Goal: Task Accomplishment & Management: Use online tool/utility

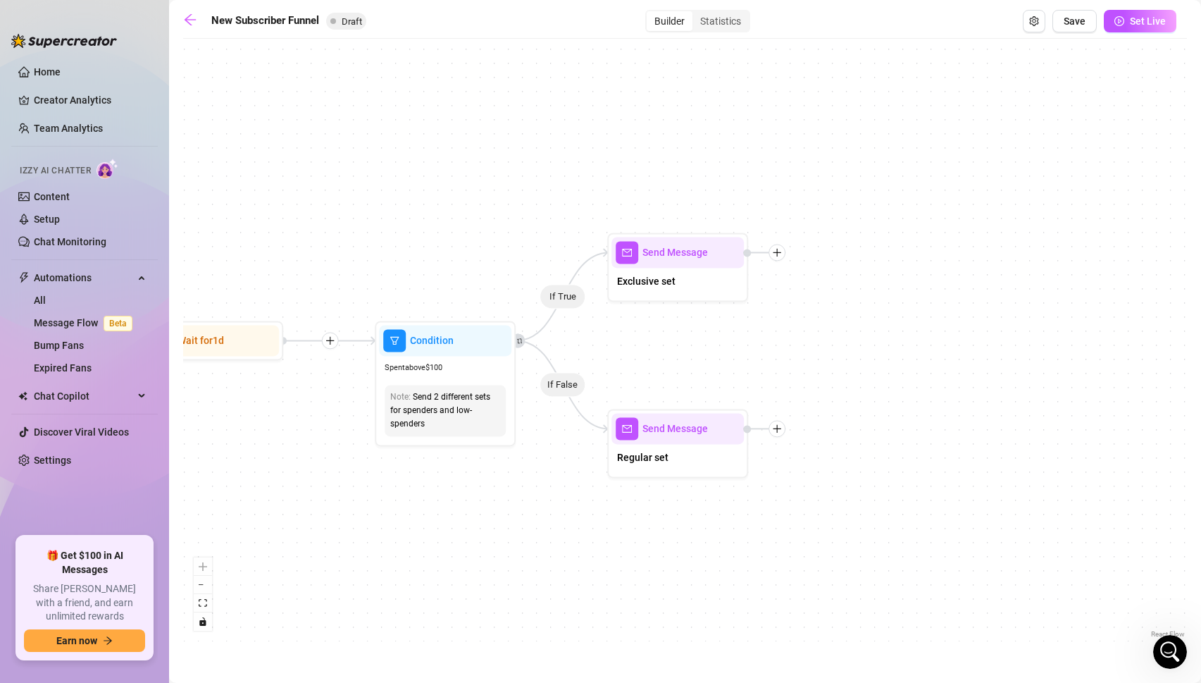
scroll to position [814, 0]
click at [52, 216] on link "Setup" at bounding box center [47, 218] width 26 height 11
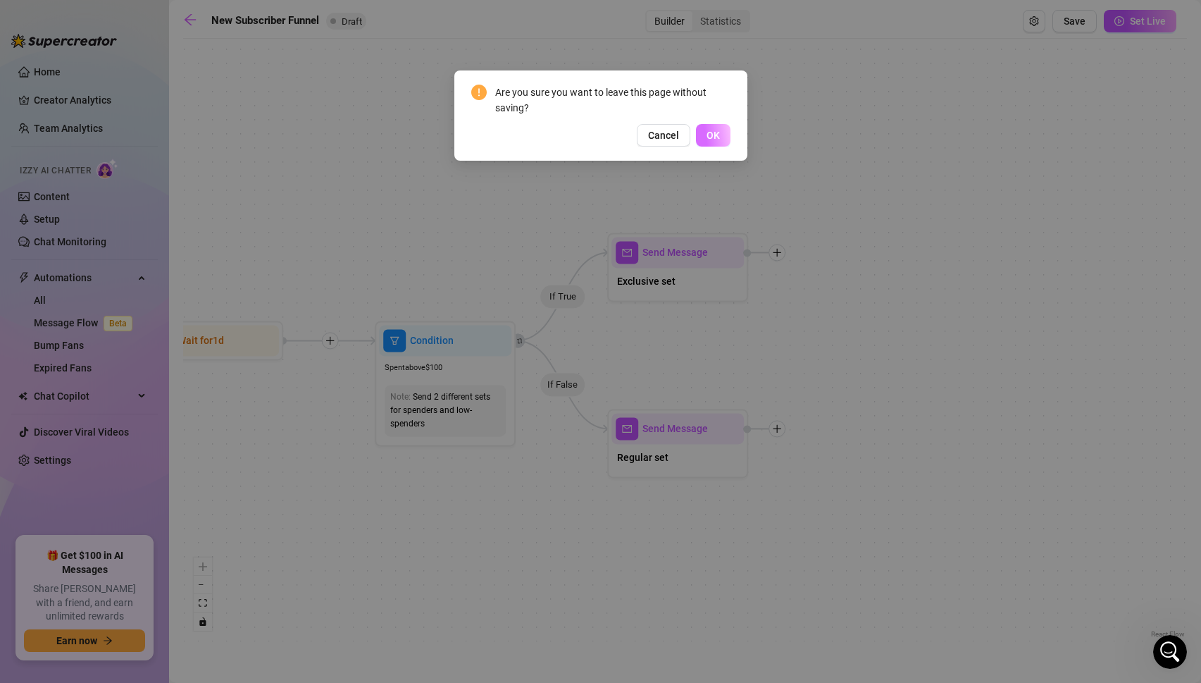
click at [709, 132] on span "OK" at bounding box center [713, 135] width 13 height 11
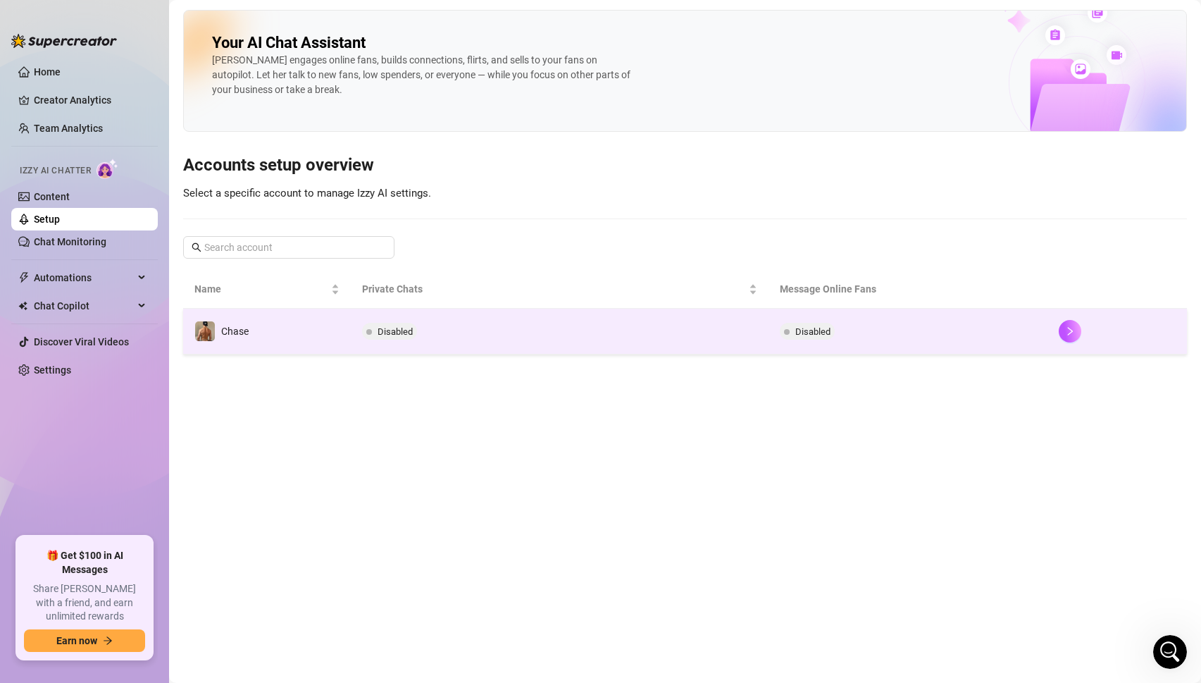
click at [325, 338] on td "Chase" at bounding box center [267, 332] width 168 height 46
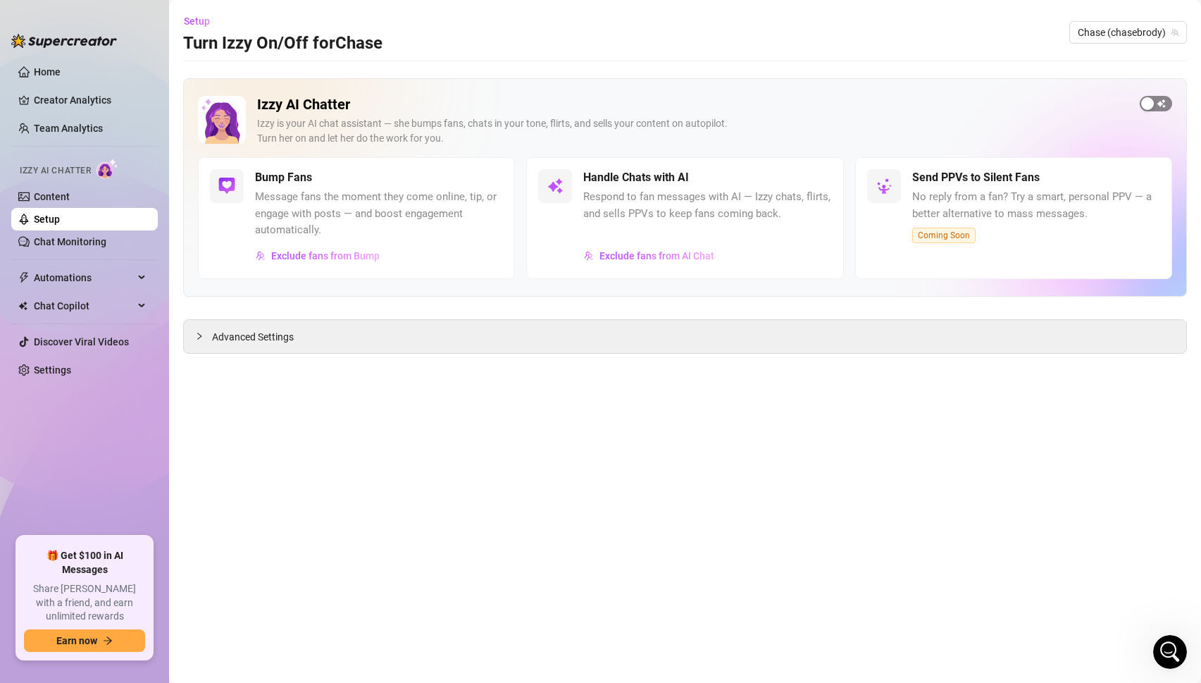
click at [1154, 104] on span "button" at bounding box center [1156, 104] width 32 height 16
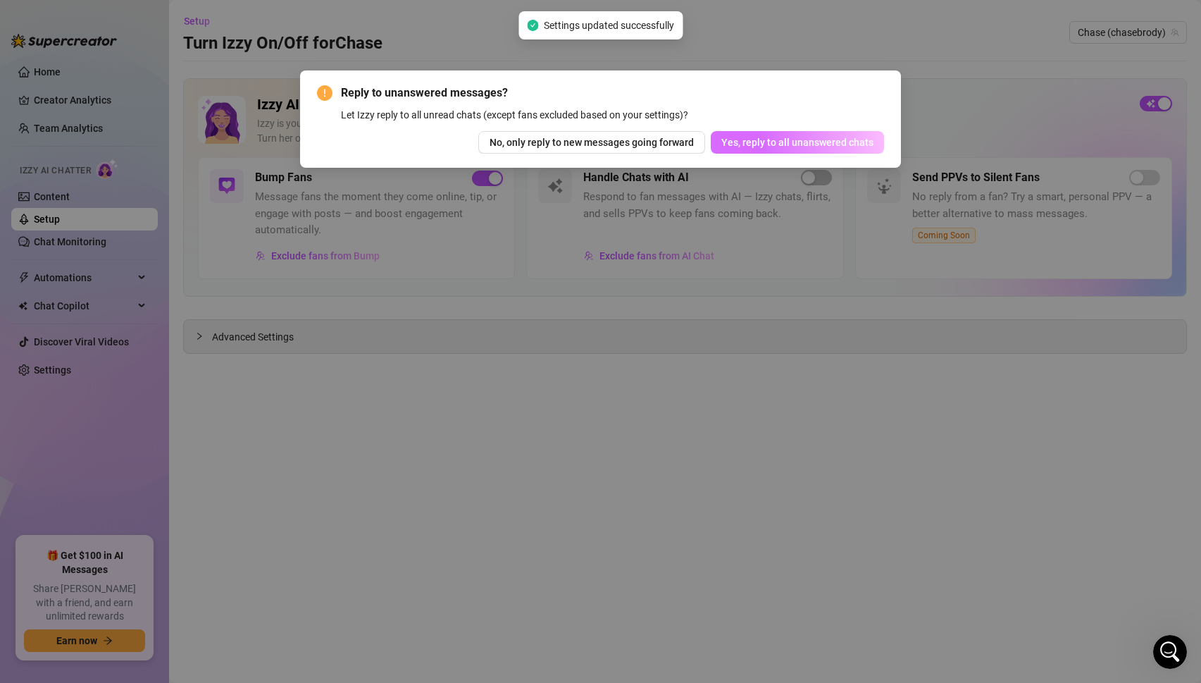
click at [790, 142] on span "Yes, reply to all unanswered chats" at bounding box center [798, 142] width 152 height 11
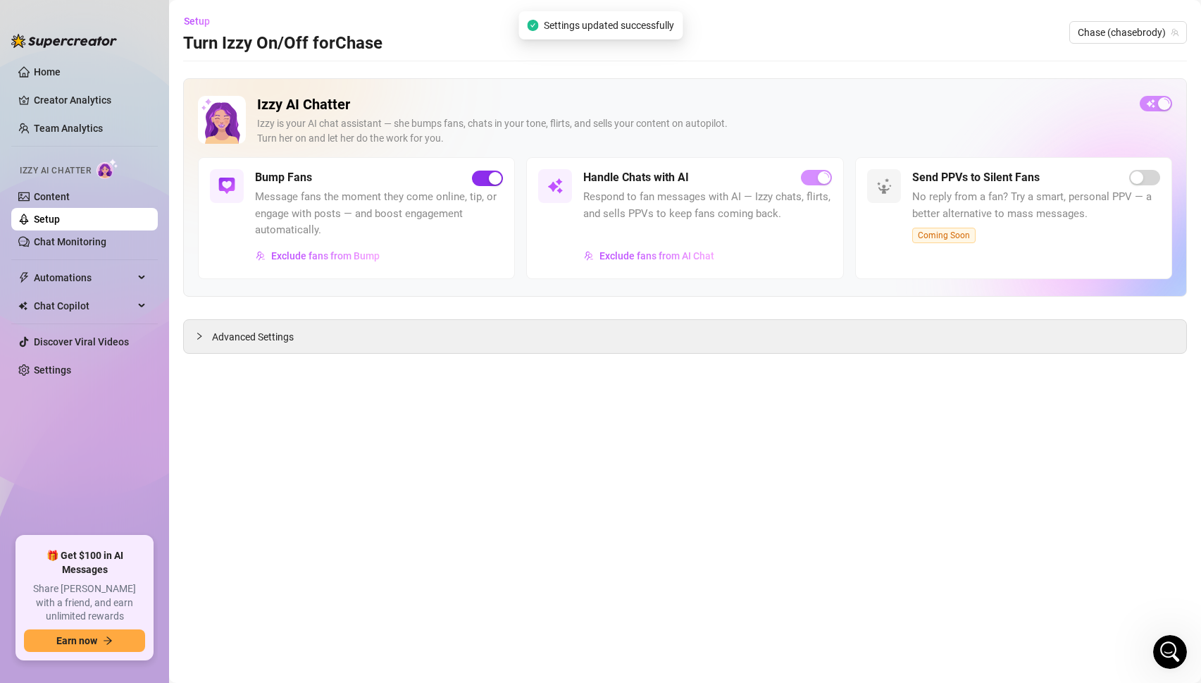
click at [486, 178] on span "button" at bounding box center [487, 179] width 31 height 16
click at [1161, 103] on span "button" at bounding box center [1156, 104] width 32 height 16
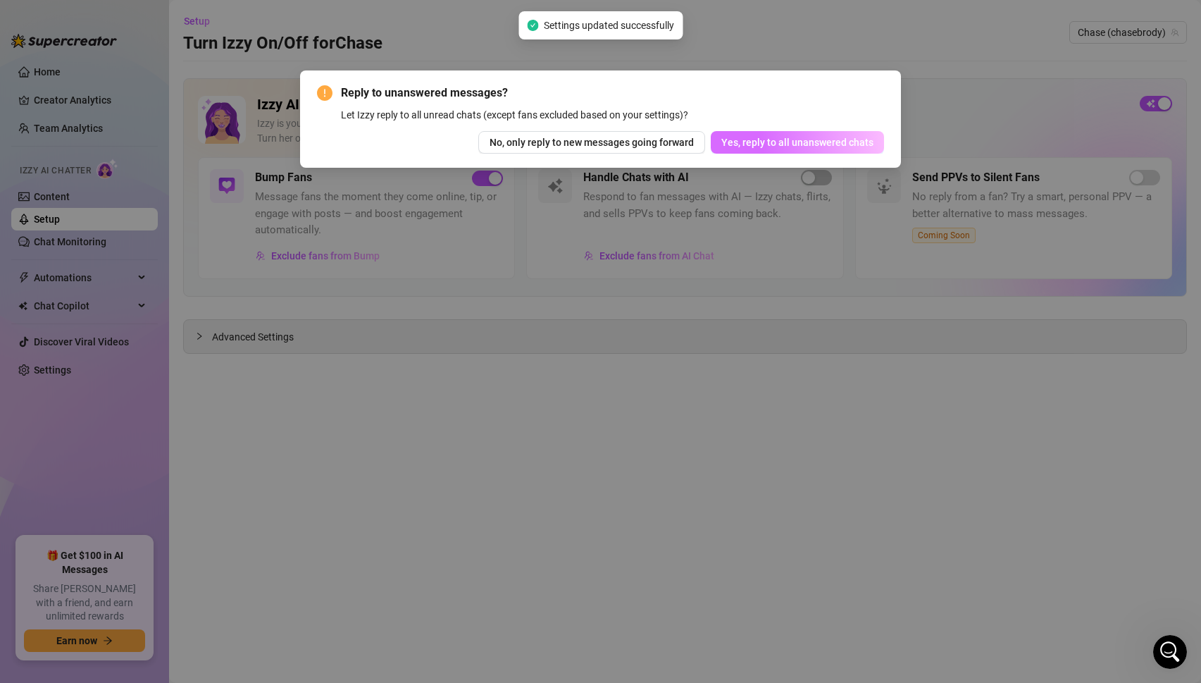
click at [811, 150] on button "Yes, reply to all unanswered chats" at bounding box center [797, 142] width 173 height 23
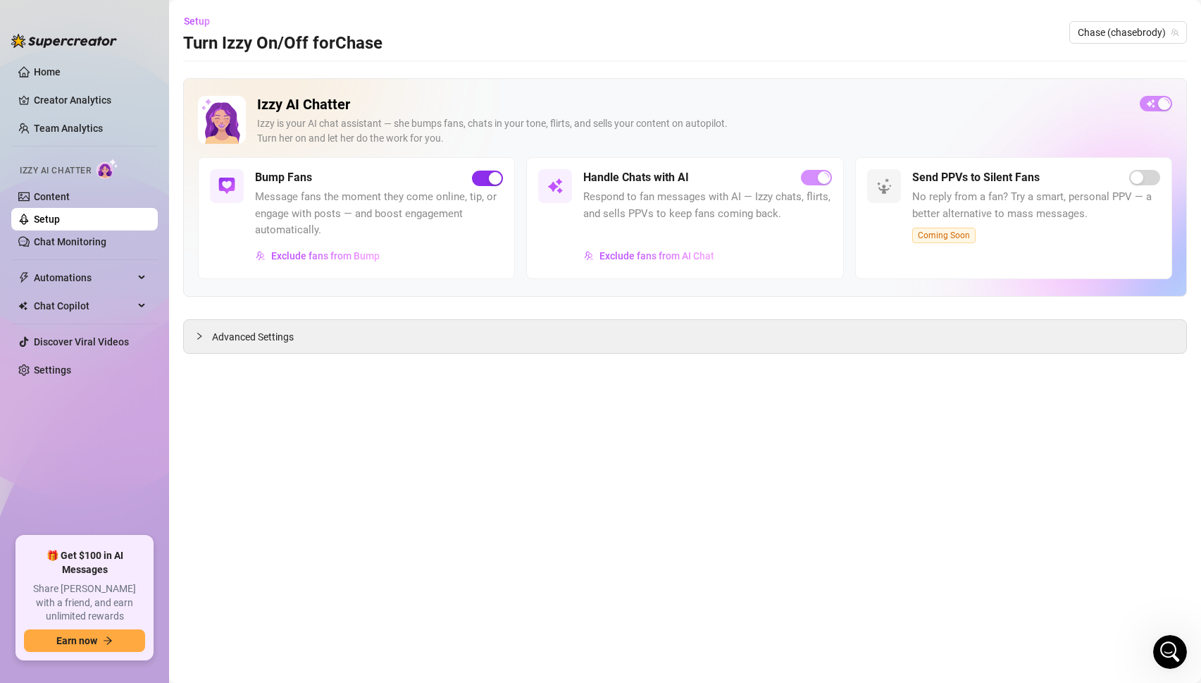
click at [484, 178] on span "button" at bounding box center [487, 179] width 31 height 16
click at [86, 283] on span "Automations" at bounding box center [84, 277] width 100 height 23
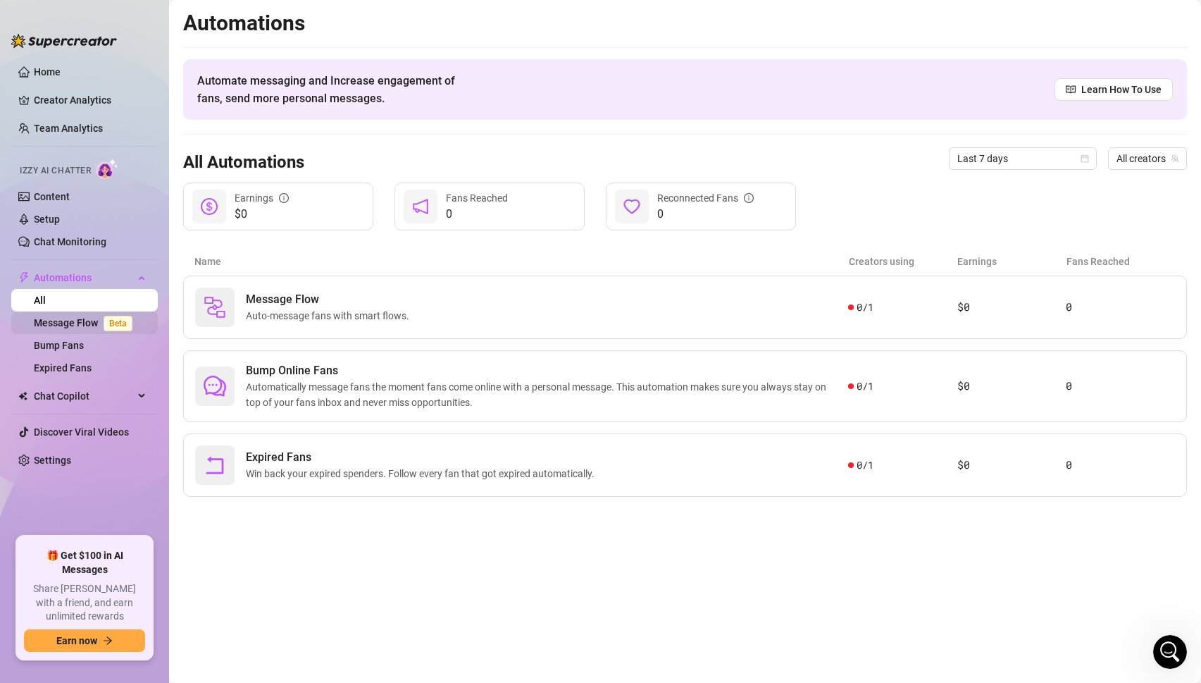
click at [85, 322] on link "Message Flow Beta" at bounding box center [86, 322] width 104 height 11
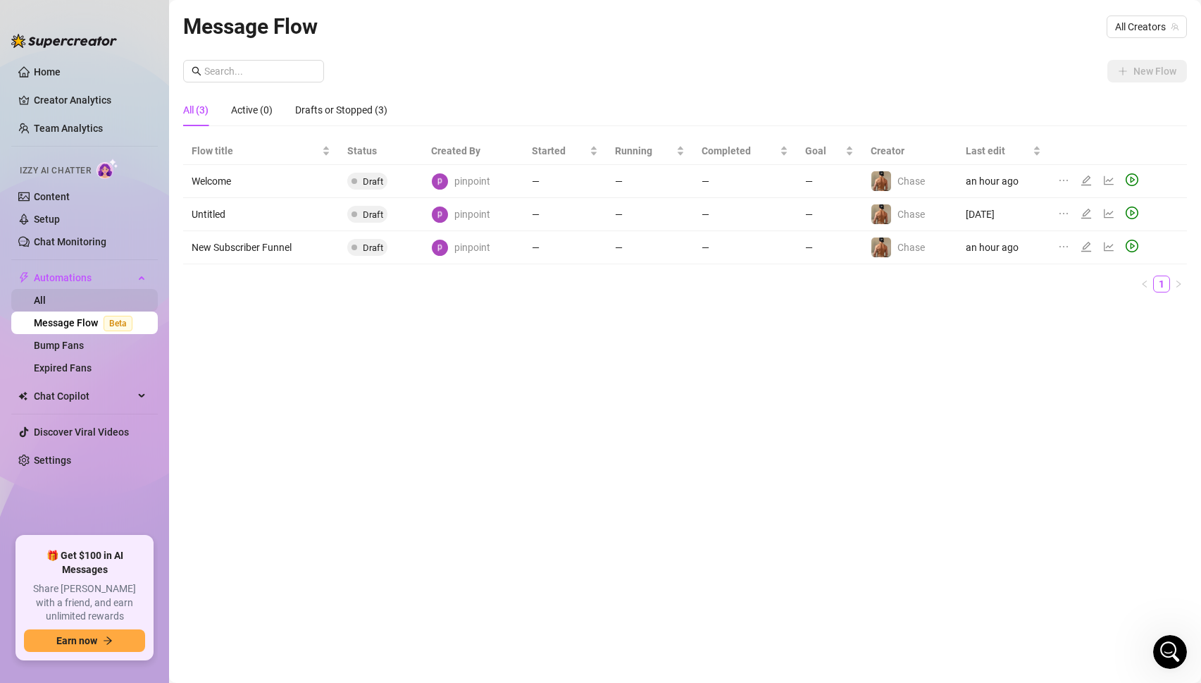
click at [46, 295] on link "All" at bounding box center [40, 300] width 12 height 11
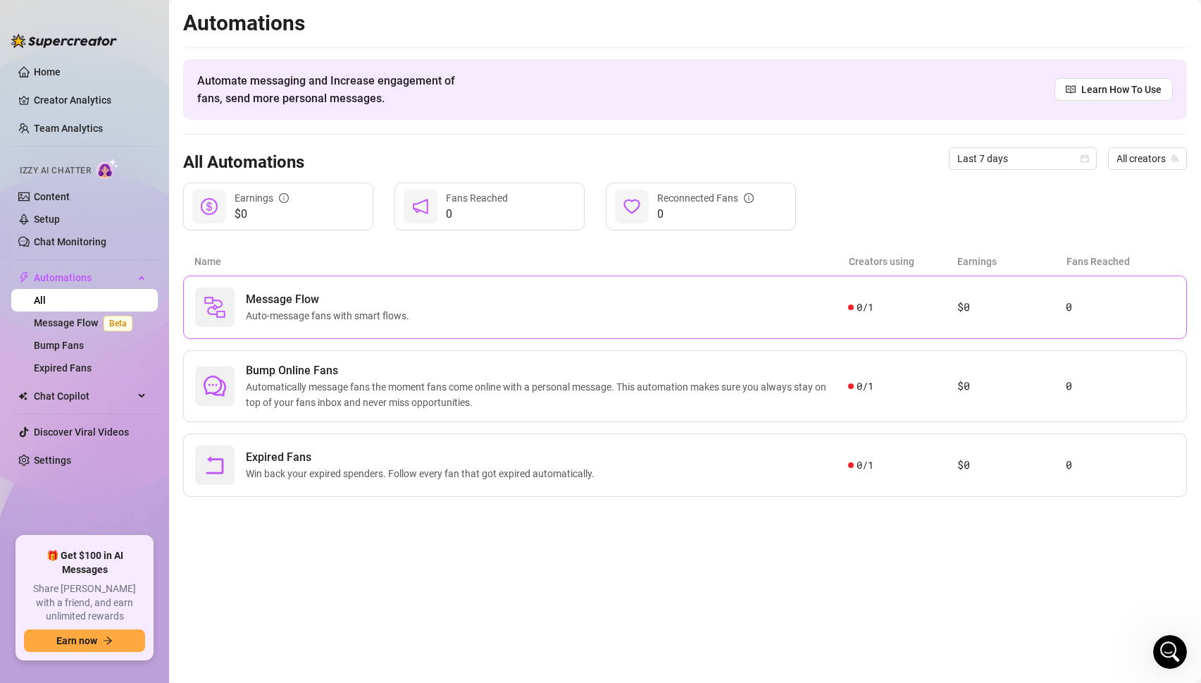
click at [321, 306] on span "Message Flow" at bounding box center [330, 299] width 169 height 17
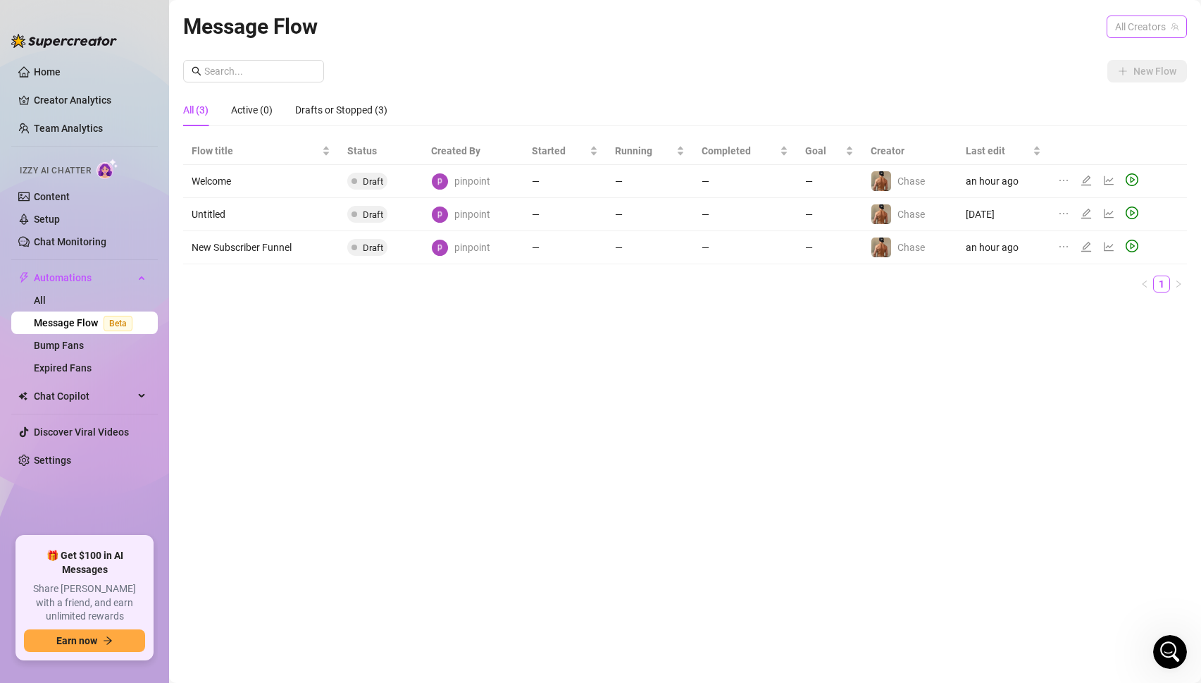
click at [1162, 22] on span "All Creators" at bounding box center [1146, 26] width 63 height 21
click at [1125, 75] on span "( chasebrody )" at bounding box center [1147, 78] width 58 height 16
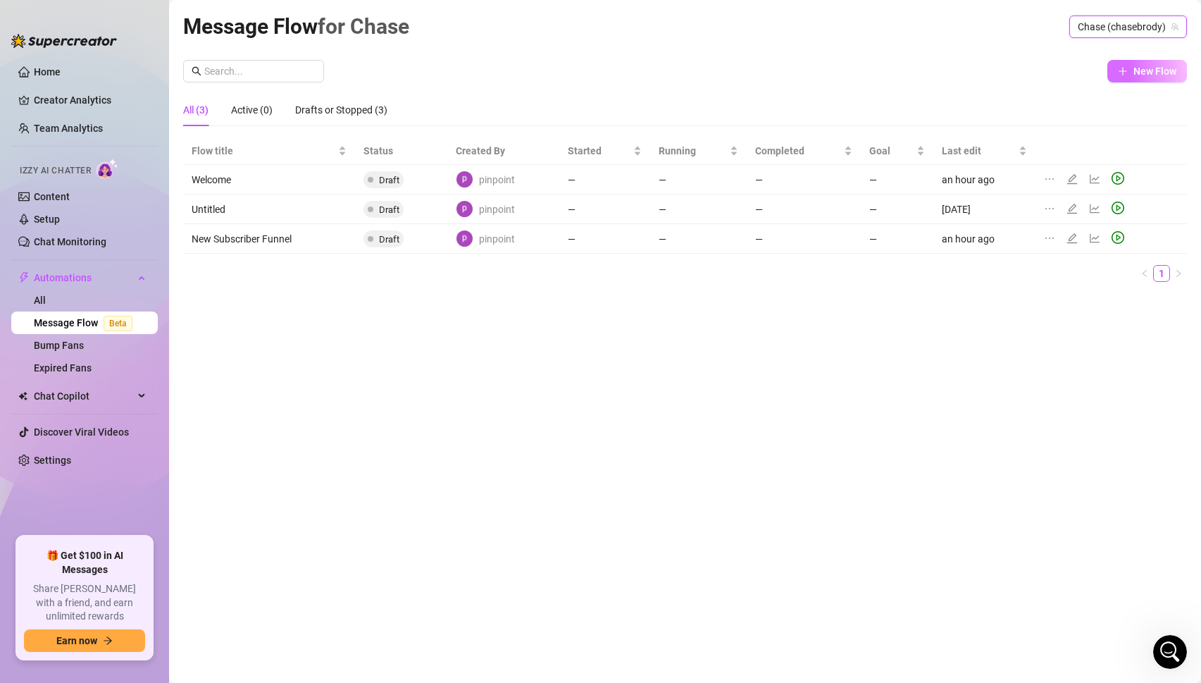
click at [1158, 79] on button "New Flow" at bounding box center [1148, 71] width 80 height 23
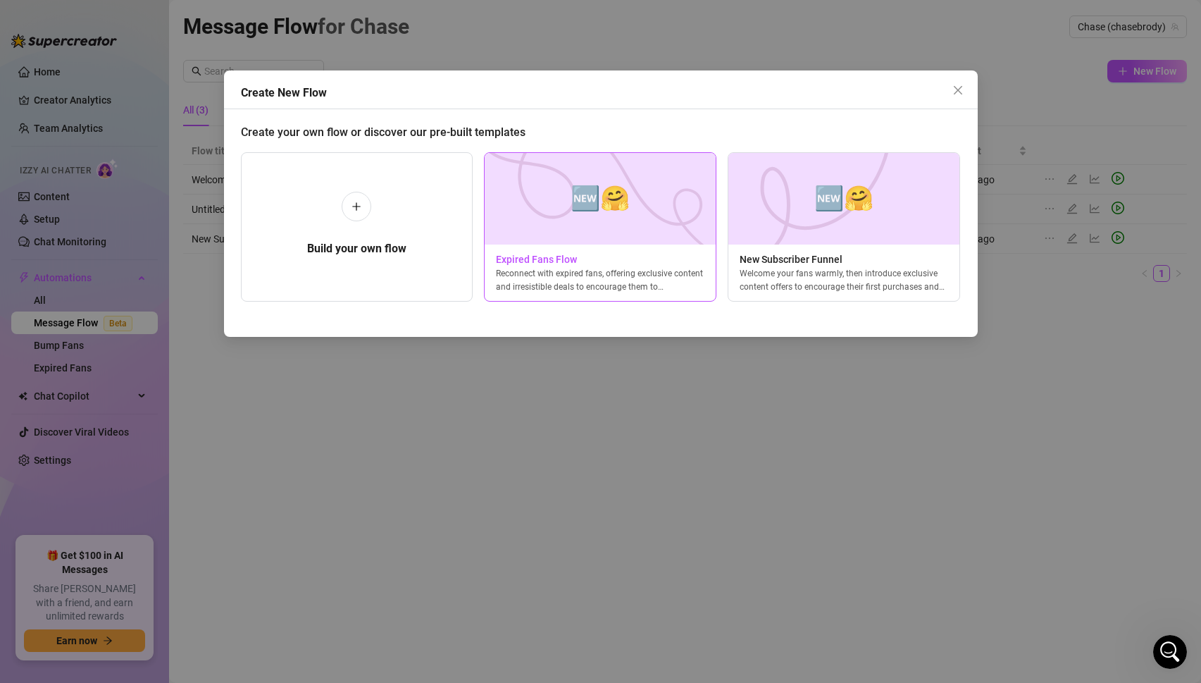
click at [608, 216] on span "🆕🤗" at bounding box center [600, 198] width 59 height 37
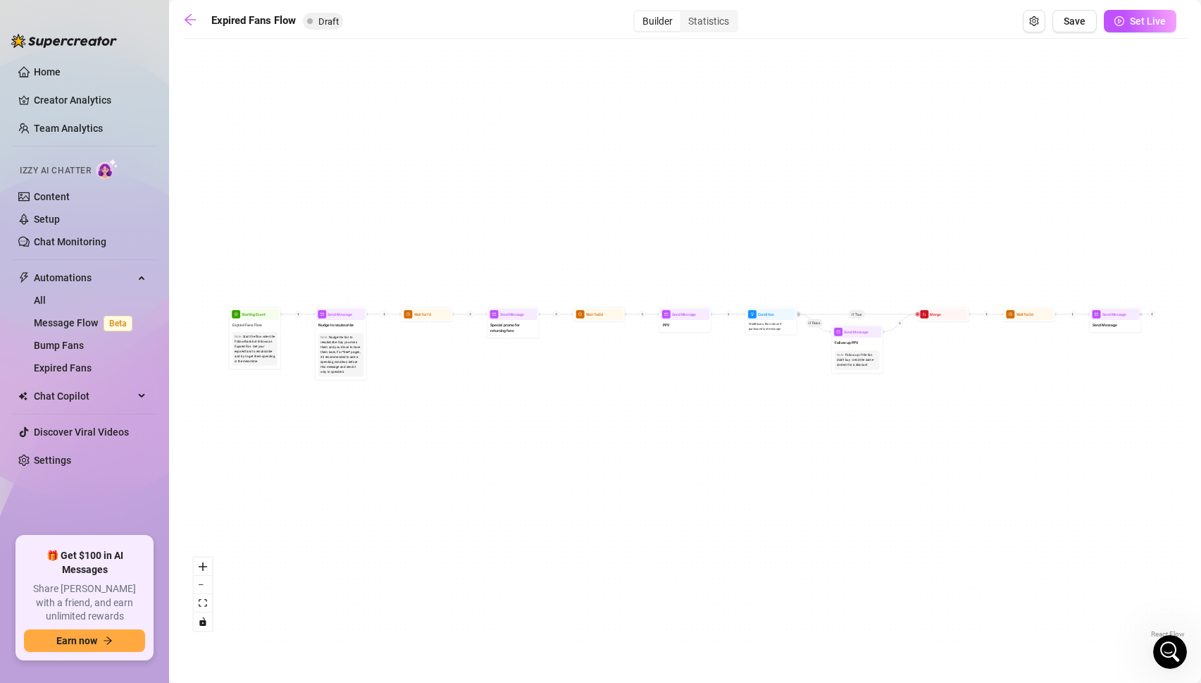
click at [213, 563] on div "If True If False Send Message Send Message Wait for 2d Merge Send Message Follo…" at bounding box center [685, 343] width 1004 height 595
click at [204, 567] on icon "zoom in" at bounding box center [203, 566] width 8 height 8
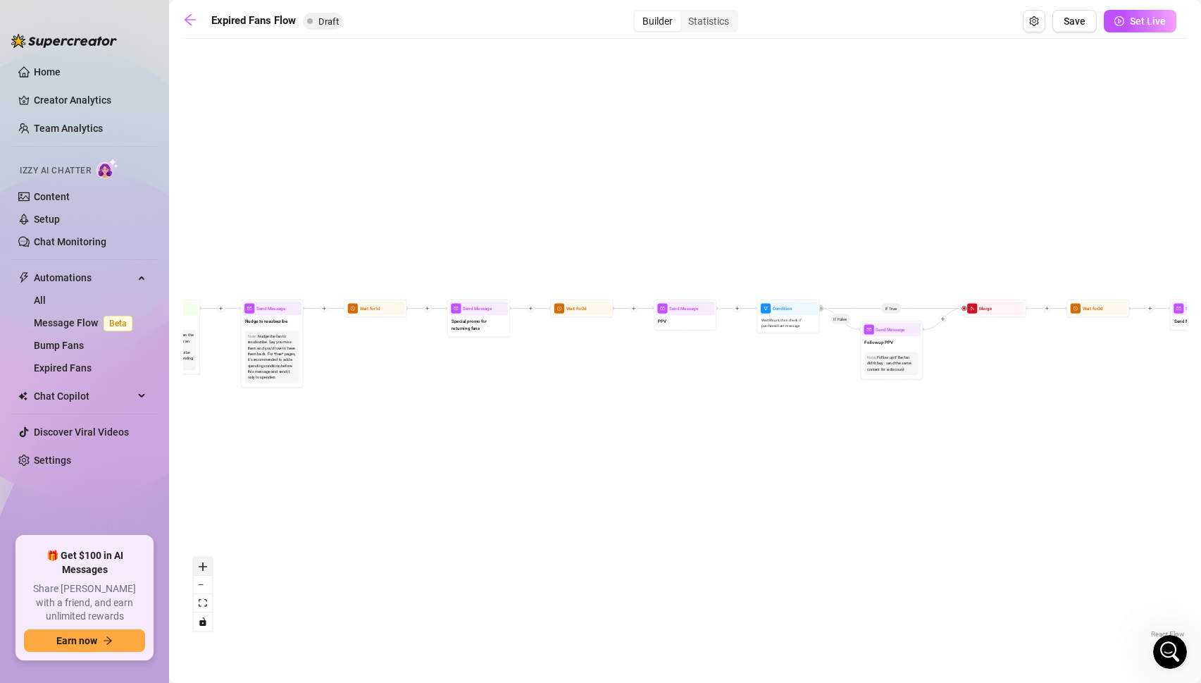
click at [204, 567] on icon "zoom in" at bounding box center [203, 566] width 8 height 8
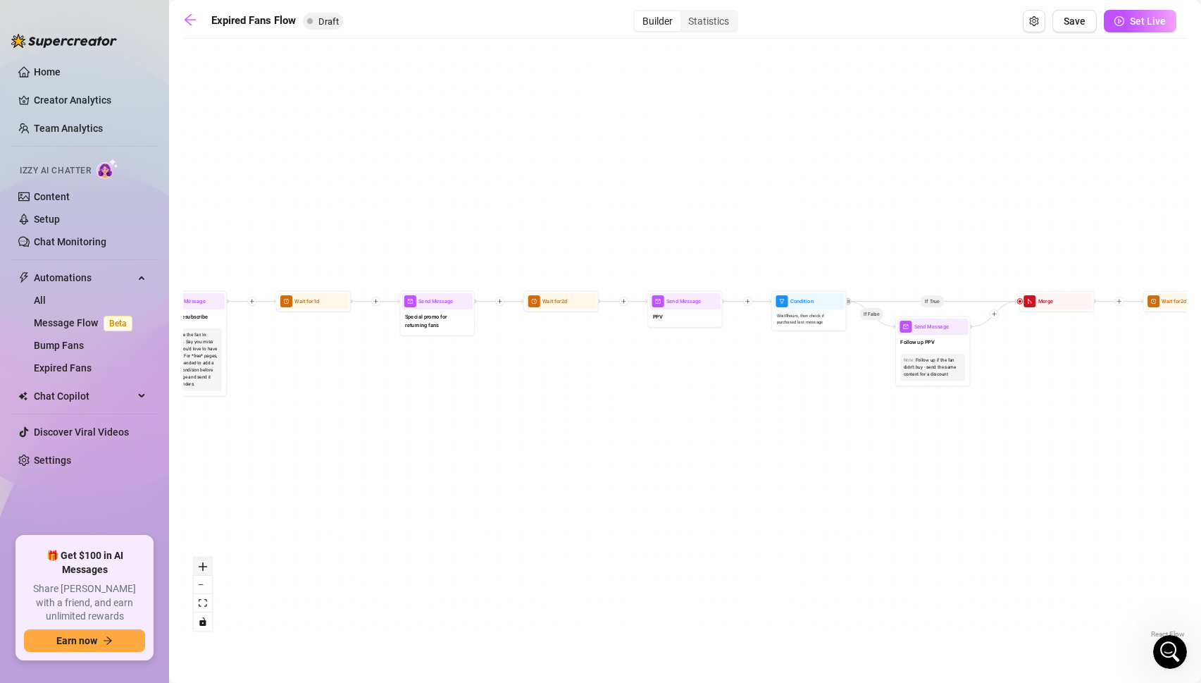
click at [204, 567] on icon "zoom in" at bounding box center [203, 566] width 8 height 8
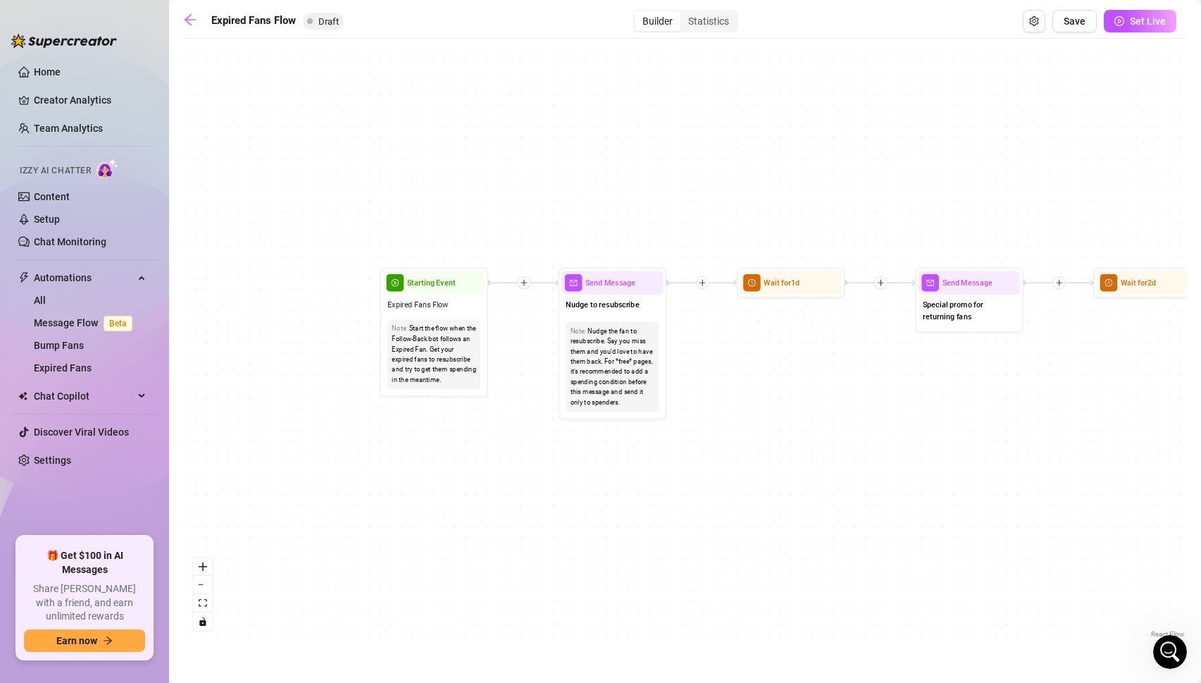
drag, startPoint x: 314, startPoint y: 368, endPoint x: 1186, endPoint y: 378, distance: 872.4
click at [1186, 378] on div "If True If False Send Message Send Message Wait for 2d Merge Send Message Follo…" at bounding box center [685, 343] width 1004 height 595
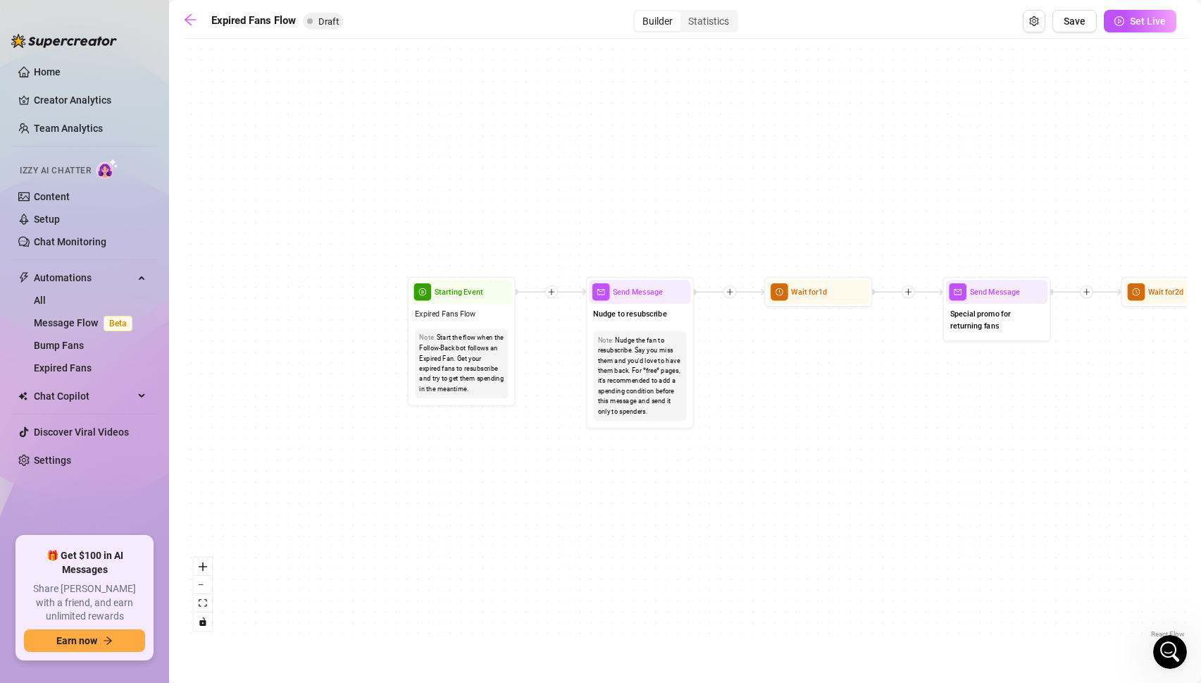
drag, startPoint x: 859, startPoint y: 497, endPoint x: 656, endPoint y: 497, distance: 202.9
click at [656, 497] on div "If True If False Send Message Send Message Wait for 2d Merge Send Message Follo…" at bounding box center [685, 343] width 1004 height 595
click at [202, 567] on icon "zoom in" at bounding box center [203, 566] width 8 height 8
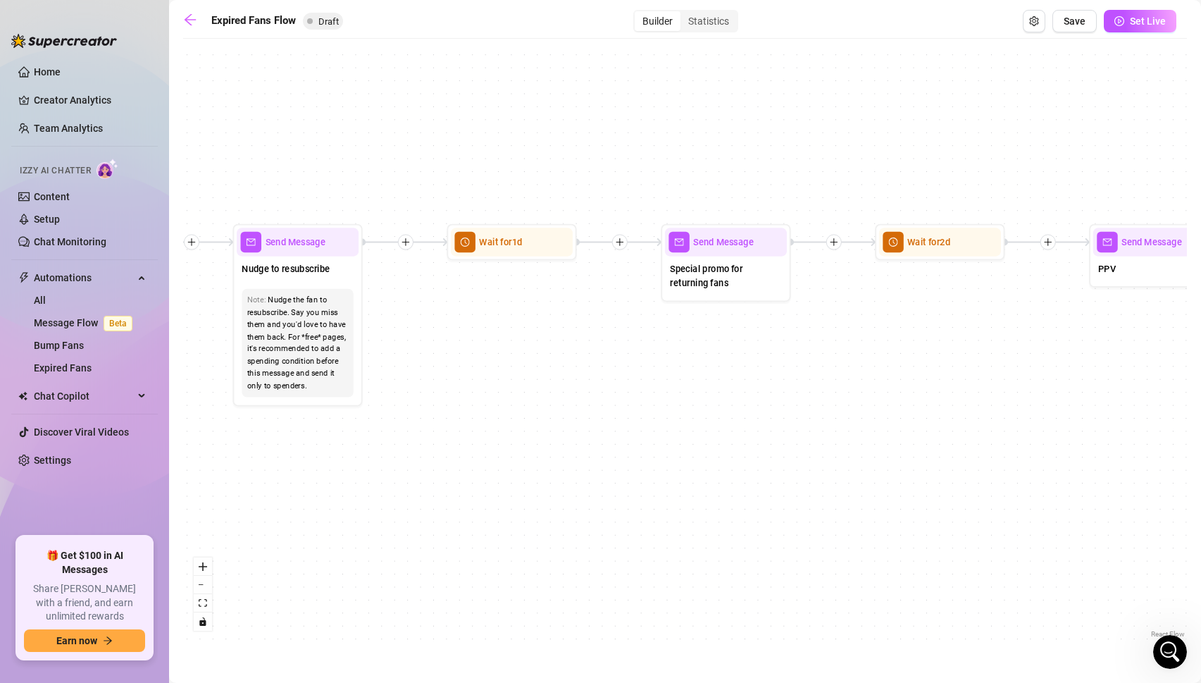
drag, startPoint x: 729, startPoint y: 478, endPoint x: 395, endPoint y: 438, distance: 335.6
click at [395, 438] on div "If True If False Send Message Send Message Wait for 2d Merge Send Message Follo…" at bounding box center [685, 343] width 1004 height 595
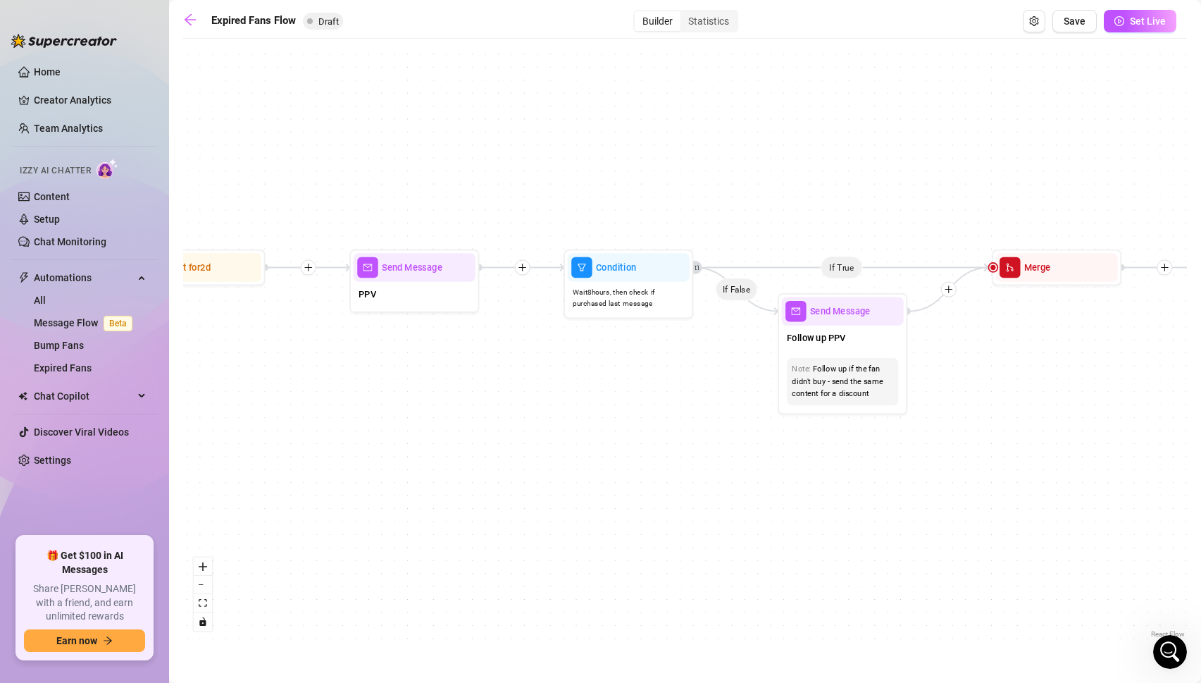
drag, startPoint x: 741, startPoint y: 410, endPoint x: -51, endPoint y: 435, distance: 792.4
click at [0, 435] on html "Home Creator Analytics Team Analytics Izzy AI Chatter Content Setup Chat Monito…" at bounding box center [600, 341] width 1201 height 683
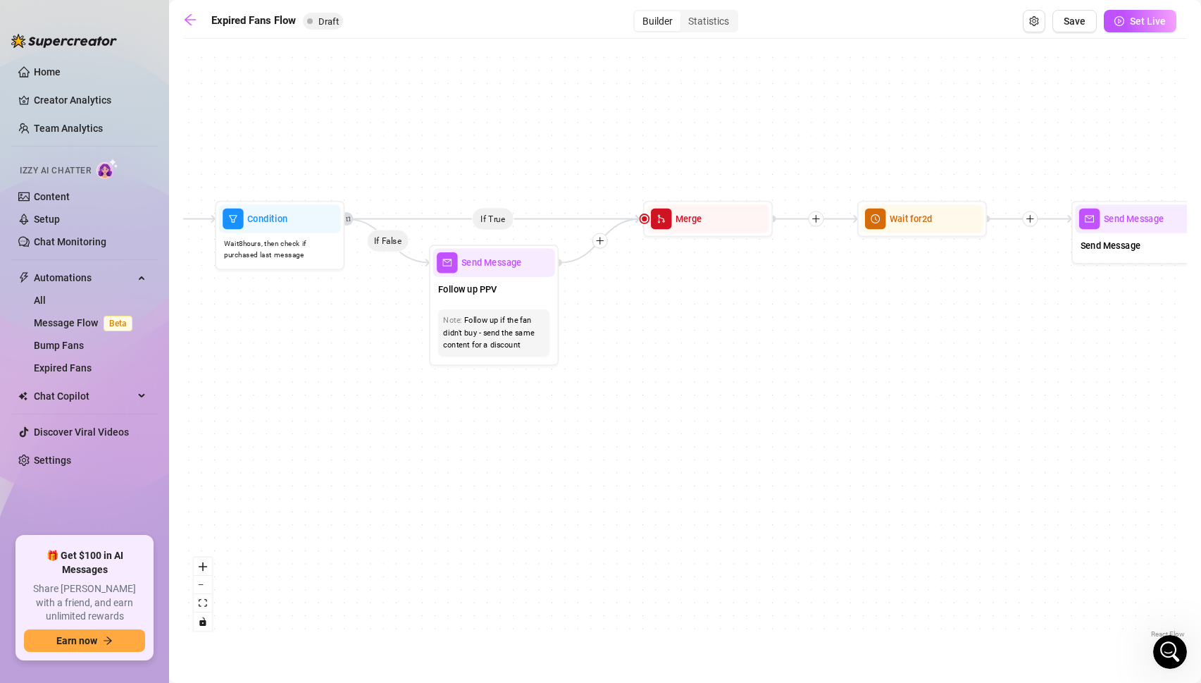
drag, startPoint x: 698, startPoint y: 552, endPoint x: 402, endPoint y: 503, distance: 300.6
click at [402, 503] on div "If True If False Send Message Send Message Wait for 2d Merge Send Message Follo…" at bounding box center [685, 343] width 1004 height 595
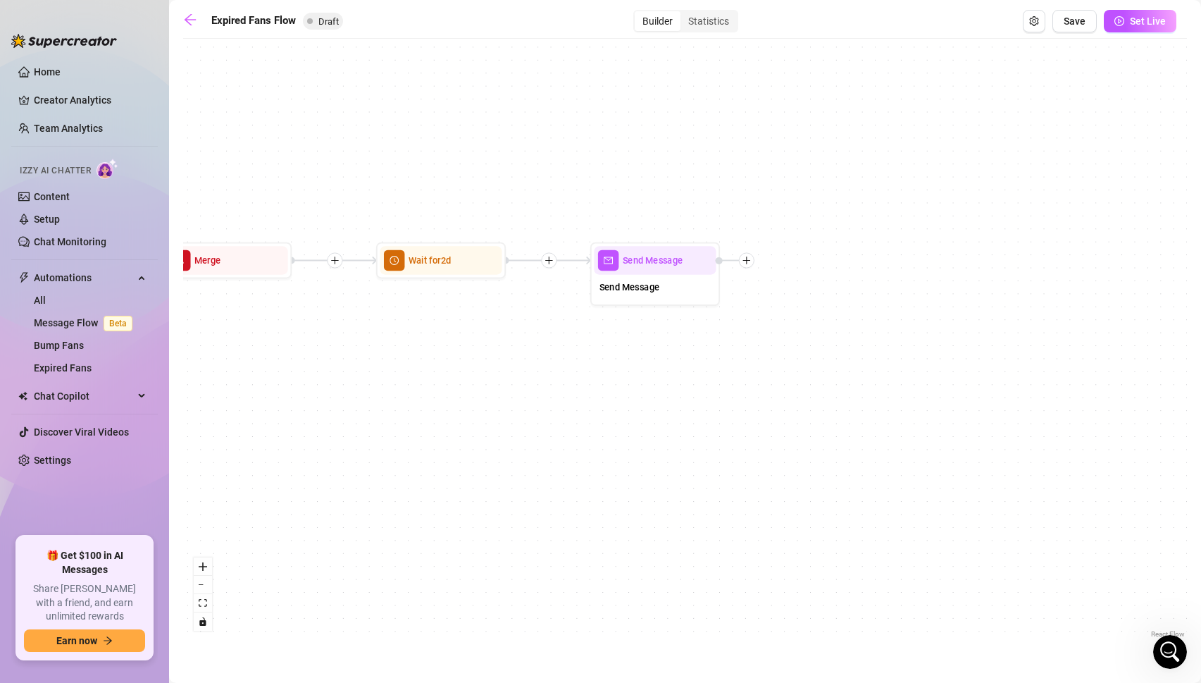
drag, startPoint x: 901, startPoint y: 445, endPoint x: 322, endPoint y: 502, distance: 581.3
click at [322, 502] on div "If True If False Send Message Send Message Wait for 2d Merge Send Message Follo…" at bounding box center [685, 343] width 1004 height 595
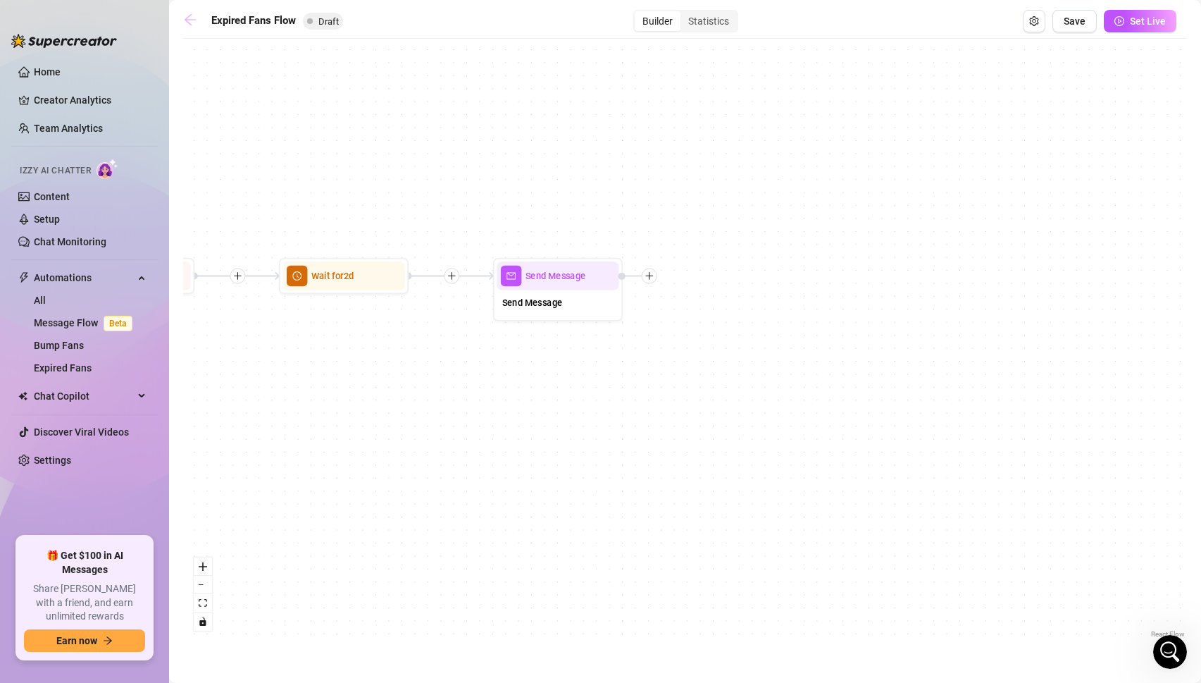
click at [194, 17] on icon "arrow-left" at bounding box center [190, 20] width 14 height 14
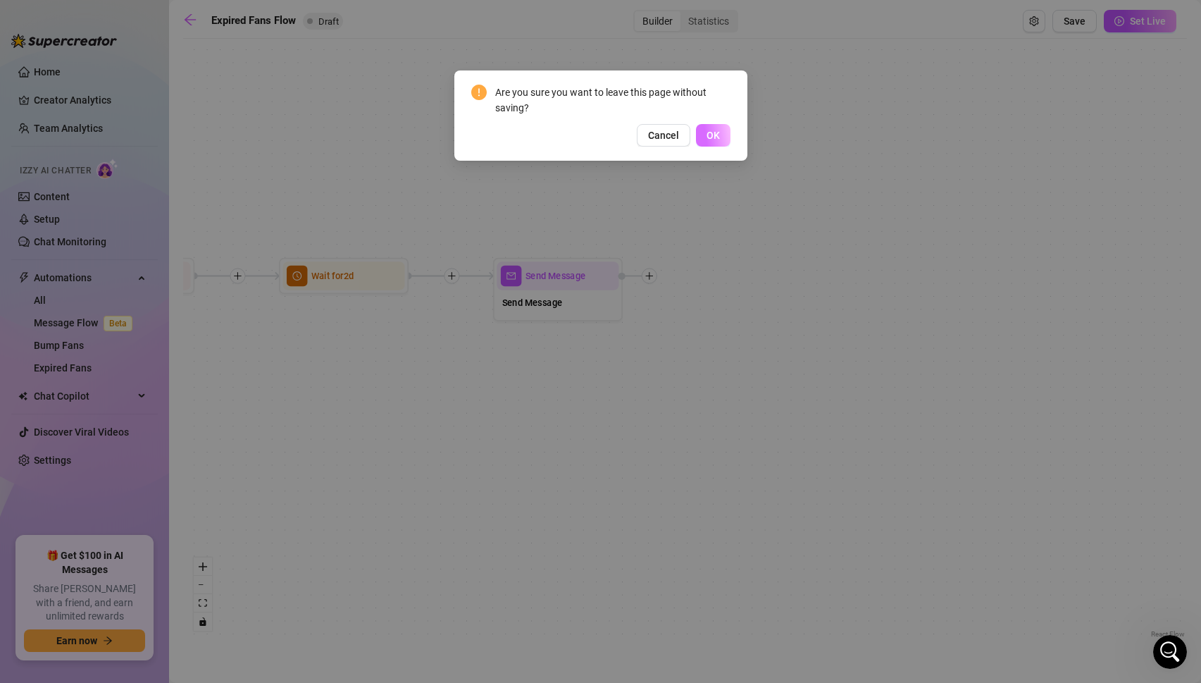
click at [710, 136] on span "OK" at bounding box center [713, 135] width 13 height 11
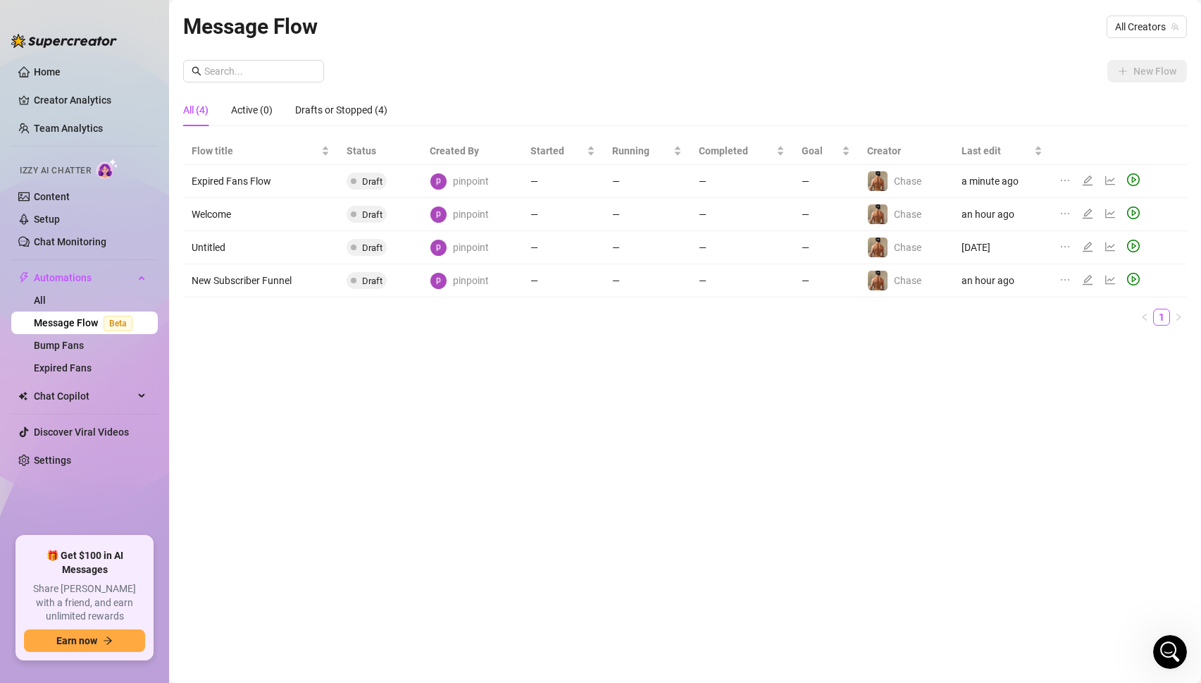
click at [278, 280] on td "New Subscriber Funnel" at bounding box center [260, 280] width 155 height 33
click at [1089, 278] on icon "edit" at bounding box center [1087, 280] width 10 height 10
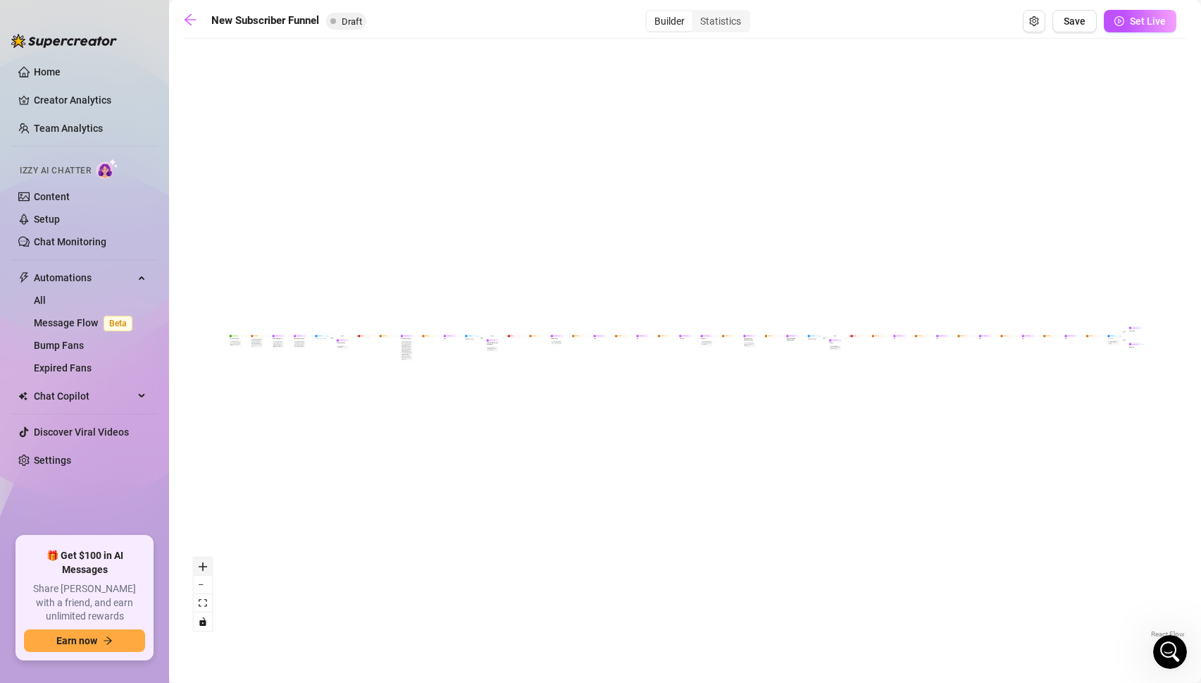
click at [201, 564] on icon "zoom in" at bounding box center [203, 566] width 8 height 8
click at [205, 565] on icon "zoom in" at bounding box center [203, 566] width 8 height 8
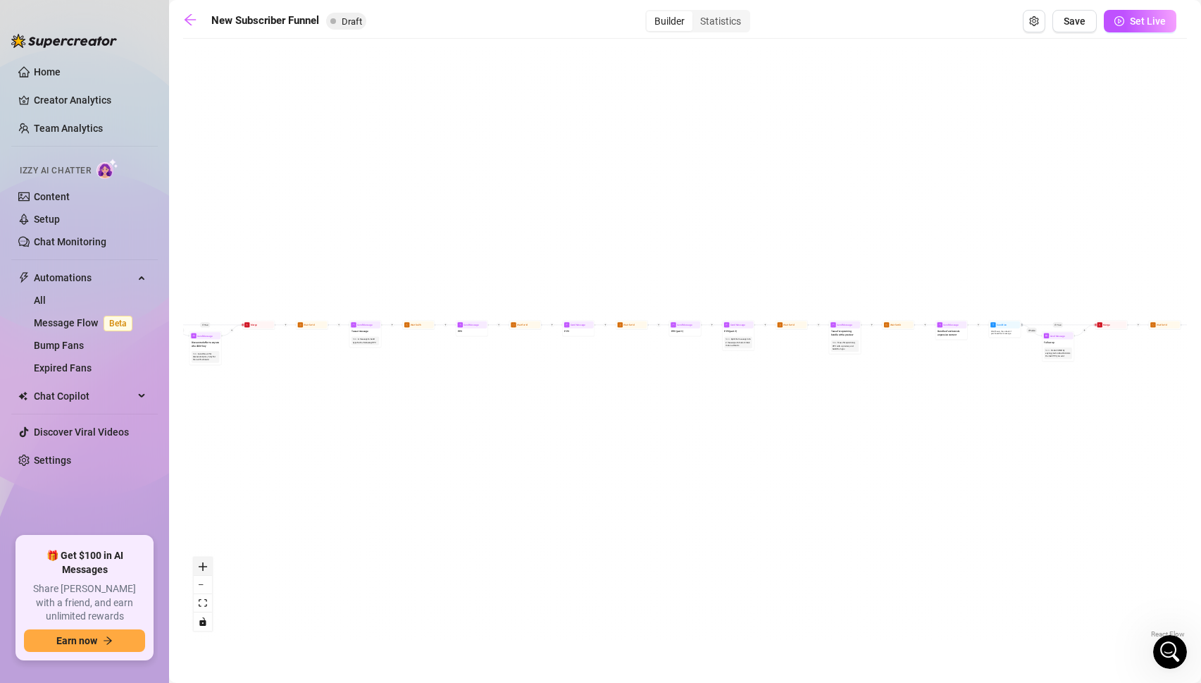
click at [205, 565] on icon "zoom in" at bounding box center [203, 566] width 8 height 8
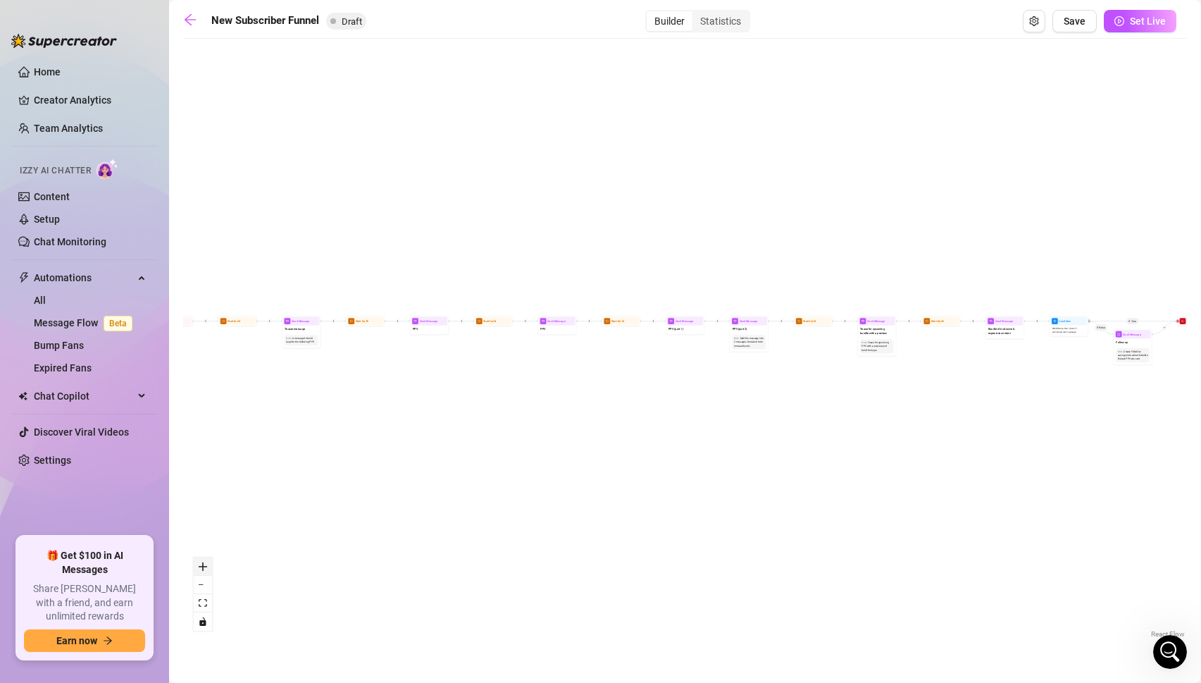
click at [205, 565] on icon "zoom in" at bounding box center [203, 566] width 8 height 8
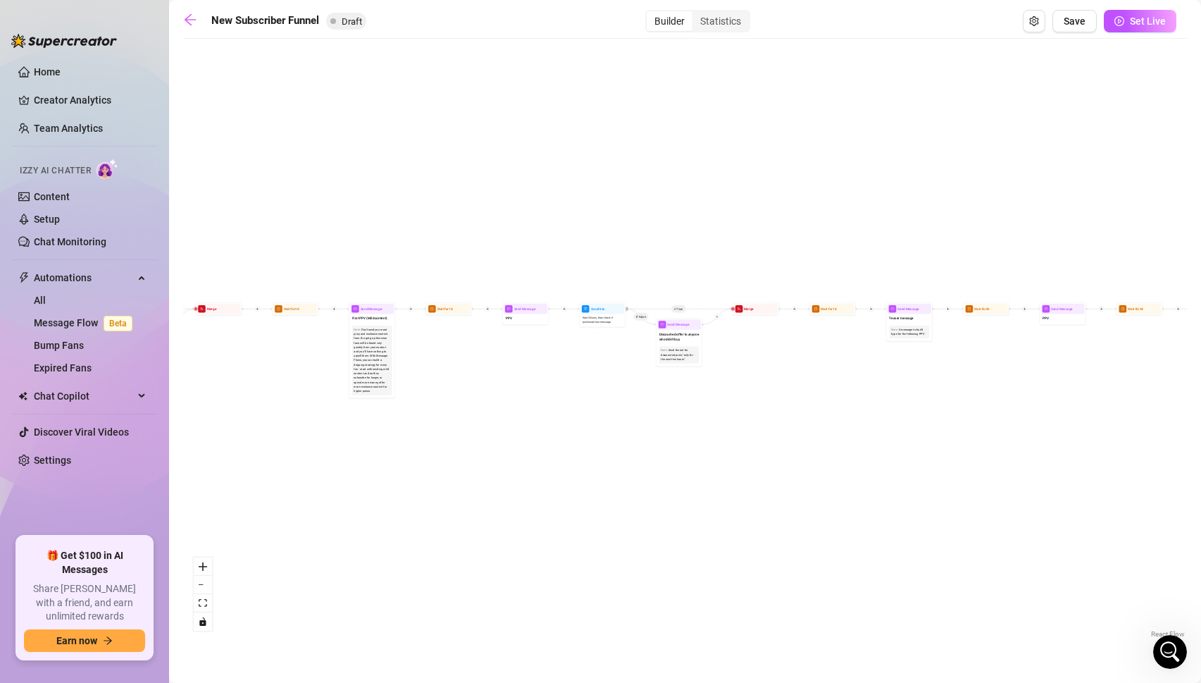
drag, startPoint x: 251, startPoint y: 455, endPoint x: 958, endPoint y: 444, distance: 707.5
click at [958, 444] on div "If True If True If True If False If False If False If True If False Merge Merge…" at bounding box center [685, 343] width 1004 height 595
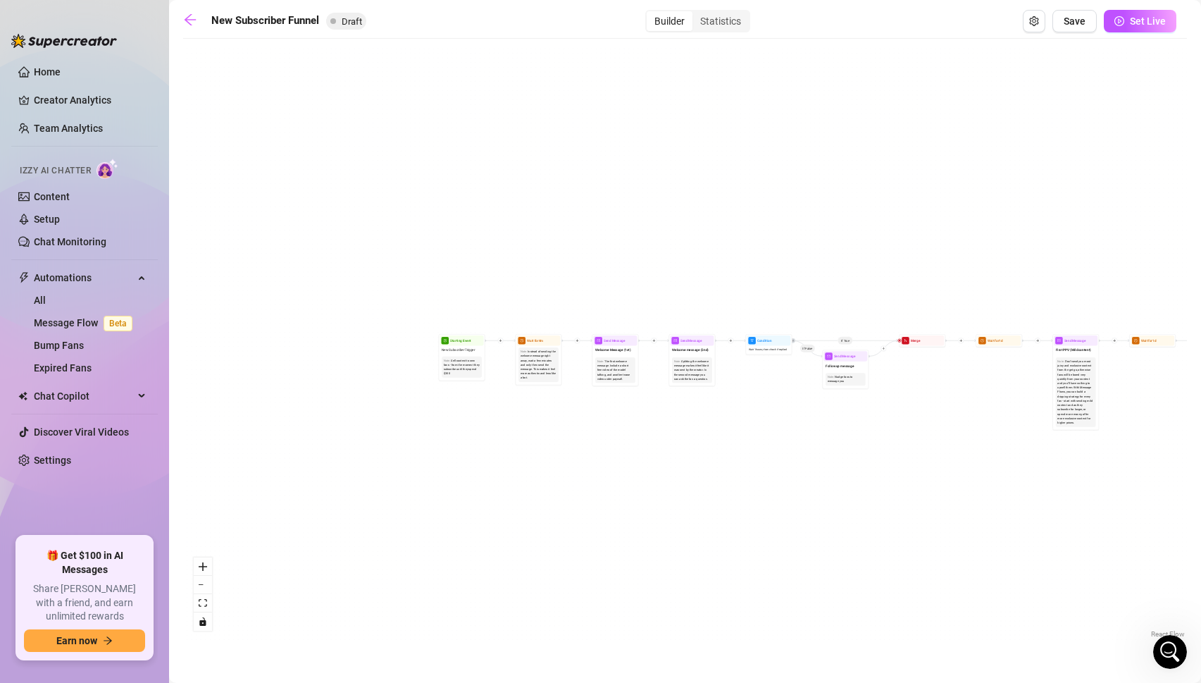
drag, startPoint x: 302, startPoint y: 363, endPoint x: 985, endPoint y: 397, distance: 683.6
click at [985, 397] on div "If True If True If True If False If False If False If True If False Merge Merge…" at bounding box center [685, 343] width 1004 height 595
click at [196, 564] on button "zoom in" at bounding box center [203, 566] width 18 height 18
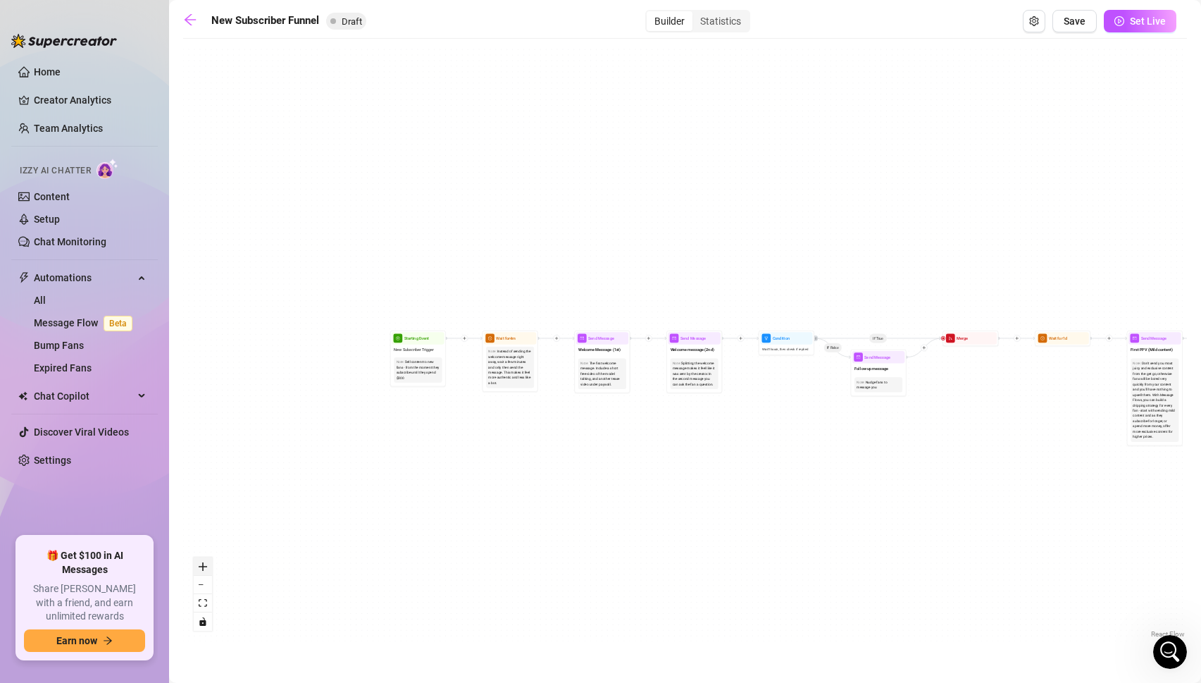
click at [196, 564] on button "zoom in" at bounding box center [203, 566] width 18 height 18
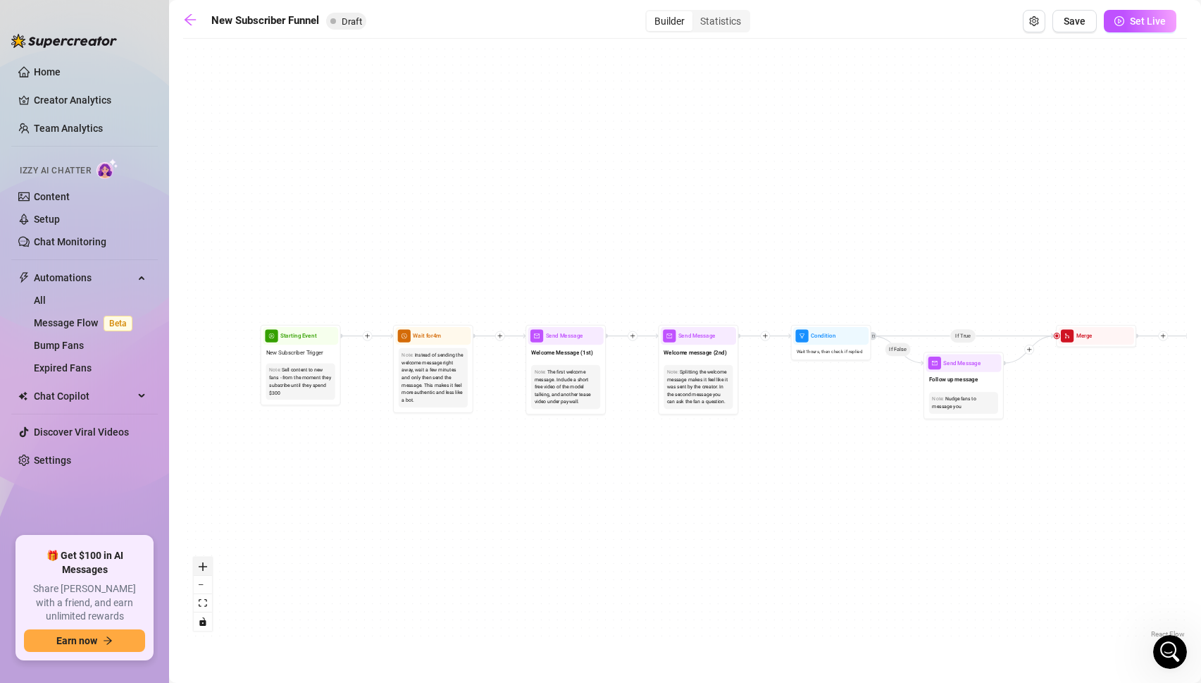
click at [196, 564] on button "zoom in" at bounding box center [203, 566] width 18 height 18
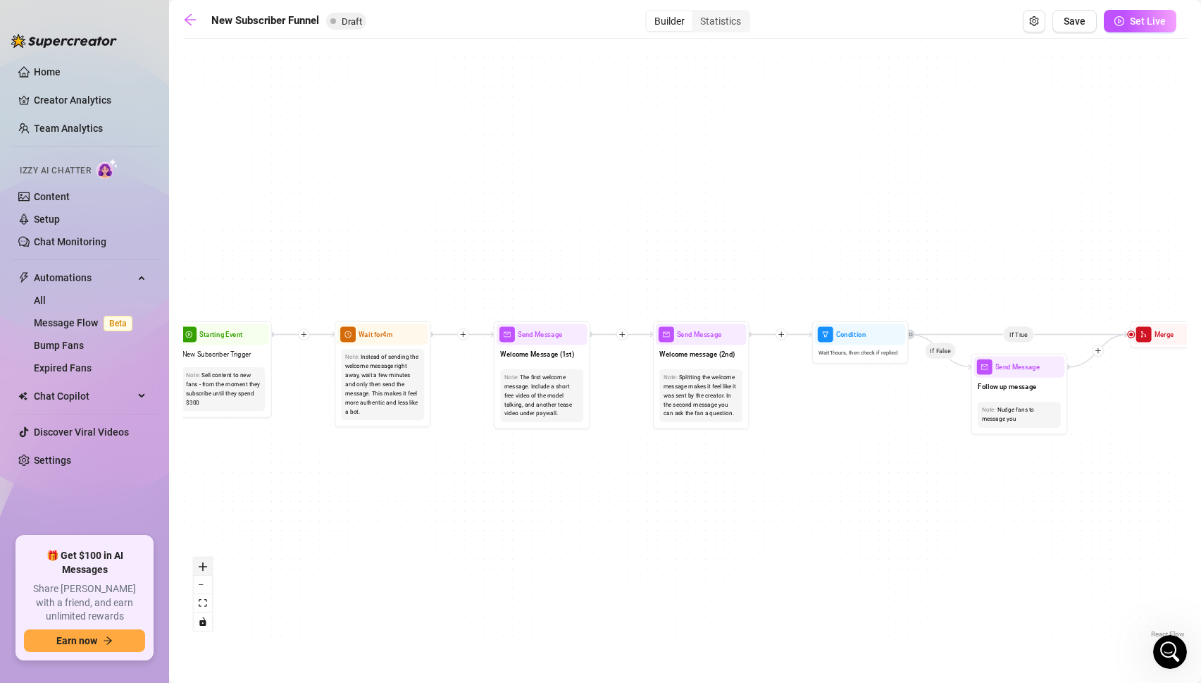
click at [196, 564] on button "zoom in" at bounding box center [203, 566] width 18 height 18
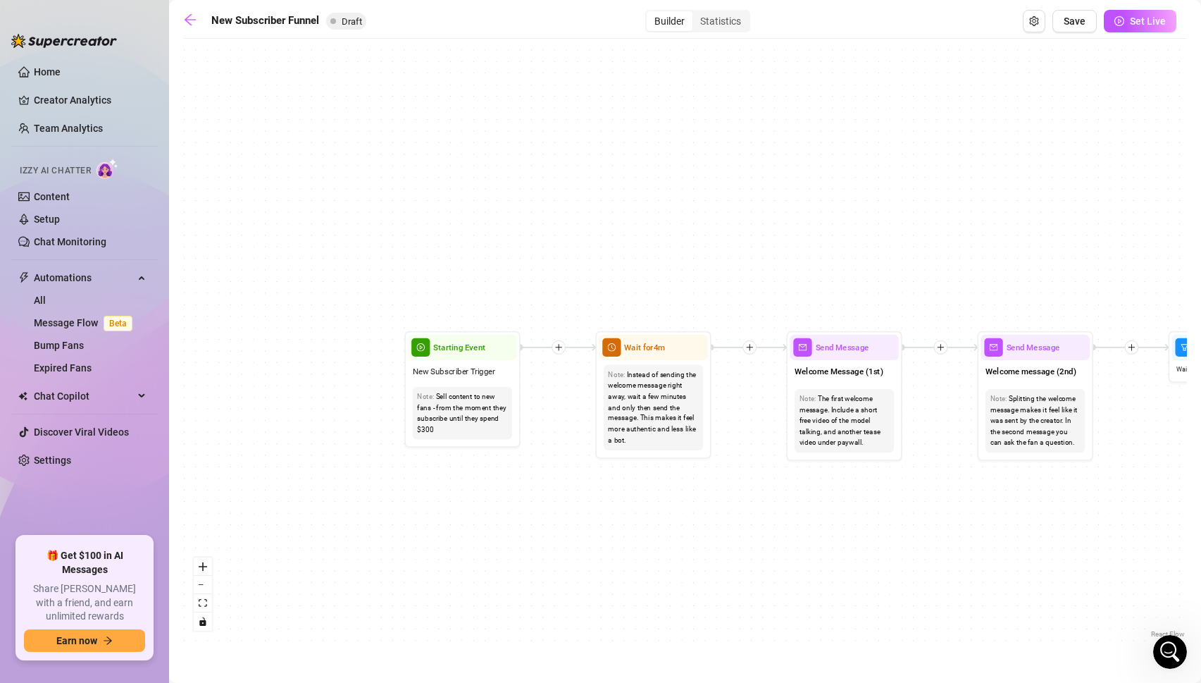
drag, startPoint x: 296, startPoint y: 491, endPoint x: 623, endPoint y: 507, distance: 327.3
click at [623, 507] on div "If True If True If True If False If False If False If True If False Merge Merge…" at bounding box center [685, 343] width 1004 height 595
click at [208, 565] on button "zoom in" at bounding box center [203, 566] width 18 height 18
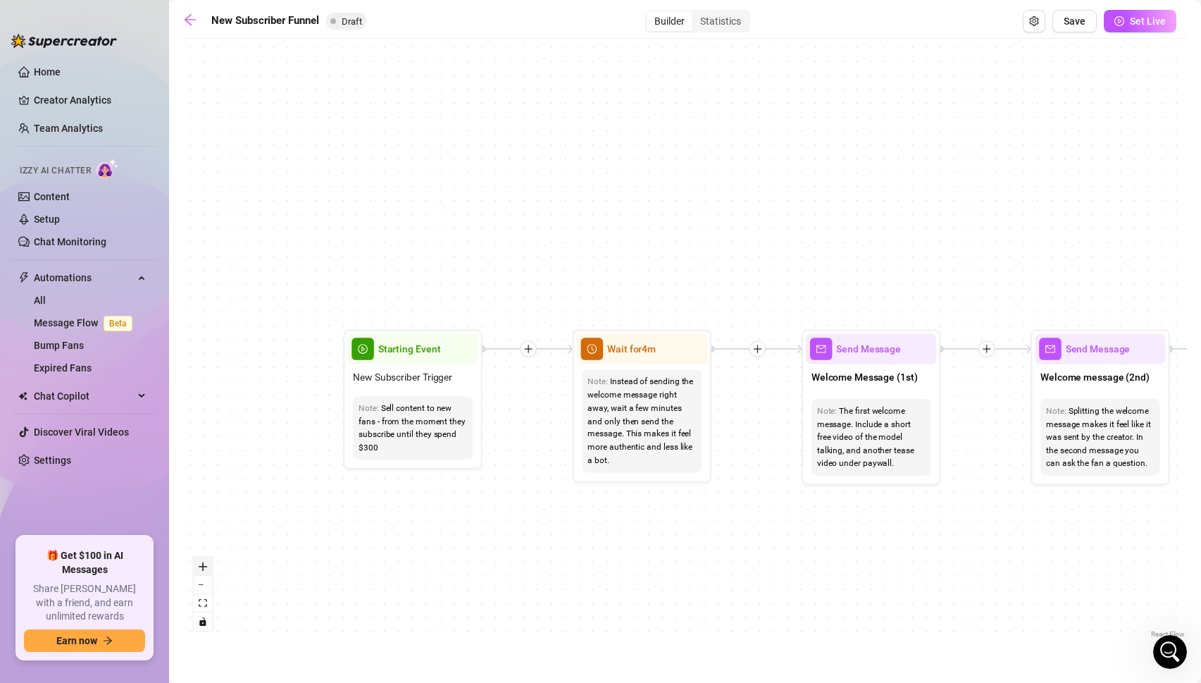
click at [208, 565] on button "zoom in" at bounding box center [203, 566] width 18 height 18
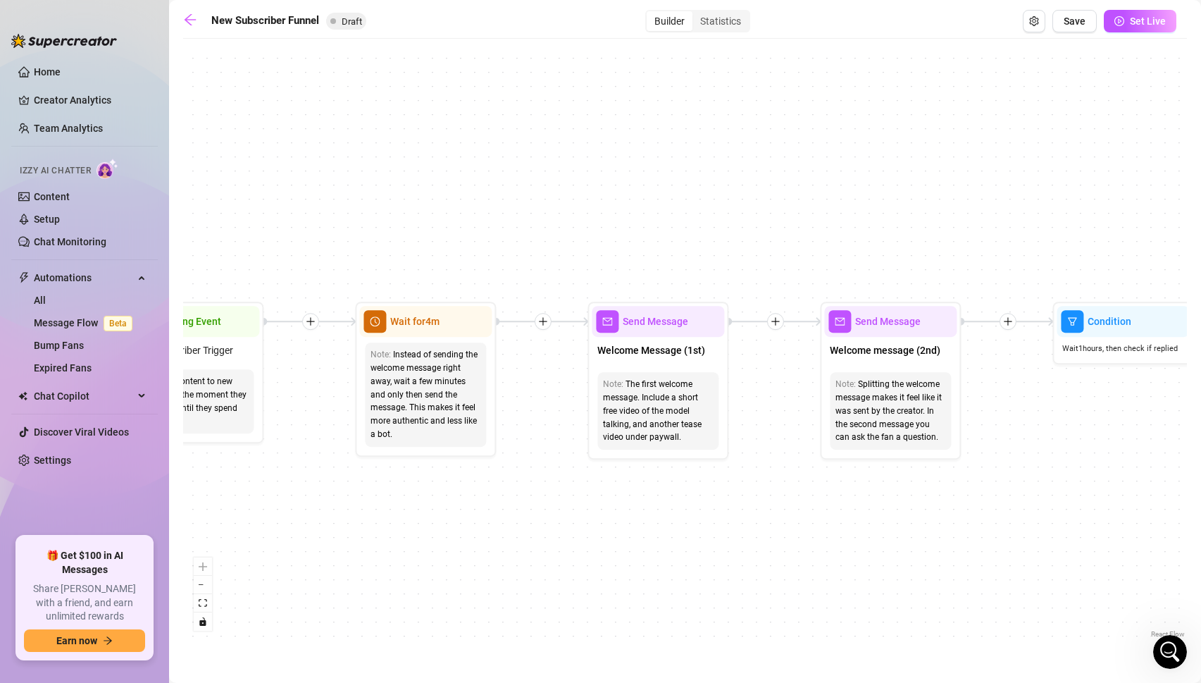
drag, startPoint x: 768, startPoint y: 569, endPoint x: 552, endPoint y: 542, distance: 217.3
click at [552, 542] on div "If True If True If True If False If False If False If True If False Merge Merge…" at bounding box center [685, 343] width 1004 height 595
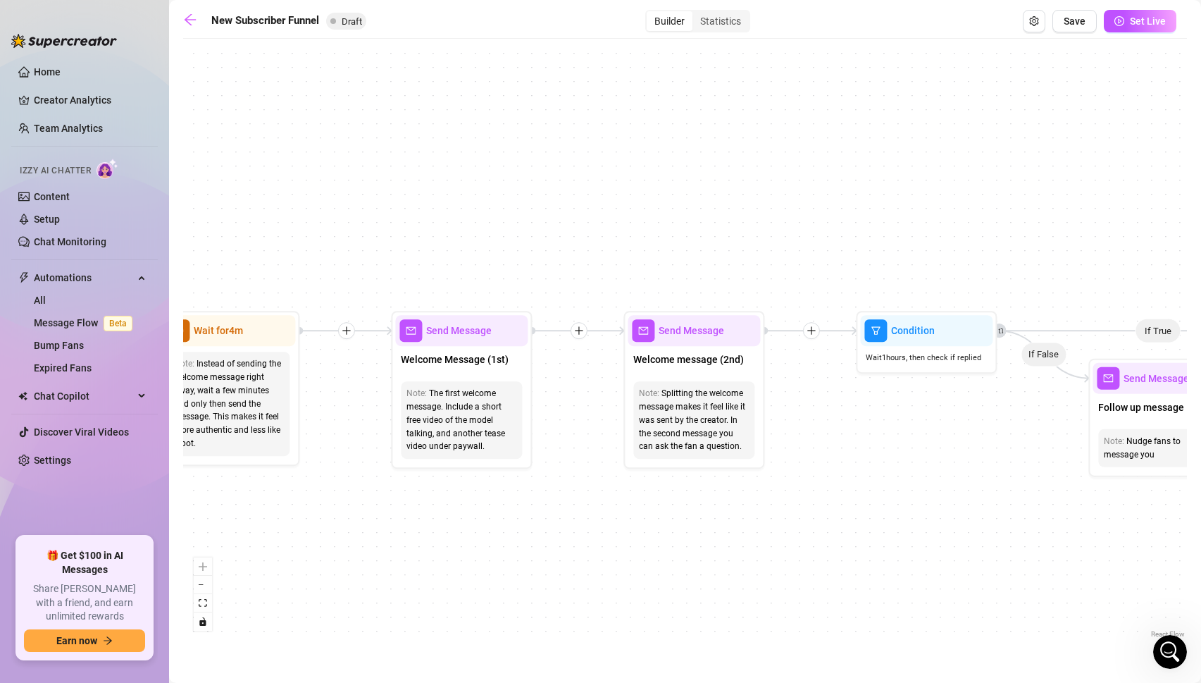
drag, startPoint x: 943, startPoint y: 522, endPoint x: 745, endPoint y: 531, distance: 198.2
click at [745, 531] on div "If True If True If True If False If False If False If True If False Merge Merge…" at bounding box center [685, 343] width 1004 height 595
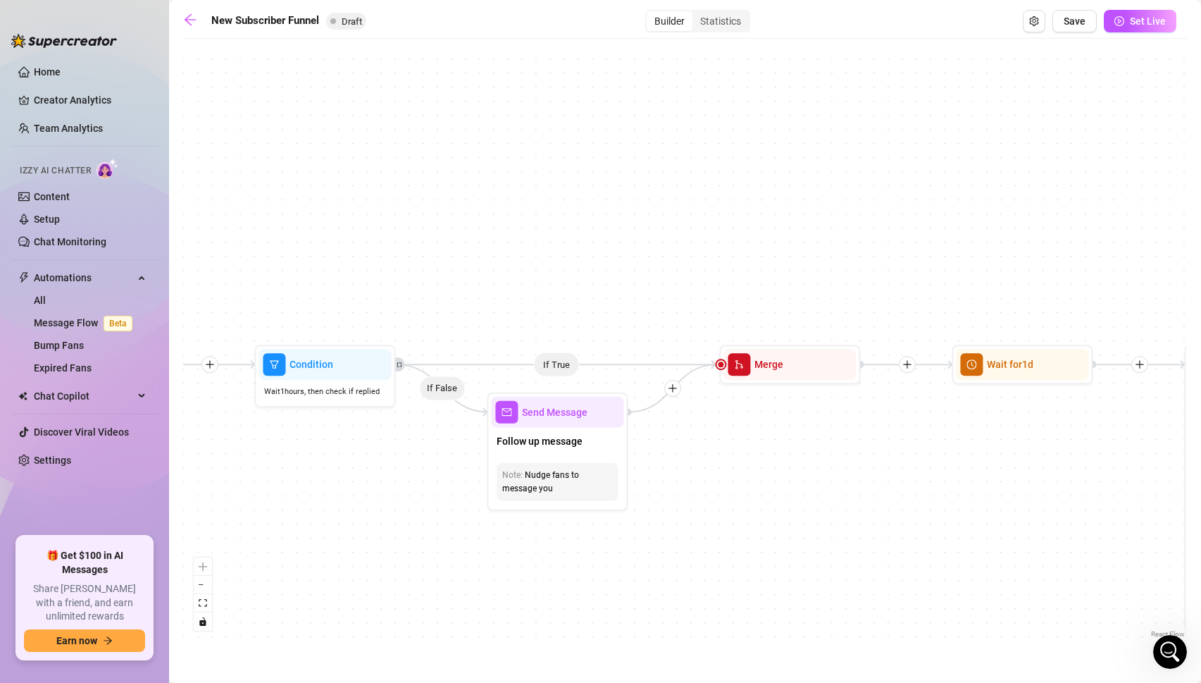
drag, startPoint x: 821, startPoint y: 526, endPoint x: 221, endPoint y: 559, distance: 601.3
click at [221, 559] on div "If True If True If True If False If False If False If True If False Merge Merge…" at bounding box center [685, 343] width 1004 height 595
click at [66, 398] on span "Chat Copilot" at bounding box center [84, 396] width 100 height 23
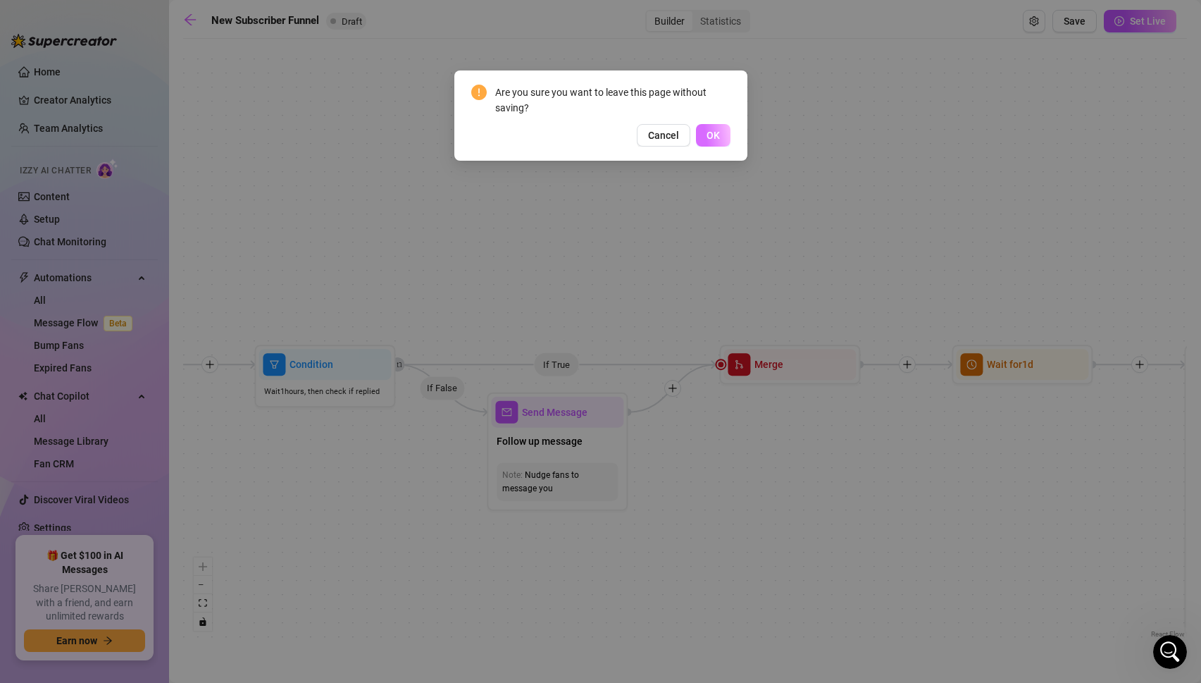
click at [722, 131] on button "OK" at bounding box center [713, 135] width 35 height 23
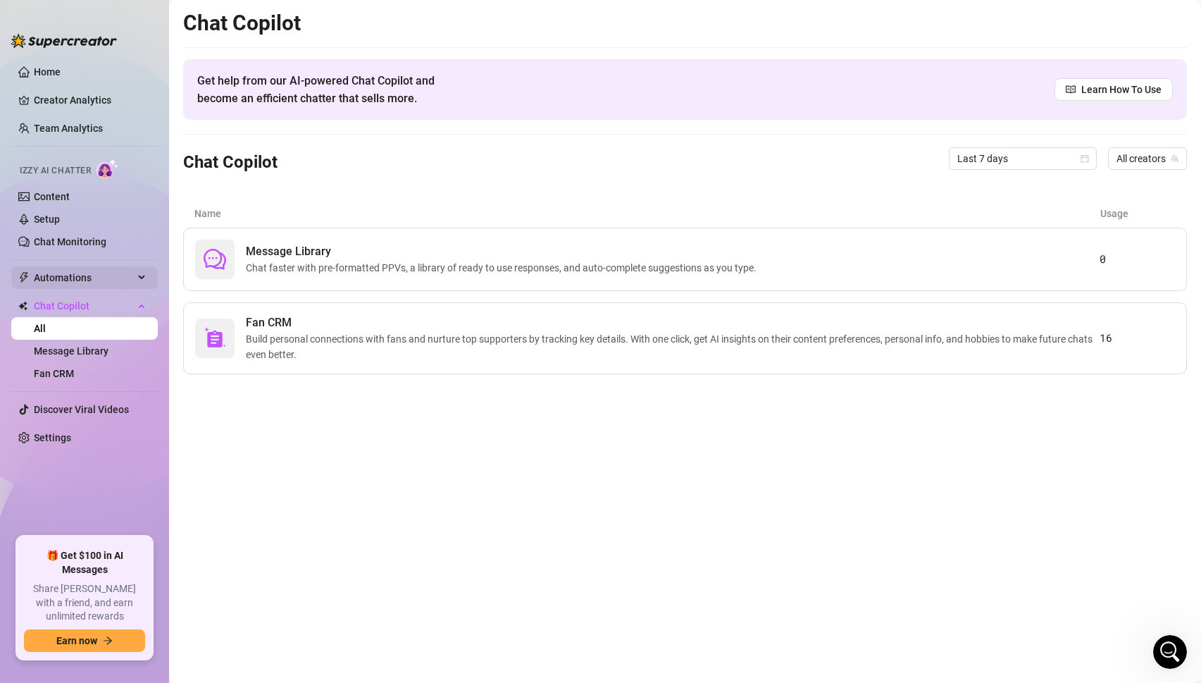
click at [72, 274] on span "Automations" at bounding box center [84, 277] width 100 height 23
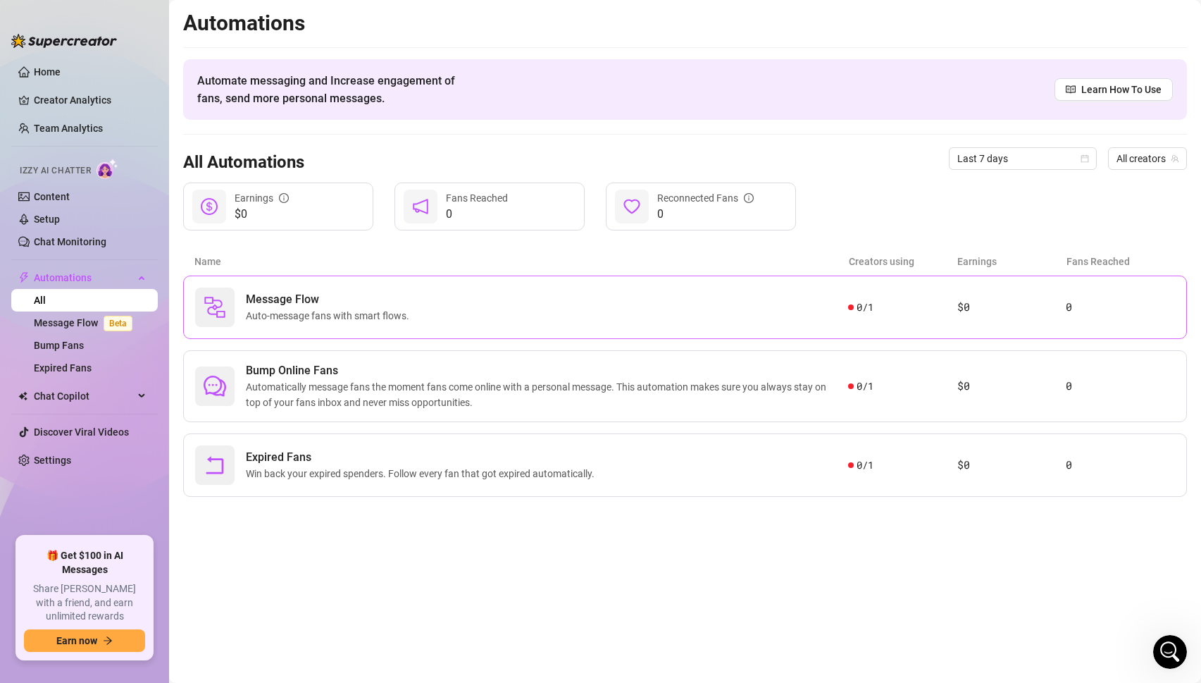
click at [273, 318] on span "Auto-message fans with smart flows." at bounding box center [330, 316] width 169 height 16
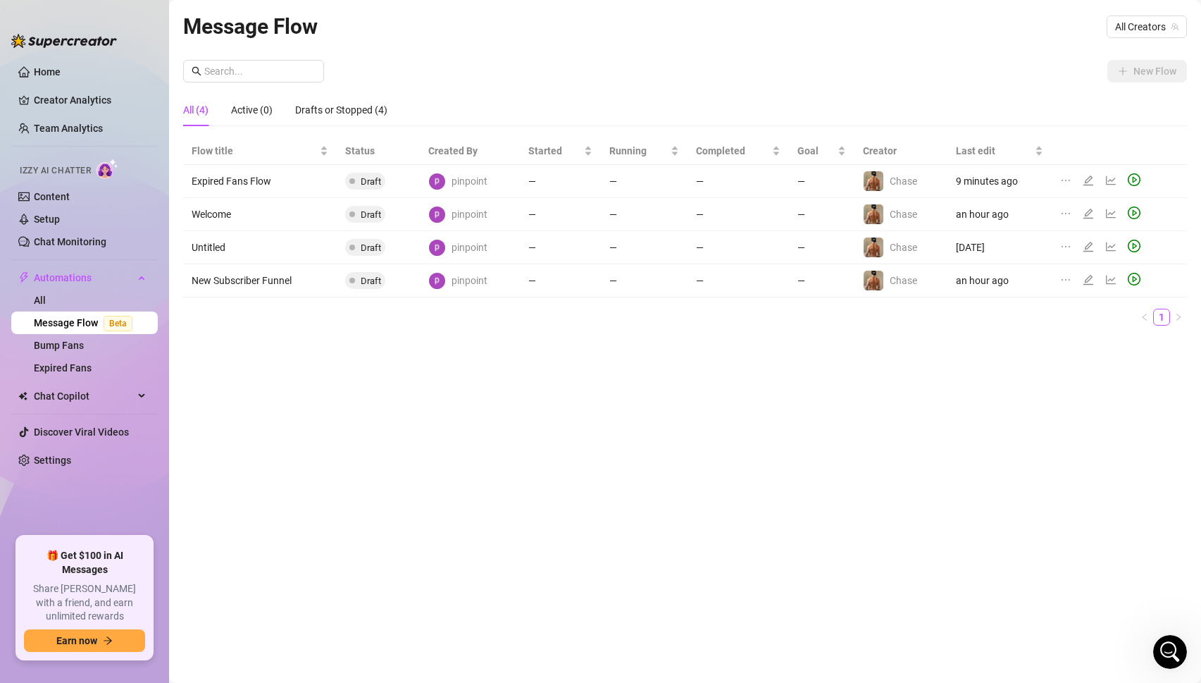
click at [283, 282] on td "New Subscriber Funnel" at bounding box center [260, 280] width 154 height 33
click at [1091, 273] on div at bounding box center [1091, 281] width 17 height 16
click at [1086, 278] on icon "edit" at bounding box center [1088, 279] width 11 height 11
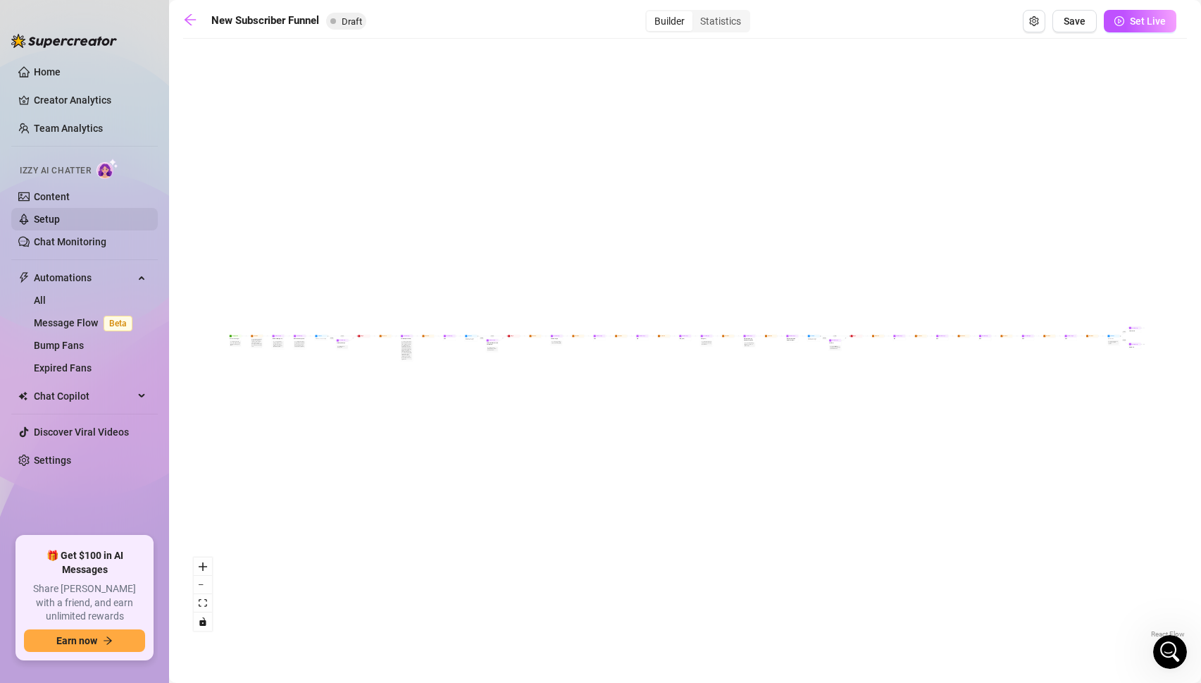
click at [56, 213] on link "Setup" at bounding box center [47, 218] width 26 height 11
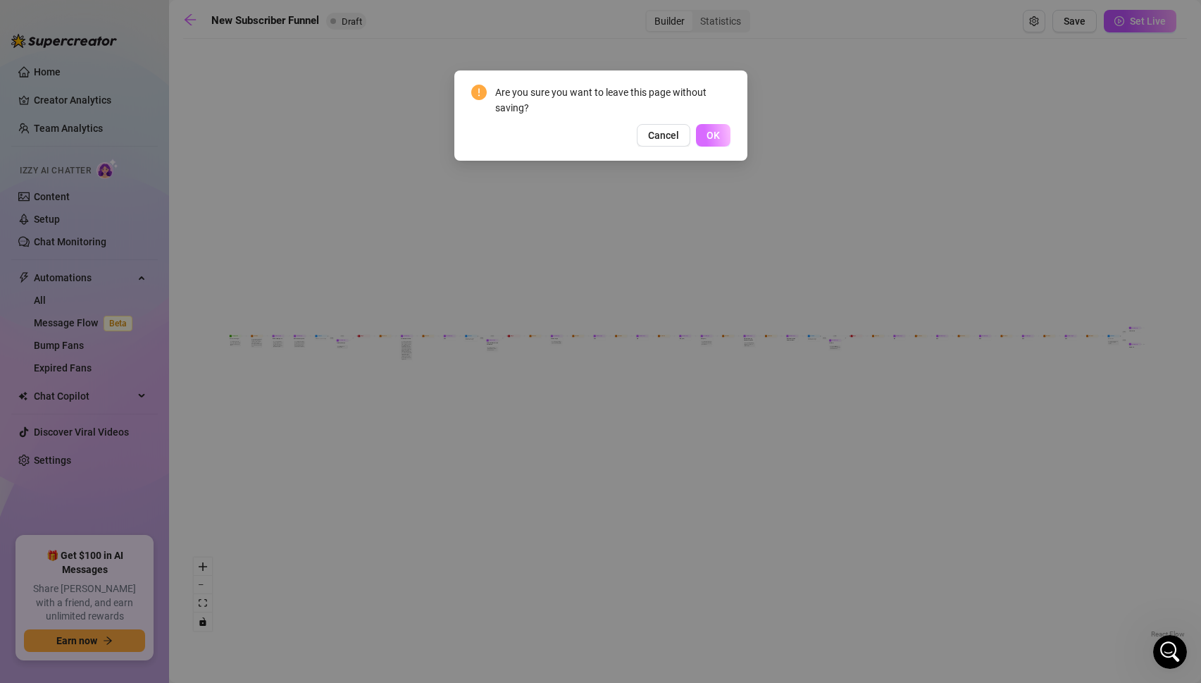
click at [718, 134] on span "OK" at bounding box center [713, 135] width 13 height 11
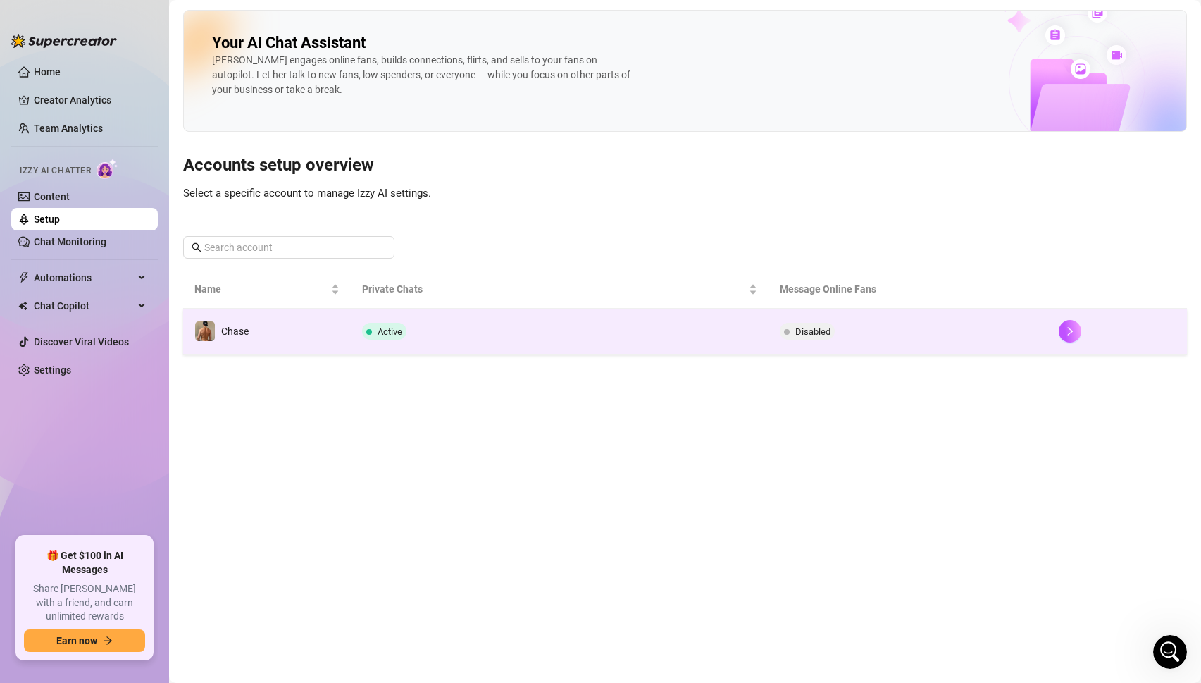
click at [407, 333] on div "Active" at bounding box center [387, 331] width 50 height 17
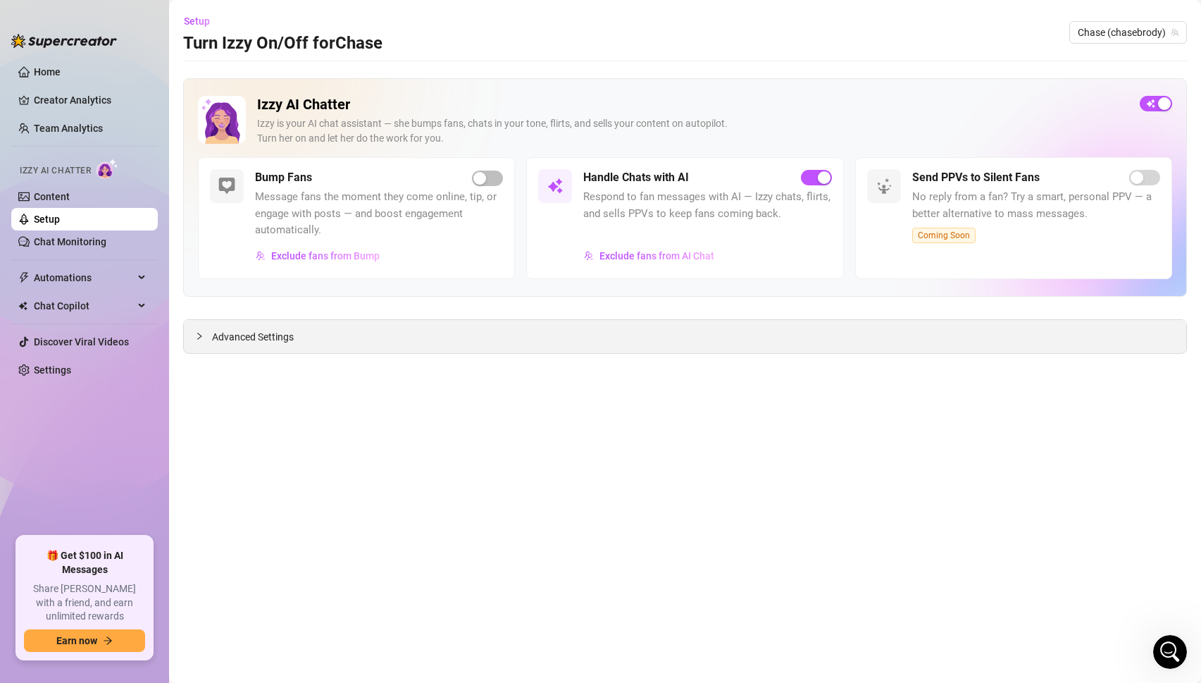
click at [206, 339] on div at bounding box center [203, 336] width 17 height 16
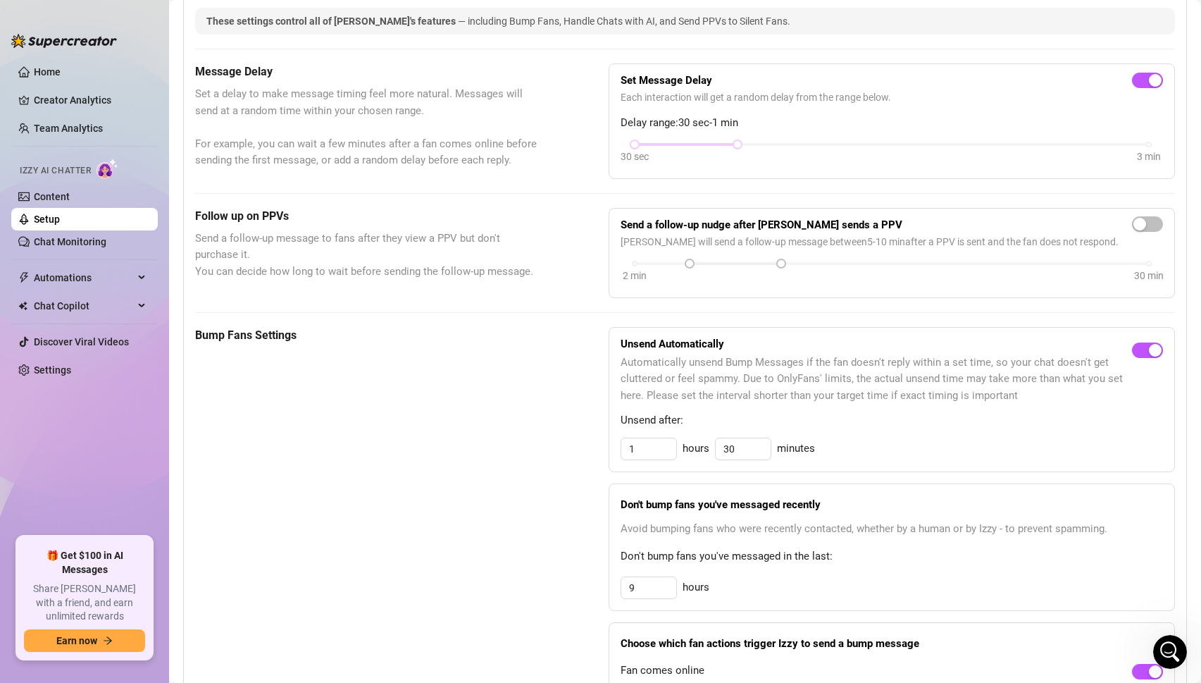
scroll to position [258, 0]
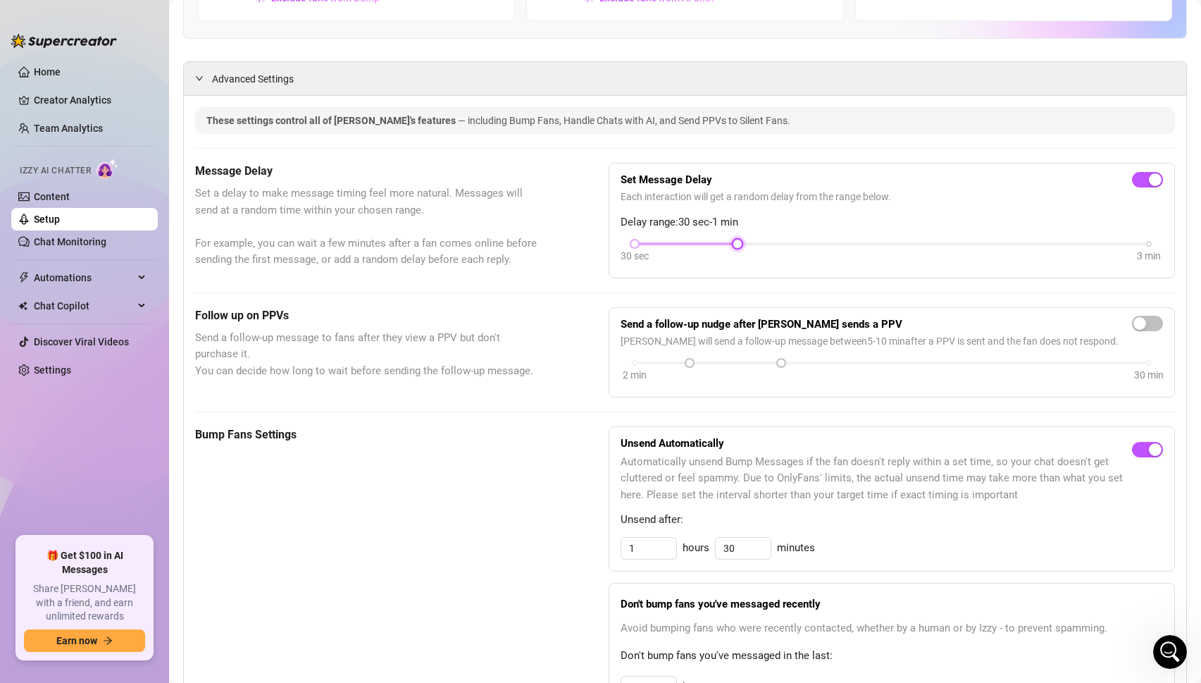
click at [776, 245] on div at bounding box center [892, 243] width 514 height 3
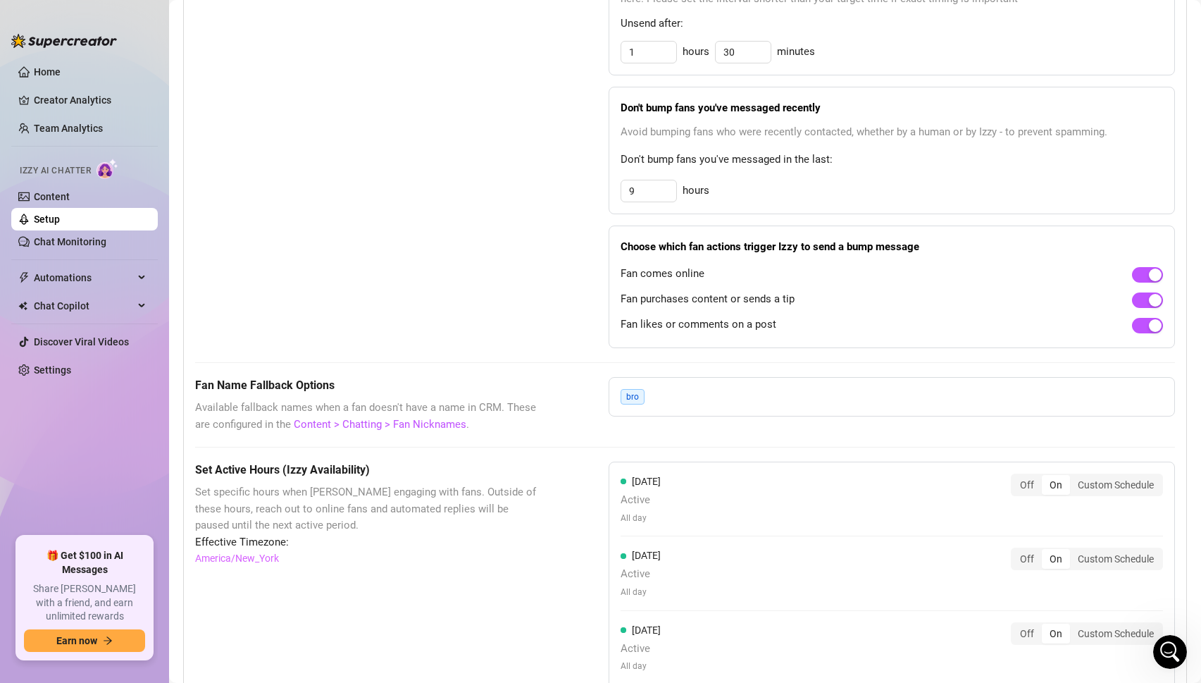
scroll to position [1038, 0]
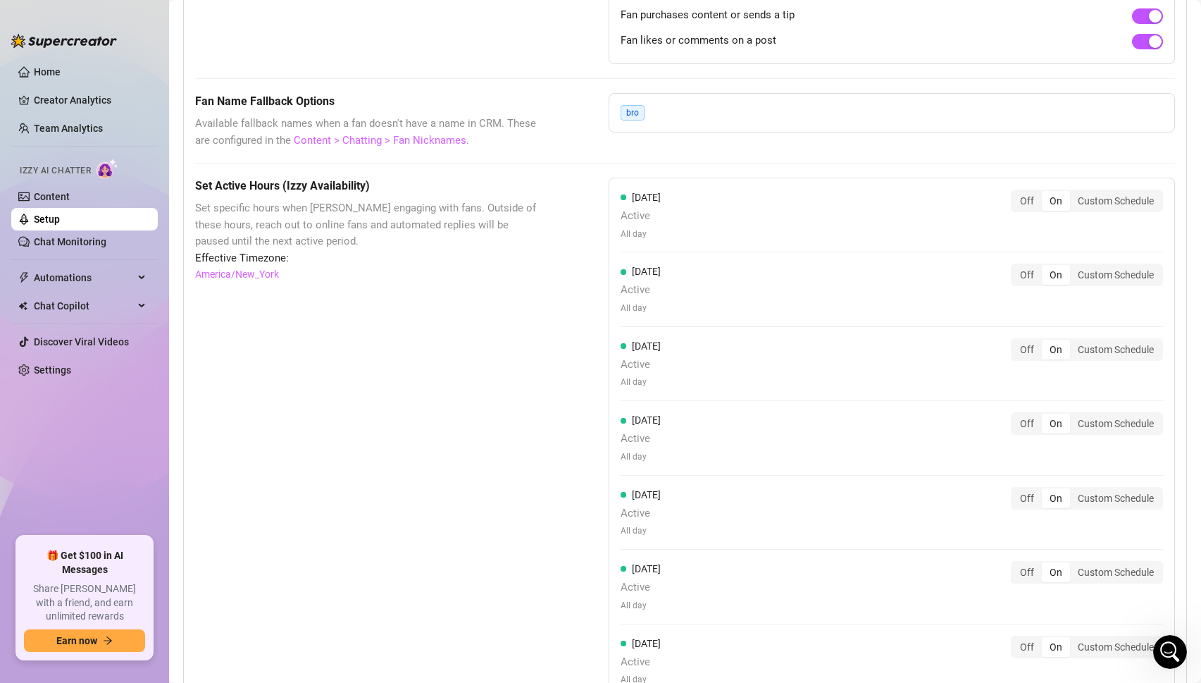
click at [424, 143] on link "Content > Chatting > Fan Nicknames" at bounding box center [380, 140] width 173 height 13
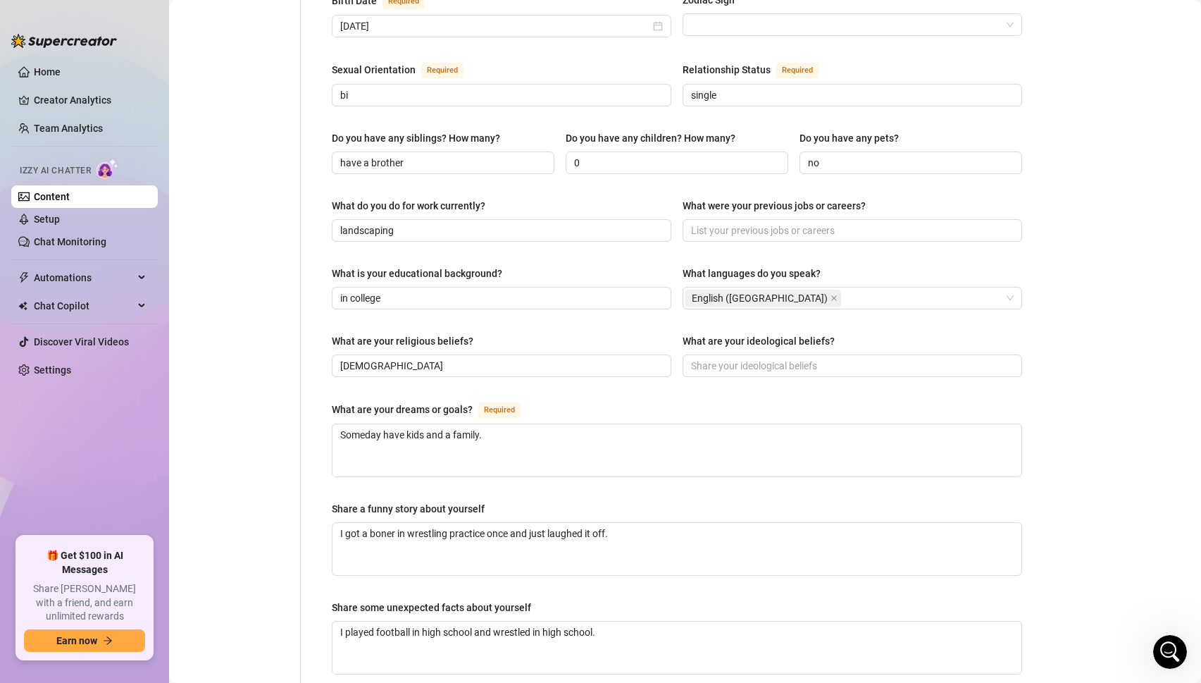
scroll to position [249, 0]
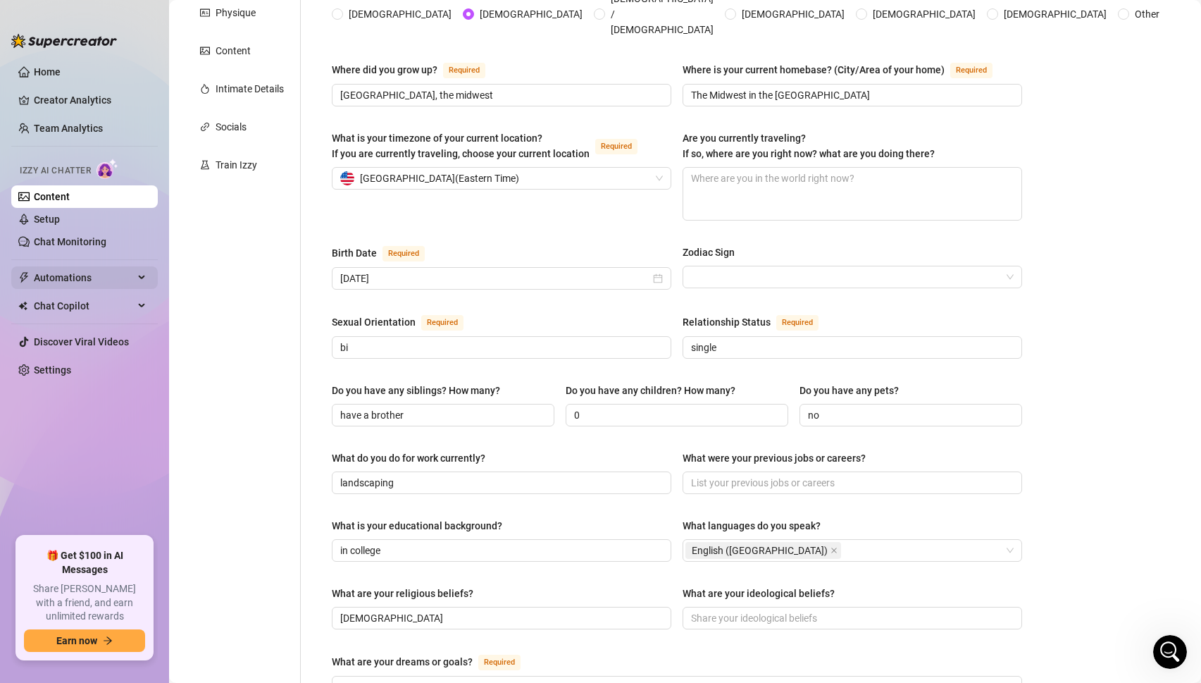
click at [49, 272] on span "Automations" at bounding box center [84, 277] width 100 height 23
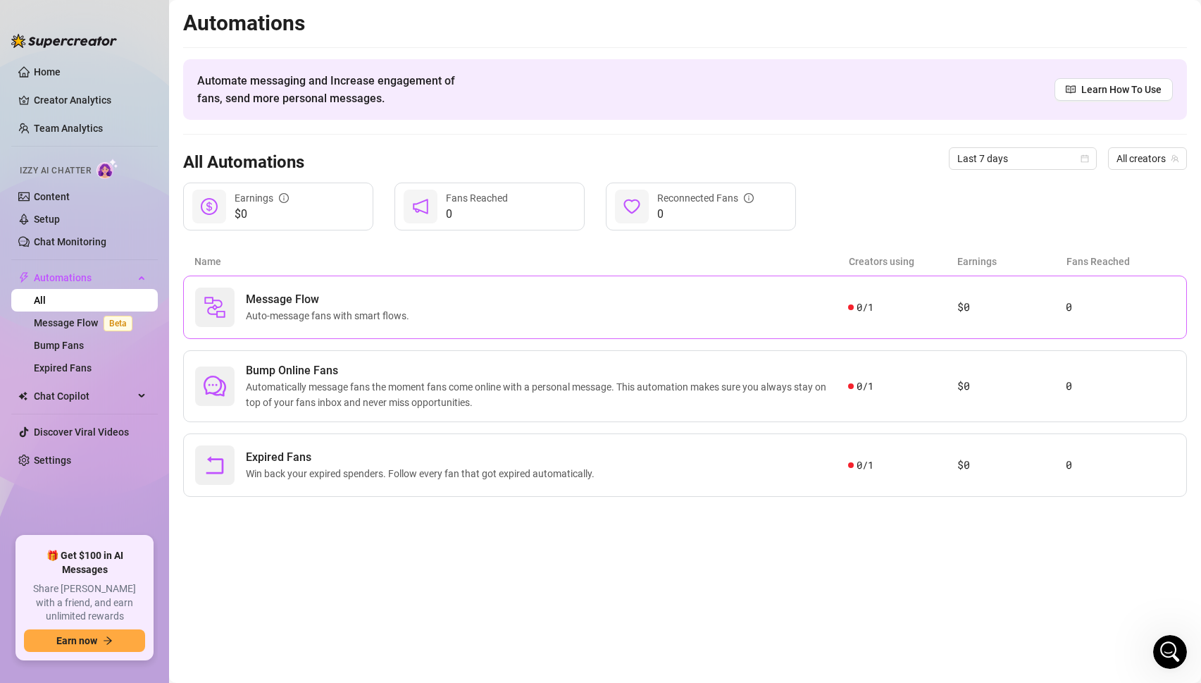
click at [278, 312] on span "Auto-message fans with smart flows." at bounding box center [330, 316] width 169 height 16
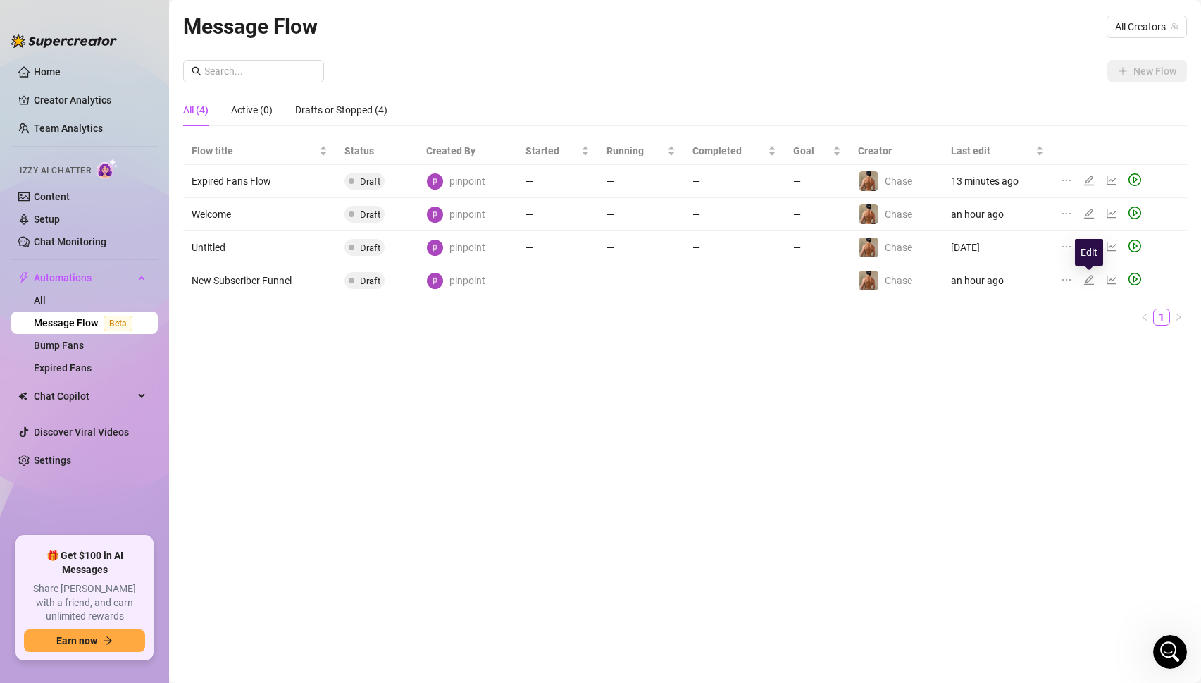
click at [1091, 282] on icon "edit" at bounding box center [1089, 279] width 11 height 11
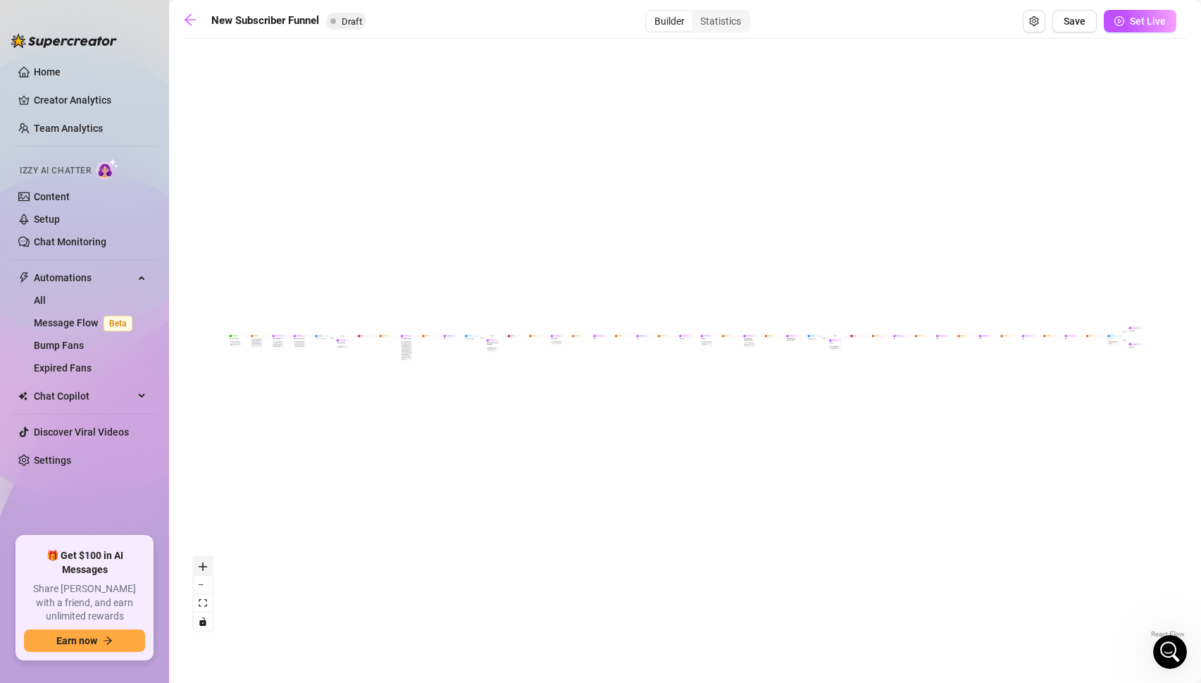
click at [209, 563] on button "zoom in" at bounding box center [203, 566] width 18 height 18
click at [202, 564] on icon "zoom in" at bounding box center [203, 566] width 8 height 8
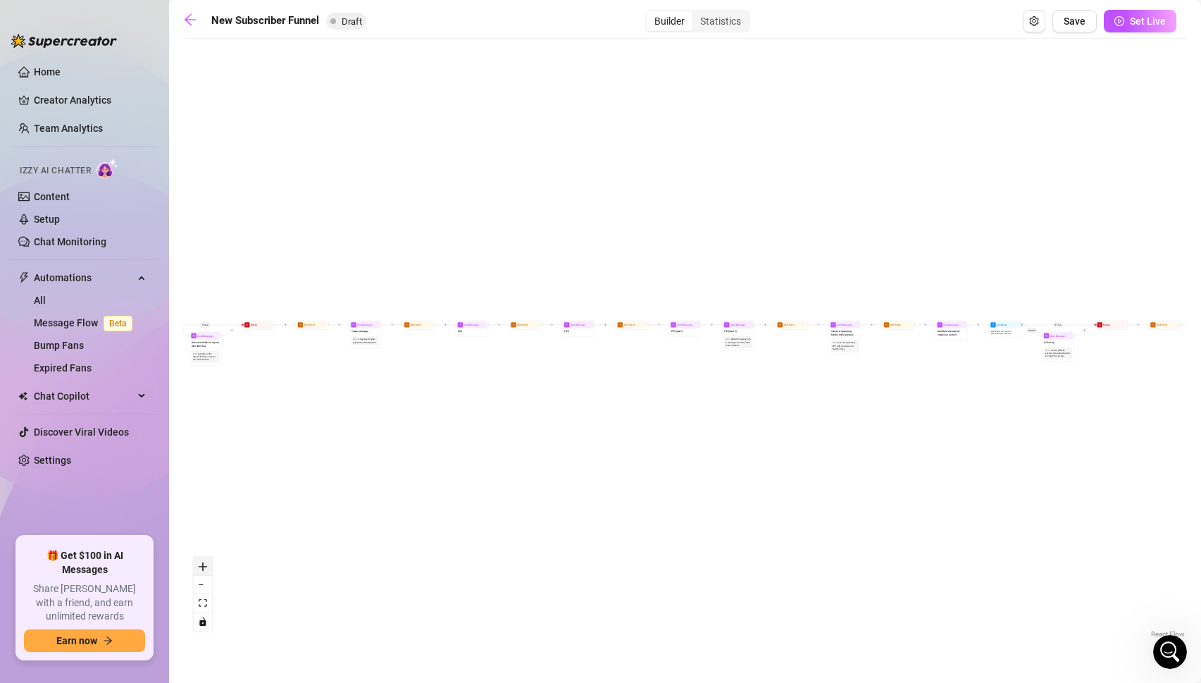
click at [202, 564] on icon "zoom in" at bounding box center [203, 566] width 8 height 8
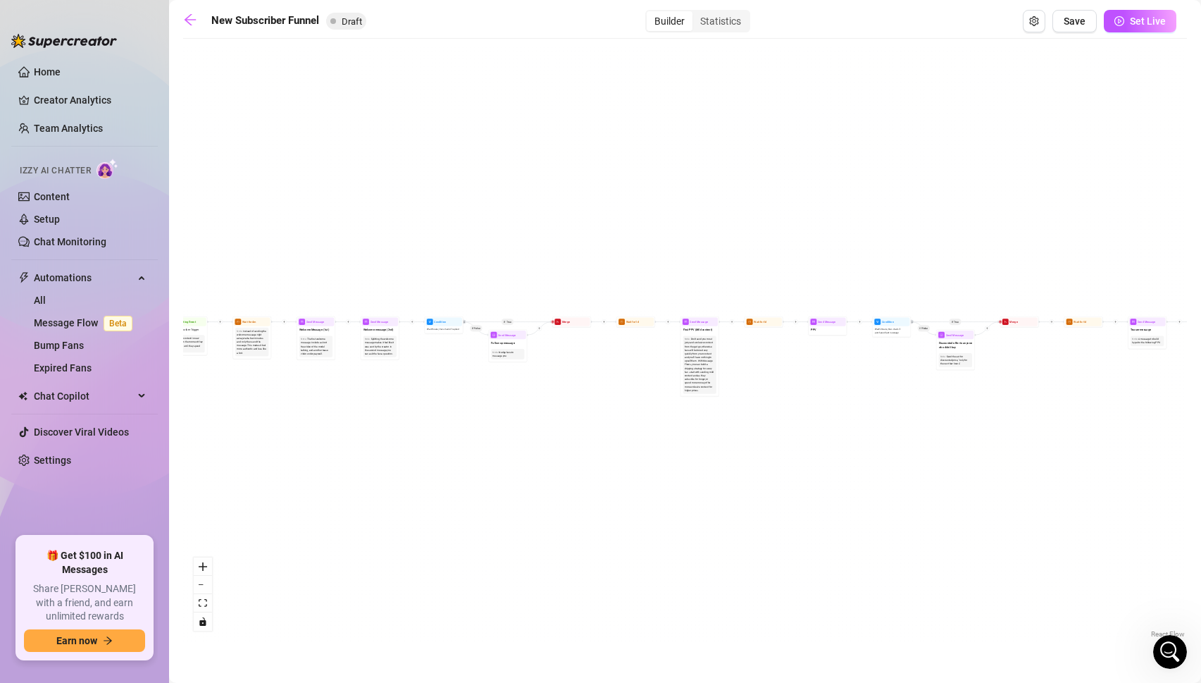
drag, startPoint x: 256, startPoint y: 402, endPoint x: 1116, endPoint y: 404, distance: 860.3
click at [1116, 404] on div "If True If True If True If False If False If False If True If False Merge Merge…" at bounding box center [685, 343] width 1004 height 595
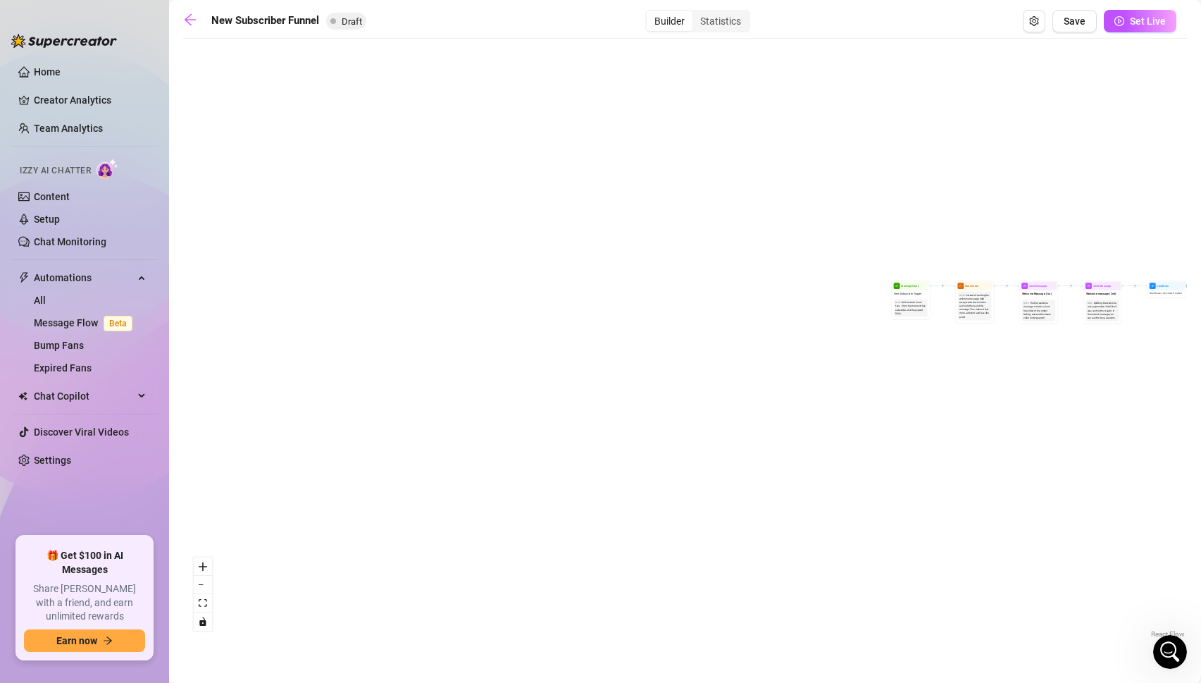
drag, startPoint x: 502, startPoint y: 441, endPoint x: 1210, endPoint y: 404, distance: 709.1
click at [1201, 404] on html "Home Creator Analytics Team Analytics Izzy AI Chatter Content Setup Chat Monito…" at bounding box center [600, 341] width 1201 height 683
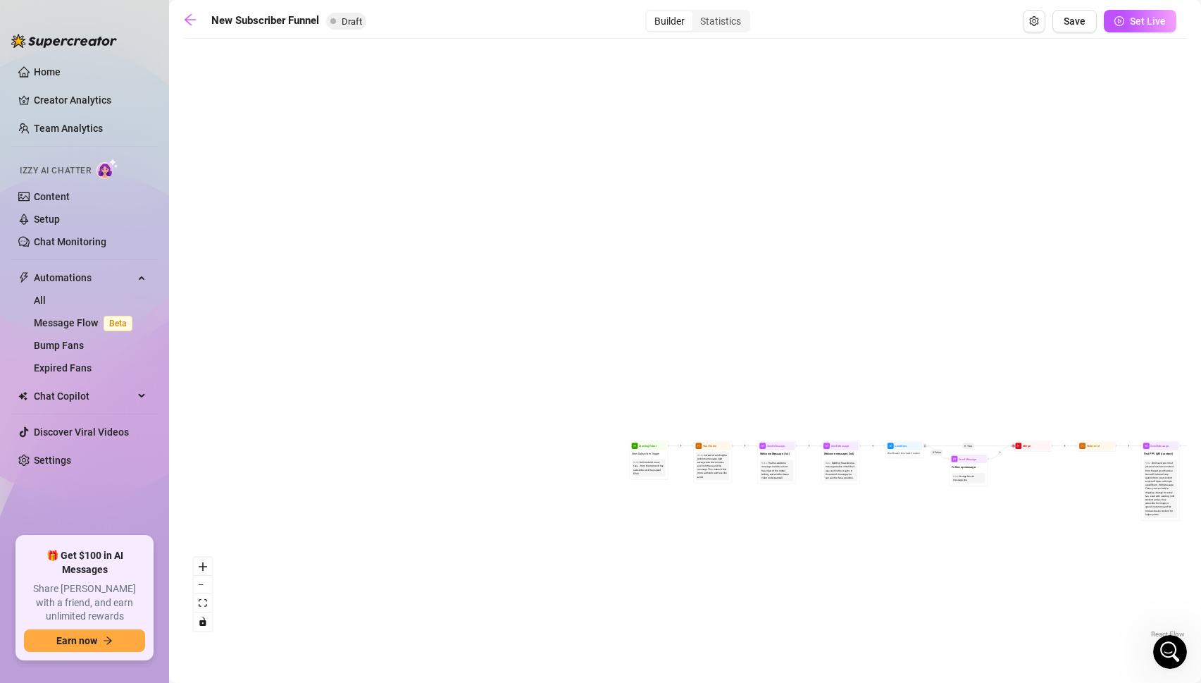
drag, startPoint x: 1044, startPoint y: 402, endPoint x: 783, endPoint y: 562, distance: 306.8
click at [783, 562] on div "If True If True If True If False If False If False If True If False Merge Merge…" at bounding box center [685, 343] width 1004 height 595
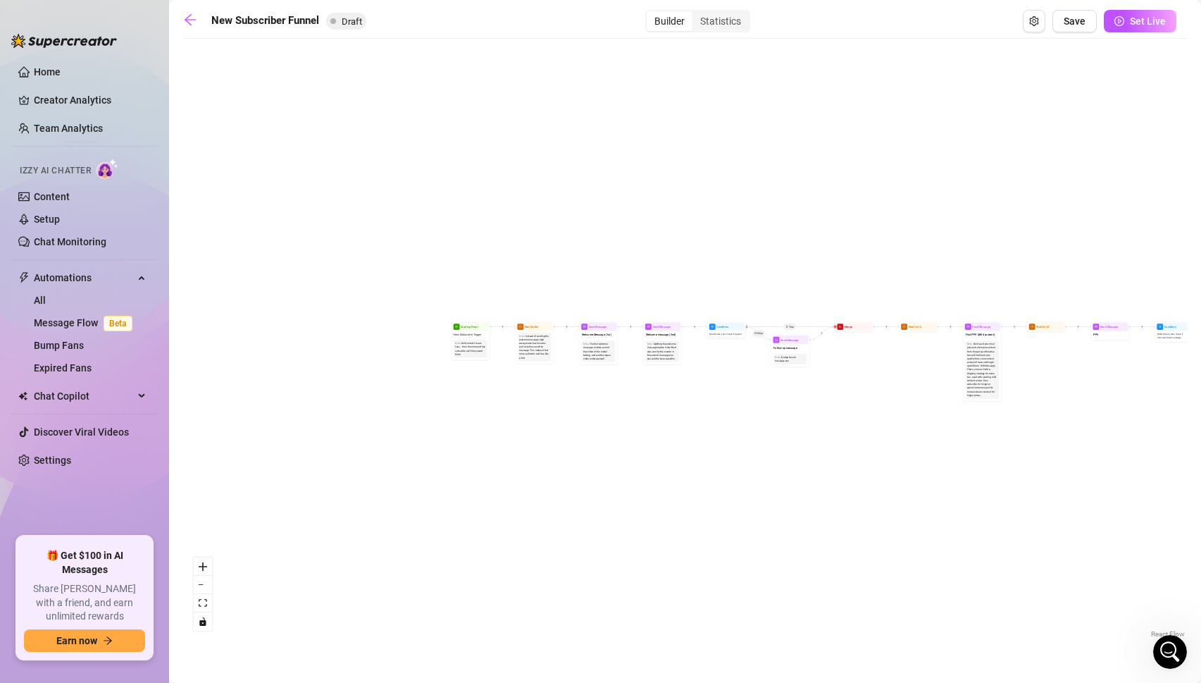
drag, startPoint x: 751, startPoint y: 561, endPoint x: 573, endPoint y: 442, distance: 214.4
click at [573, 442] on div "If True If True If True If False If False If False If True If False Merge Merge…" at bounding box center [685, 343] width 1004 height 595
click at [197, 567] on button "zoom in" at bounding box center [203, 566] width 18 height 18
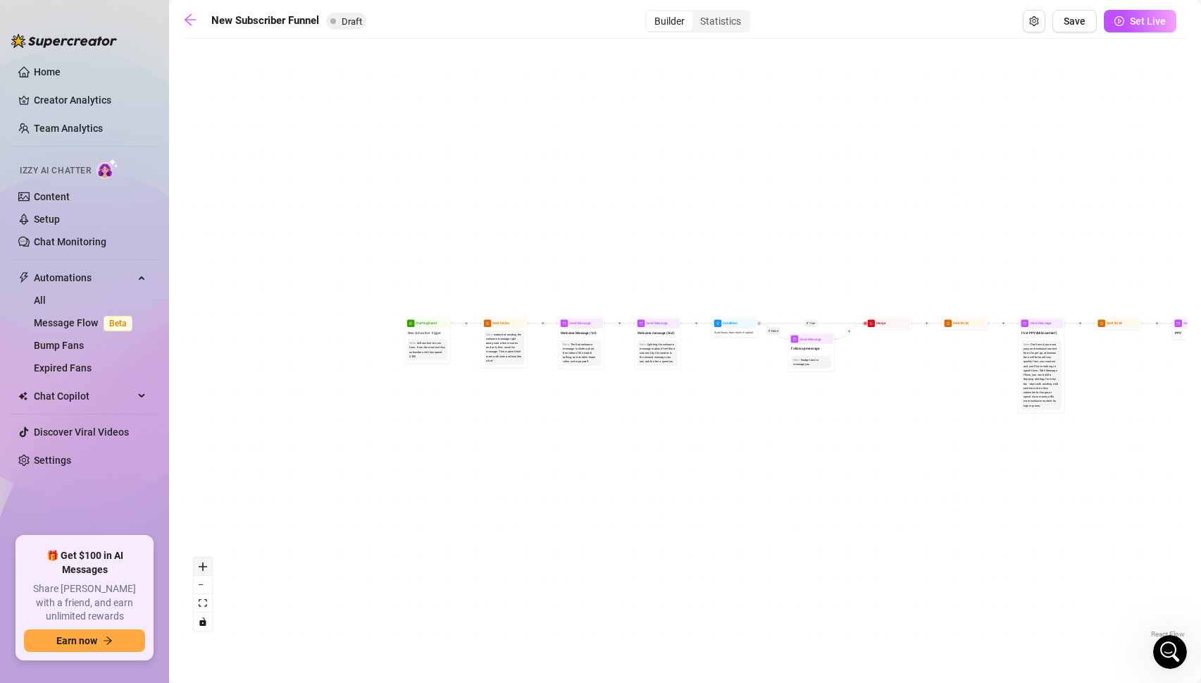
click at [197, 567] on button "zoom in" at bounding box center [203, 566] width 18 height 18
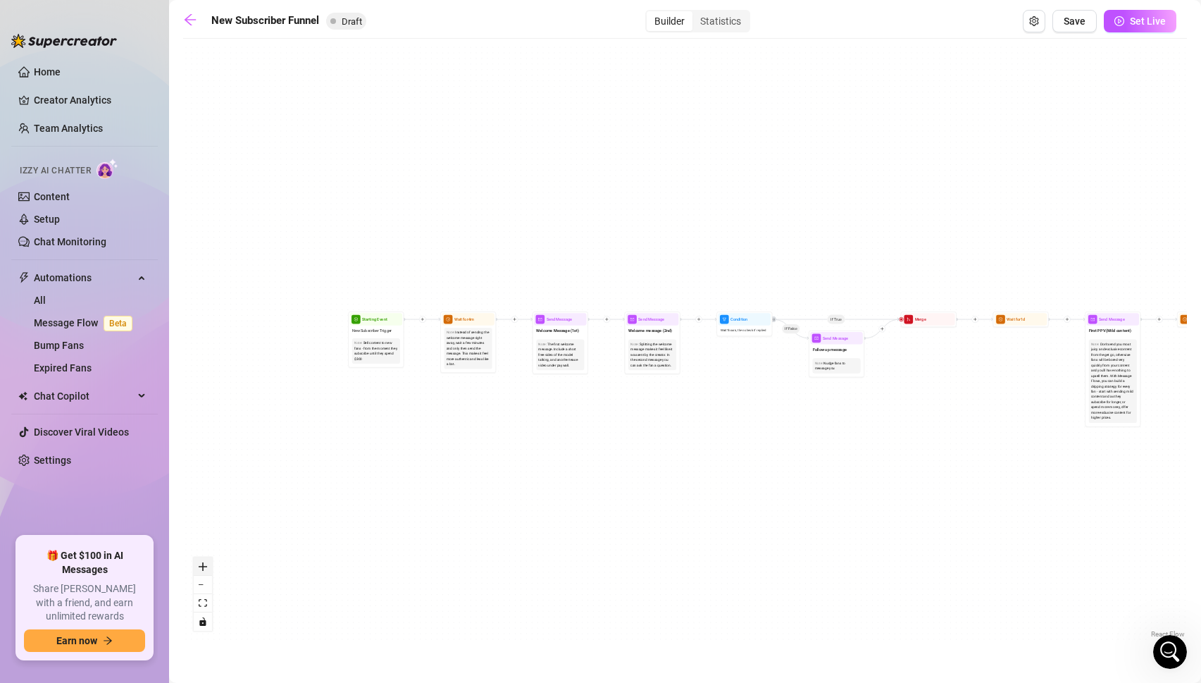
click at [197, 567] on button "zoom in" at bounding box center [203, 566] width 18 height 18
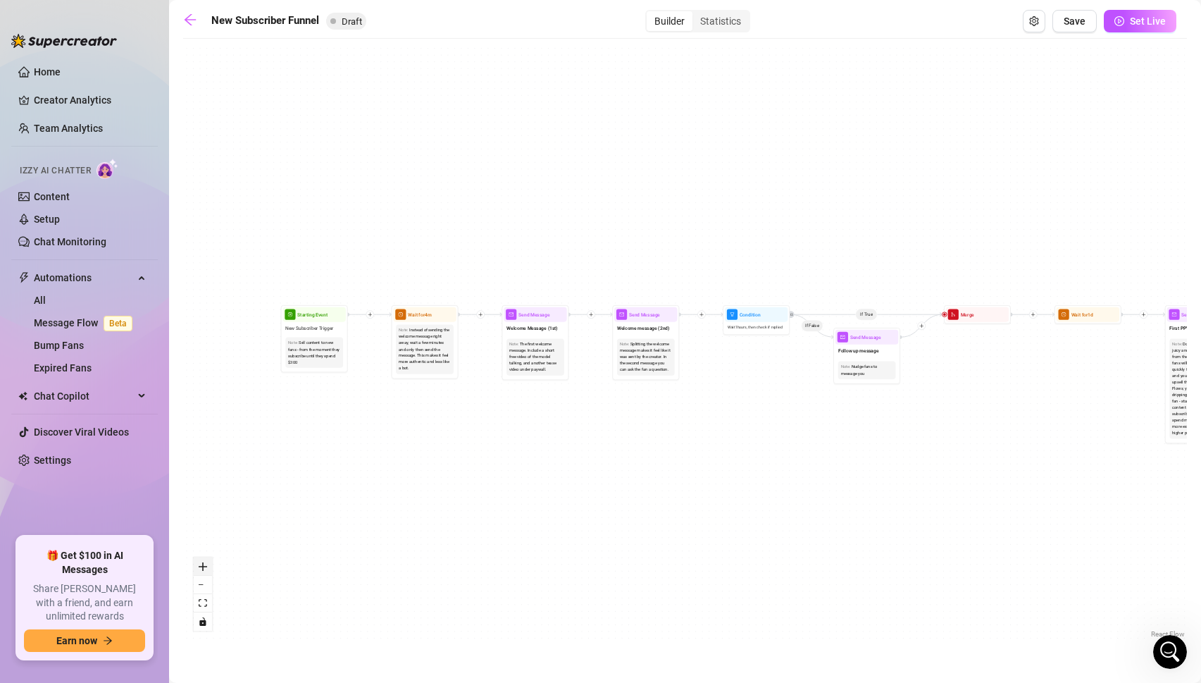
click at [197, 567] on button "zoom in" at bounding box center [203, 566] width 18 height 18
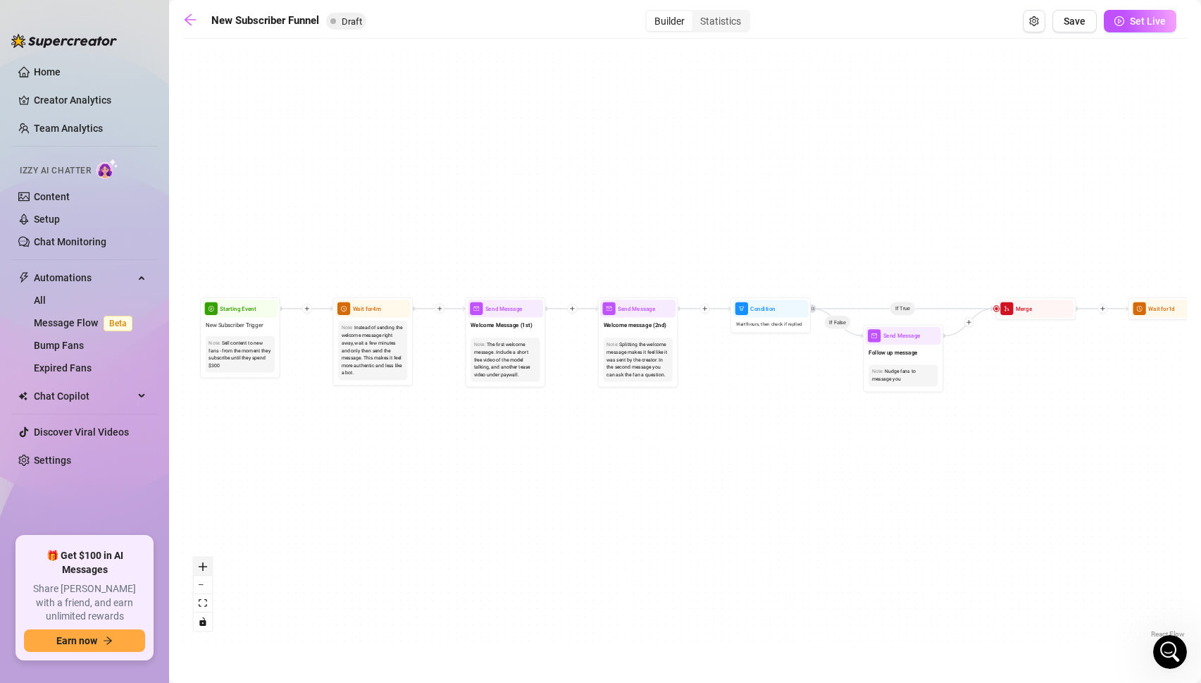
click at [197, 567] on button "zoom in" at bounding box center [203, 566] width 18 height 18
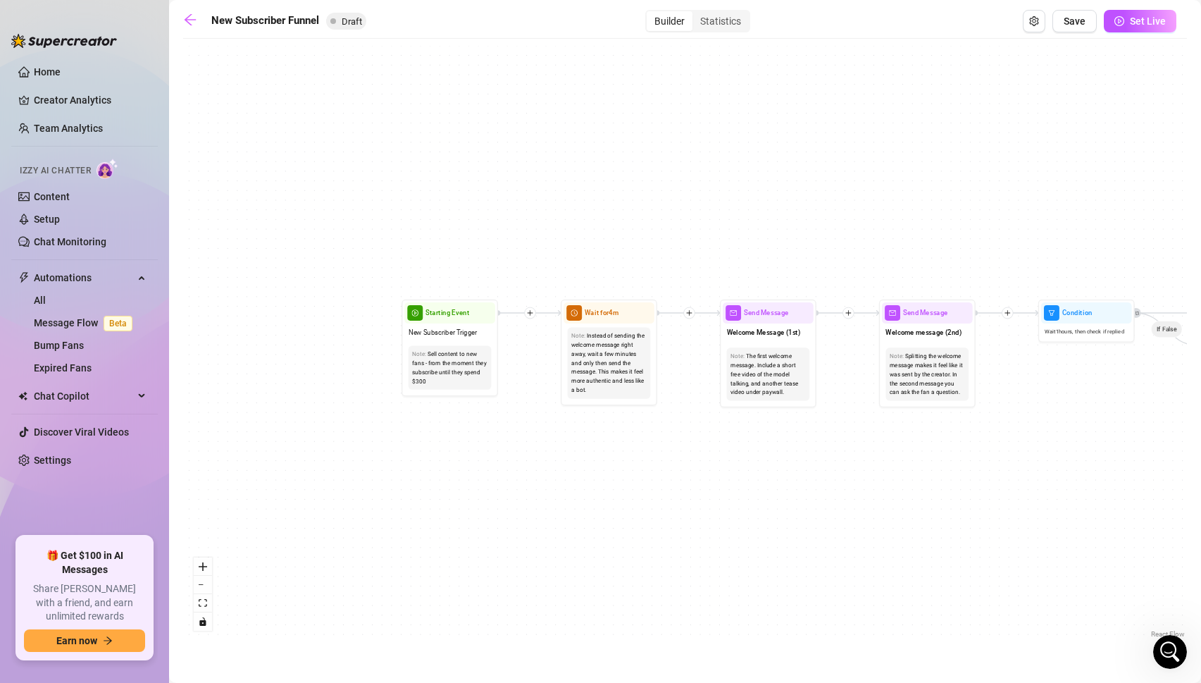
drag, startPoint x: 273, startPoint y: 423, endPoint x: 571, endPoint y: 434, distance: 299.0
click at [571, 434] on div "If True If True If True If False If False If False If True If False Merge Merge…" at bounding box center [685, 343] width 1004 height 595
click at [202, 568] on icon "zoom in" at bounding box center [203, 566] width 8 height 8
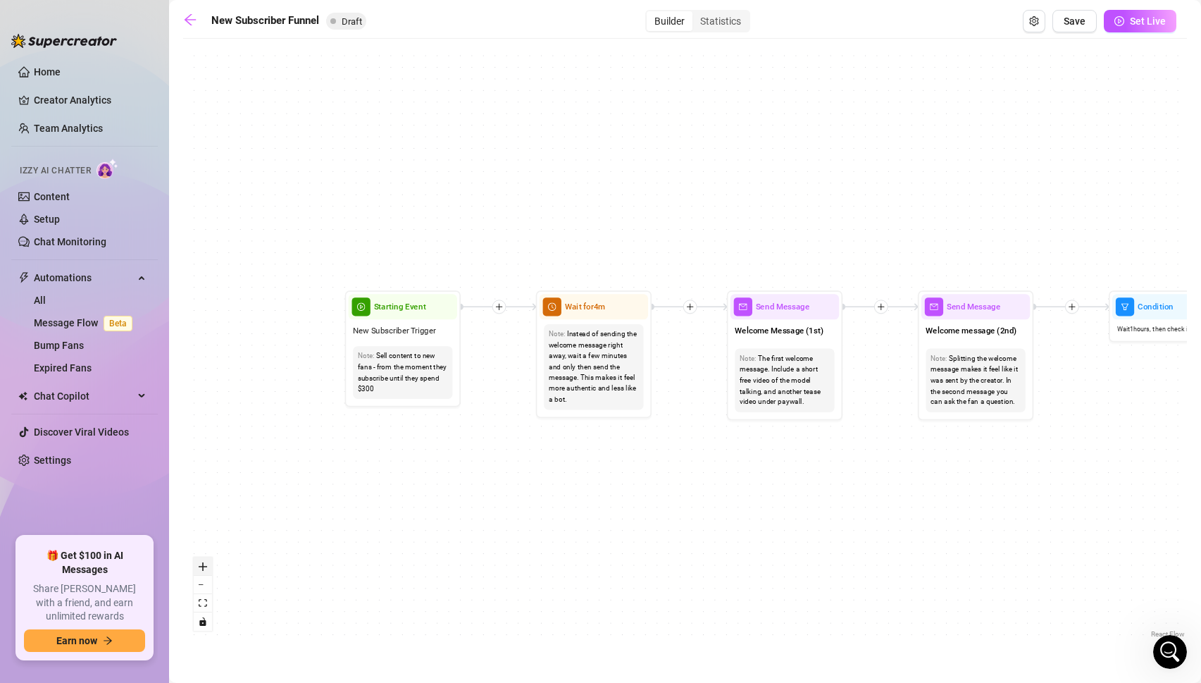
click at [202, 568] on icon "zoom in" at bounding box center [203, 566] width 8 height 8
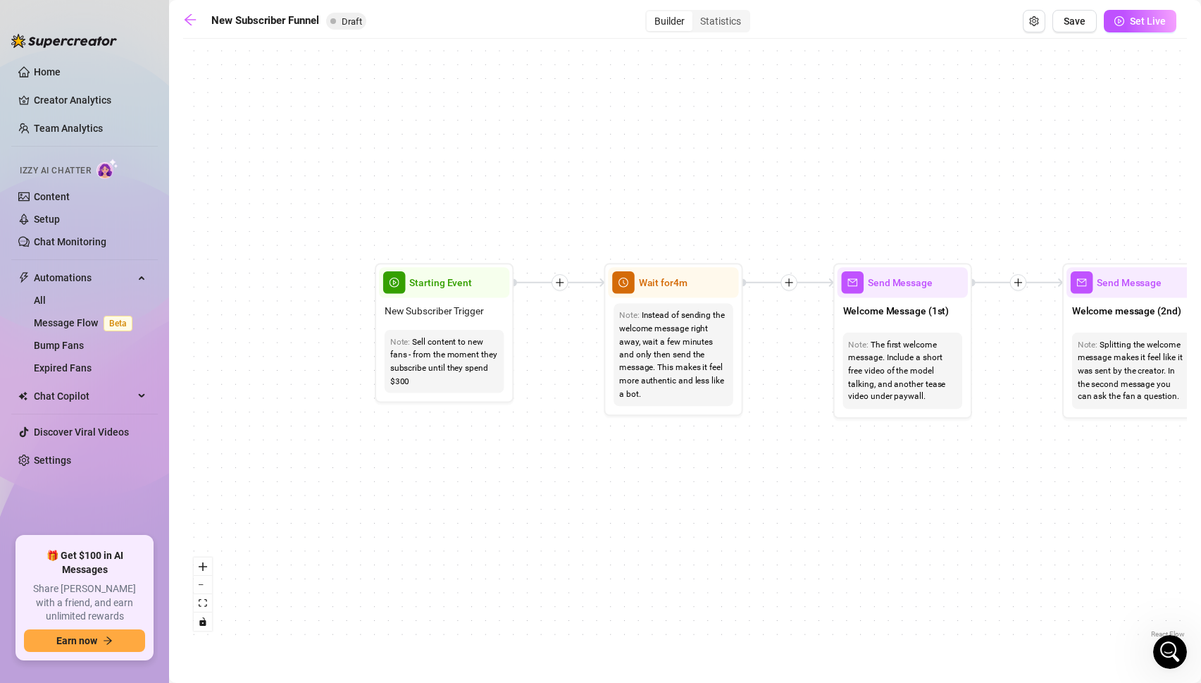
drag, startPoint x: 319, startPoint y: 454, endPoint x: 417, endPoint y: 438, distance: 99.4
click at [417, 438] on div "If True If True If True If False If False If False If True If False Merge Merge…" at bounding box center [685, 343] width 1004 height 595
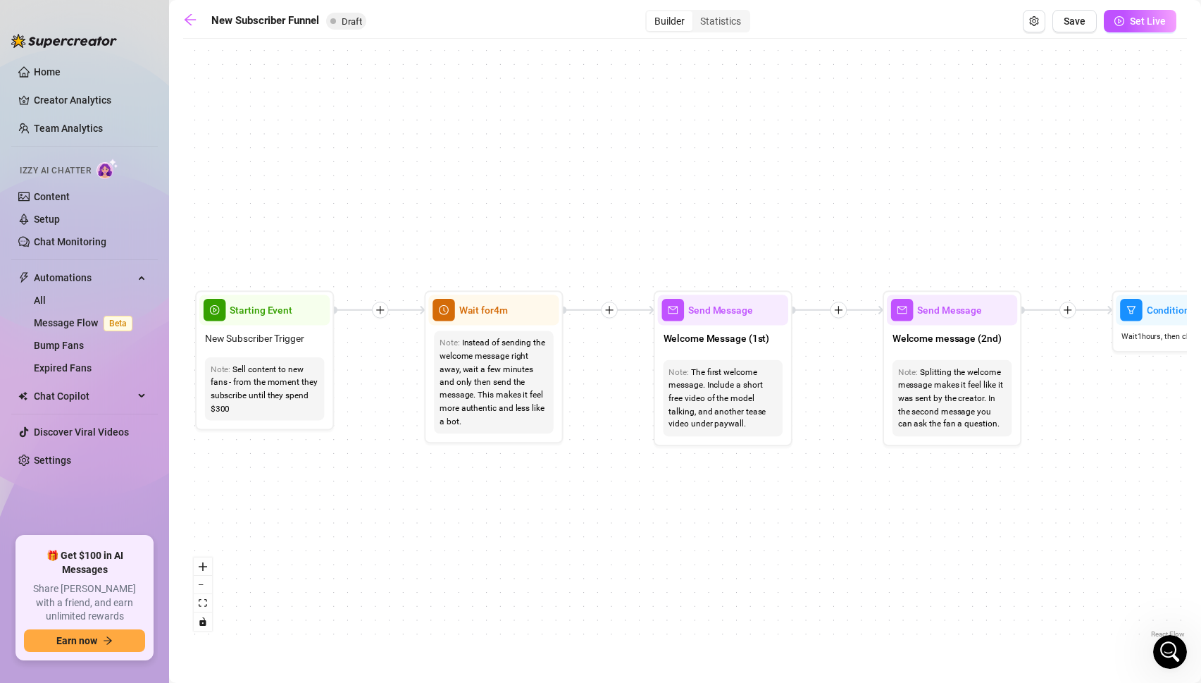
drag, startPoint x: 514, startPoint y: 454, endPoint x: 333, endPoint y: 481, distance: 183.2
click at [333, 481] on div "If True If True If True If False If False If False If True If False Merge Merge…" at bounding box center [685, 343] width 1004 height 595
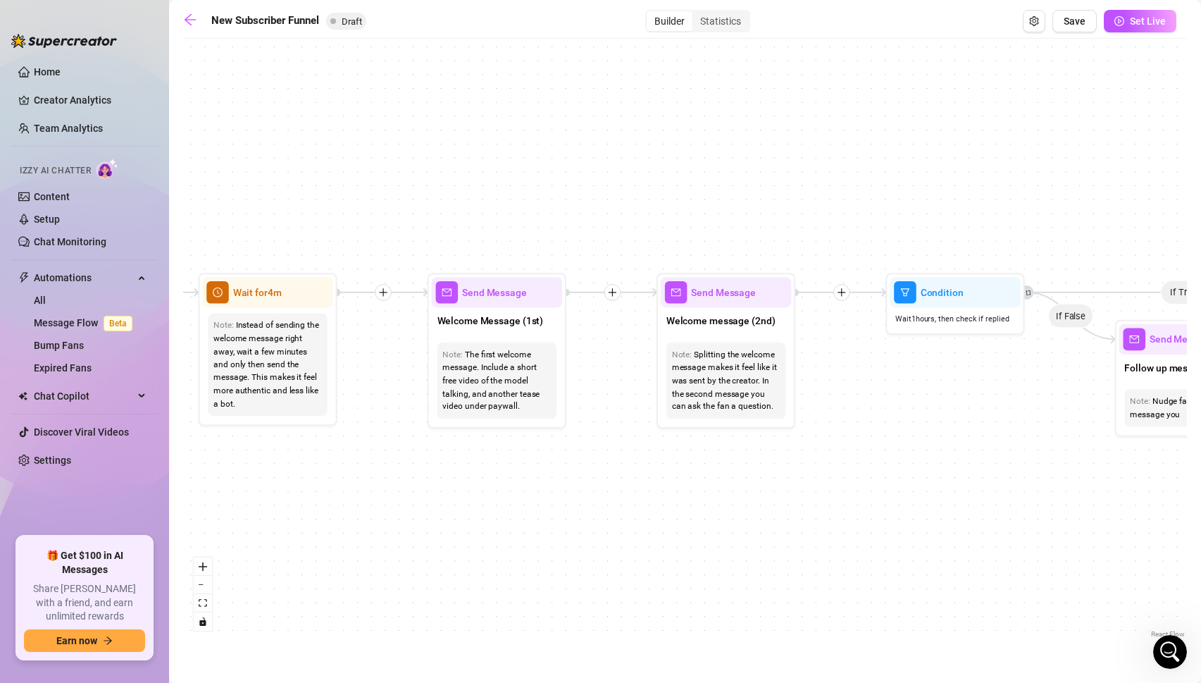
drag, startPoint x: 725, startPoint y: 465, endPoint x: 295, endPoint y: 388, distance: 437.4
click at [295, 388] on div "If True If True If True If False If False If False If True If False Merge Merge…" at bounding box center [685, 343] width 1004 height 595
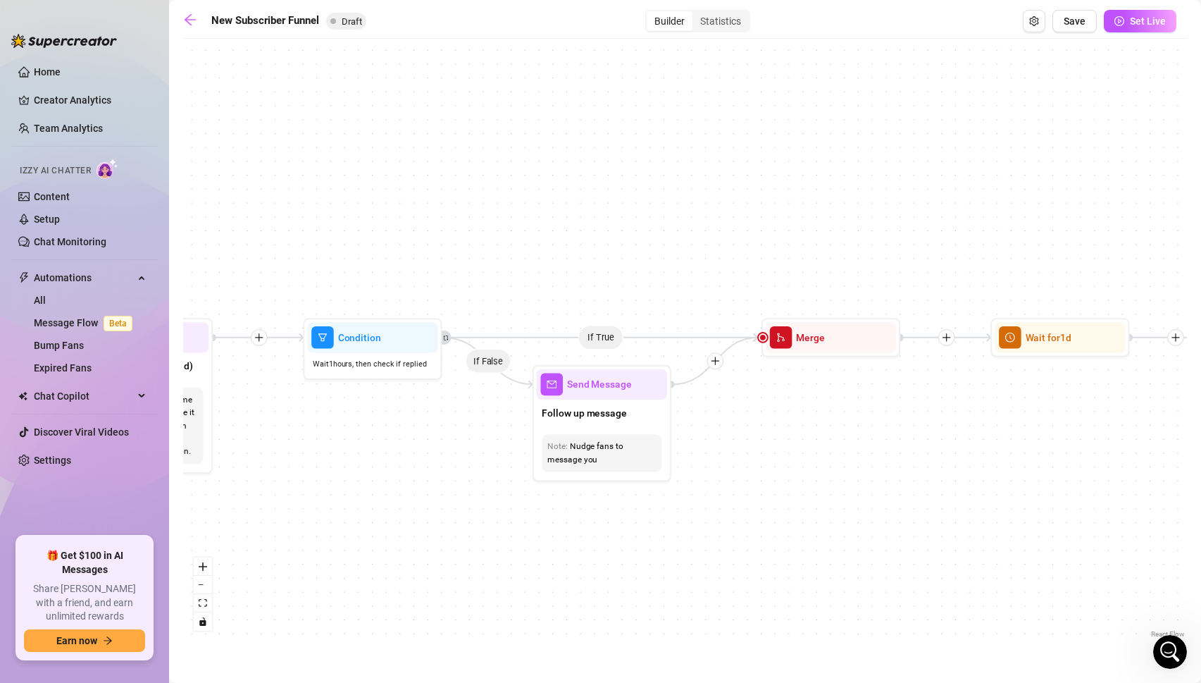
drag, startPoint x: 861, startPoint y: 421, endPoint x: 483, endPoint y: 526, distance: 392.0
click at [483, 526] on div "If True If True If True If False If False If False If True If False Merge Merge…" at bounding box center [685, 343] width 1004 height 595
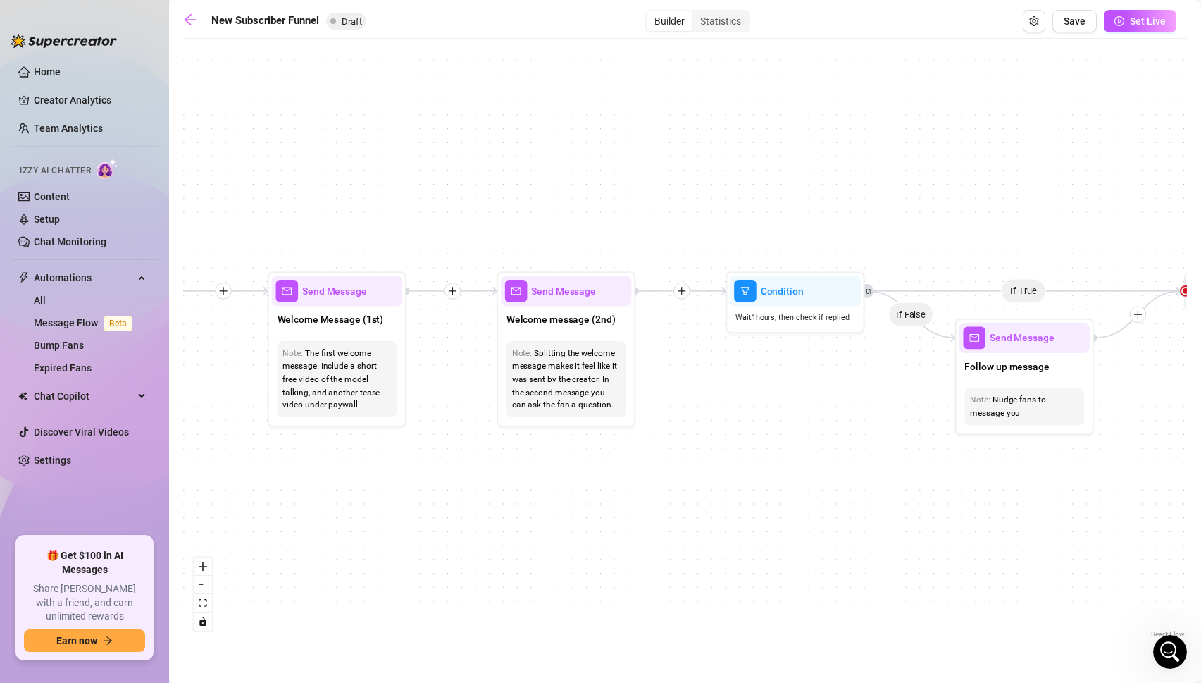
drag, startPoint x: 547, startPoint y: 556, endPoint x: 971, endPoint y: 509, distance: 426.0
click at [971, 509] on div "If True If True If True If False If False If False If True If False Merge Merge…" at bounding box center [685, 343] width 1004 height 595
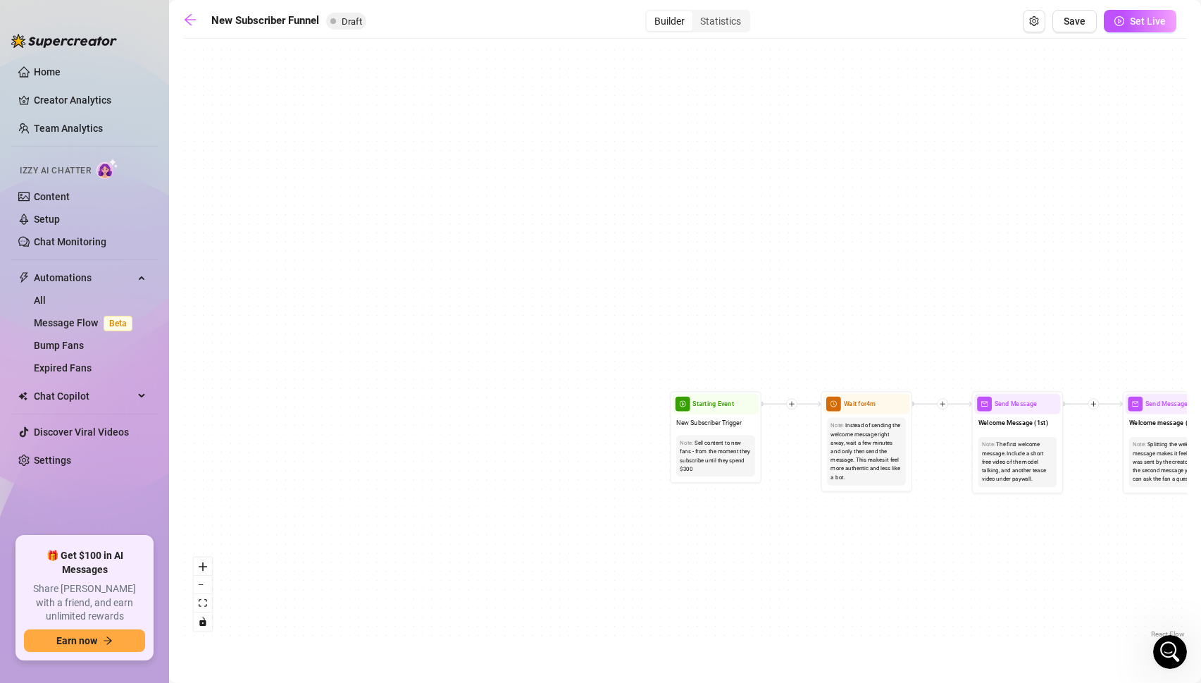
drag, startPoint x: 560, startPoint y: 497, endPoint x: 1149, endPoint y: 546, distance: 591.1
click at [1149, 546] on div "If True If True If True If False If False If False If True If False Merge Merge…" at bounding box center [685, 343] width 1004 height 595
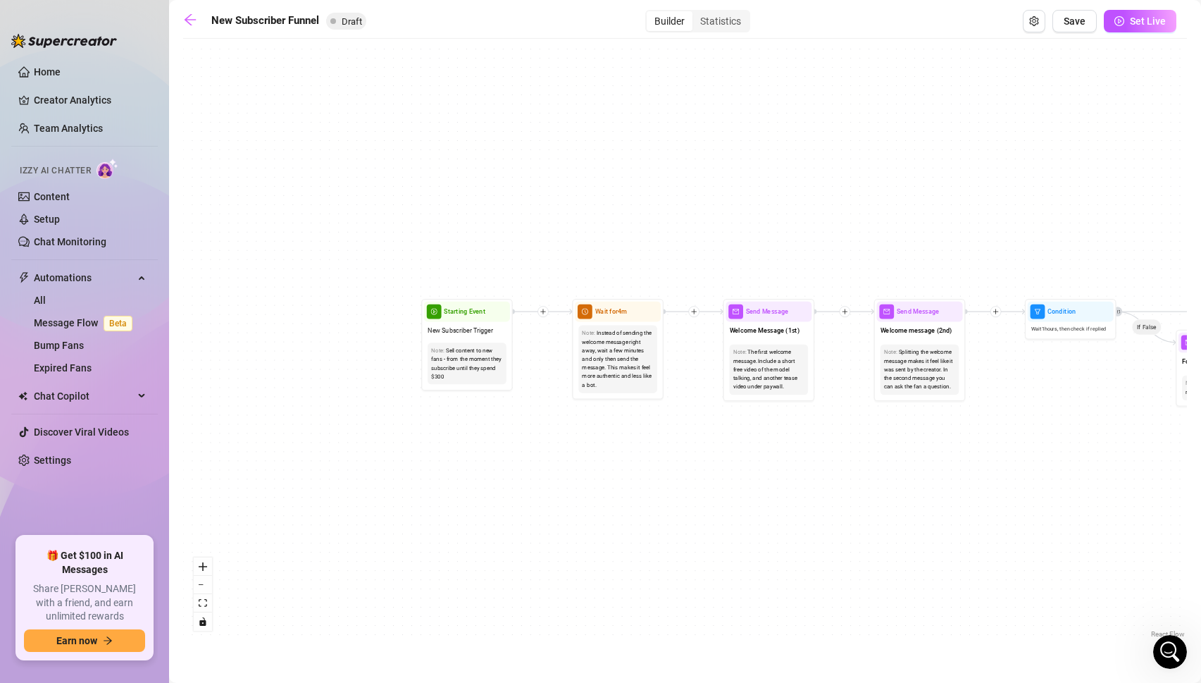
drag, startPoint x: 920, startPoint y: 529, endPoint x: 665, endPoint y: 435, distance: 272.0
click at [665, 435] on div "If True If True If True If False If False If False If True If False Merge Merge…" at bounding box center [685, 343] width 1004 height 595
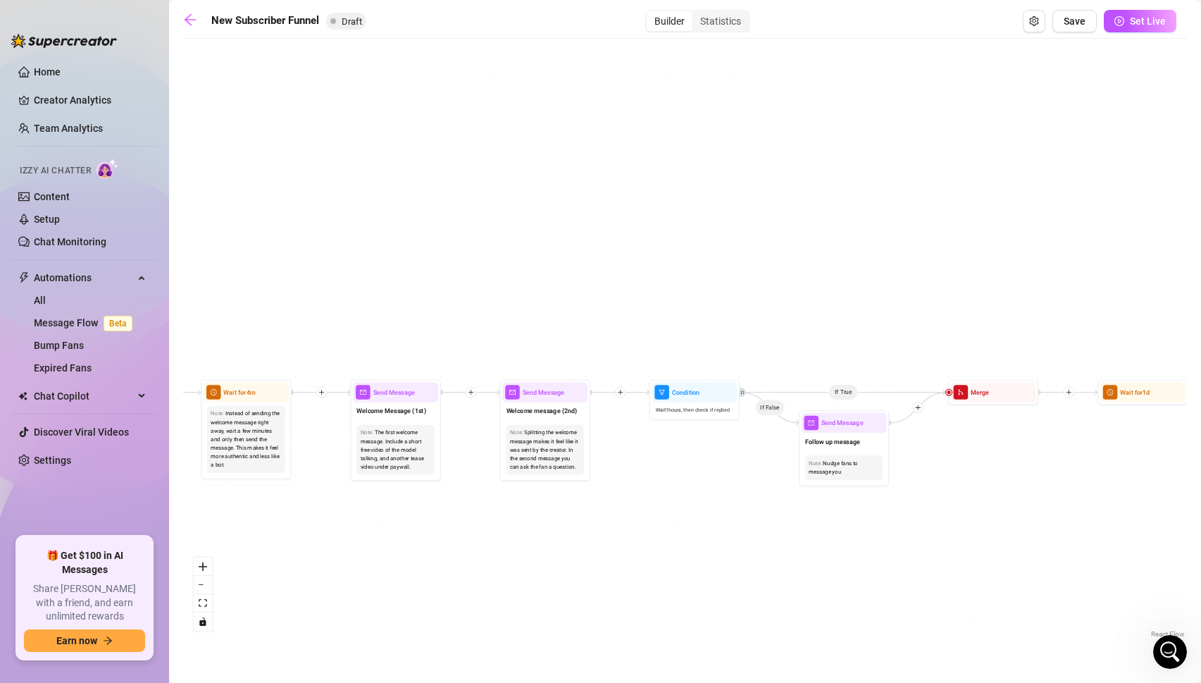
drag, startPoint x: 1055, startPoint y: 408, endPoint x: 685, endPoint y: 490, distance: 378.8
click at [685, 490] on div "If True If True If True If False If False If False If True If False Merge Merge…" at bounding box center [685, 343] width 1004 height 595
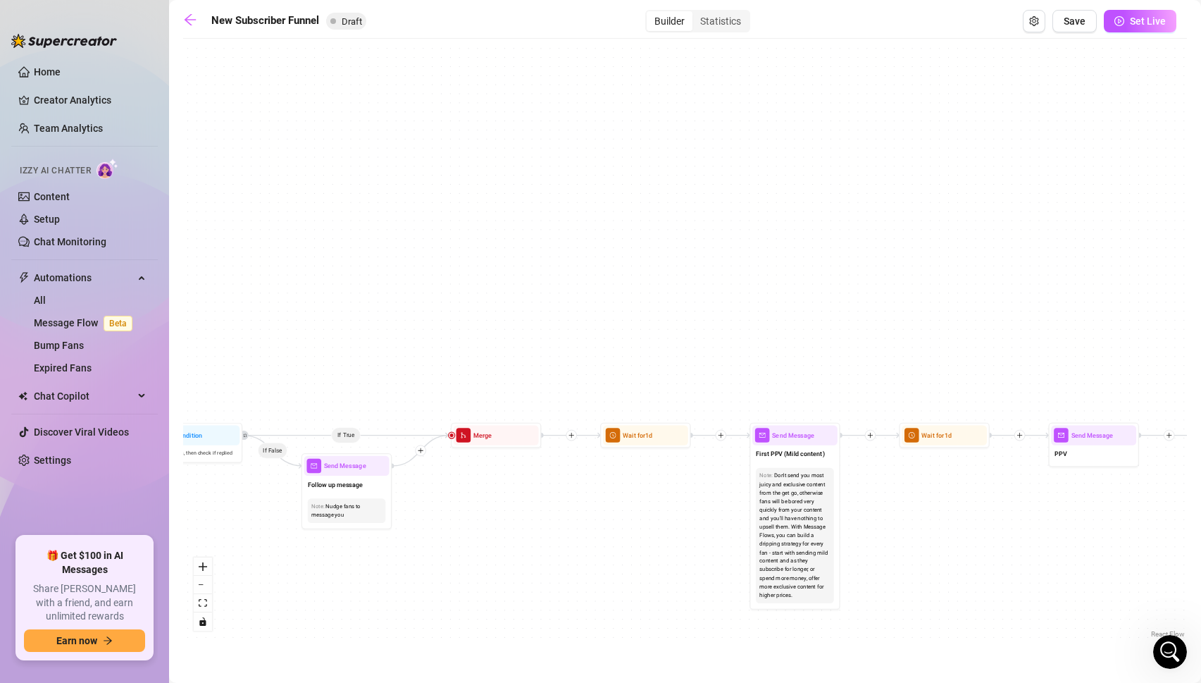
drag, startPoint x: 973, startPoint y: 488, endPoint x: 476, endPoint y: 531, distance: 499.3
click at [476, 531] on div "If True If True If True If False If False If False If True If False Merge Merge…" at bounding box center [685, 343] width 1004 height 595
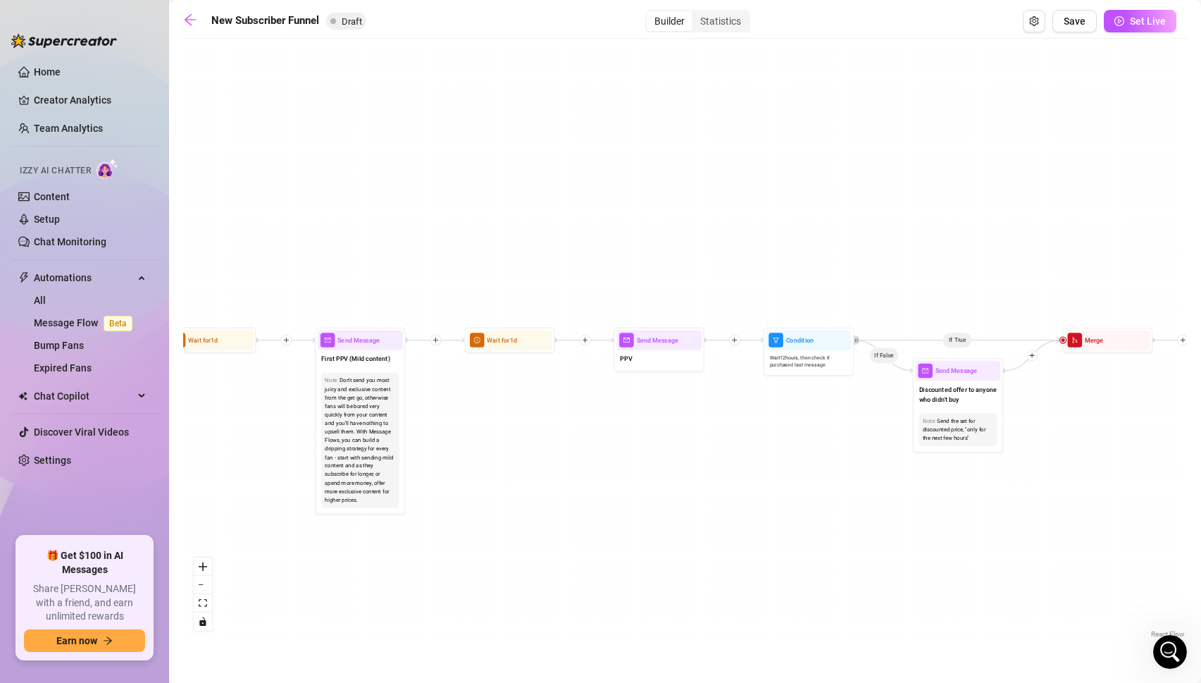
drag, startPoint x: 879, startPoint y: 597, endPoint x: 372, endPoint y: 480, distance: 519.9
click at [372, 480] on div "If True If True If True If False If False If False If True If False Merge Merge…" at bounding box center [685, 343] width 1004 height 595
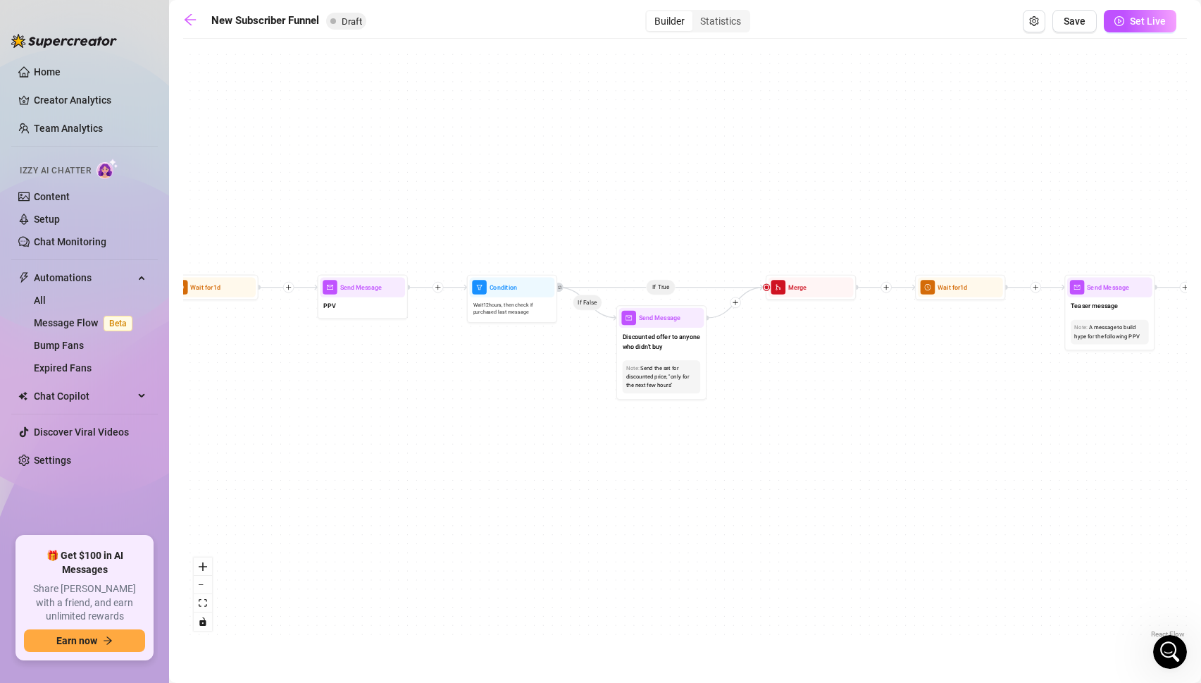
drag, startPoint x: 623, startPoint y: 512, endPoint x: 1210, endPoint y: 516, distance: 587.0
click at [1201, 516] on html "Home Creator Analytics Team Analytics Izzy AI Chatter Content Setup Chat Monito…" at bounding box center [600, 341] width 1201 height 683
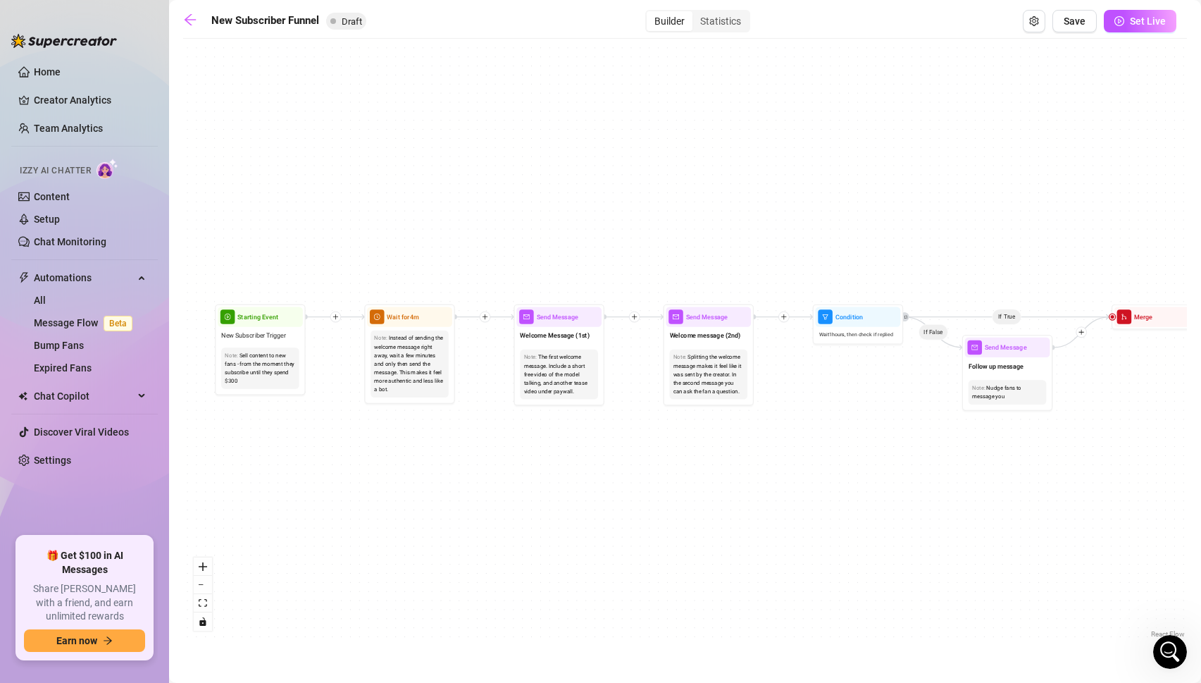
drag, startPoint x: 629, startPoint y: 483, endPoint x: 1211, endPoint y: 478, distance: 582.0
click at [1201, 478] on html "Home Creator Analytics Team Analytics Izzy AI Chatter Content Setup Chat Monito…" at bounding box center [600, 341] width 1201 height 683
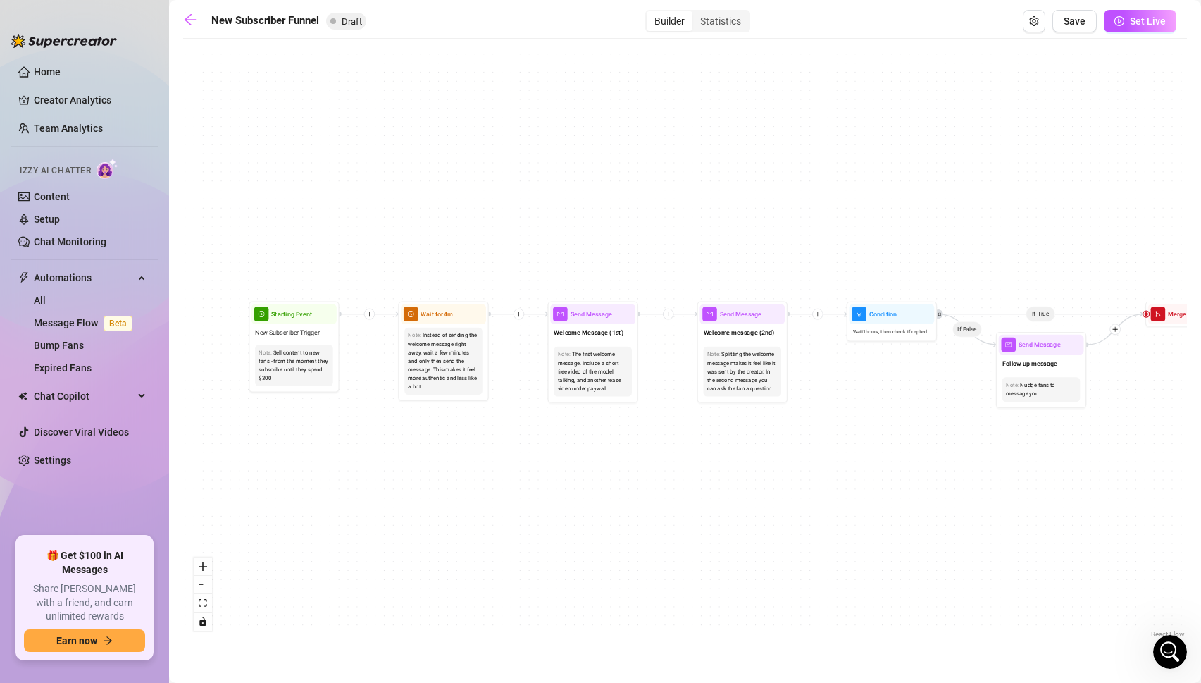
click at [449, 481] on div "If True If True If True If False If False If False If True If False Merge Merge…" at bounding box center [685, 343] width 1004 height 595
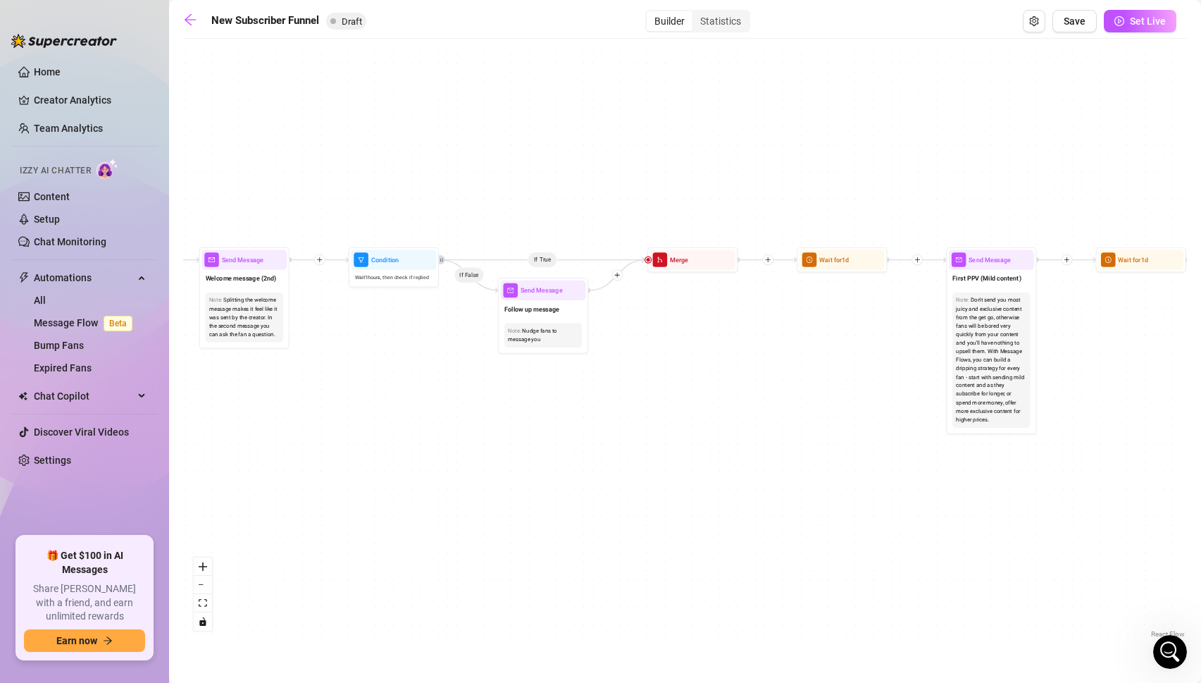
drag, startPoint x: 768, startPoint y: 507, endPoint x: 299, endPoint y: 446, distance: 472.6
click at [299, 446] on div "If True If True If True If False If False If False If True If False Merge Merge…" at bounding box center [685, 343] width 1004 height 595
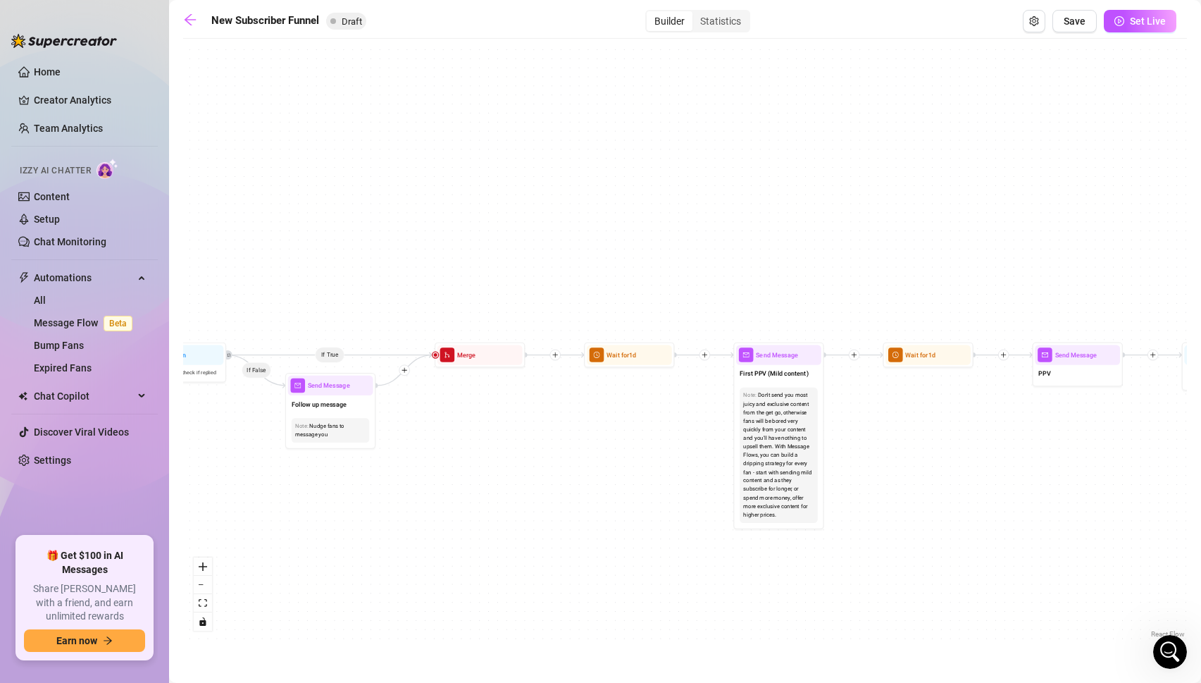
drag, startPoint x: 800, startPoint y: 400, endPoint x: 588, endPoint y: 495, distance: 233.1
click at [588, 495] on div "If True If True If True If False If False If False If True If False Merge Merge…" at bounding box center [685, 343] width 1004 height 595
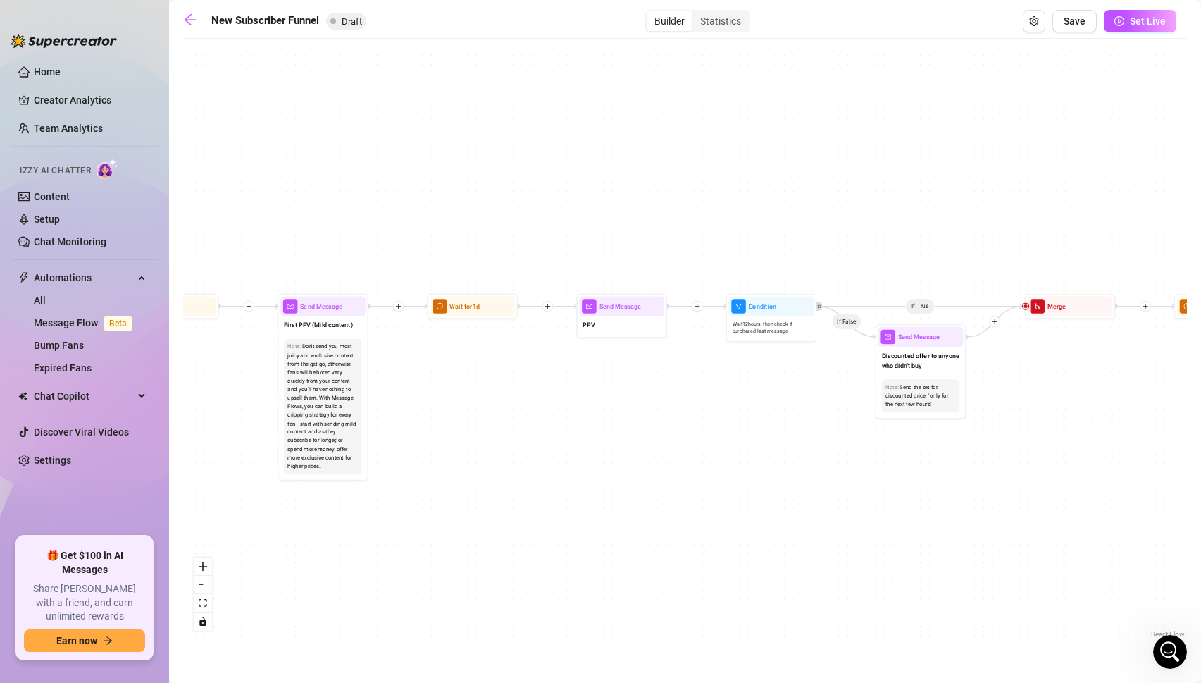
drag, startPoint x: 951, startPoint y: 455, endPoint x: 489, endPoint y: 411, distance: 464.4
click at [489, 411] on div "If True If True If True If False If False If False If True If False Merge Merge…" at bounding box center [685, 343] width 1004 height 595
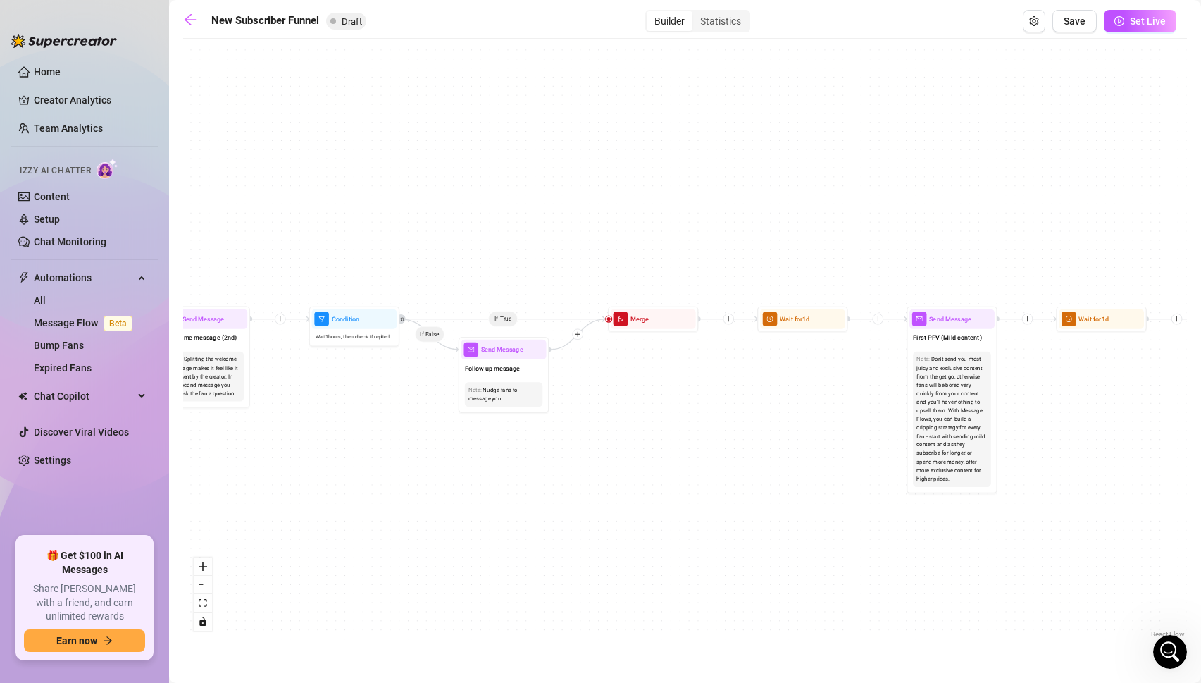
drag, startPoint x: 428, startPoint y: 482, endPoint x: 1102, endPoint y: 491, distance: 674.4
click at [1102, 491] on div "If True If True If True If False If False If False If True If False Merge Merge…" at bounding box center [685, 343] width 1004 height 595
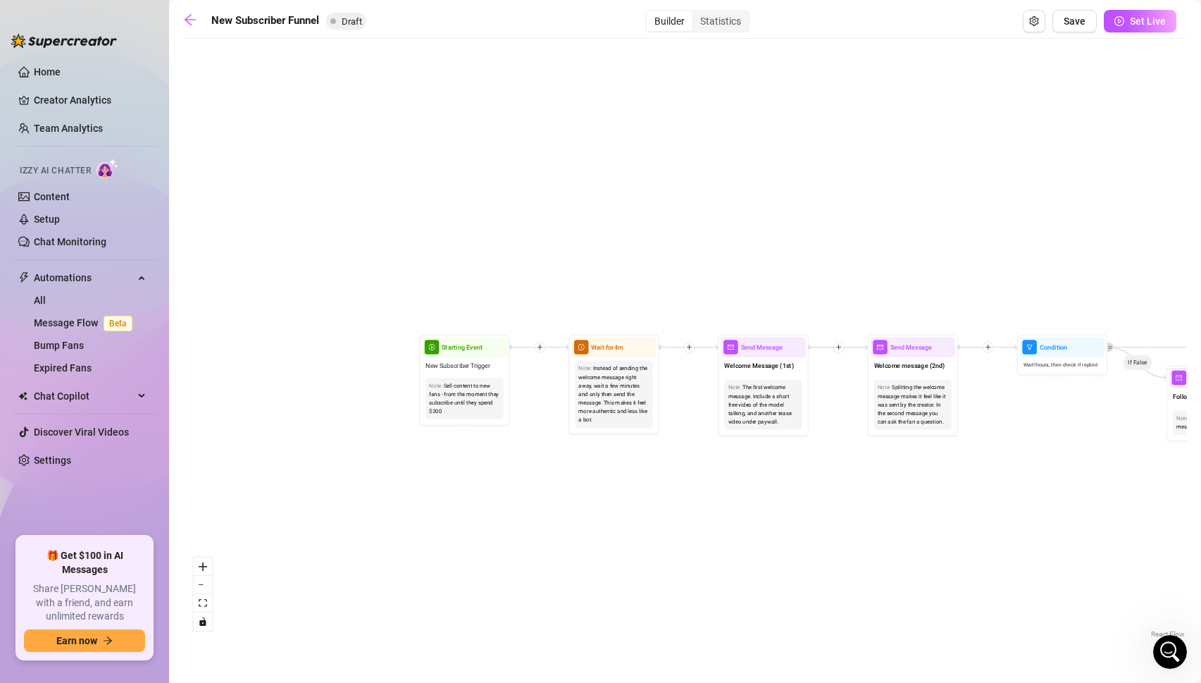
drag, startPoint x: 541, startPoint y: 493, endPoint x: 1211, endPoint y: 520, distance: 670.0
click at [1201, 520] on html "Home Creator Analytics Team Analytics Izzy AI Chatter Content Setup Chat Monito…" at bounding box center [600, 341] width 1201 height 683
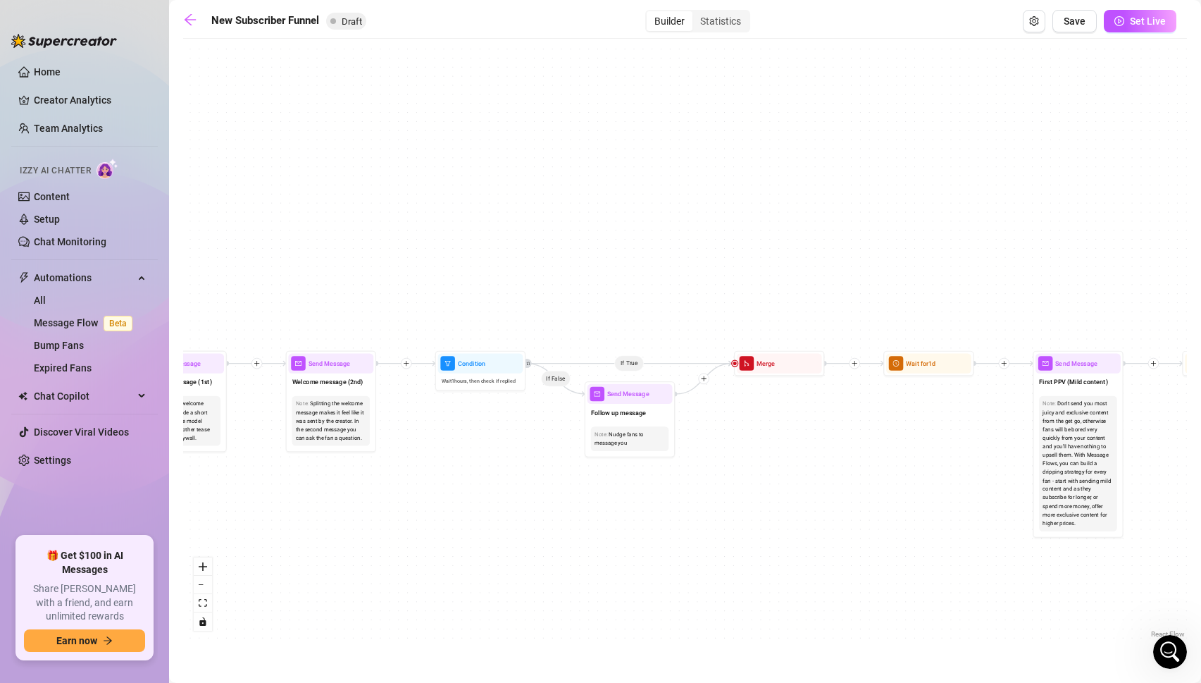
drag, startPoint x: 879, startPoint y: 476, endPoint x: 238, endPoint y: 477, distance: 640.5
click at [238, 477] on div "If True If True If True If False If False If False If True If False Merge Merge…" at bounding box center [685, 343] width 1004 height 595
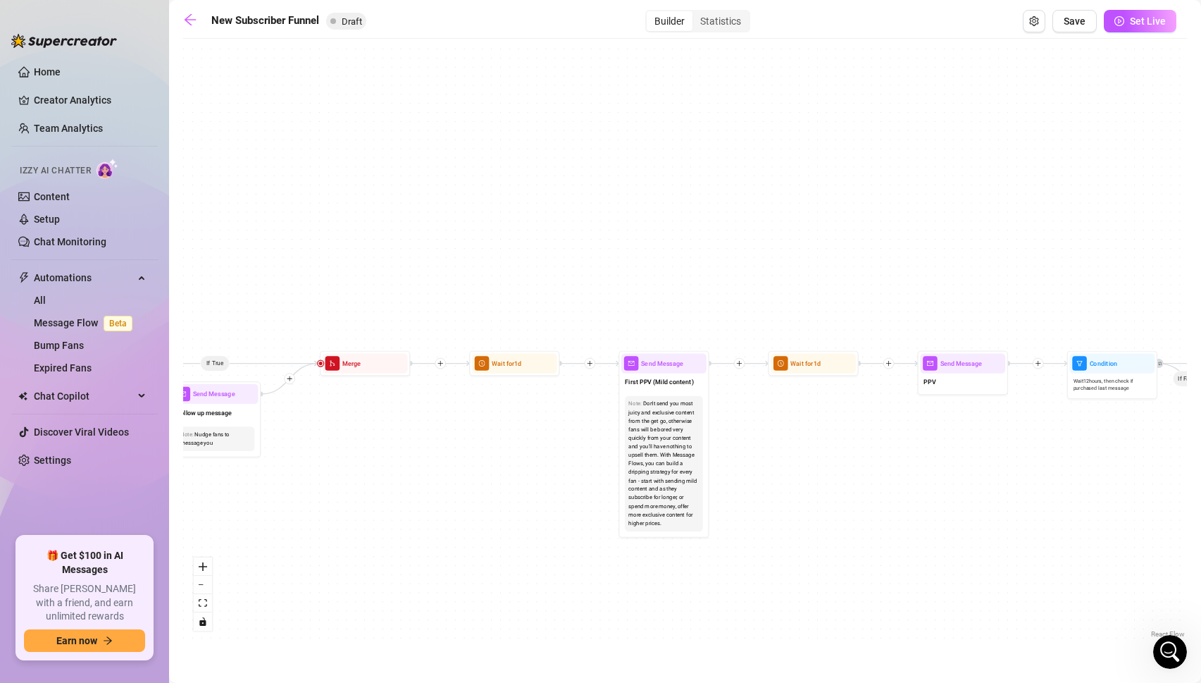
drag, startPoint x: 769, startPoint y: 495, endPoint x: 411, endPoint y: 510, distance: 358.3
click at [411, 510] on div "If True If True If True If False If False If False If True If False Merge Merge…" at bounding box center [685, 343] width 1004 height 595
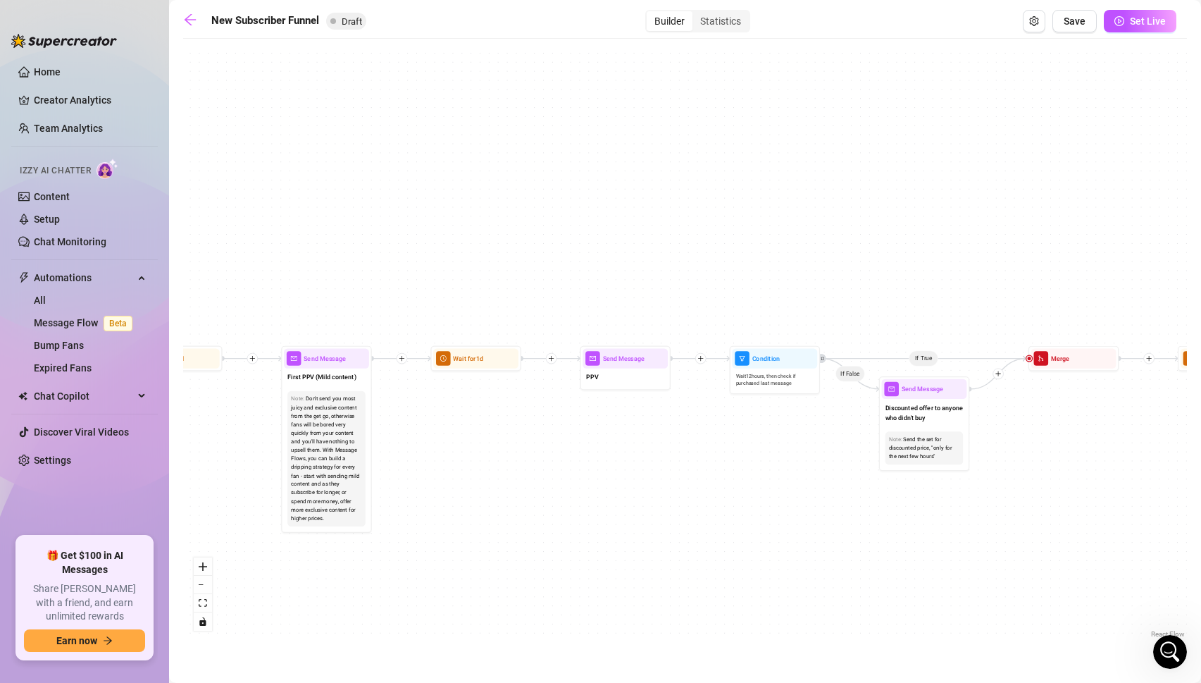
drag, startPoint x: 853, startPoint y: 457, endPoint x: 497, endPoint y: 445, distance: 356.0
click at [497, 445] on div "If True If True If True If False If False If False If True If False Merge Merge…" at bounding box center [685, 343] width 1004 height 595
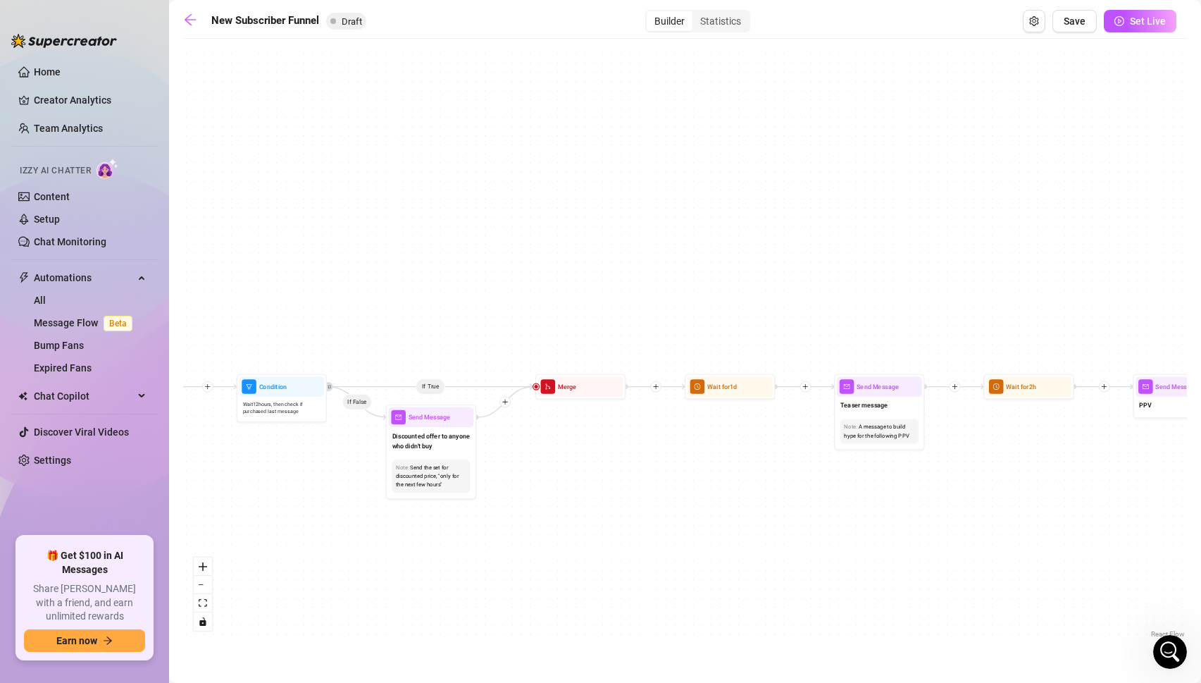
drag, startPoint x: 1067, startPoint y: 466, endPoint x: 595, endPoint y: 500, distance: 474.1
click at [595, 500] on div "If True If True If True If False If False If False If True If False Merge Merge…" at bounding box center [685, 343] width 1004 height 595
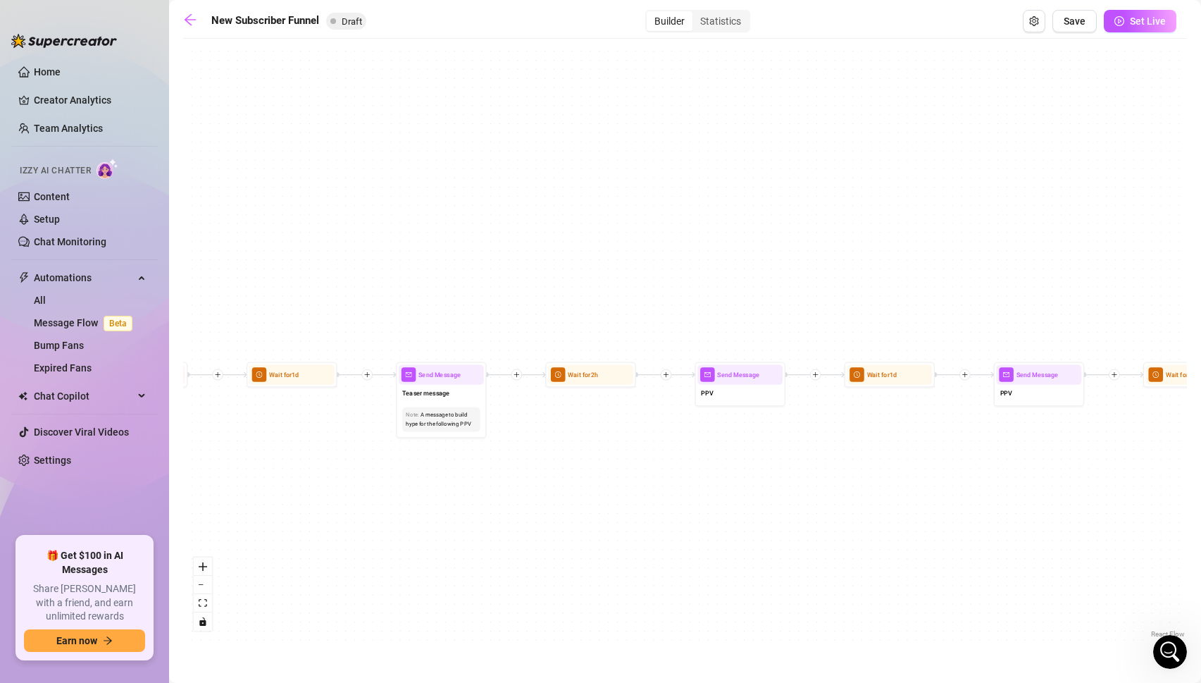
drag, startPoint x: 953, startPoint y: 488, endPoint x: 505, endPoint y: 476, distance: 449.0
click at [505, 476] on div "If True If True If True If False If False If False If True If False Merge Merge…" at bounding box center [685, 343] width 1004 height 595
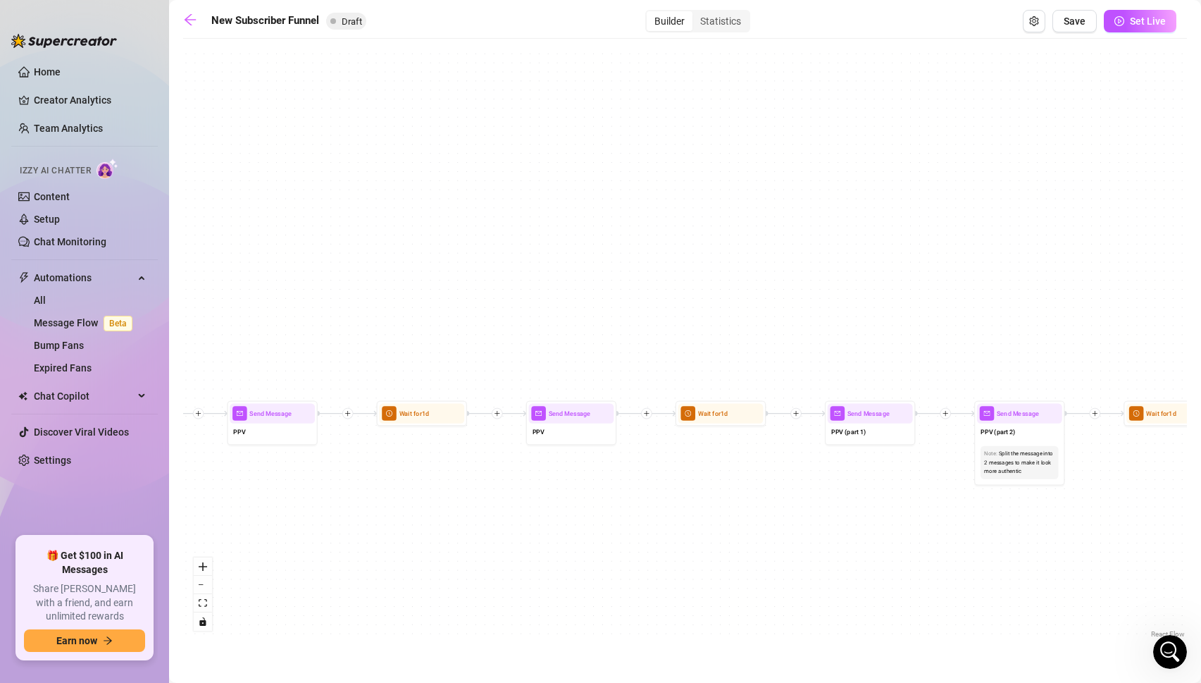
drag, startPoint x: 817, startPoint y: 447, endPoint x: 359, endPoint y: 485, distance: 460.3
click at [359, 485] on div "If True If True If True If False If False If False If True If False Merge Merge…" at bounding box center [685, 343] width 1004 height 595
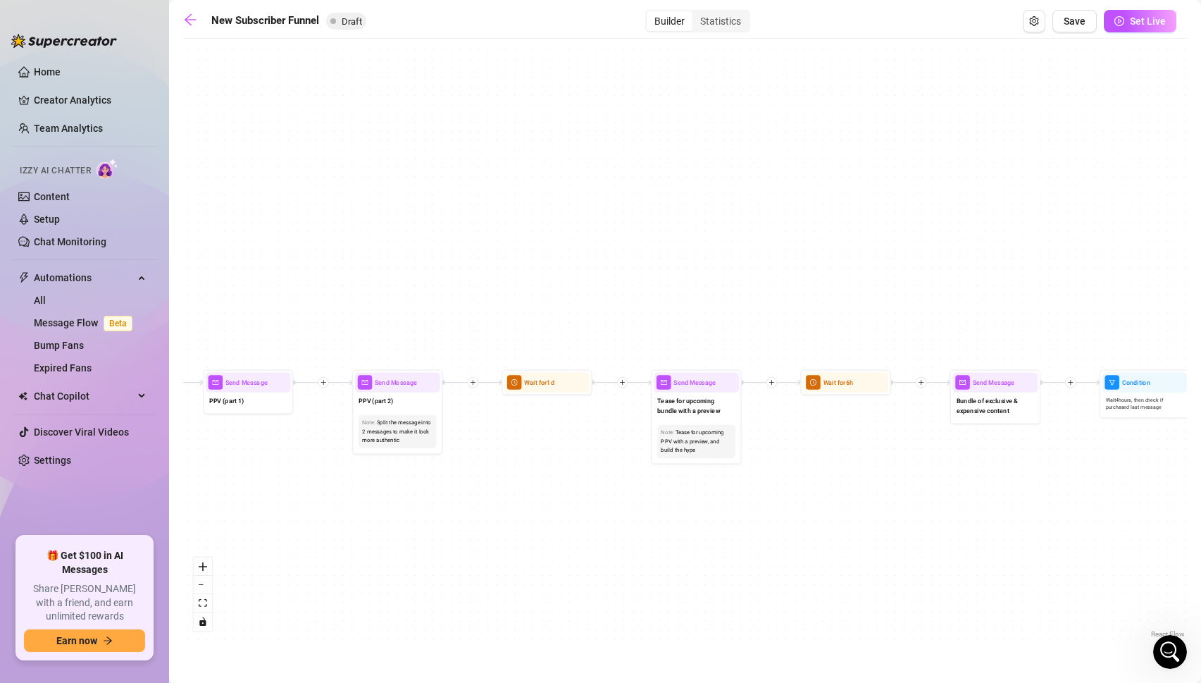
drag, startPoint x: 861, startPoint y: 519, endPoint x: 240, endPoint y: 488, distance: 622.2
click at [240, 488] on div "If True If True If True If False If False If False If True If False Merge Merge…" at bounding box center [685, 343] width 1004 height 595
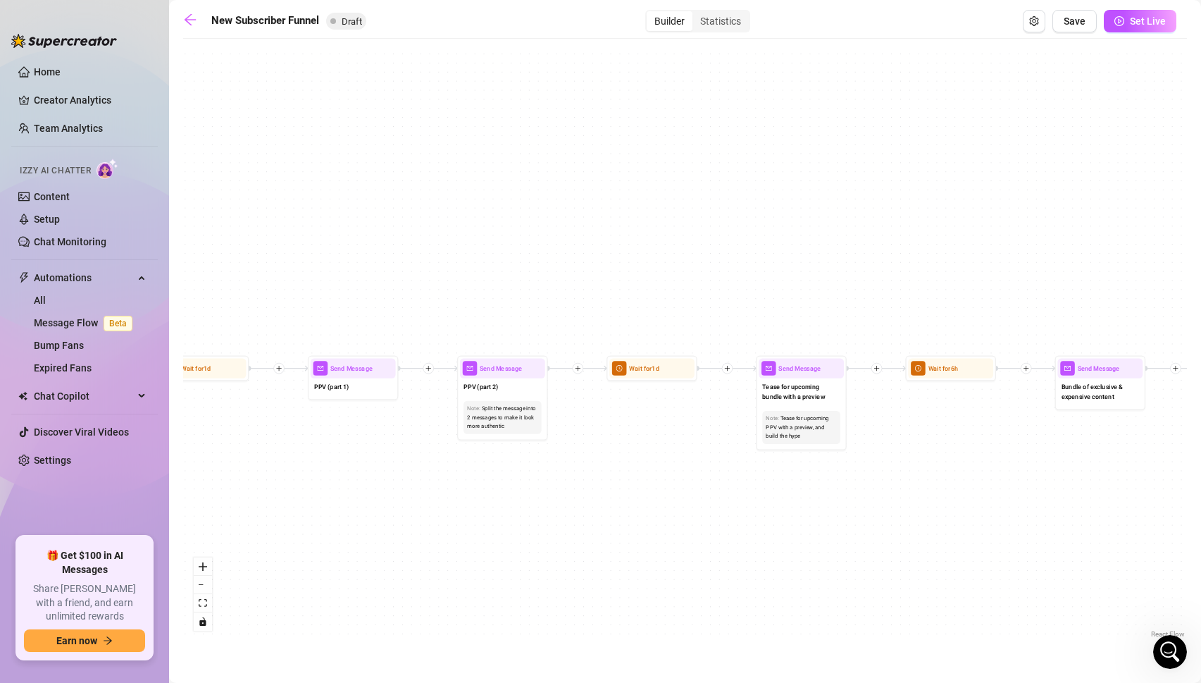
drag, startPoint x: 373, startPoint y: 545, endPoint x: 1211, endPoint y: 564, distance: 838.0
click at [1201, 564] on html "Home Creator Analytics Team Analytics Izzy AI Chatter Content Setup Chat Monito…" at bounding box center [600, 341] width 1201 height 683
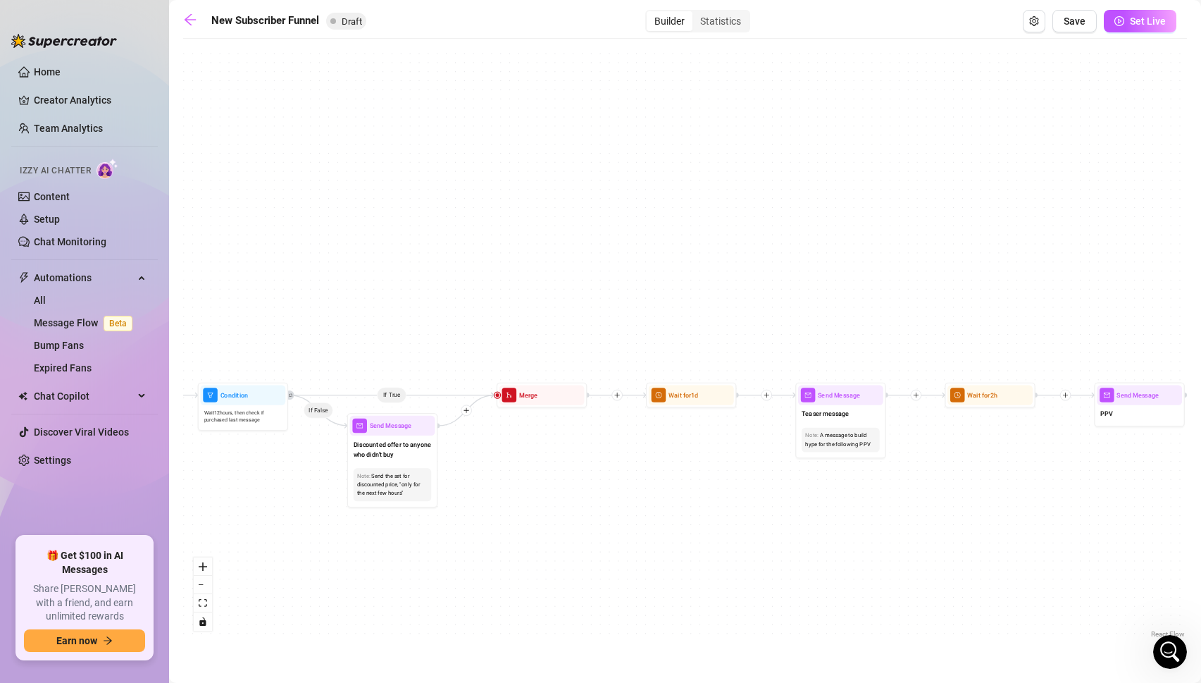
drag, startPoint x: 558, startPoint y: 495, endPoint x: 1211, endPoint y: 490, distance: 652.5
click at [1201, 490] on html "Home Creator Analytics Team Analytics Izzy AI Chatter Content Setup Chat Monito…" at bounding box center [600, 341] width 1201 height 683
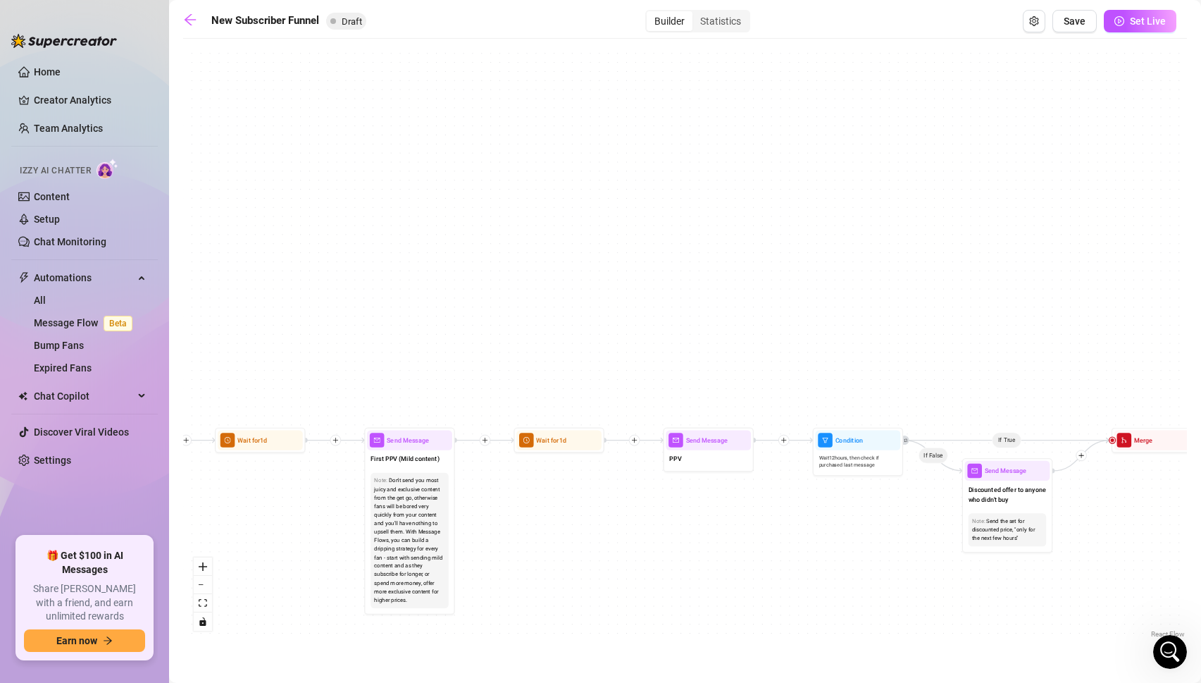
drag, startPoint x: 316, startPoint y: 484, endPoint x: 928, endPoint y: 528, distance: 613.9
click at [931, 528] on div "If True If True If True If False If False If False If True If False Merge Merge…" at bounding box center [685, 343] width 1004 height 595
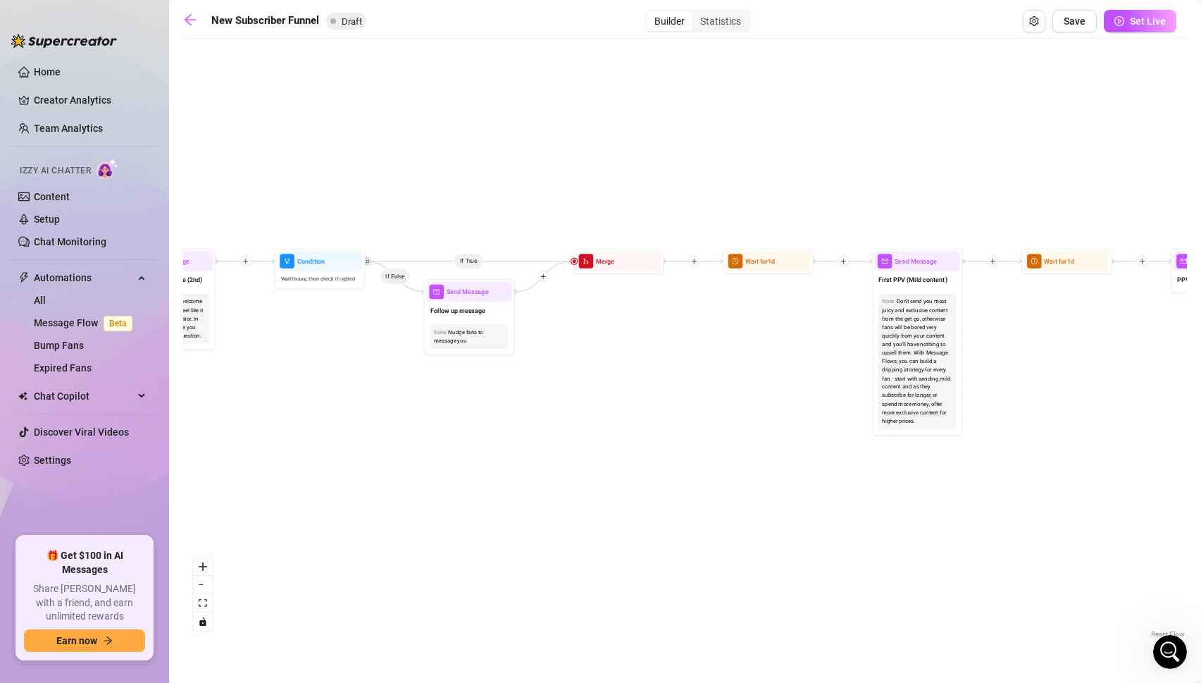
drag, startPoint x: 636, startPoint y: 517, endPoint x: 1147, endPoint y: 338, distance: 541.3
click at [1147, 338] on div "If True If True If True If False If False If False If True If False Merge Merge…" at bounding box center [685, 343] width 1004 height 595
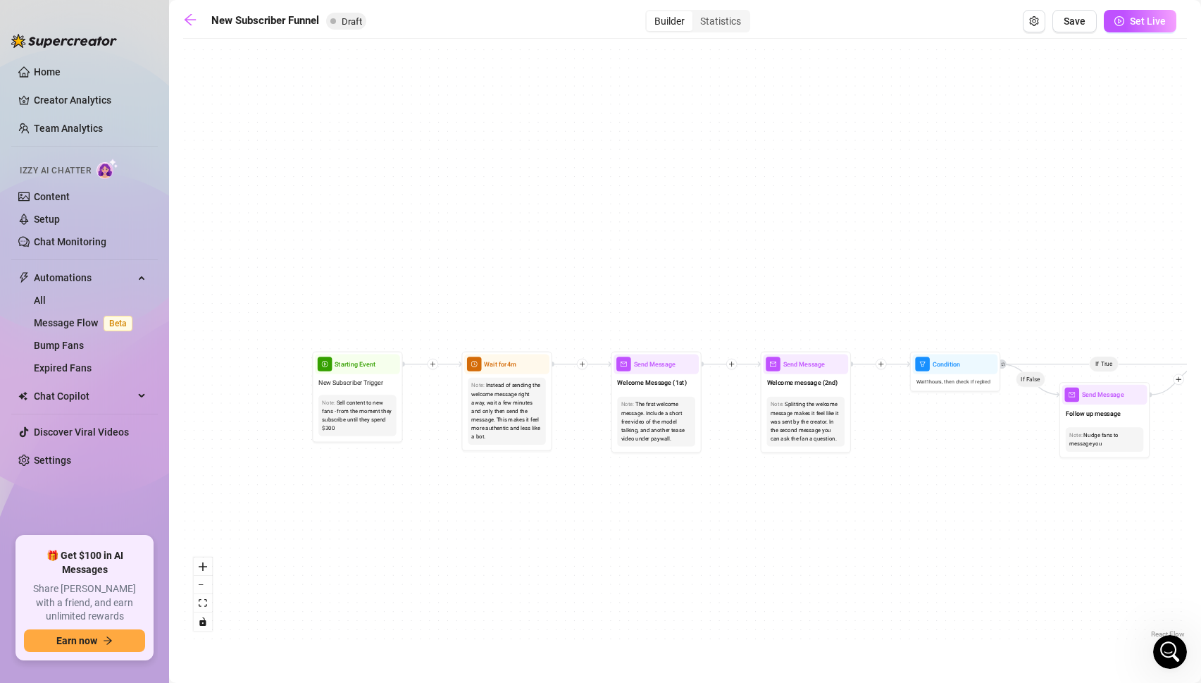
drag, startPoint x: 577, startPoint y: 376, endPoint x: 1211, endPoint y: 481, distance: 642.1
click at [1201, 481] on html "Home Creator Analytics Team Analytics Izzy AI Chatter Content Setup Chat Monito…" at bounding box center [600, 341] width 1201 height 683
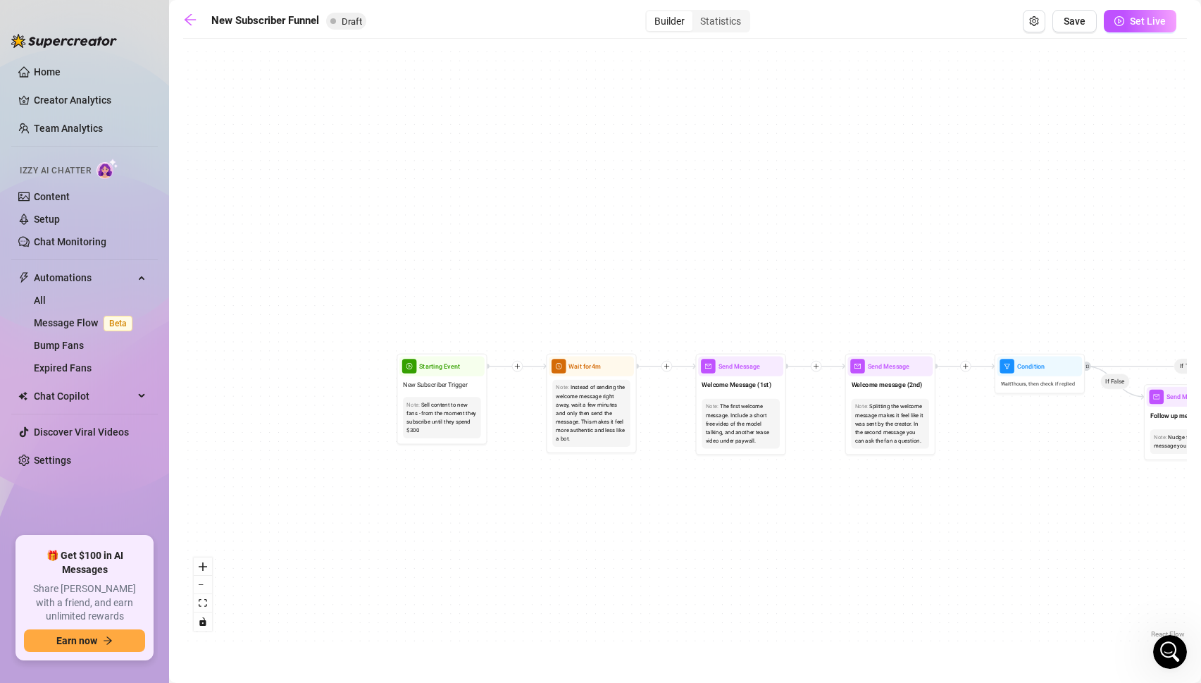
drag, startPoint x: 671, startPoint y: 494, endPoint x: 754, endPoint y: 494, distance: 83.1
click at [754, 494] on div "If True If True If True If False If False If False If True If False Merge Merge…" at bounding box center [685, 343] width 1004 height 595
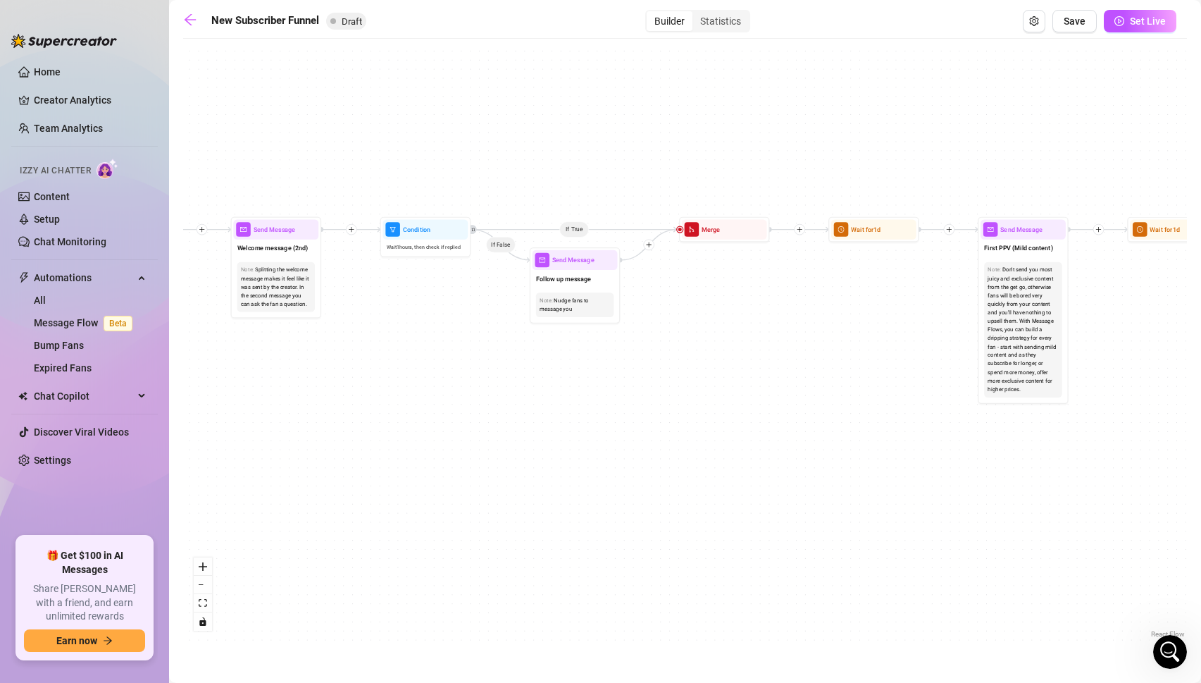
drag, startPoint x: 893, startPoint y: 538, endPoint x: 279, endPoint y: 402, distance: 629.3
click at [279, 402] on div "If True If True If True If False If False If False If True If False Merge Merge…" at bounding box center [685, 343] width 1004 height 595
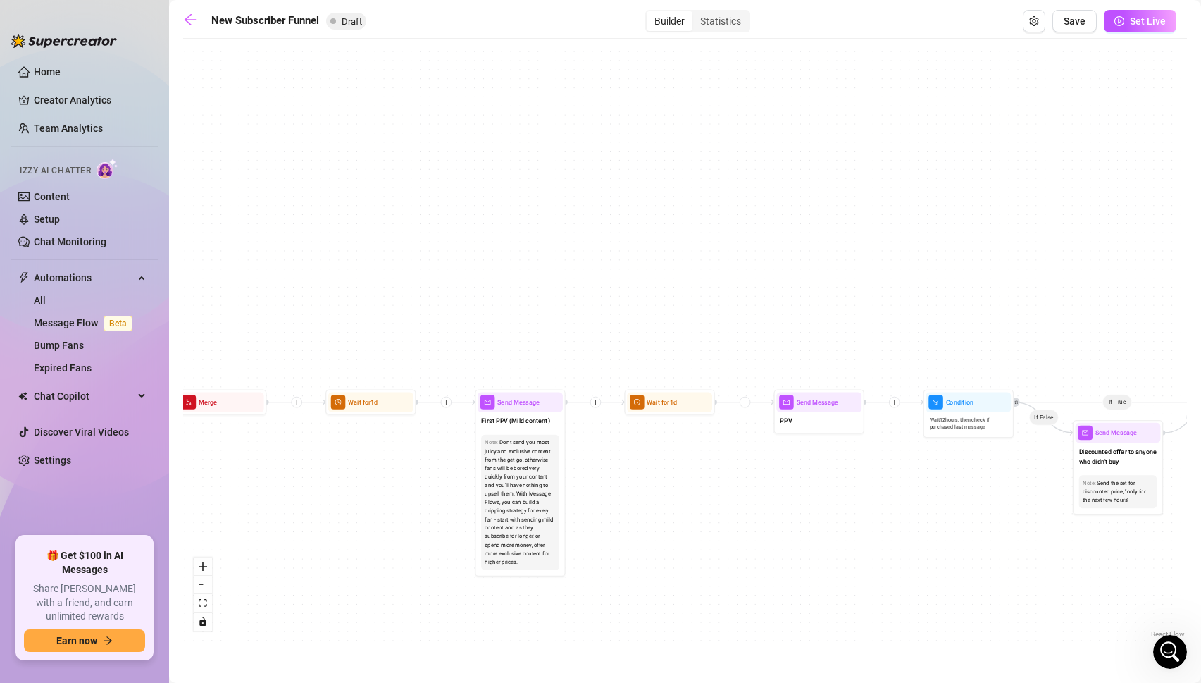
drag, startPoint x: 774, startPoint y: 322, endPoint x: 272, endPoint y: 494, distance: 531.0
click at [272, 494] on div "If True If True If True If False If False If False If True If False Merge Merge…" at bounding box center [685, 343] width 1004 height 595
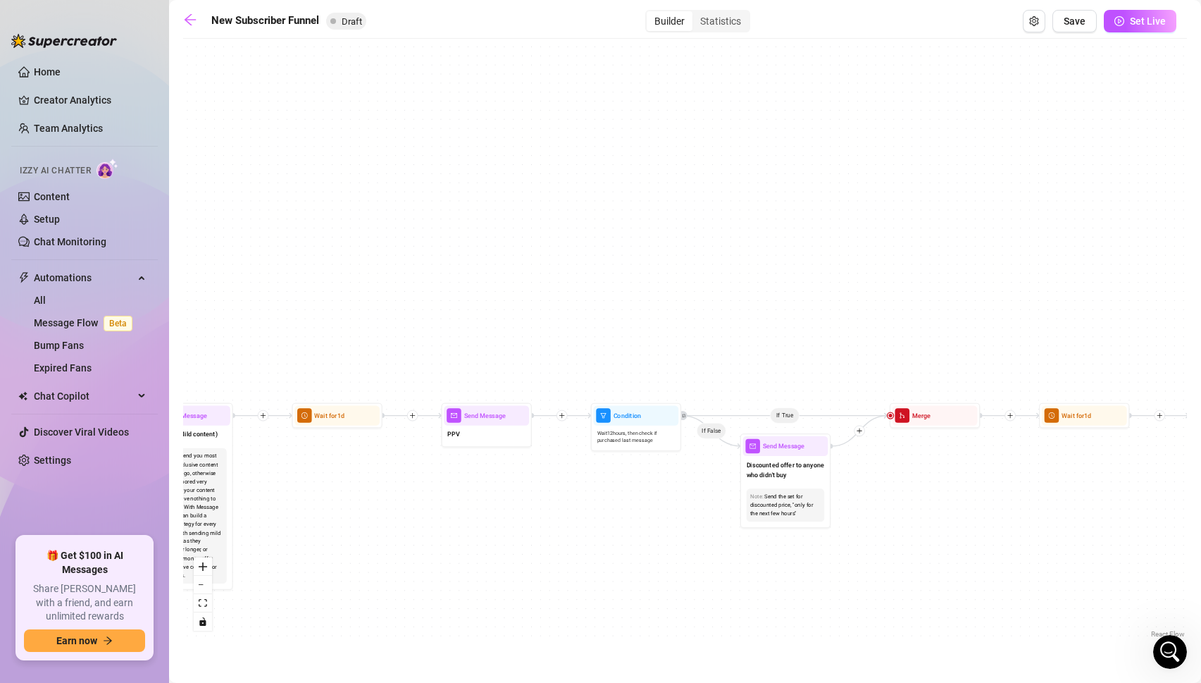
drag, startPoint x: 705, startPoint y: 514, endPoint x: 238, endPoint y: 501, distance: 467.4
click at [238, 501] on div "If True If True If True If False If False If False If True If False Merge Merge…" at bounding box center [685, 343] width 1004 height 595
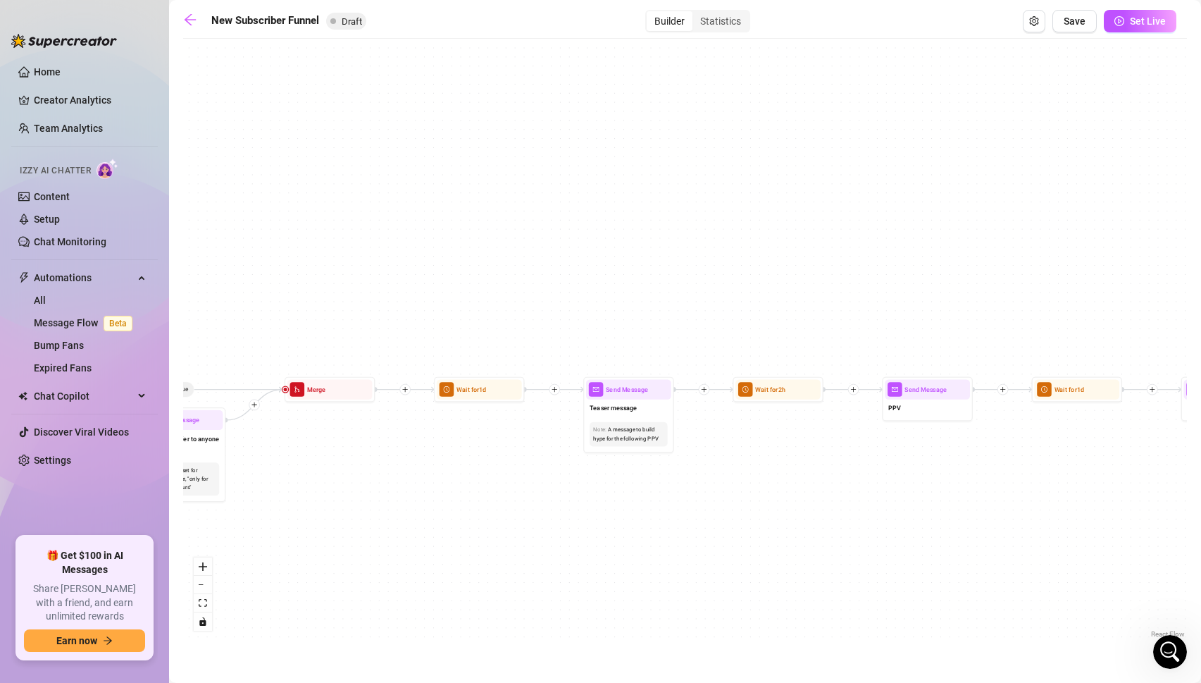
drag, startPoint x: 998, startPoint y: 524, endPoint x: 513, endPoint y: 524, distance: 485.5
click at [513, 524] on div "If True If True If True If False If False If False If True If False Merge Merge…" at bounding box center [685, 343] width 1004 height 595
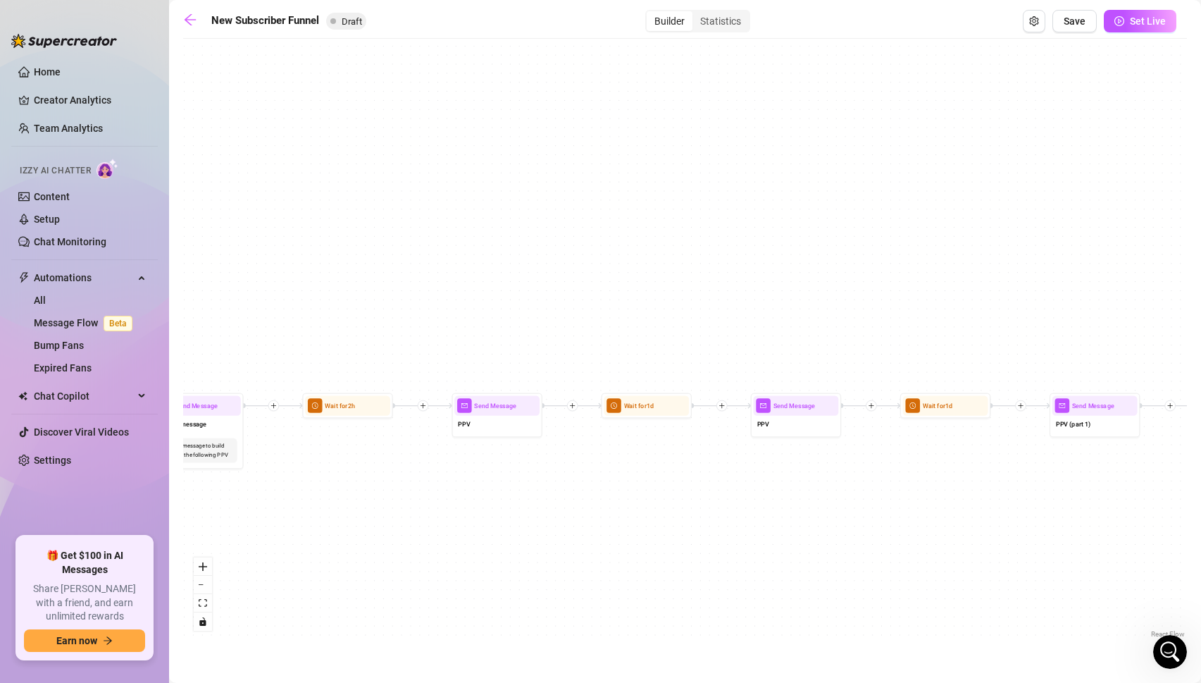
drag, startPoint x: 702, startPoint y: 517, endPoint x: 285, endPoint y: 533, distance: 417.4
click at [285, 533] on div "If True If True If True If False If False If False If True If False Merge Merge…" at bounding box center [685, 343] width 1004 height 595
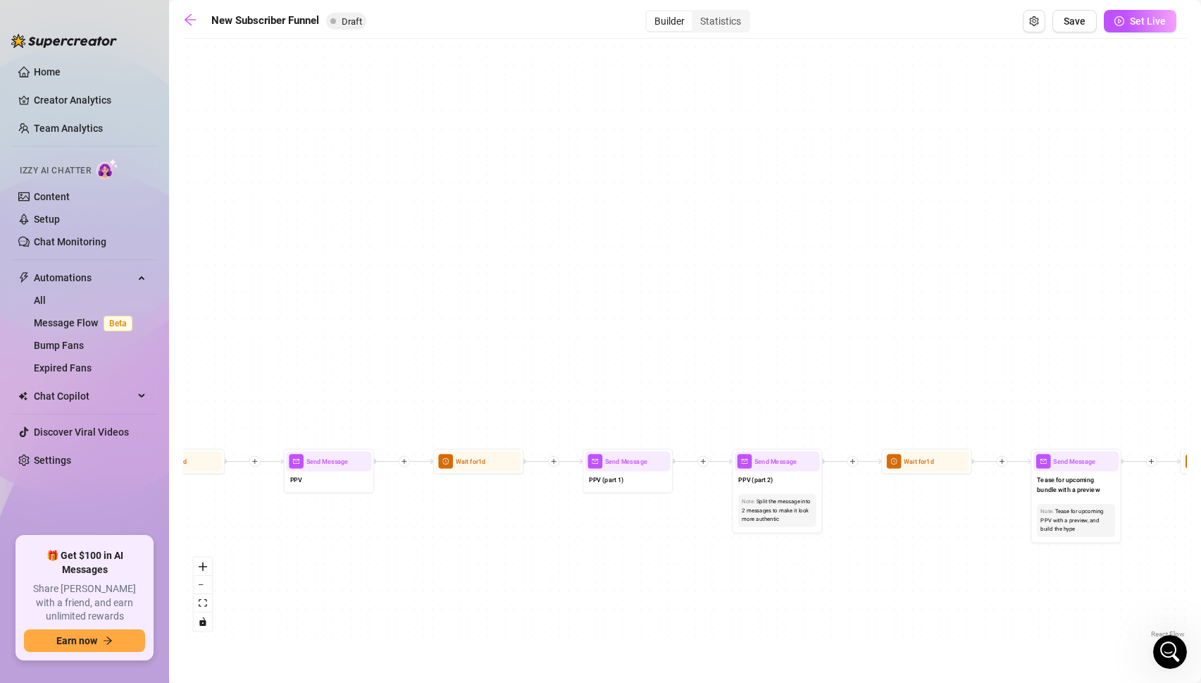
drag, startPoint x: 721, startPoint y: 560, endPoint x: 247, endPoint y: 619, distance: 477.2
click at [247, 619] on div "If True If True If True If False If False If False If True If False Merge Merge…" at bounding box center [685, 343] width 1004 height 595
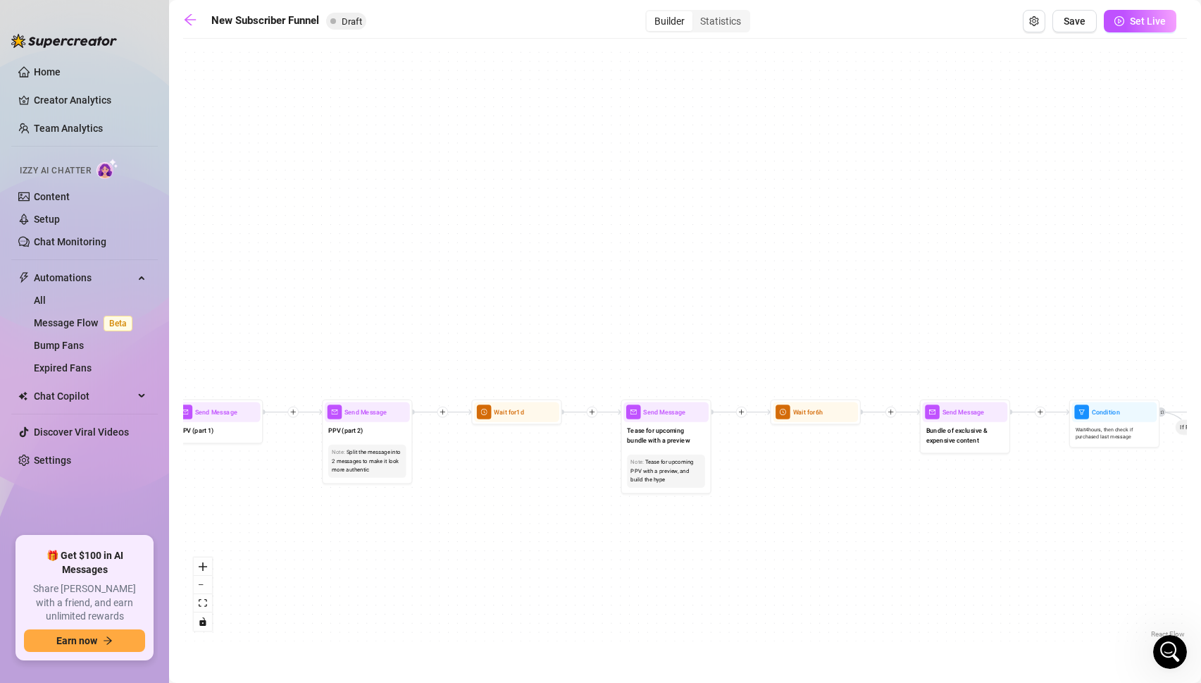
drag, startPoint x: 722, startPoint y: 547, endPoint x: 284, endPoint y: 490, distance: 442.1
click at [284, 490] on div "If True If True If True If False If False If False If True If False Merge Merge…" at bounding box center [685, 343] width 1004 height 595
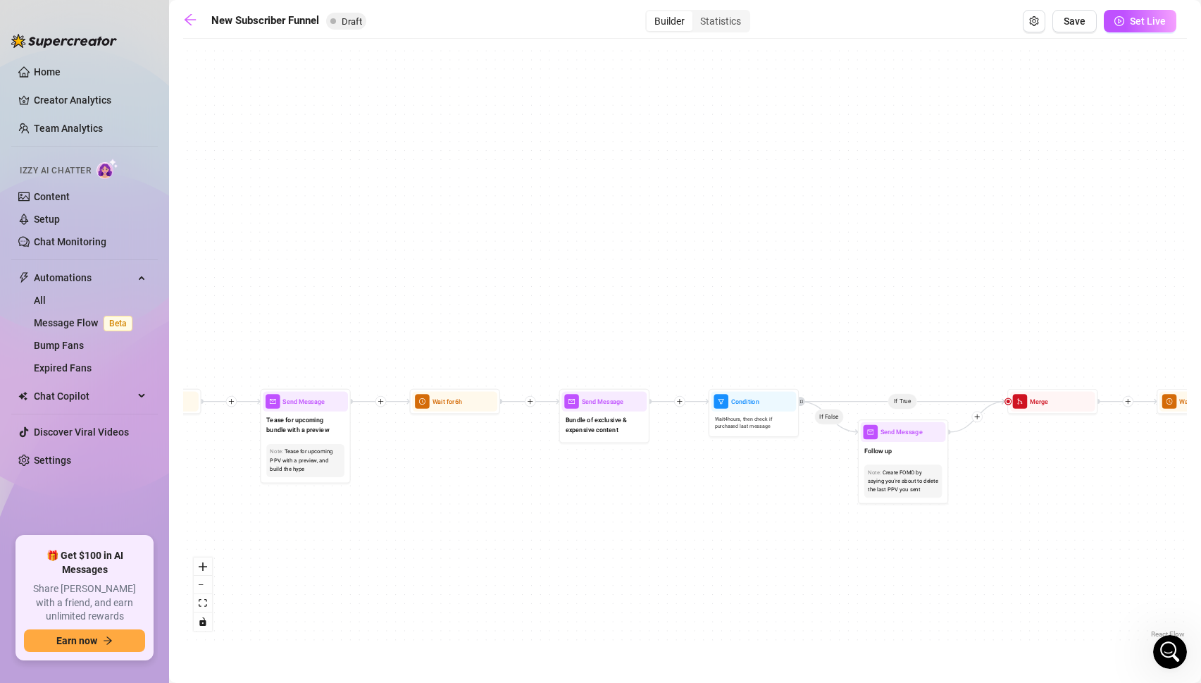
drag, startPoint x: 800, startPoint y: 502, endPoint x: 452, endPoint y: 497, distance: 348.1
click at [452, 497] on div "If True If True If True If False If False If False If True If False Merge Merge…" at bounding box center [685, 343] width 1004 height 595
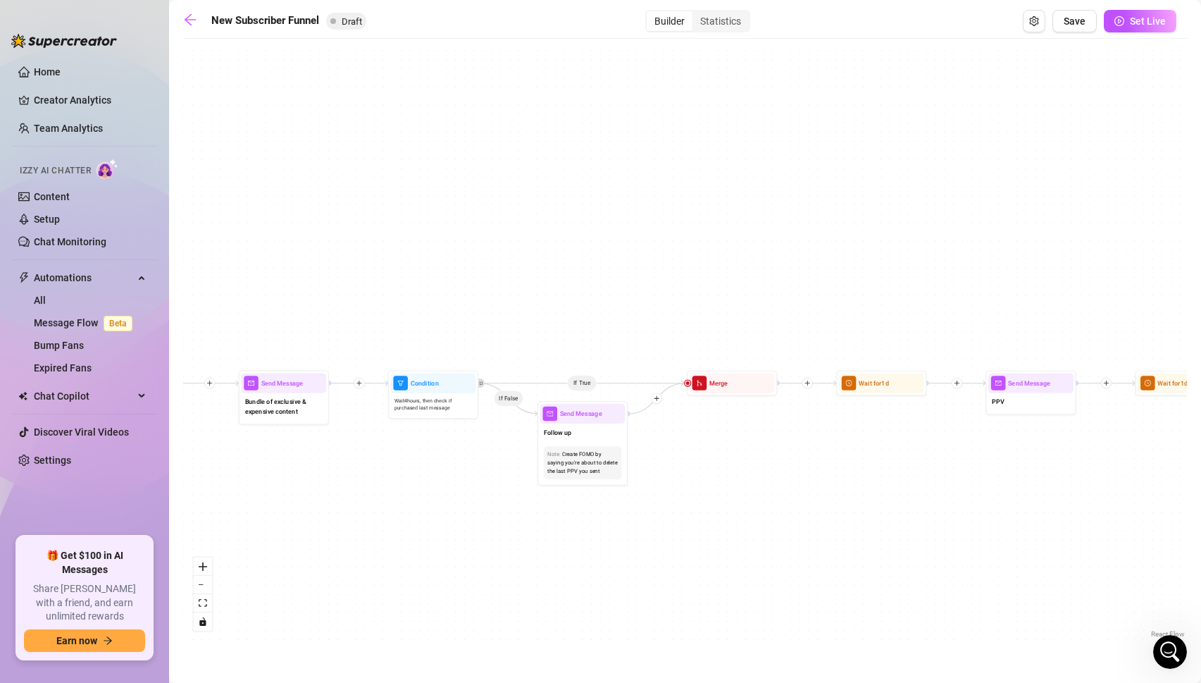
drag, startPoint x: 762, startPoint y: 524, endPoint x: 466, endPoint y: 506, distance: 297.2
click at [466, 506] on div "If True If True If True If False If False If False If True If False Merge Merge…" at bounding box center [685, 343] width 1004 height 595
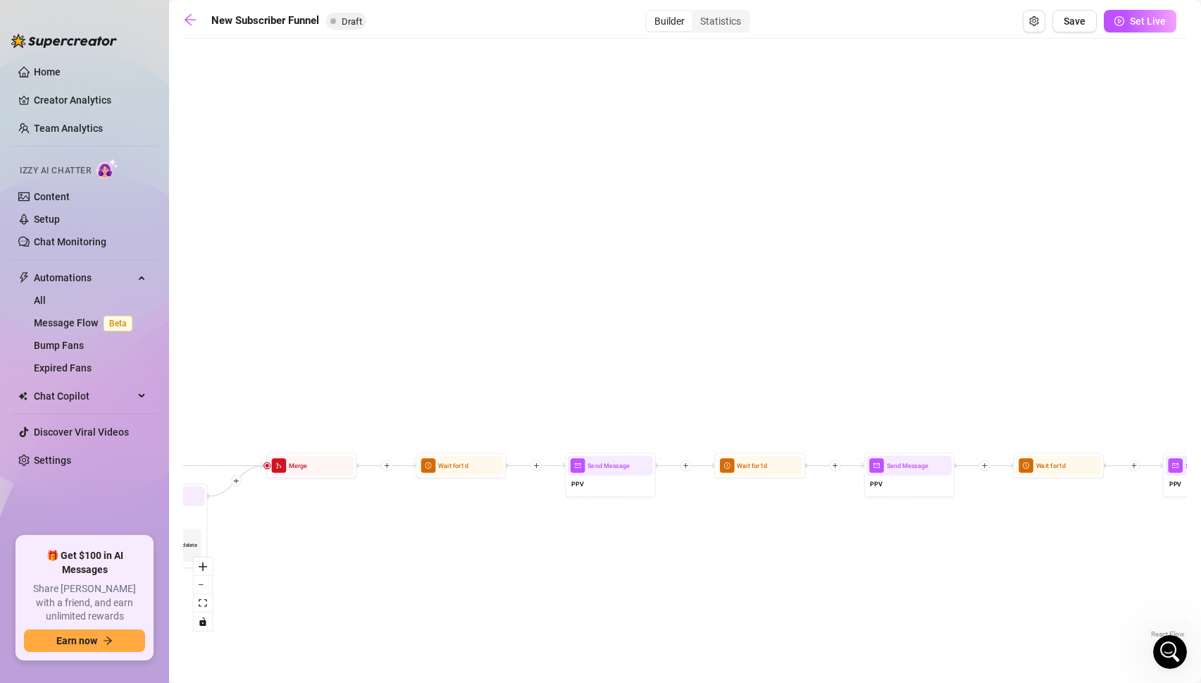
drag, startPoint x: 995, startPoint y: 564, endPoint x: 574, endPoint y: 647, distance: 428.7
click at [574, 647] on main "New Subscriber Funnel Draft Builder Statistics Save Set Live If True If True If…" at bounding box center [685, 341] width 1032 height 683
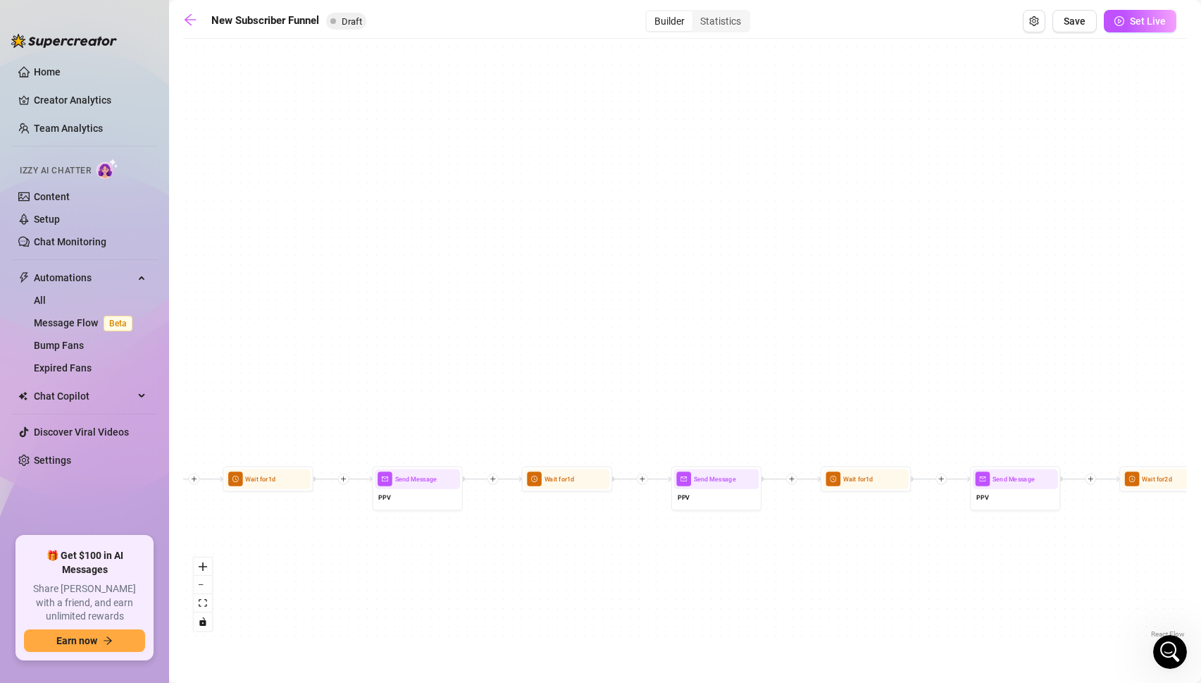
drag, startPoint x: 865, startPoint y: 578, endPoint x: 372, endPoint y: 591, distance: 492.7
click at [372, 591] on div "If True If True If True If False If False If False If True If False Merge Merge…" at bounding box center [685, 343] width 1004 height 595
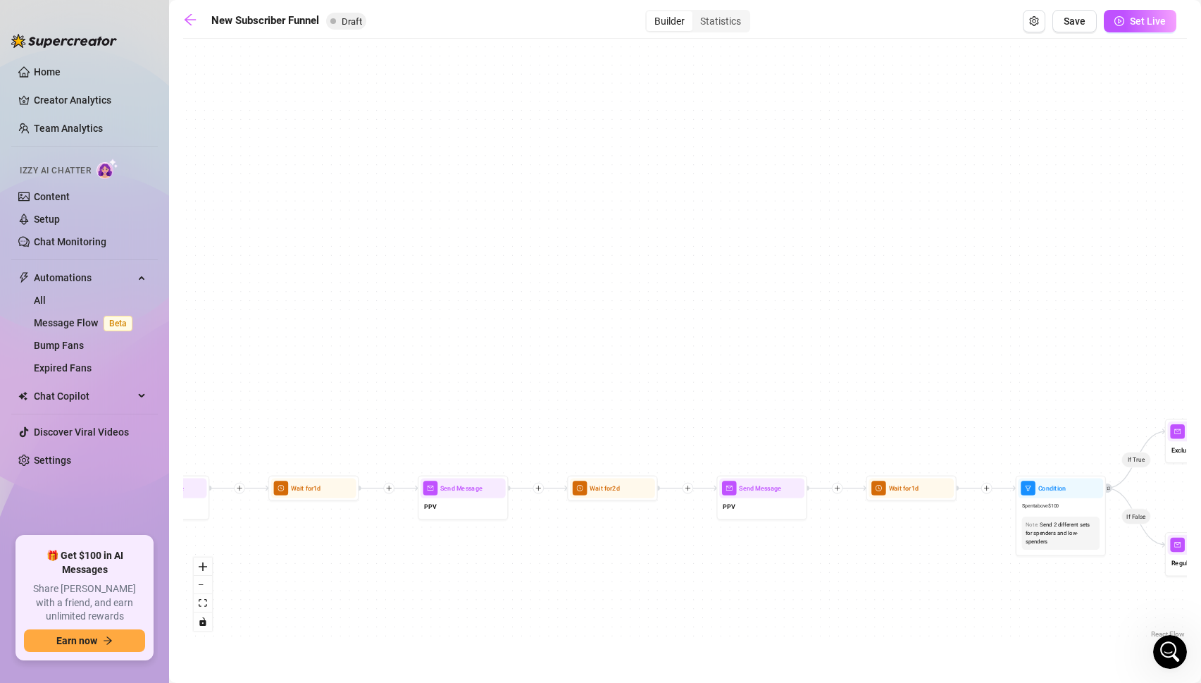
drag, startPoint x: 822, startPoint y: 585, endPoint x: 270, endPoint y: 594, distance: 551.8
click at [270, 594] on div "If True If True If True If False If False If False If True If False Merge Merge…" at bounding box center [685, 343] width 1004 height 595
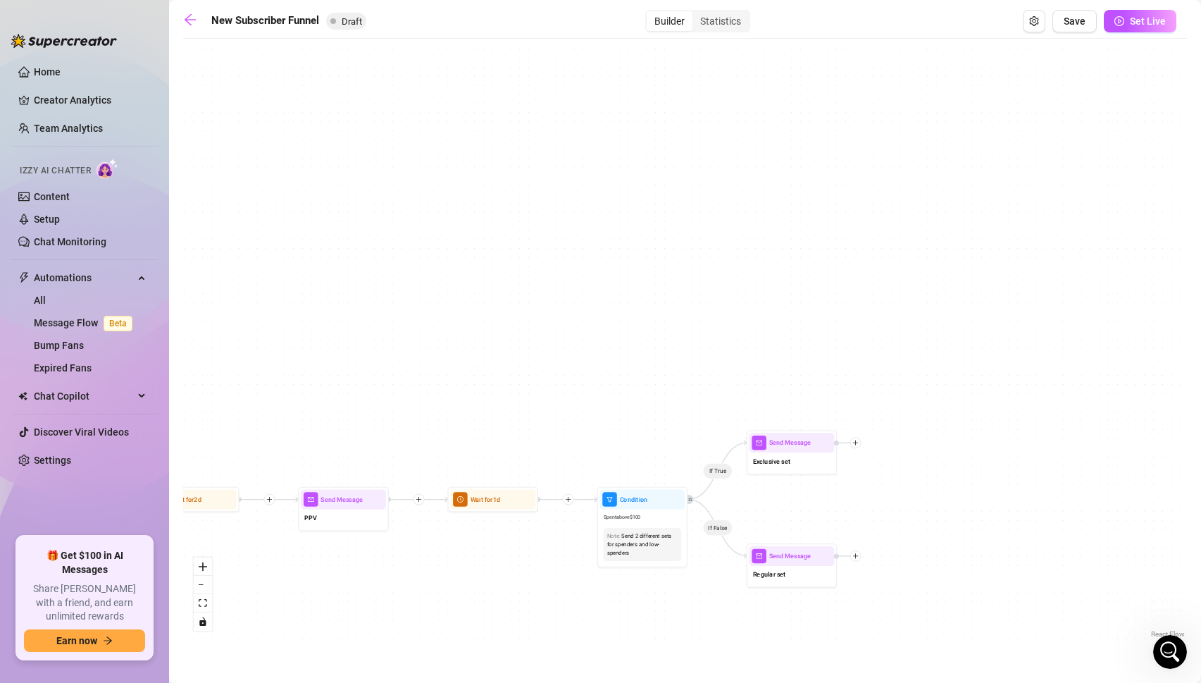
drag, startPoint x: 870, startPoint y: 598, endPoint x: 449, endPoint y: 609, distance: 421.5
click at [449, 609] on div "If True If True If True If False If False If False If True If False Merge Merge…" at bounding box center [685, 343] width 1004 height 595
click at [60, 219] on link "Setup" at bounding box center [47, 218] width 26 height 11
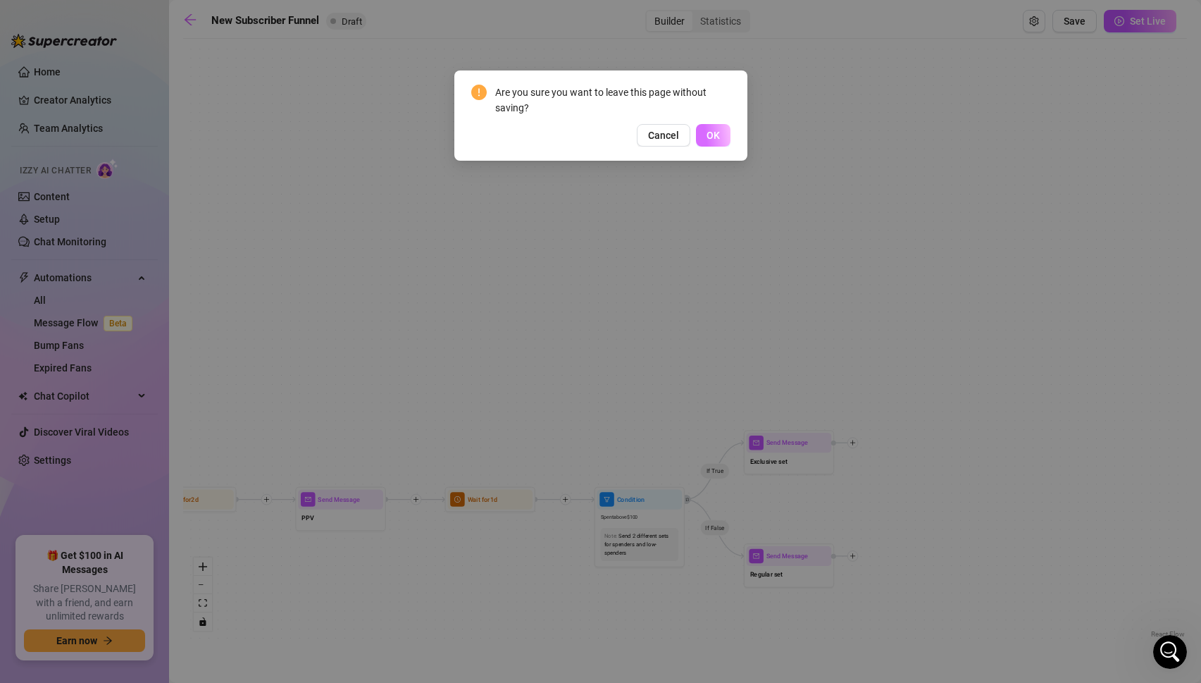
click at [711, 139] on span "OK" at bounding box center [713, 135] width 13 height 11
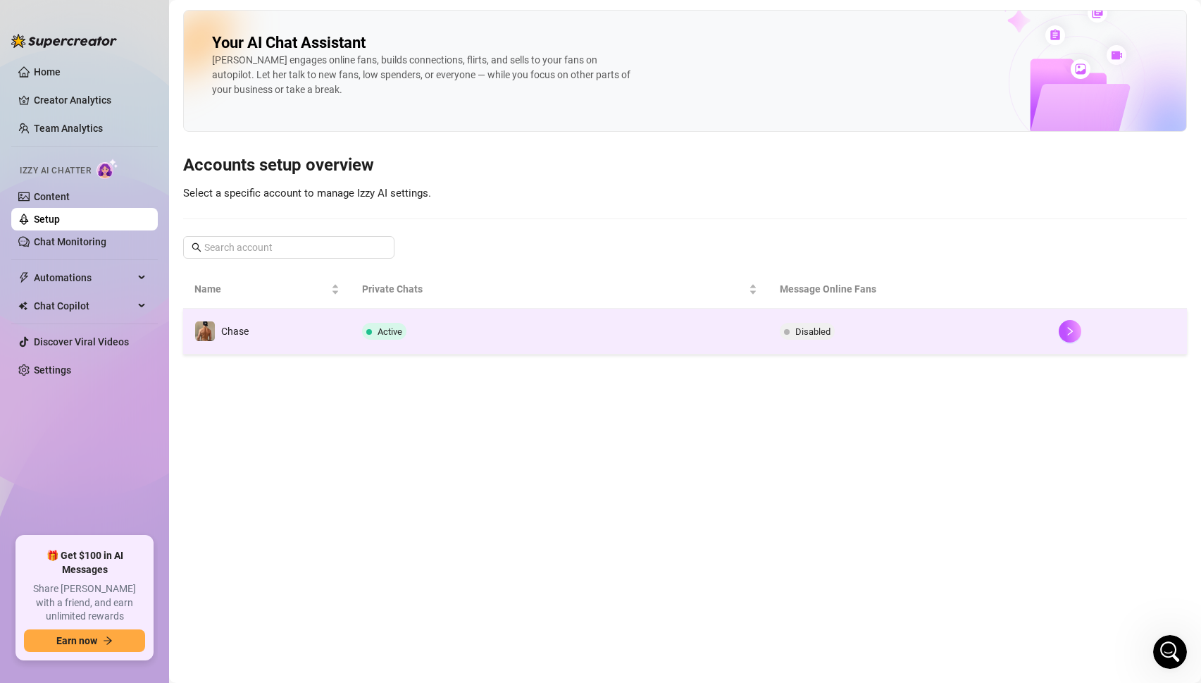
click at [404, 337] on span "Active" at bounding box center [384, 331] width 44 height 17
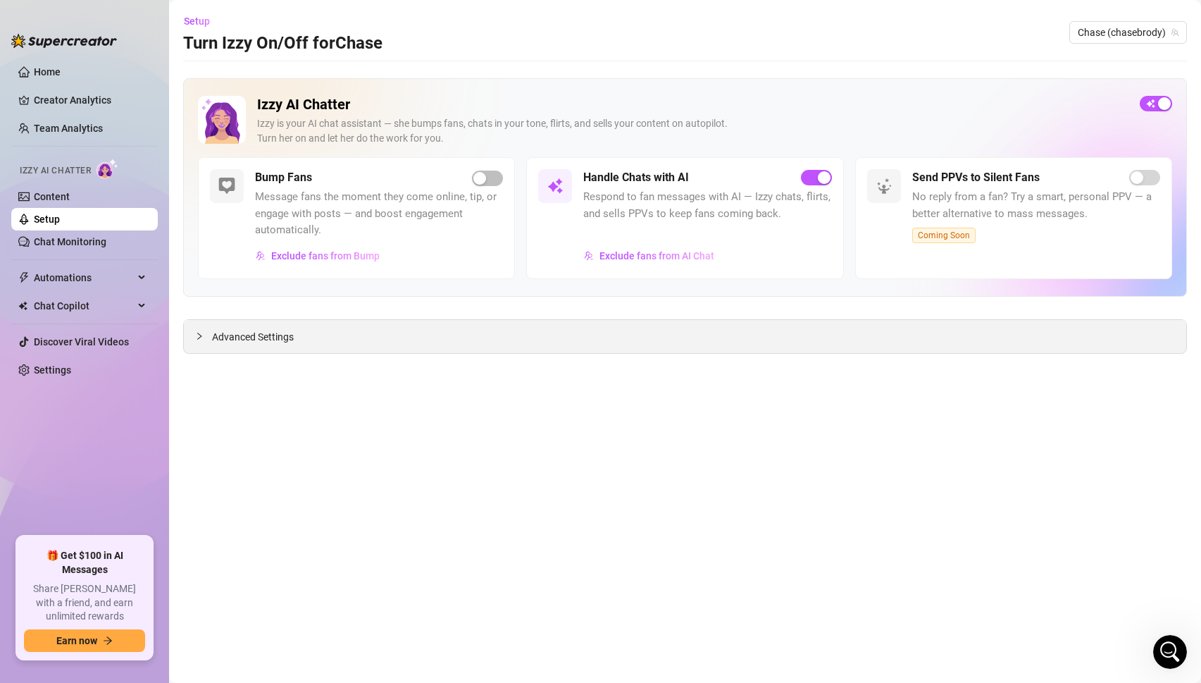
click at [596, 340] on div "Advanced Settings" at bounding box center [685, 336] width 1003 height 33
click at [231, 339] on span "Advanced Settings" at bounding box center [253, 337] width 82 height 16
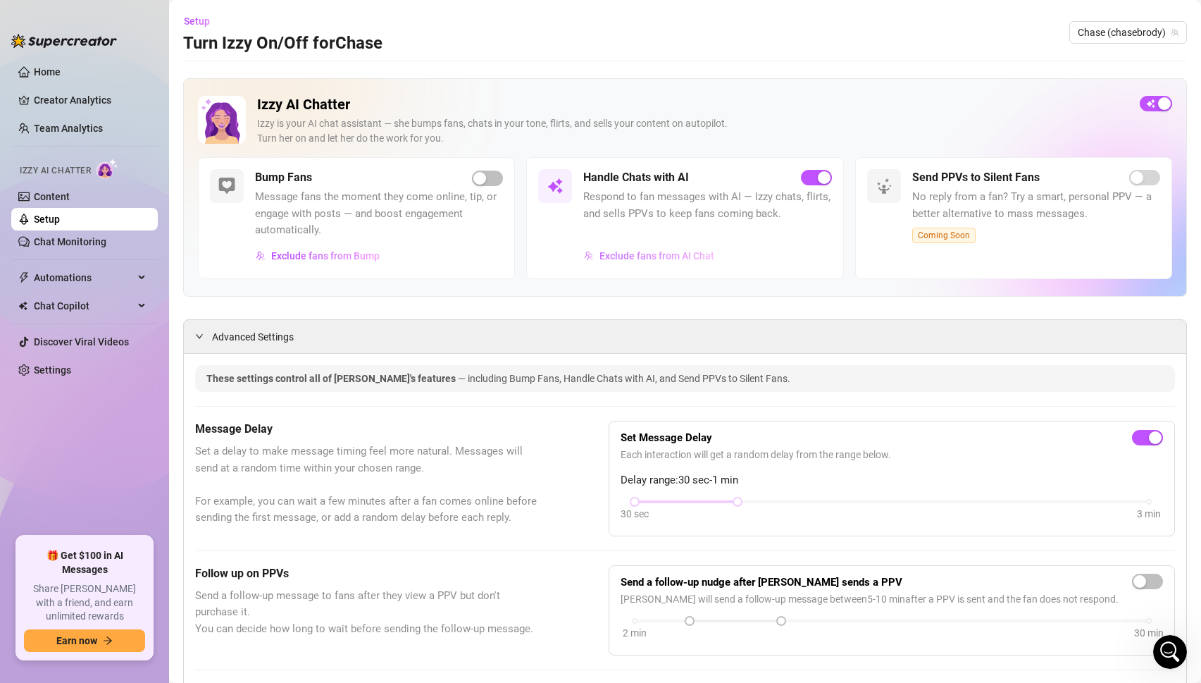
click at [653, 257] on span "Exclude fans from AI Chat" at bounding box center [657, 255] width 115 height 11
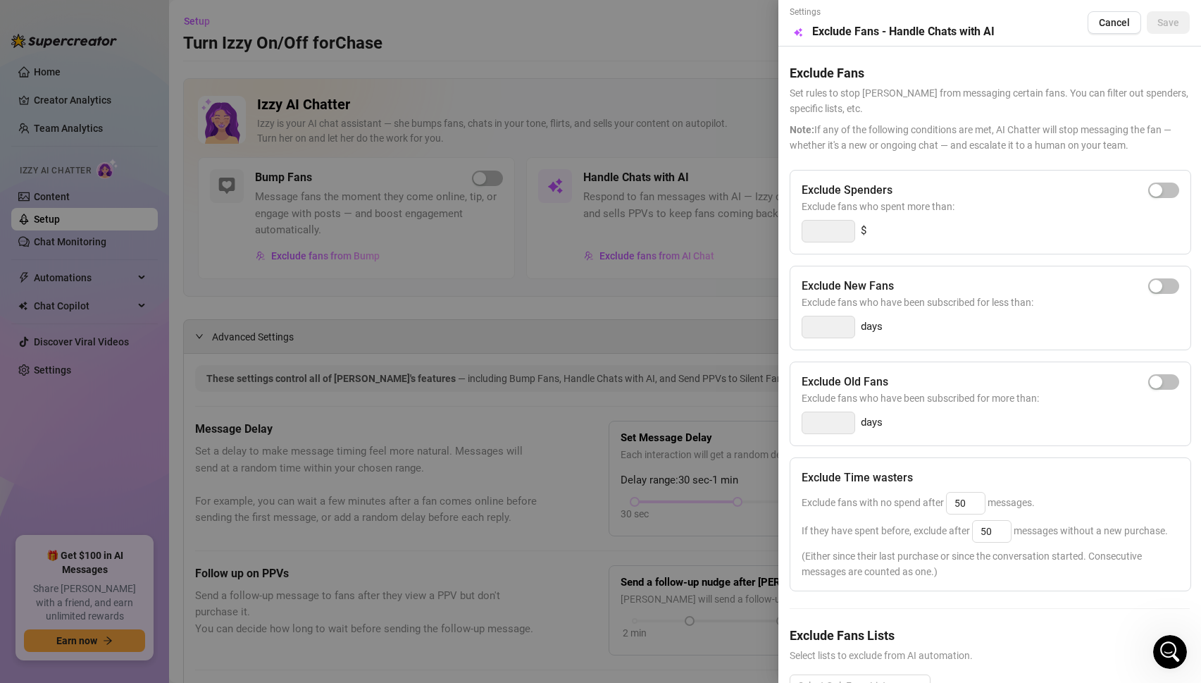
scroll to position [42, 0]
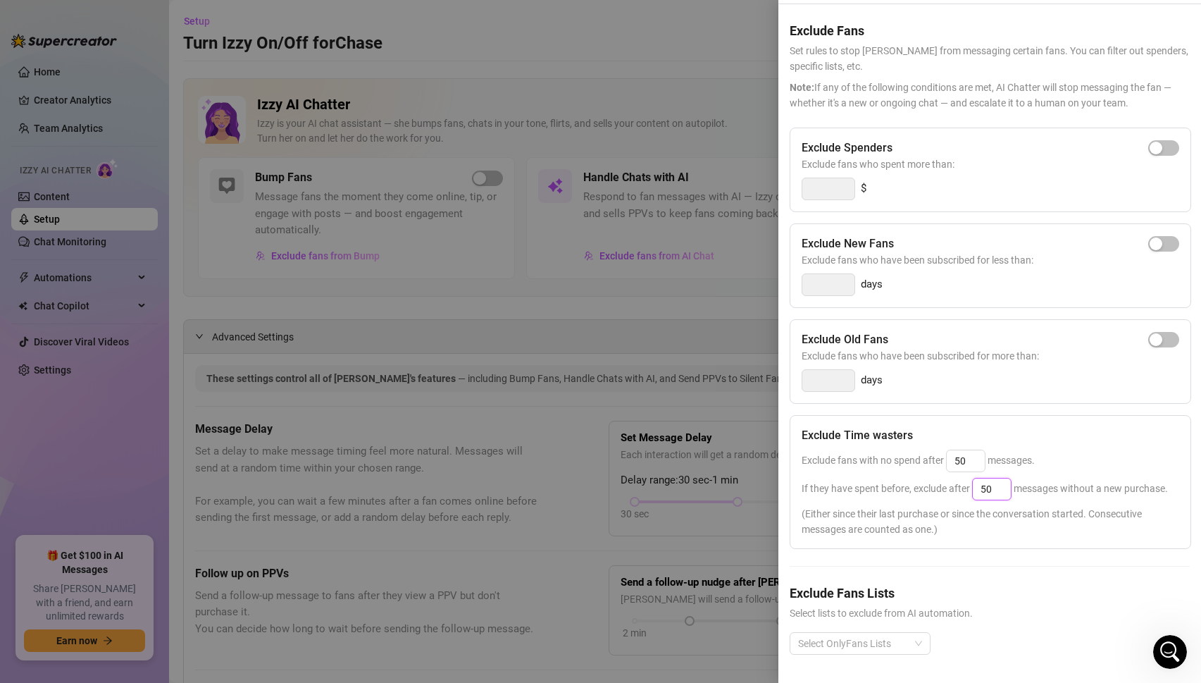
click at [997, 490] on input "50" at bounding box center [992, 488] width 38 height 21
type input "100"
click at [1106, 391] on div "days" at bounding box center [991, 380] width 378 height 23
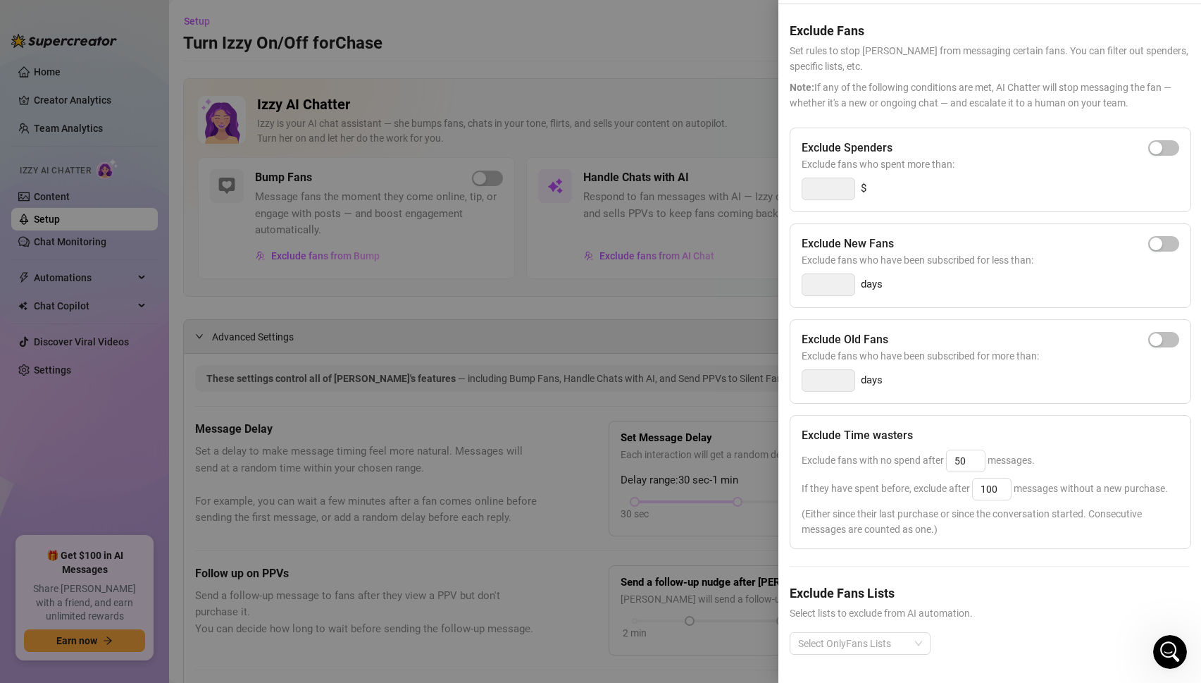
scroll to position [0, 0]
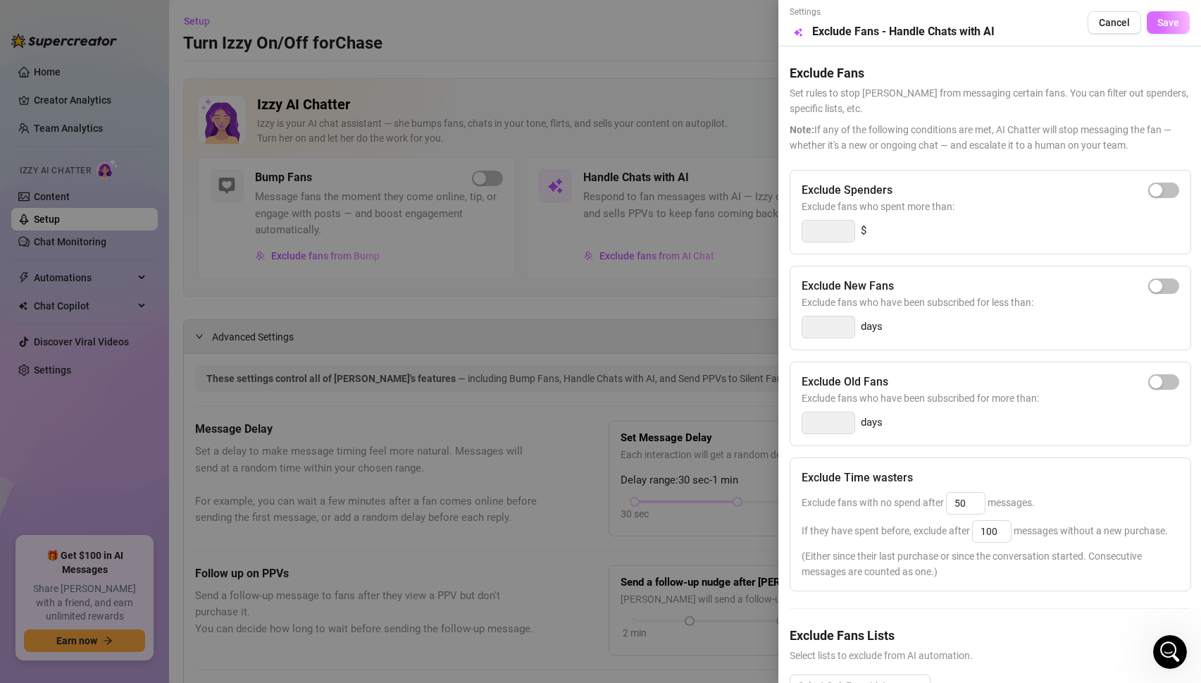
click at [1176, 21] on span "Save" at bounding box center [1169, 22] width 22 height 11
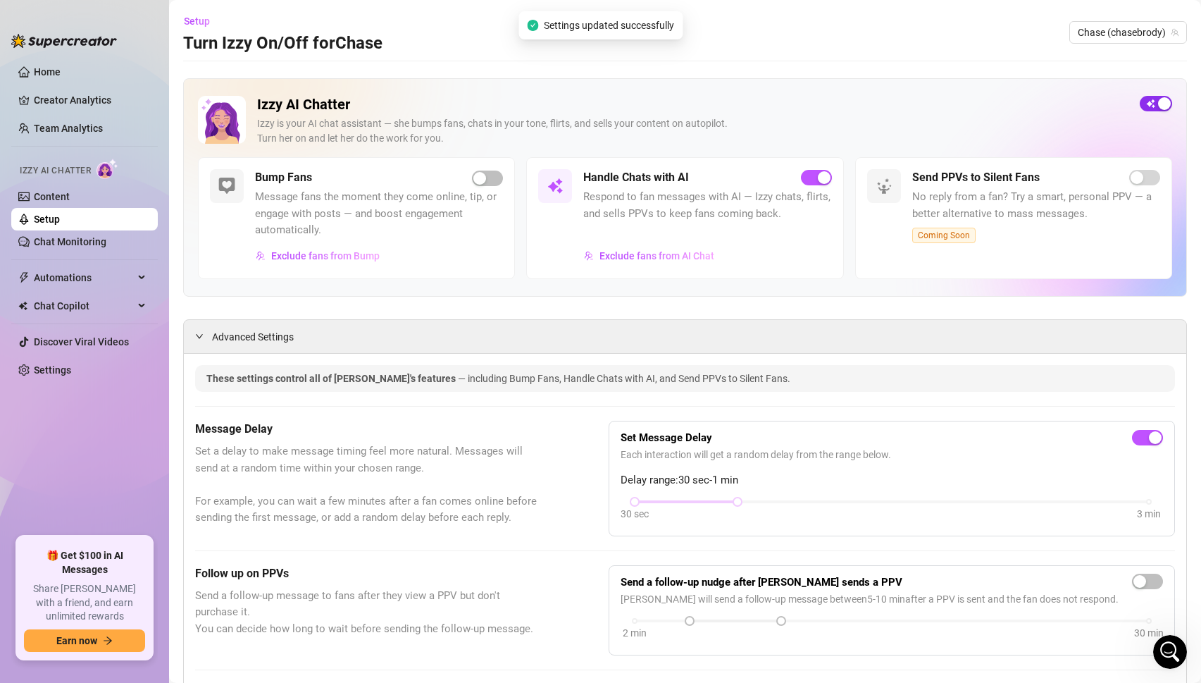
click at [1149, 103] on span "button" at bounding box center [1156, 104] width 32 height 16
click at [1158, 104] on span "button" at bounding box center [1156, 104] width 32 height 16
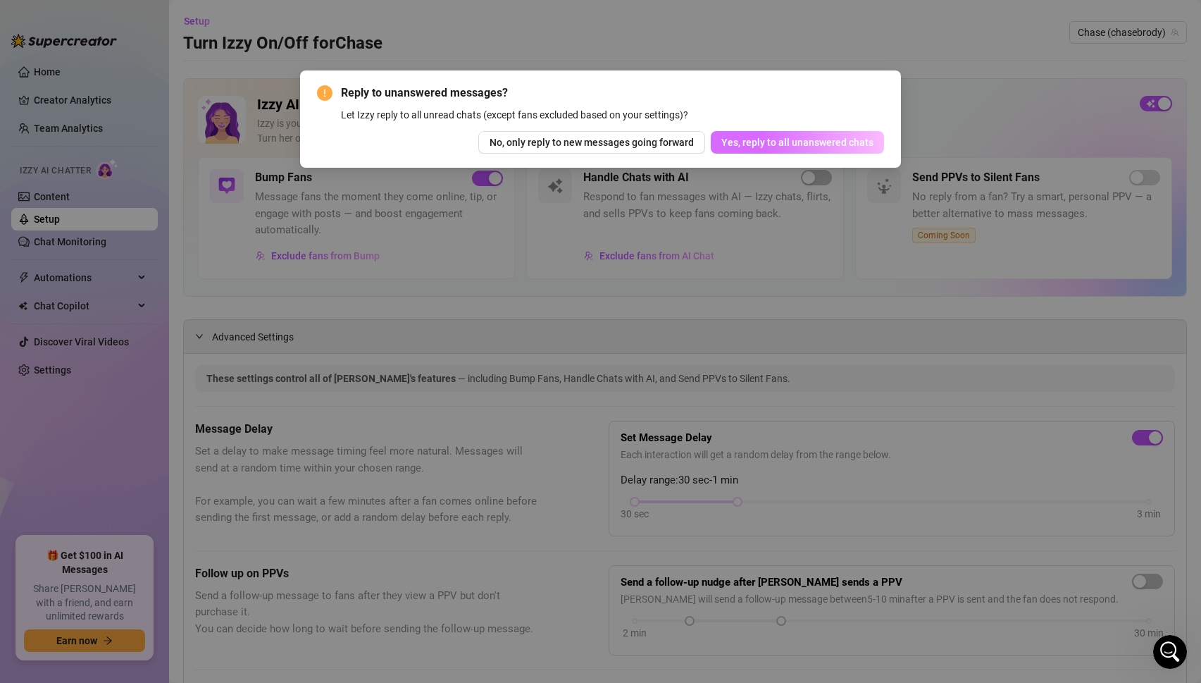
click at [782, 142] on span "Yes, reply to all unanswered chats" at bounding box center [798, 142] width 152 height 11
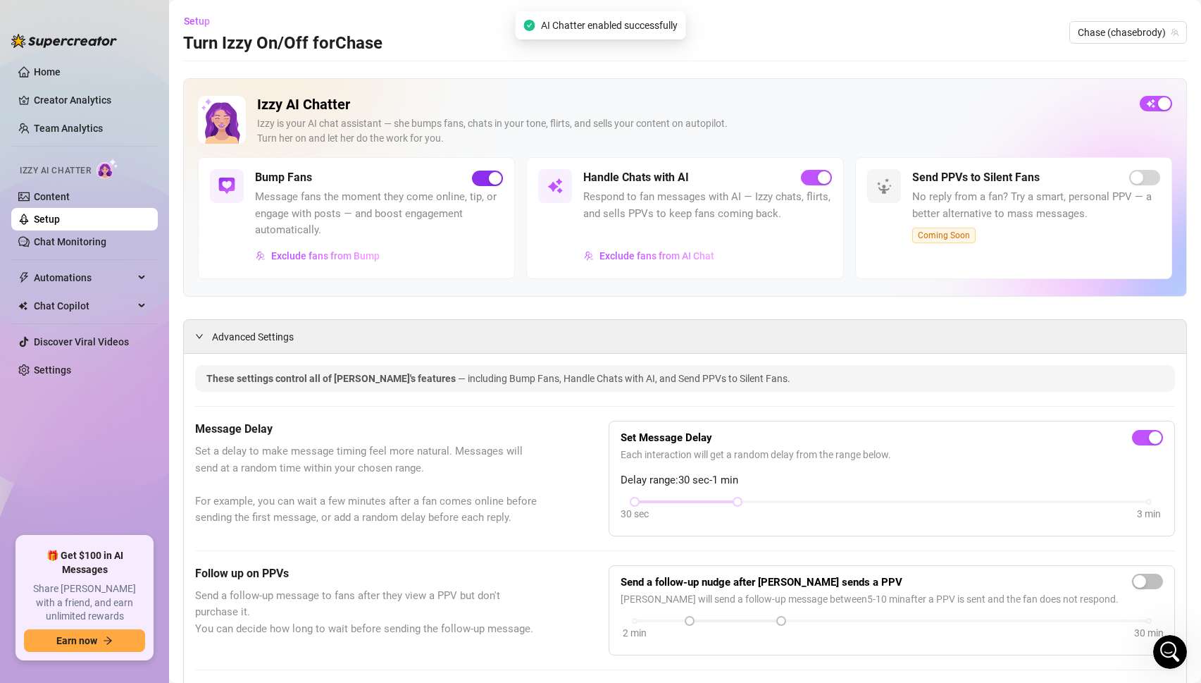
click at [482, 179] on span "button" at bounding box center [487, 179] width 31 height 16
click at [60, 279] on span "Automations" at bounding box center [84, 277] width 100 height 23
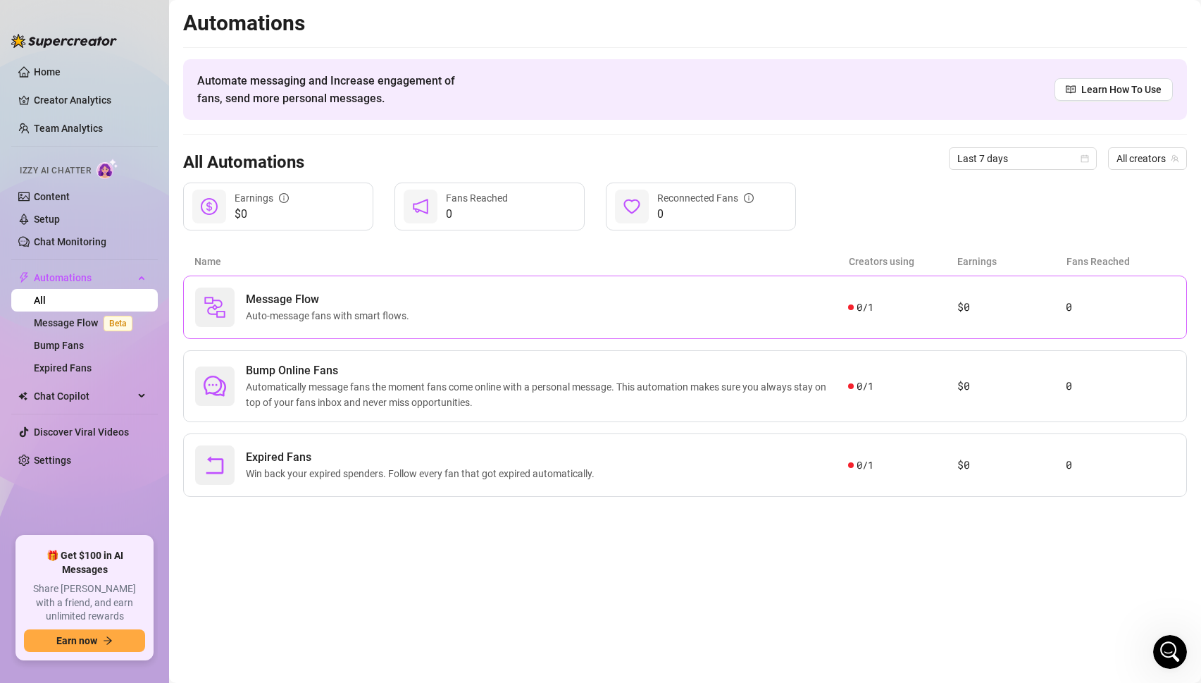
click at [222, 311] on img at bounding box center [215, 307] width 23 height 23
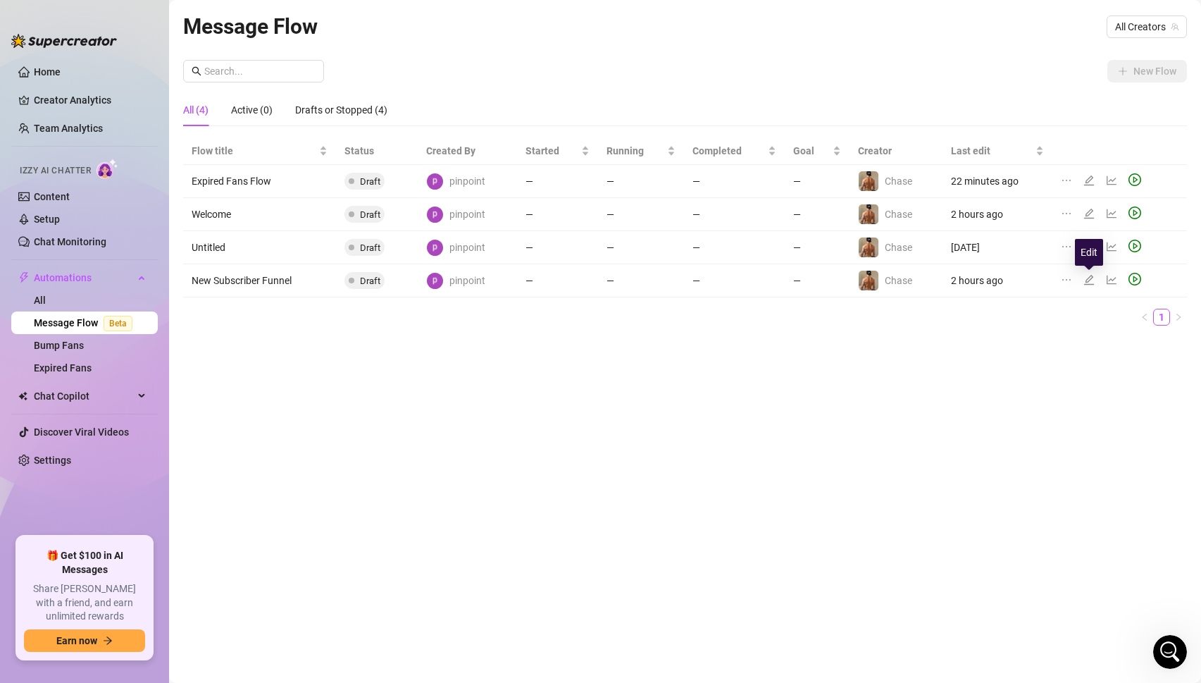
click at [1089, 283] on icon "edit" at bounding box center [1089, 280] width 10 height 10
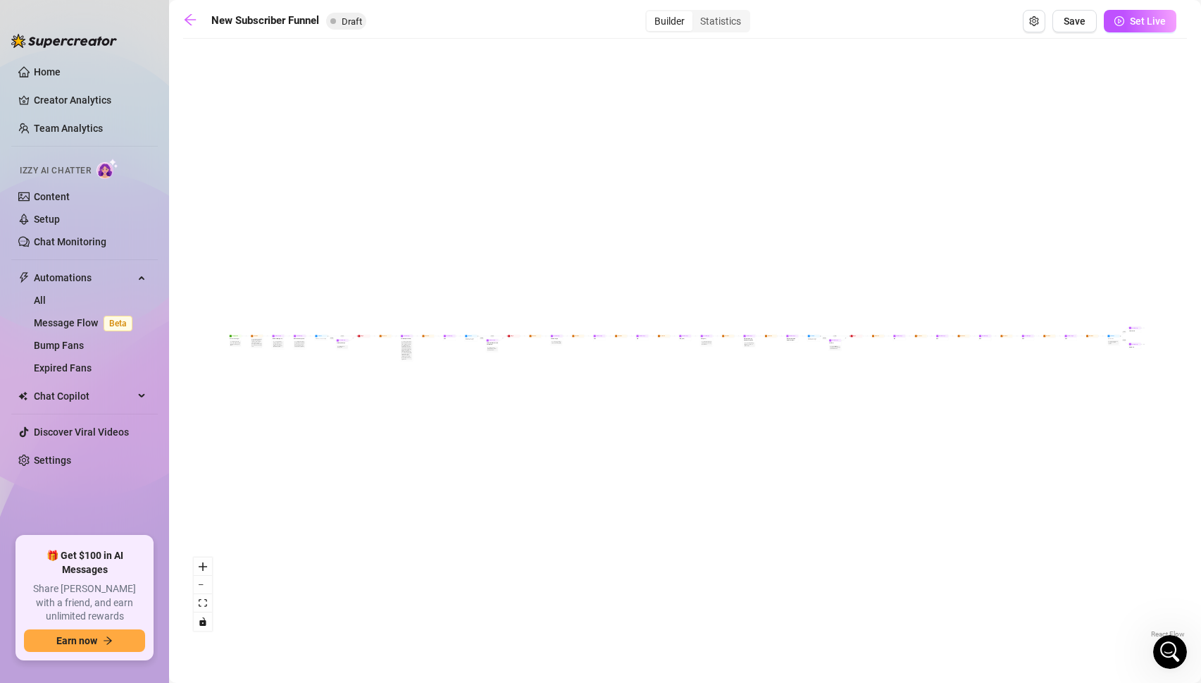
click at [1125, 364] on div "If True If True If True If False If False If False If True If False Merge Merge…" at bounding box center [685, 343] width 1004 height 595
drag, startPoint x: 1112, startPoint y: 375, endPoint x: 858, endPoint y: 478, distance: 273.7
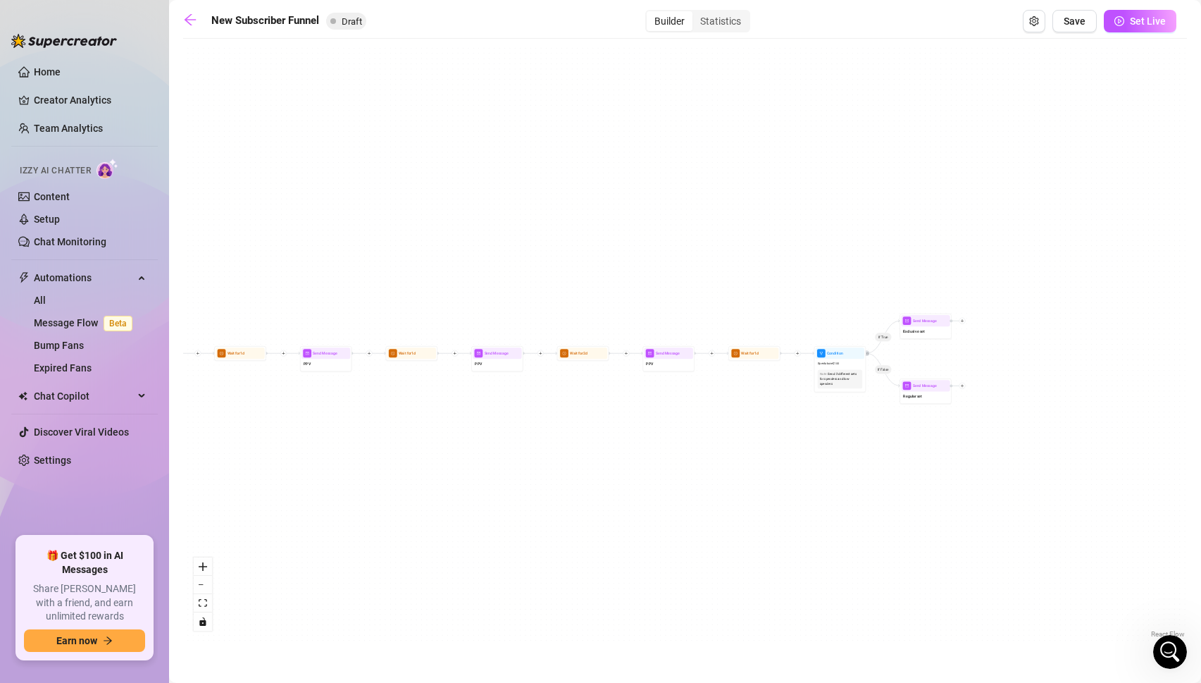
click at [858, 478] on div "If True If True If True If False If False If False If True If False Merge Merge…" at bounding box center [685, 343] width 1004 height 595
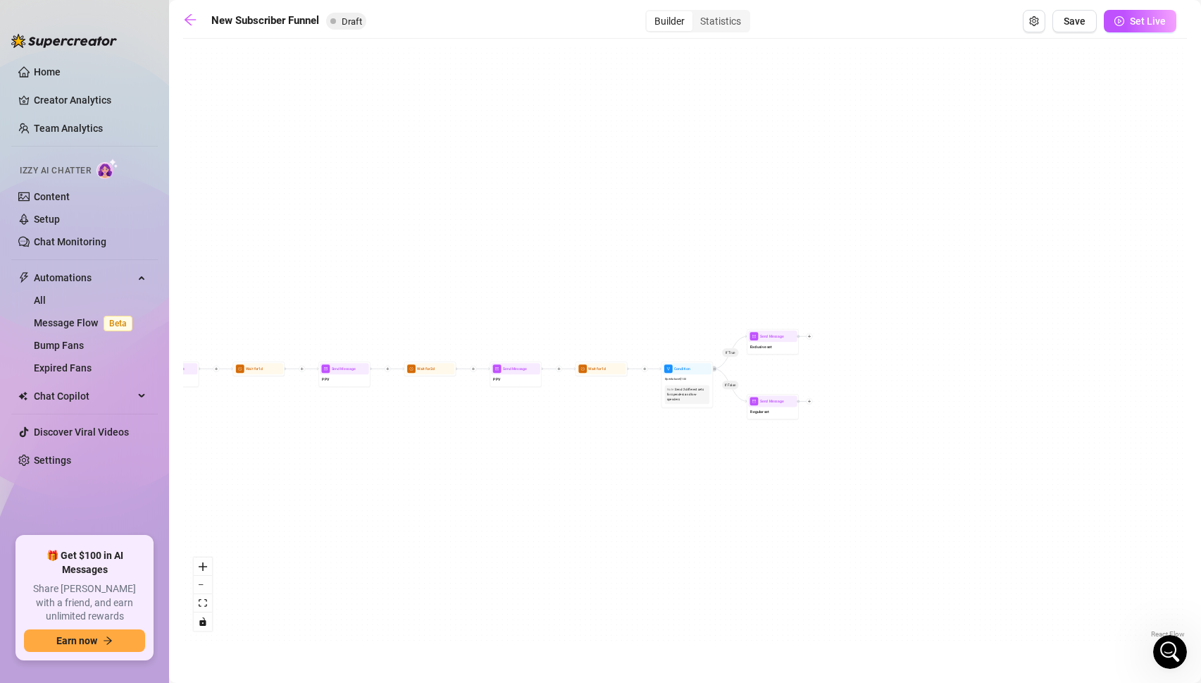
drag, startPoint x: 752, startPoint y: 419, endPoint x: 604, endPoint y: 429, distance: 148.3
click at [604, 429] on div "If True If True If True If False If False If False If True If False Merge Merge…" at bounding box center [685, 343] width 1004 height 595
click at [200, 563] on icon "zoom in" at bounding box center [203, 566] width 8 height 8
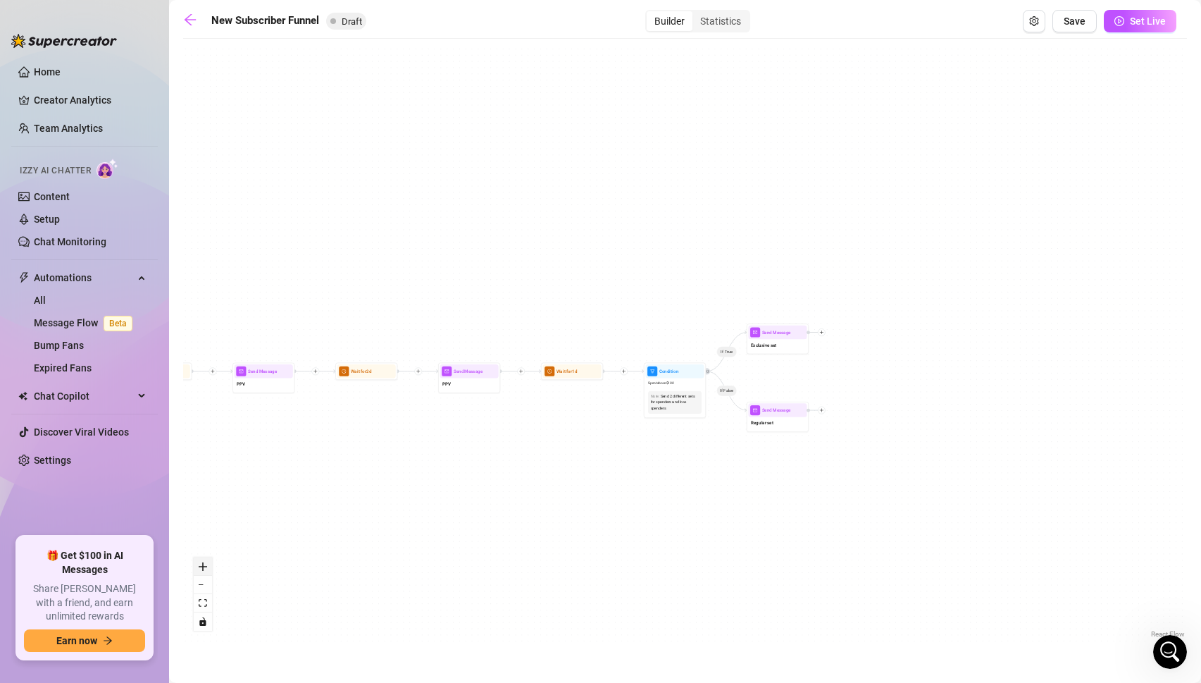
click at [200, 563] on icon "zoom in" at bounding box center [203, 566] width 8 height 8
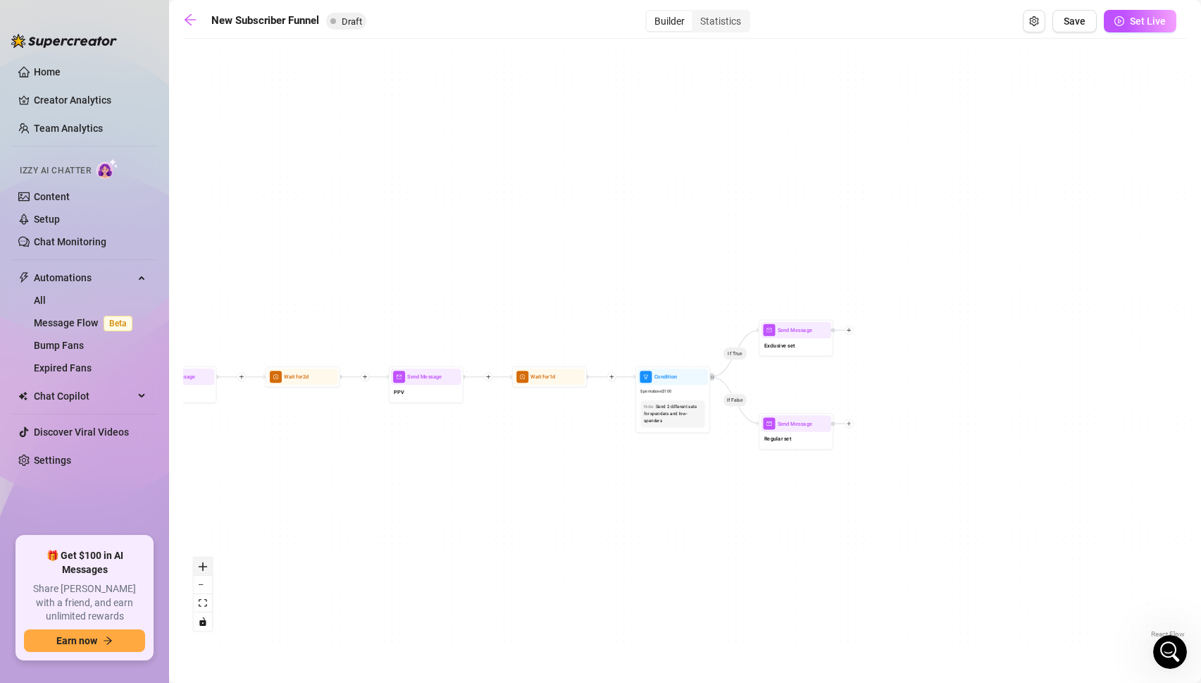
click at [200, 563] on icon "zoom in" at bounding box center [203, 566] width 8 height 8
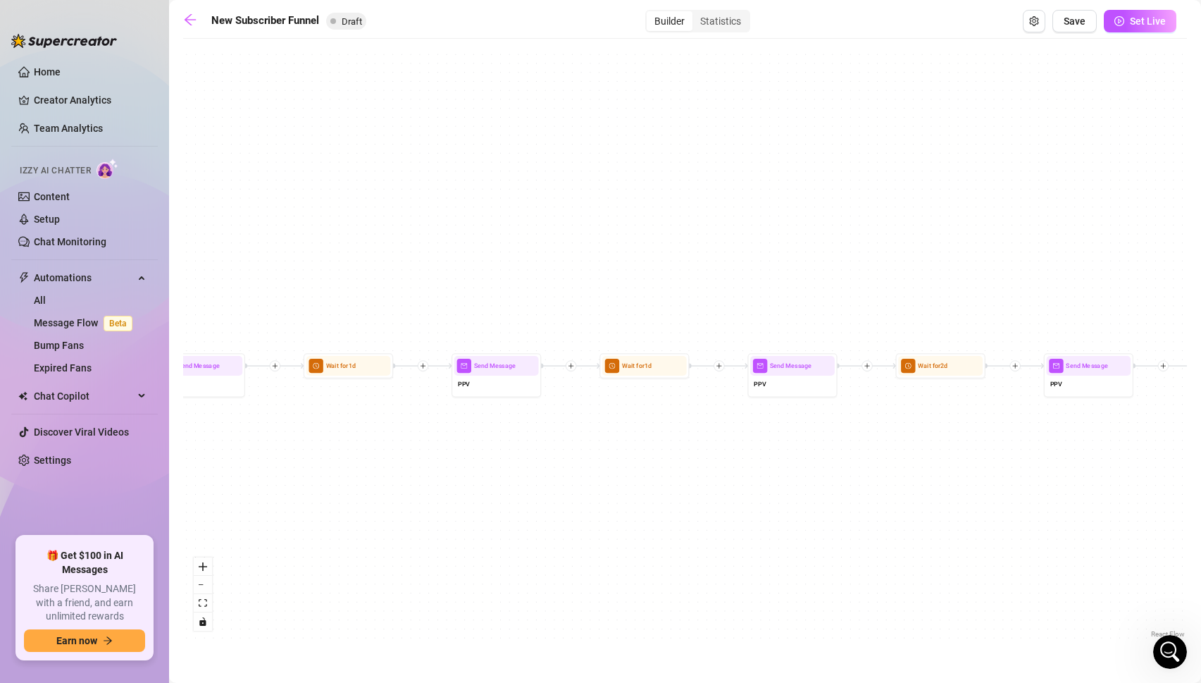
drag, startPoint x: 312, startPoint y: 457, endPoint x: 1122, endPoint y: 432, distance: 810.7
click at [1122, 432] on div "If True If True If True If False If False If False If True If False Merge Merge…" at bounding box center [685, 343] width 1004 height 595
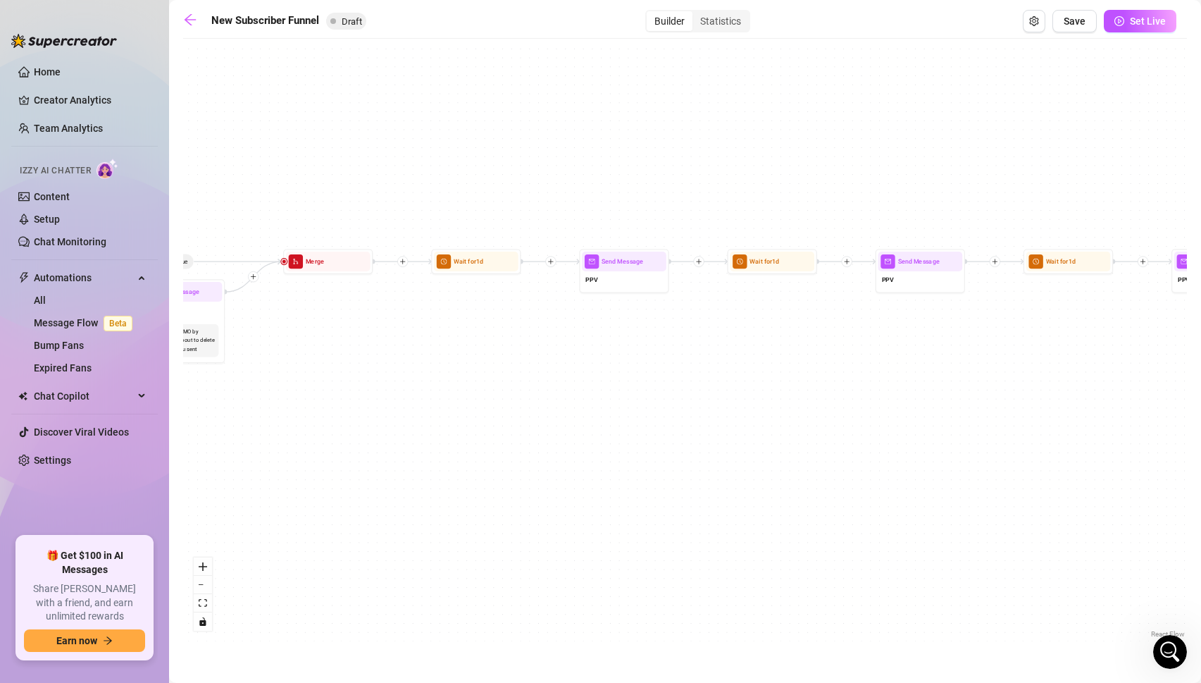
drag, startPoint x: 318, startPoint y: 442, endPoint x: 943, endPoint y: 345, distance: 631.7
click at [943, 345] on div "If True If True If True If False If False If False If True If False Merge Merge…" at bounding box center [685, 343] width 1004 height 595
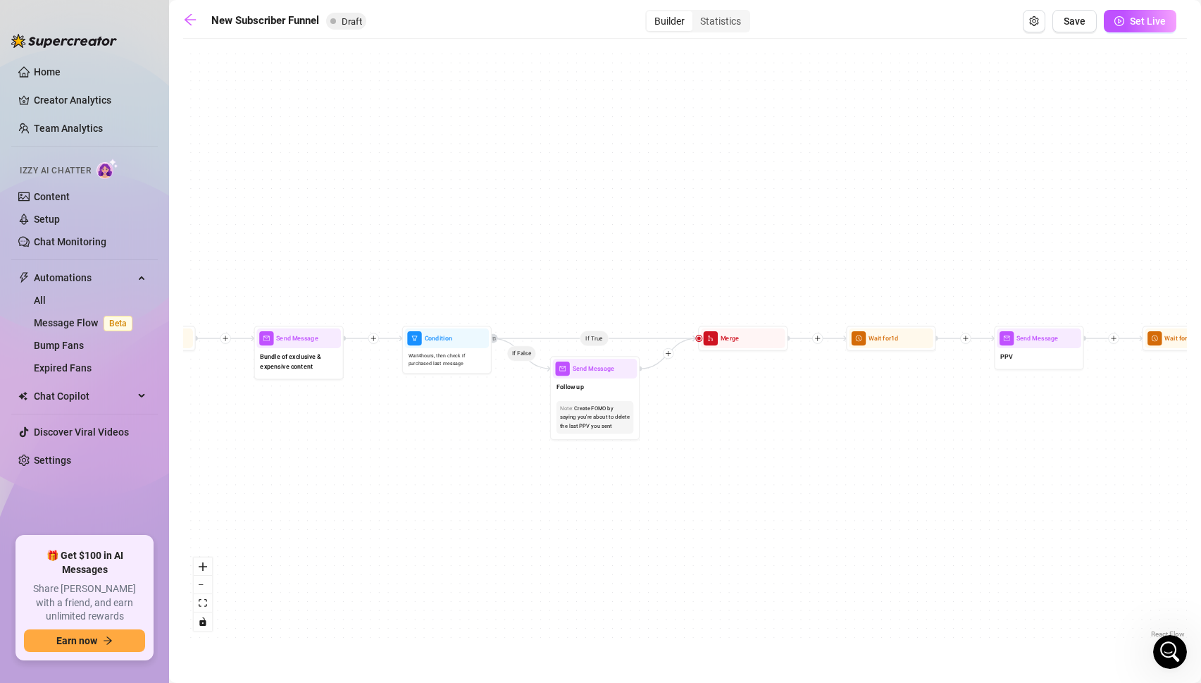
drag, startPoint x: 352, startPoint y: 336, endPoint x: 1154, endPoint y: 510, distance: 821.2
click at [1154, 510] on div "If True If True If True If False If False If False If True If False Merge Merge…" at bounding box center [685, 343] width 1004 height 595
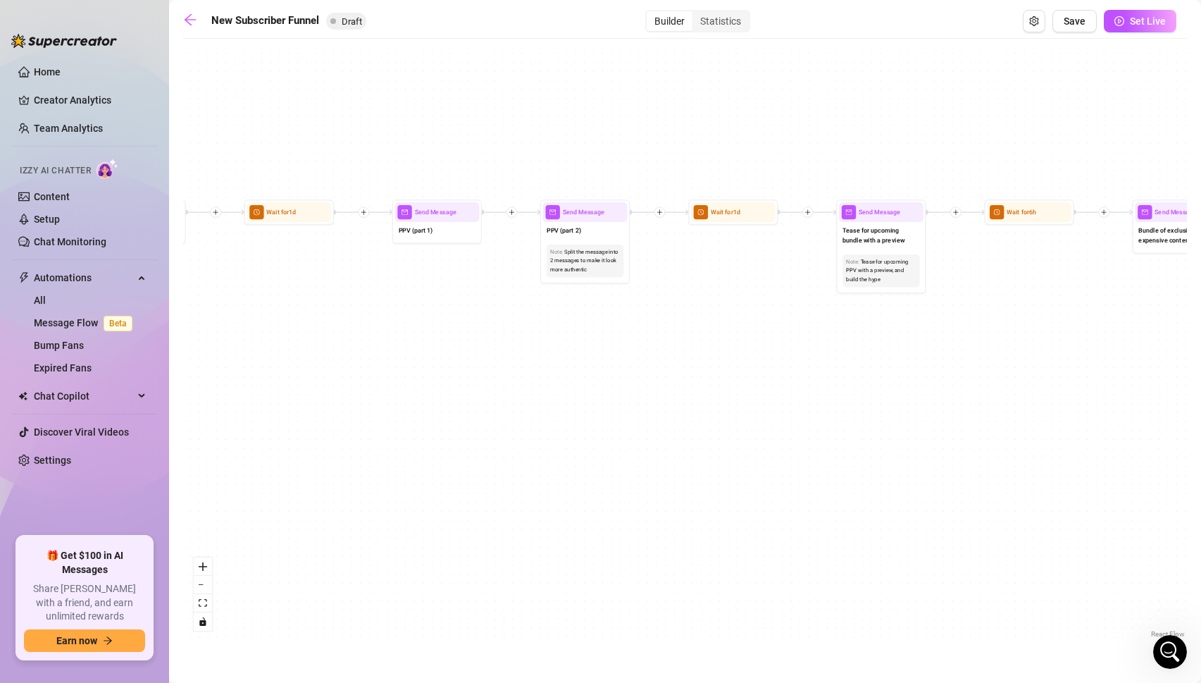
drag, startPoint x: 276, startPoint y: 357, endPoint x: 765, endPoint y: 132, distance: 538.2
click at [767, 134] on div "If True If True If True If False If False If False If True If False Merge Merge…" at bounding box center [685, 343] width 1004 height 595
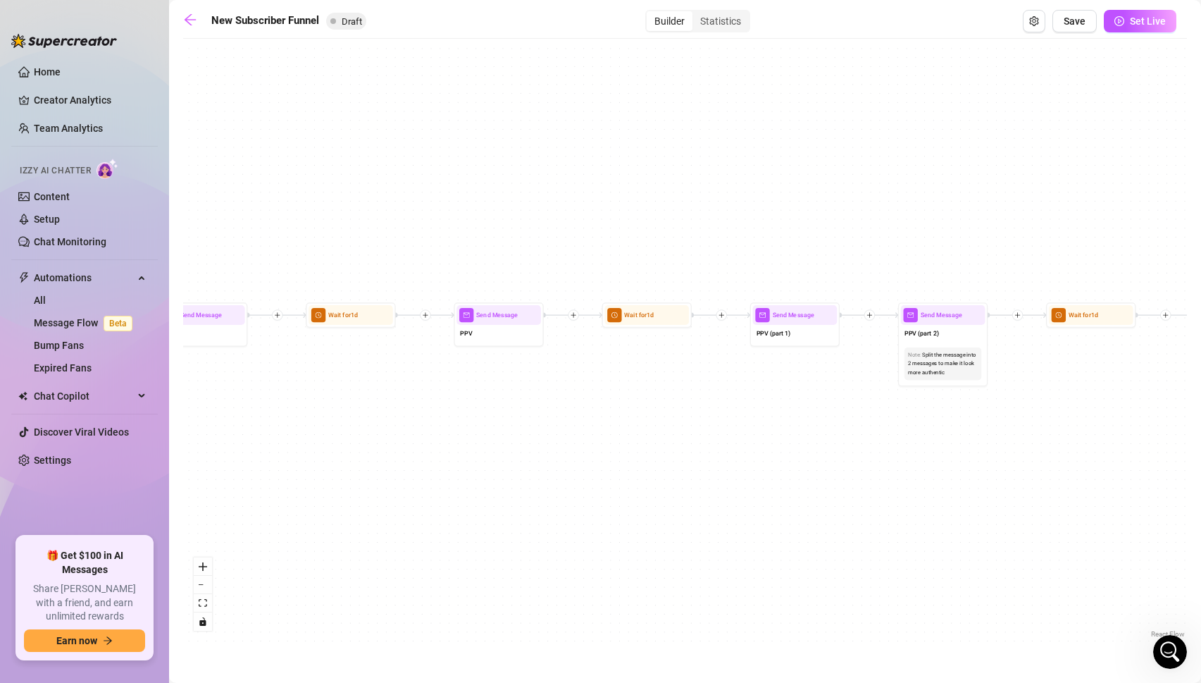
drag, startPoint x: 419, startPoint y: 370, endPoint x: 778, endPoint y: 473, distance: 373.1
click at [778, 473] on div "If True If True If True If False If False If False If True If False Merge Merge…" at bounding box center [685, 343] width 1004 height 595
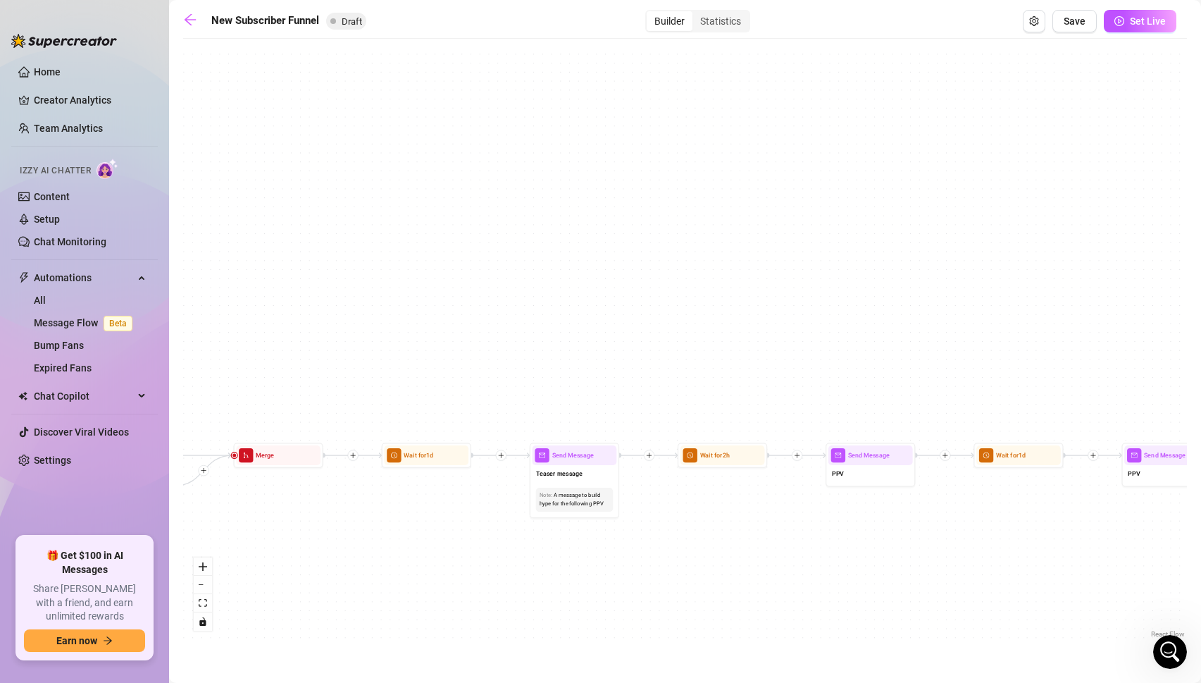
drag, startPoint x: 361, startPoint y: 411, endPoint x: 1029, endPoint y: 552, distance: 682.7
click at [1029, 552] on div "If True If True If True If False If False If False If True If False Merge Merge…" at bounding box center [685, 343] width 1004 height 595
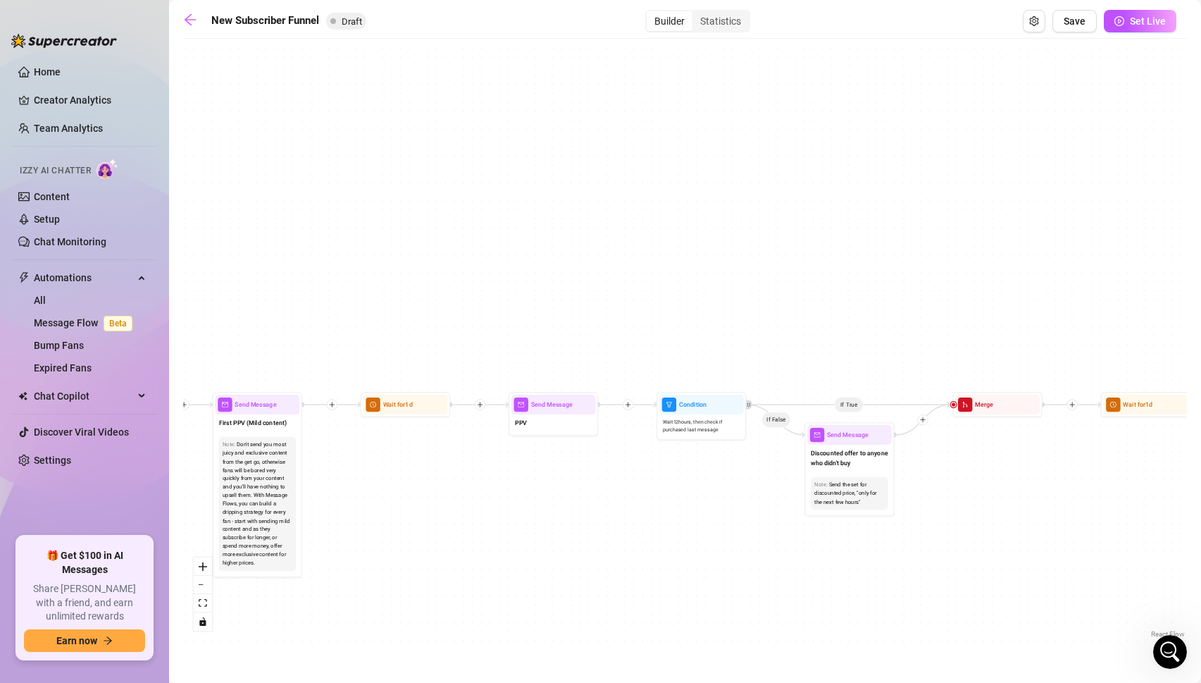
drag, startPoint x: 357, startPoint y: 534, endPoint x: 1075, endPoint y: 483, distance: 720.5
click at [1075, 483] on div "If True If True If True If False If False If False If True If False Merge Merge…" at bounding box center [685, 343] width 1004 height 595
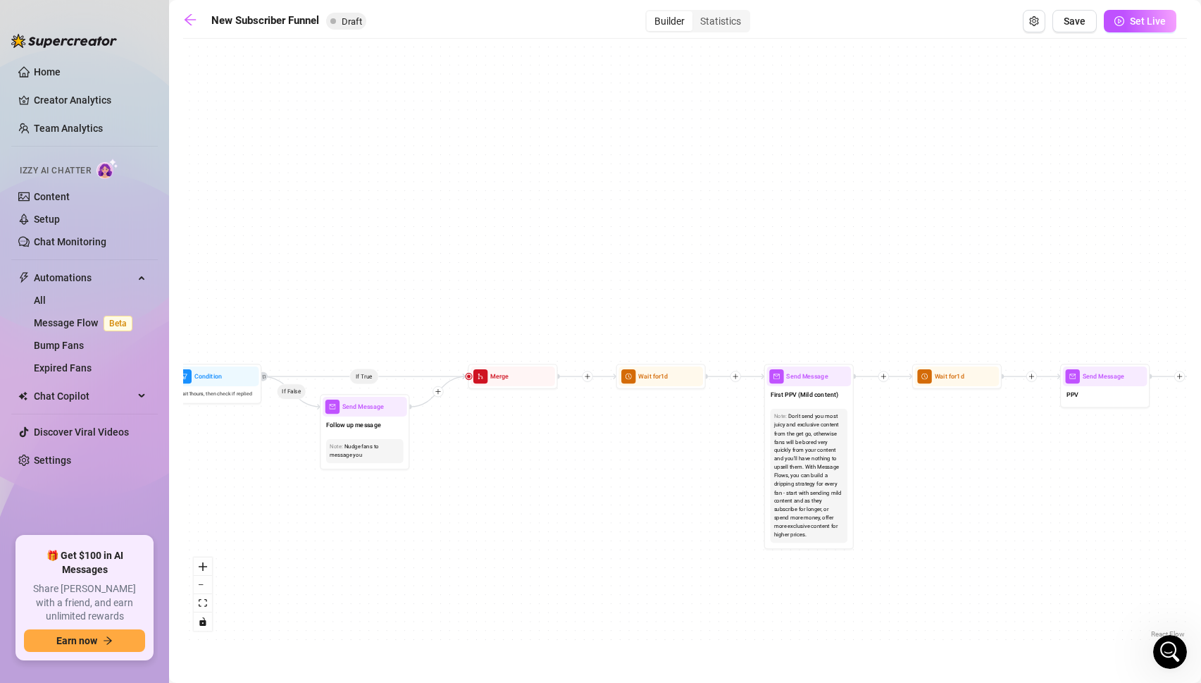
drag, startPoint x: 372, startPoint y: 510, endPoint x: 924, endPoint y: 481, distance: 552.5
click at [924, 481] on div "If True If True If True If False If False If False If True If False Merge Merge…" at bounding box center [685, 343] width 1004 height 595
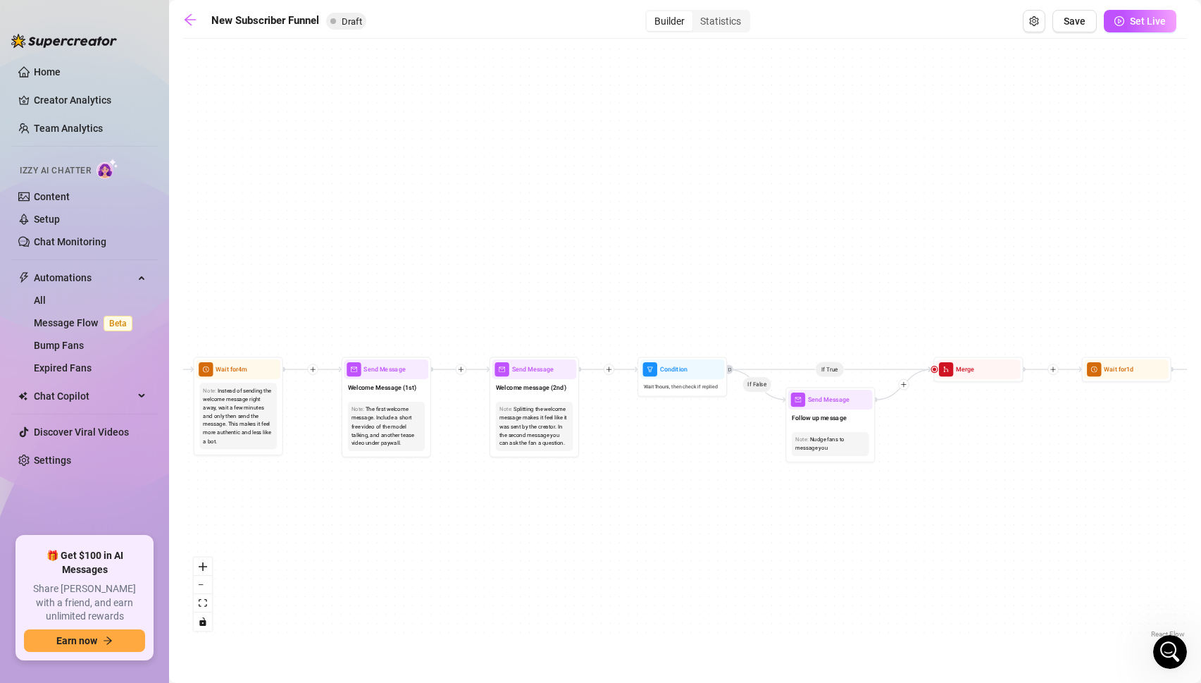
drag, startPoint x: 593, startPoint y: 486, endPoint x: 1059, endPoint y: 479, distance: 465.8
click at [1059, 479] on div "If True If True If True If False If False If False If True If False Merge Merge…" at bounding box center [685, 343] width 1004 height 595
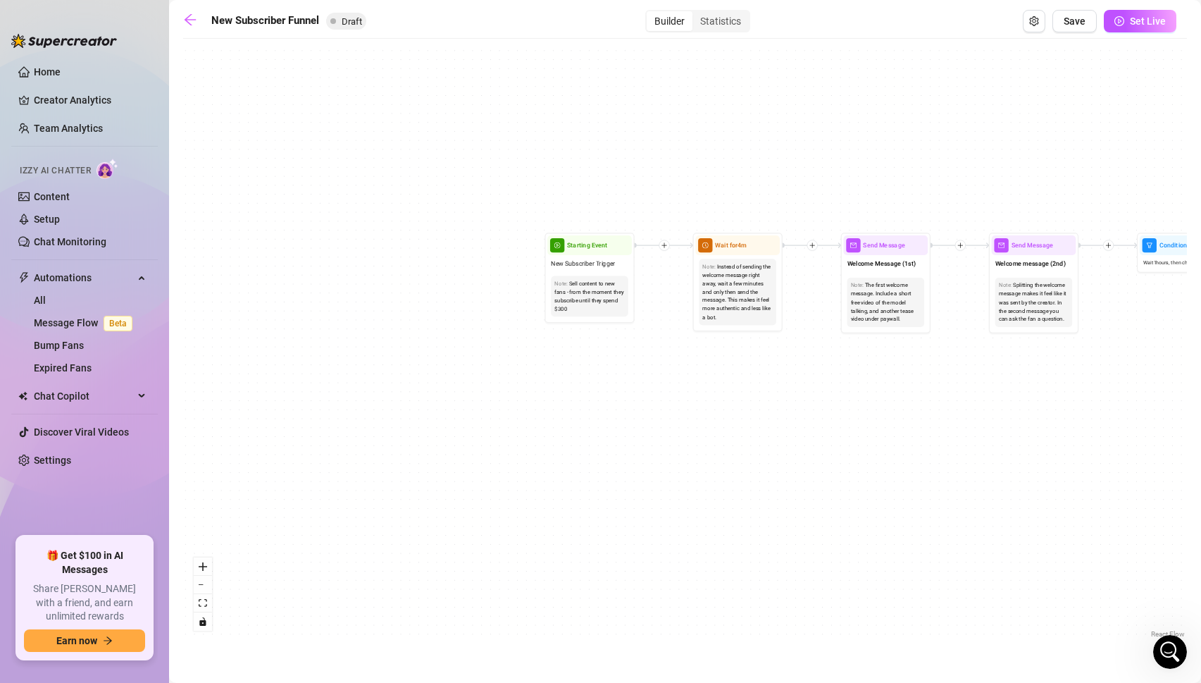
drag, startPoint x: 680, startPoint y: 551, endPoint x: 1211, endPoint y: 404, distance: 550.4
click at [1201, 404] on html "Home Creator Analytics Team Analytics Izzy AI Chatter Content Setup Chat Monito…" at bounding box center [600, 341] width 1201 height 683
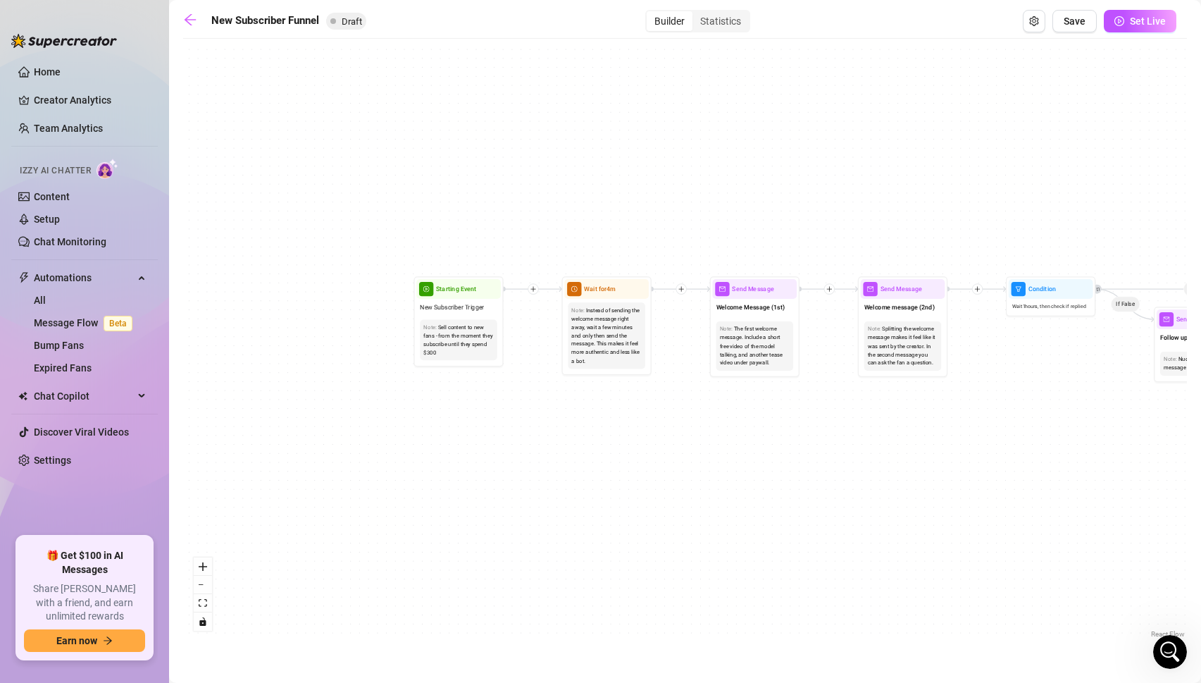
drag, startPoint x: 795, startPoint y: 372, endPoint x: 630, endPoint y: 439, distance: 178.0
click at [630, 439] on div "If True If True If True If False If False If False If True If False Merge Merge…" at bounding box center [685, 343] width 1004 height 595
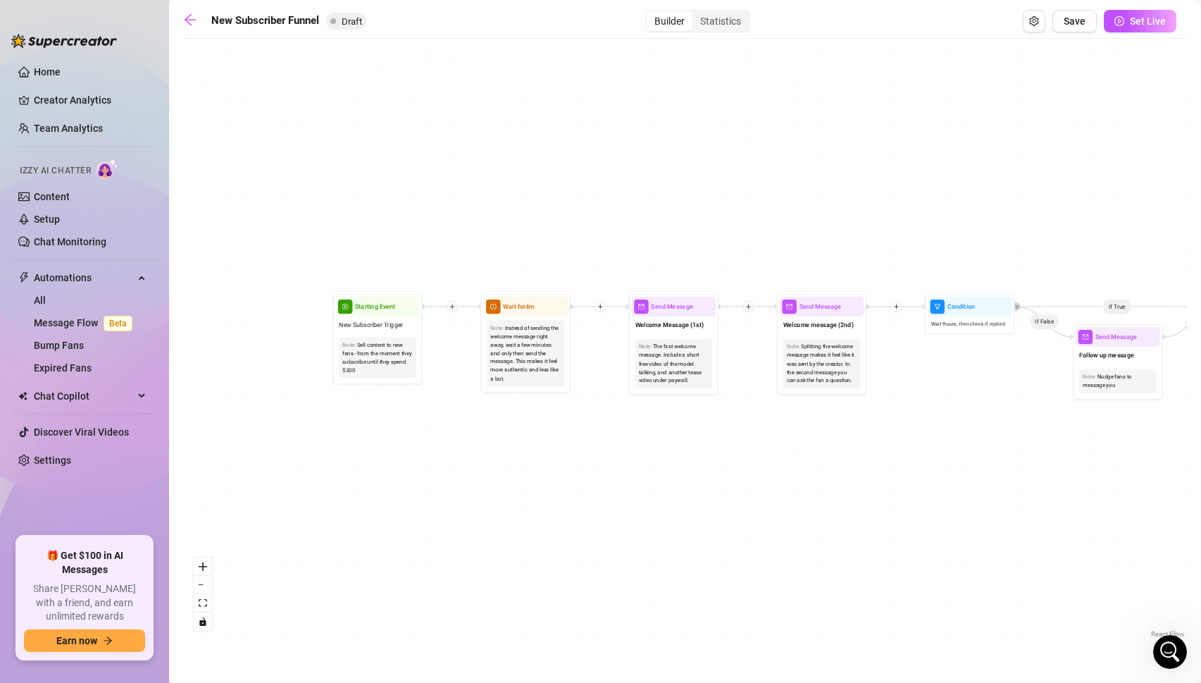
drag, startPoint x: 834, startPoint y: 476, endPoint x: 756, endPoint y: 493, distance: 80.0
click at [756, 493] on div "If True If True If True If False If False If False If True If False Merge Merge…" at bounding box center [685, 343] width 1004 height 595
click at [599, 307] on icon "plus" at bounding box center [601, 307] width 6 height 6
click at [574, 433] on div "If True If True If True Time Delay Condition Message Tag Fan If False If False …" at bounding box center [685, 343] width 1004 height 595
click at [53, 225] on link "Setup" at bounding box center [47, 218] width 26 height 11
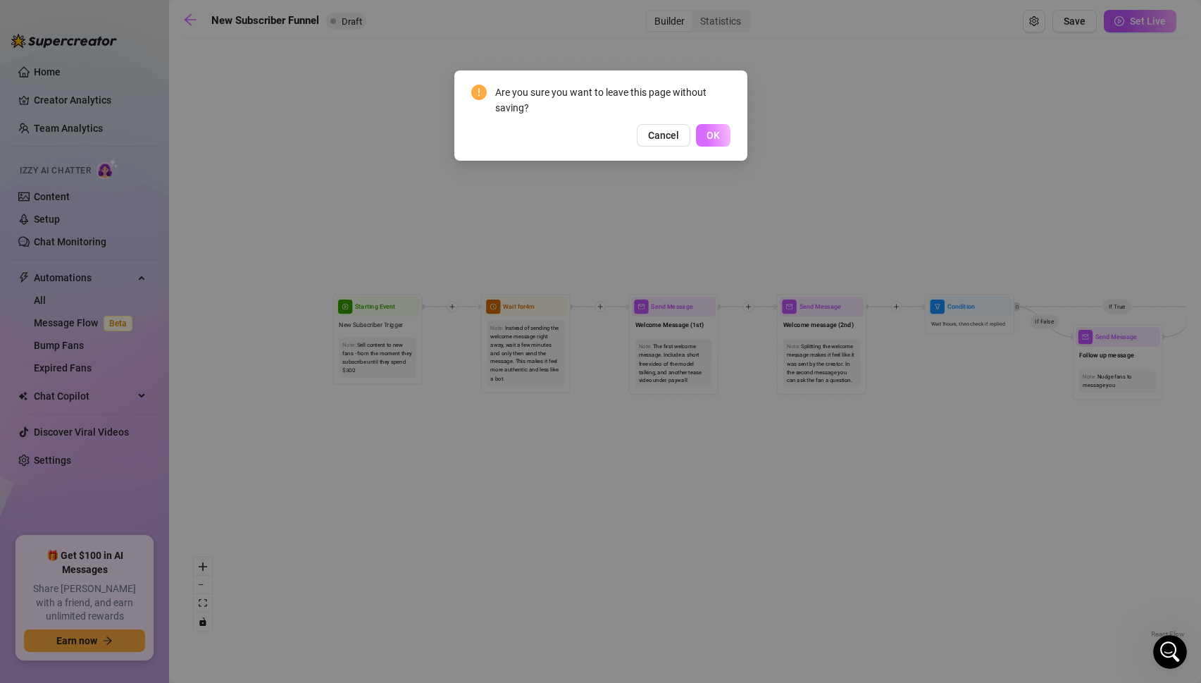
click at [709, 132] on span "OK" at bounding box center [713, 135] width 13 height 11
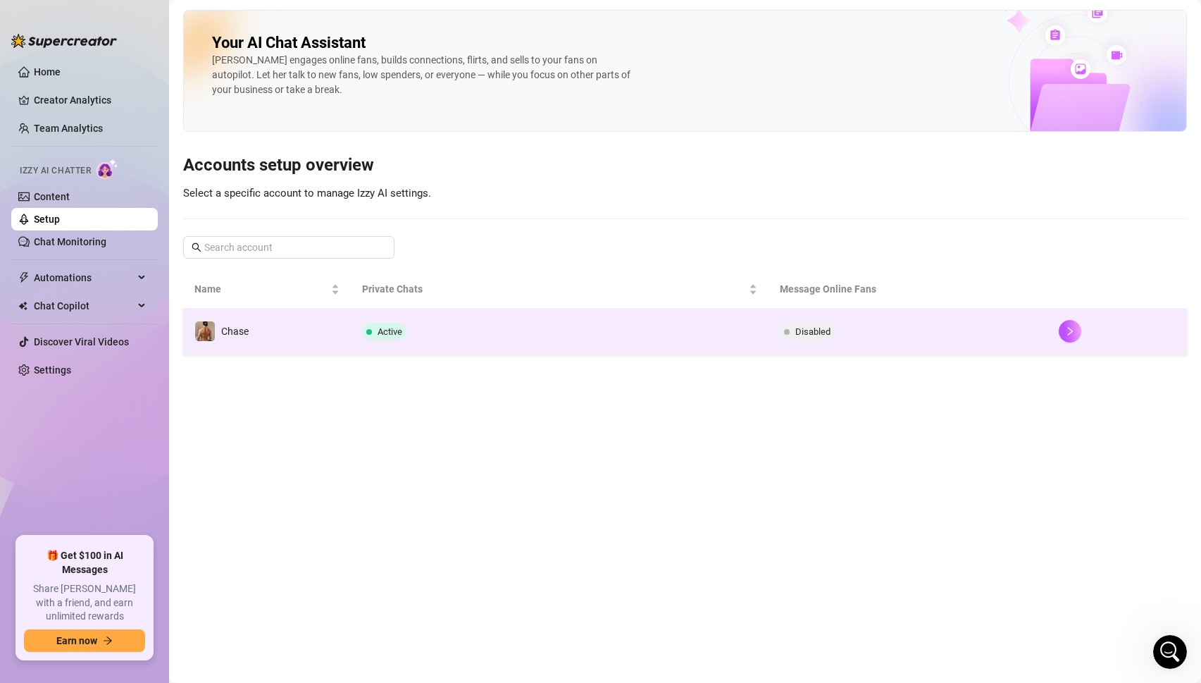
click at [657, 347] on td "Active" at bounding box center [560, 332] width 419 height 46
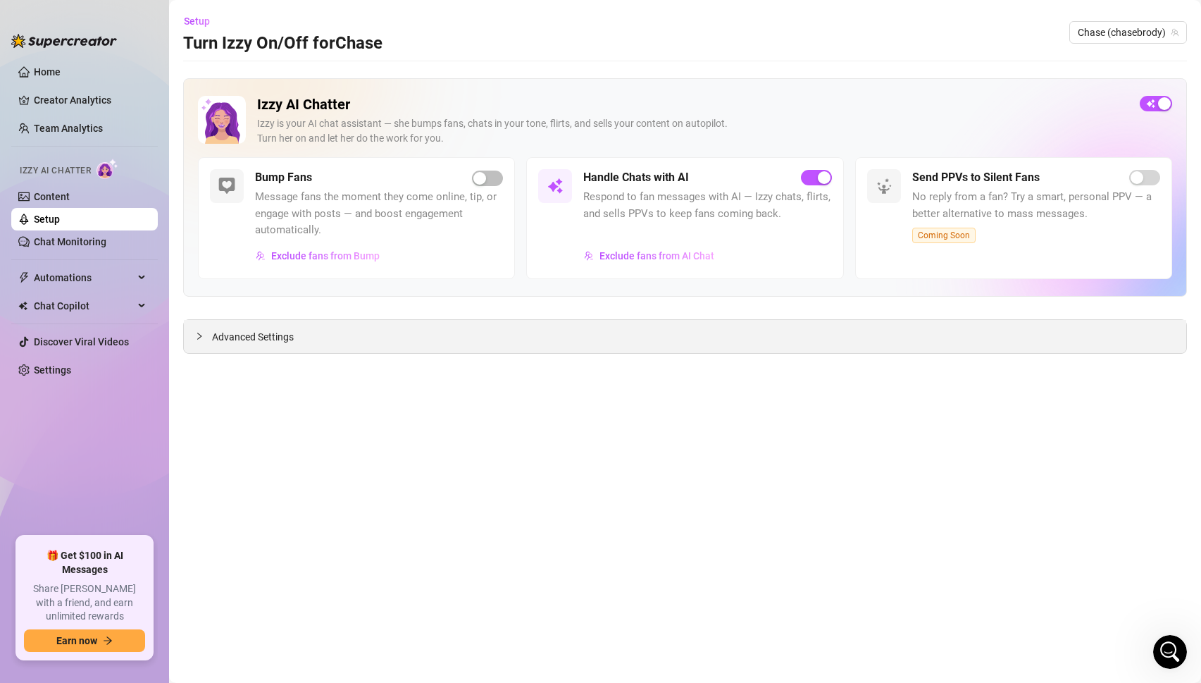
click at [259, 345] on span "Advanced Settings" at bounding box center [253, 337] width 82 height 16
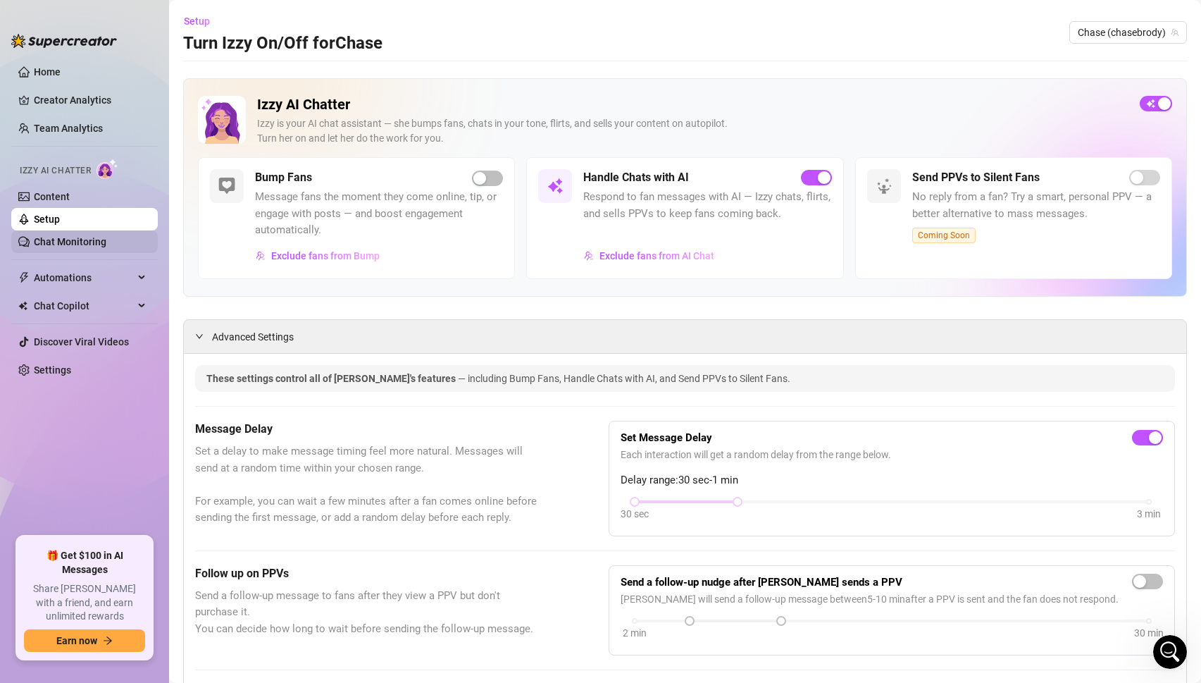
click at [60, 240] on link "Chat Monitoring" at bounding box center [70, 241] width 73 height 11
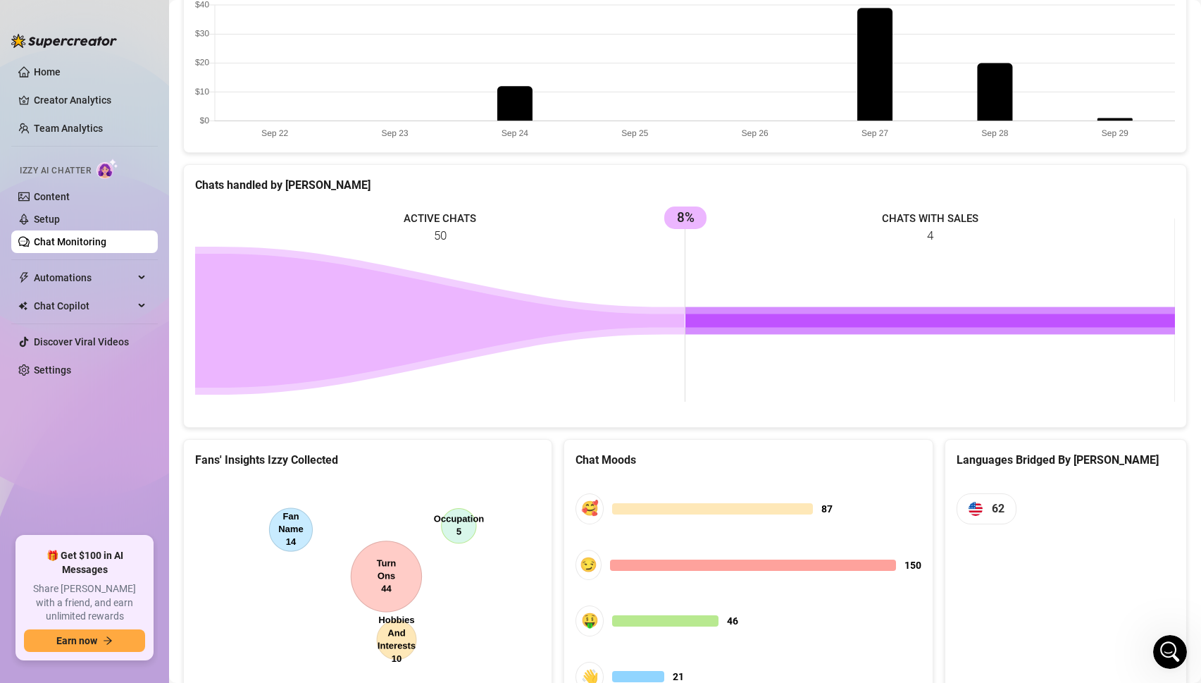
scroll to position [525, 0]
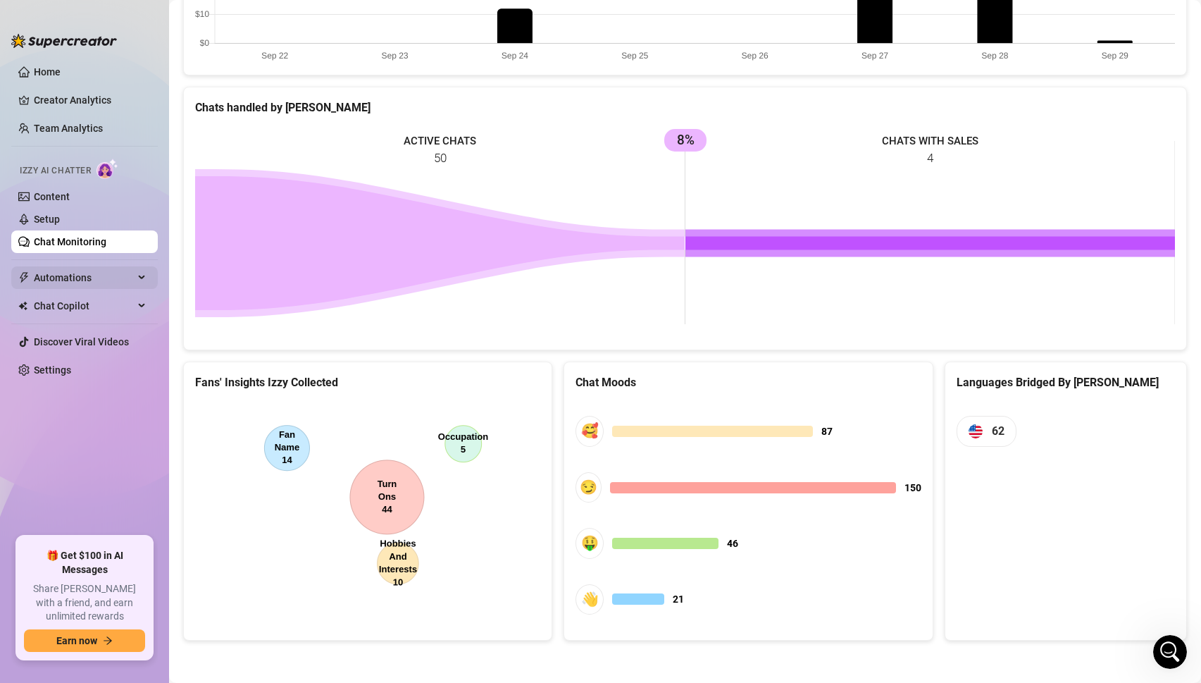
click at [92, 273] on span "Automations" at bounding box center [84, 277] width 100 height 23
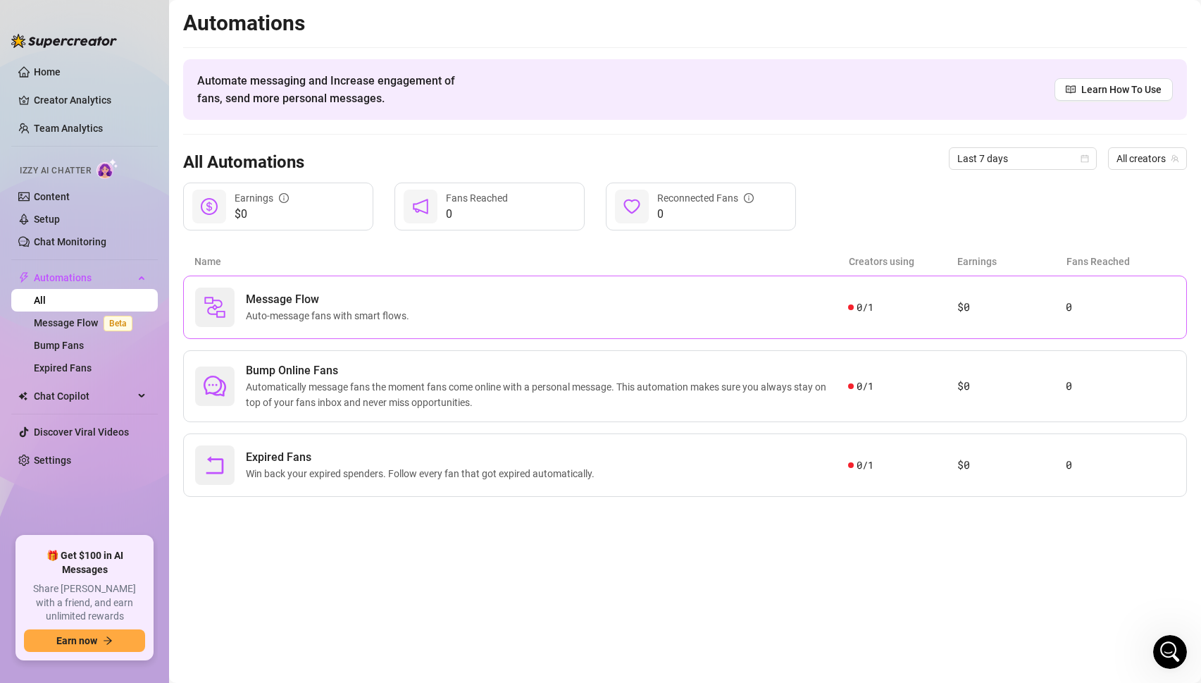
click at [288, 290] on div "Message Flow Auto-message fans with smart flows." at bounding box center [521, 306] width 653 height 39
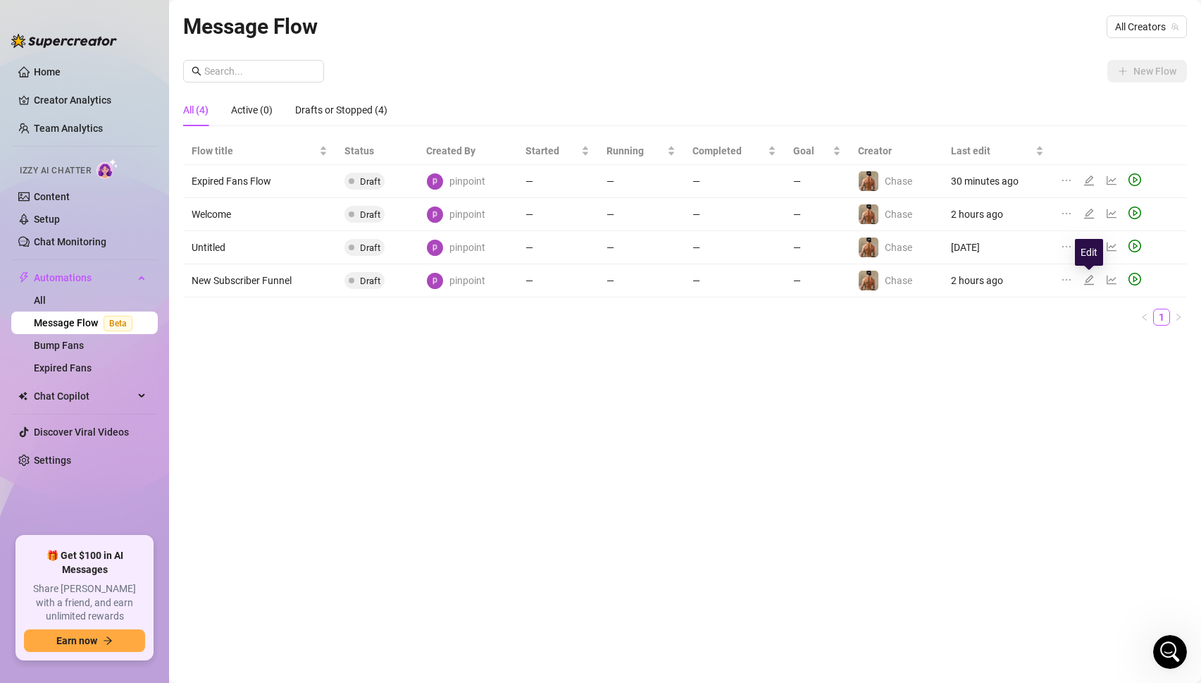
click at [1089, 277] on icon "edit" at bounding box center [1089, 280] width 10 height 10
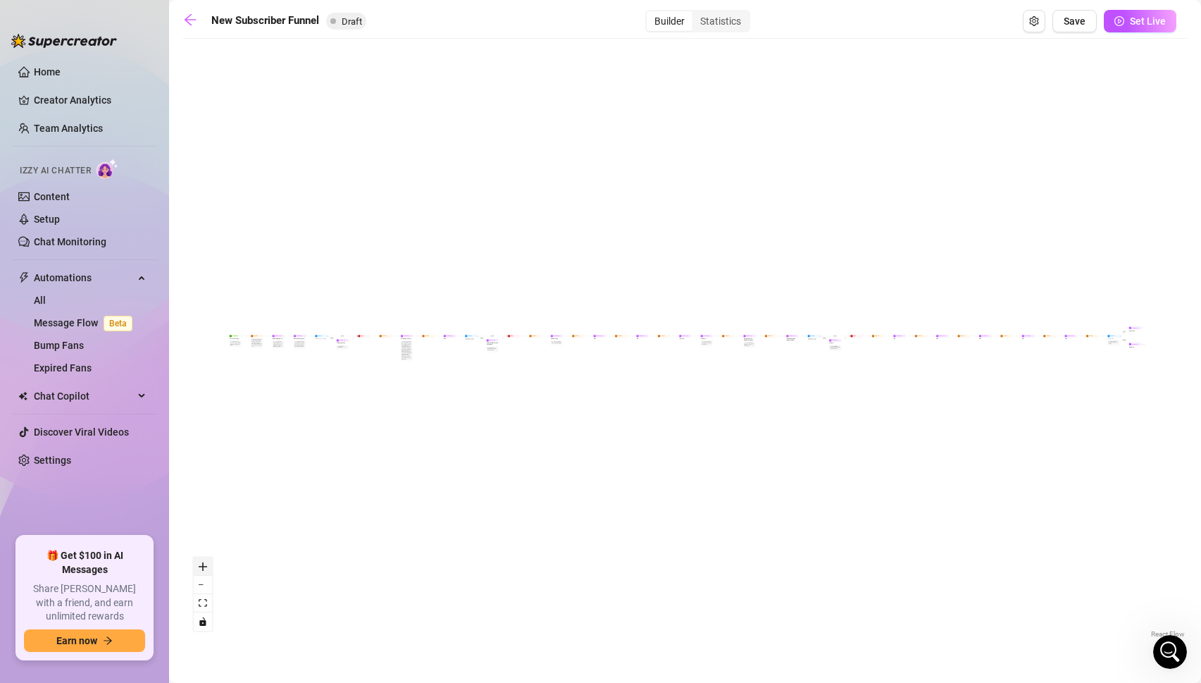
click at [206, 565] on icon "zoom in" at bounding box center [203, 566] width 8 height 8
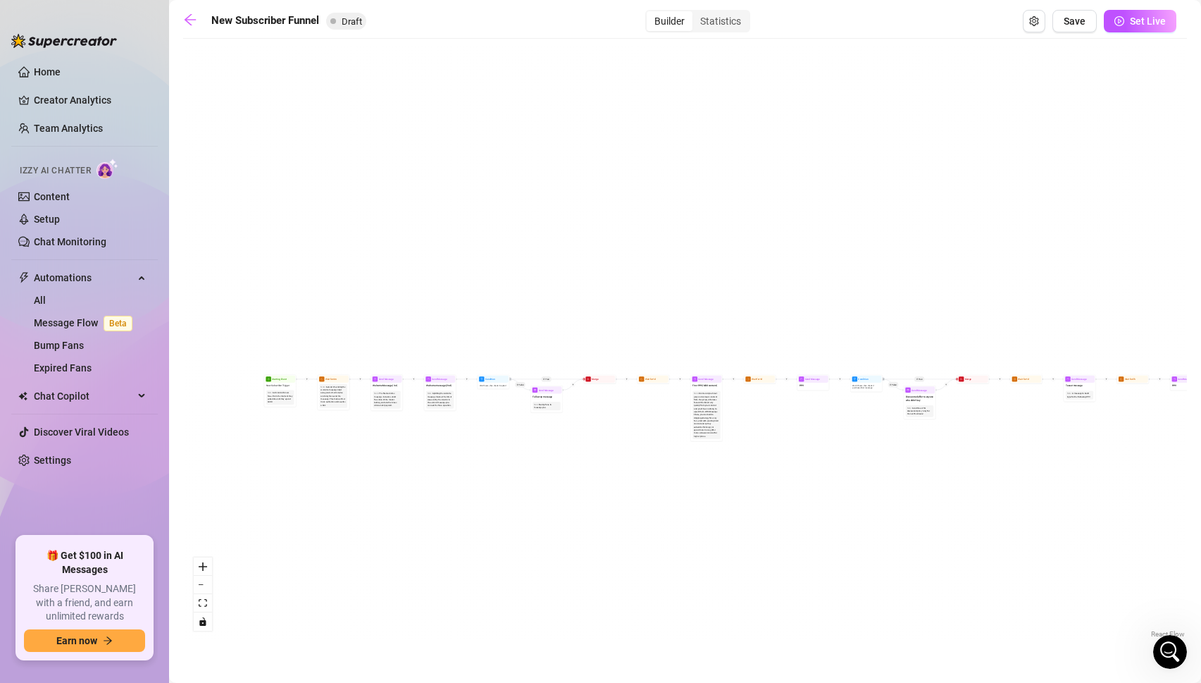
drag, startPoint x: 280, startPoint y: 384, endPoint x: 993, endPoint y: 438, distance: 715.1
click at [994, 438] on div "If True If True If True If False If False If False If True If False Merge Merge…" at bounding box center [685, 343] width 1004 height 595
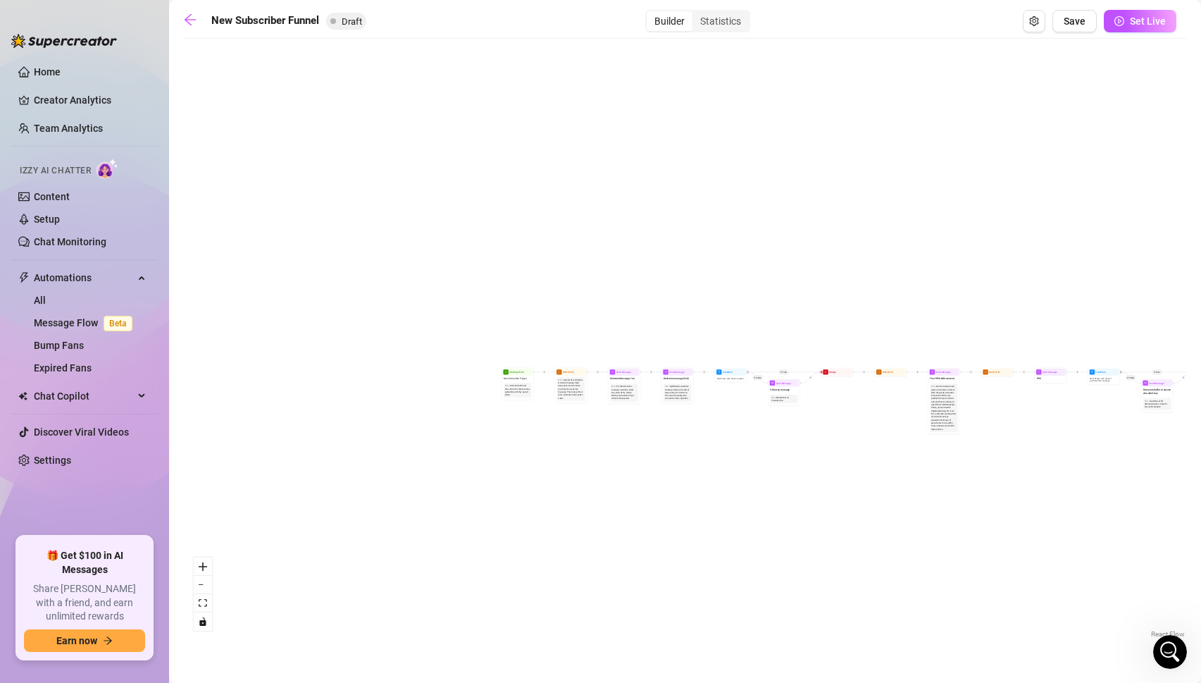
drag, startPoint x: 359, startPoint y: 469, endPoint x: 597, endPoint y: 462, distance: 238.3
click at [597, 462] on div "If True If True If True If False If False If False If True If False Merge Merge…" at bounding box center [685, 343] width 1004 height 595
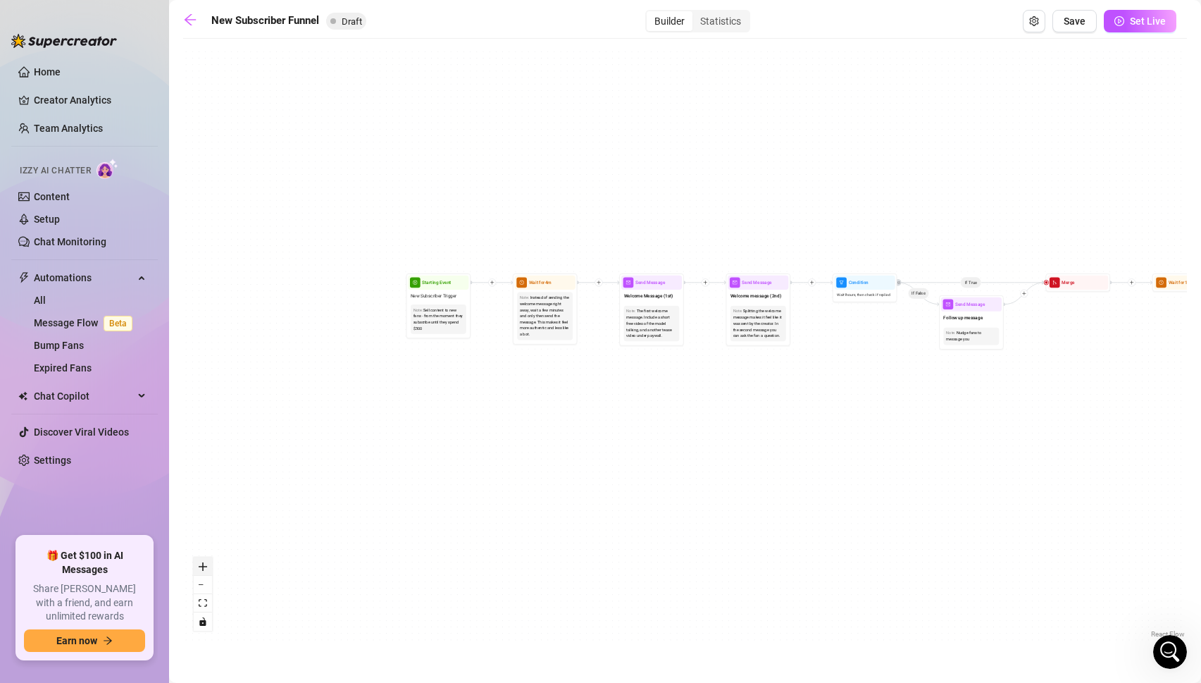
click at [202, 565] on icon "zoom in" at bounding box center [203, 566] width 8 height 8
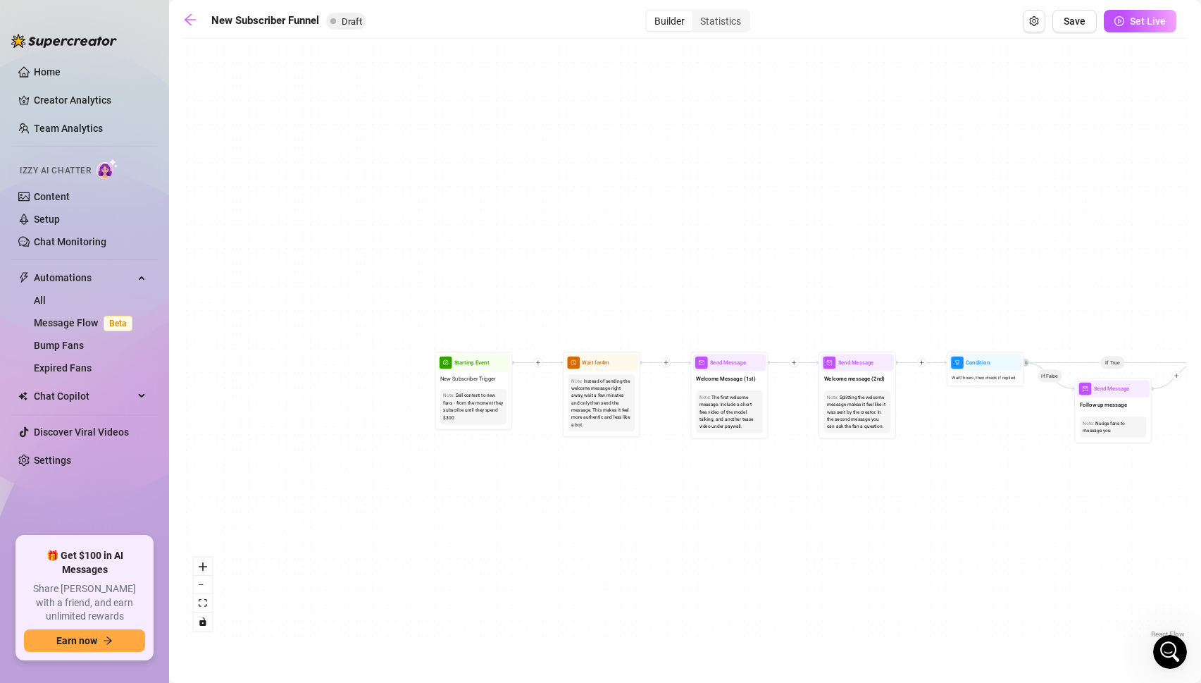
drag, startPoint x: 731, startPoint y: 400, endPoint x: 820, endPoint y: 497, distance: 132.7
click at [820, 497] on div "If True If True If True If False If False If False If True If False Merge Merge…" at bounding box center [685, 343] width 1004 height 595
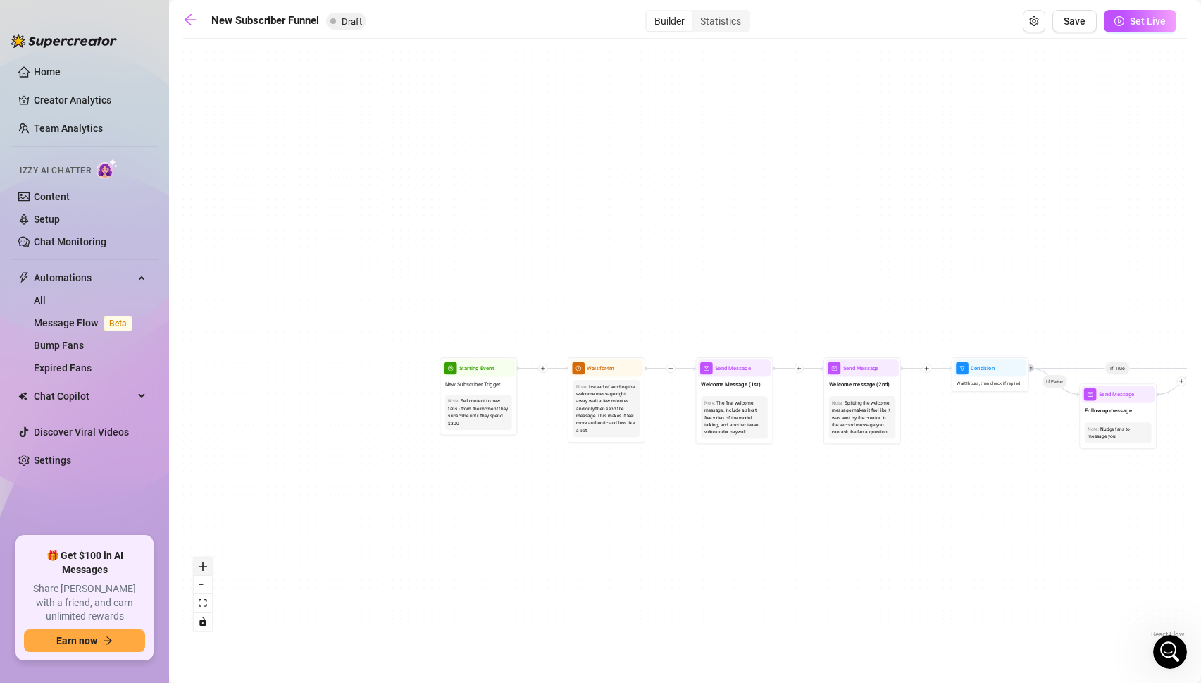
click at [202, 568] on icon "zoom in" at bounding box center [203, 566] width 8 height 8
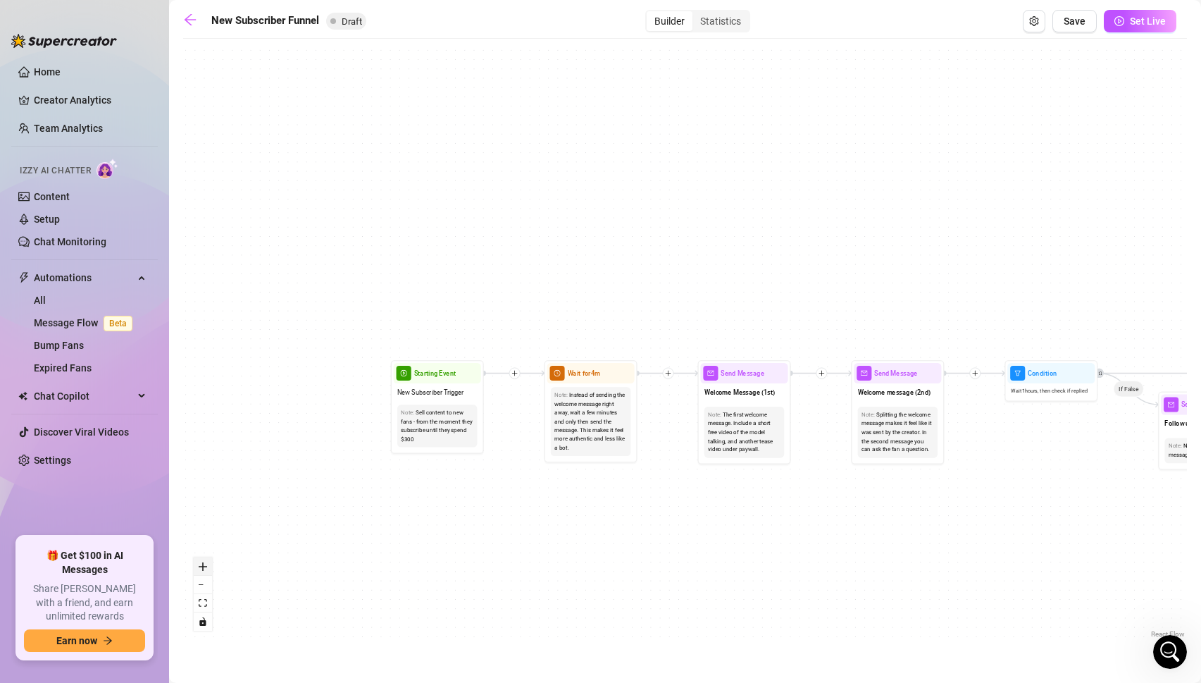
click at [202, 568] on icon "zoom in" at bounding box center [203, 566] width 8 height 8
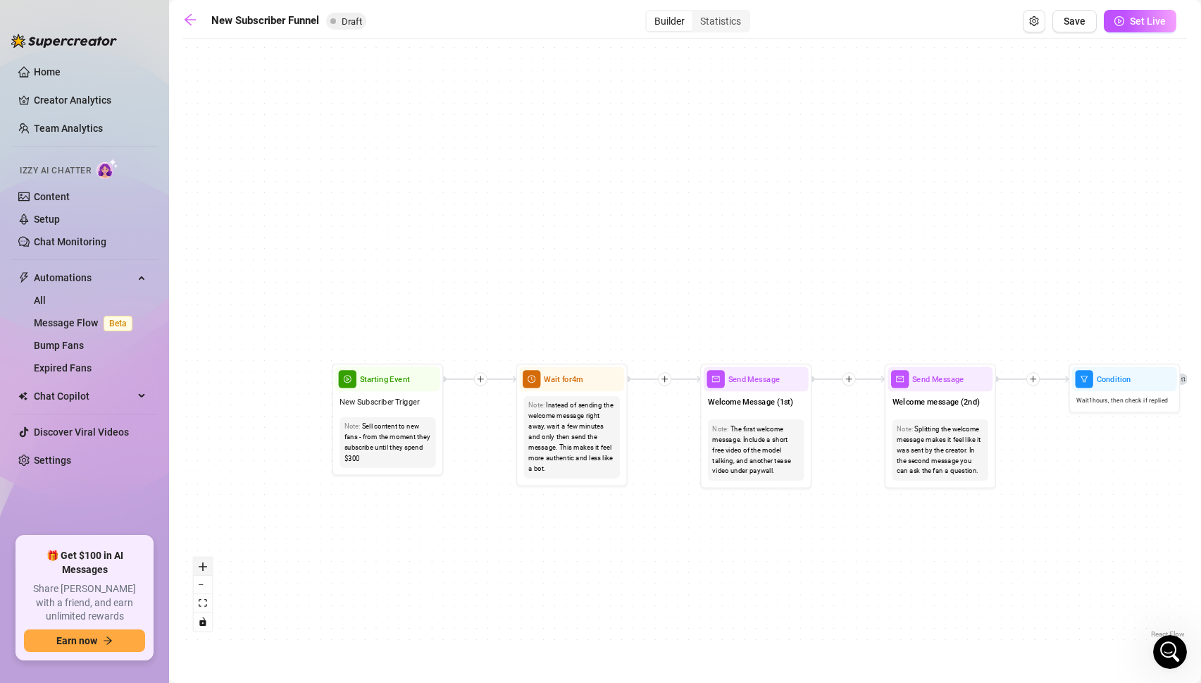
click at [202, 568] on icon "zoom in" at bounding box center [203, 566] width 8 height 8
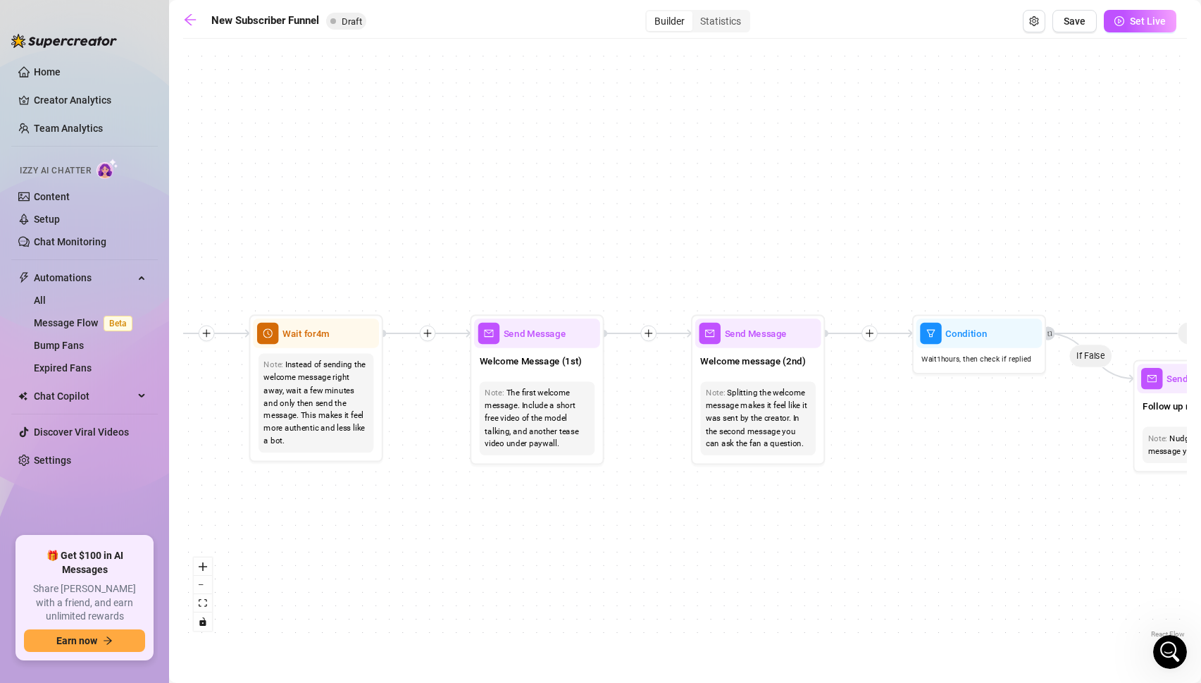
drag, startPoint x: 629, startPoint y: 543, endPoint x: 395, endPoint y: 490, distance: 240.0
click at [395, 490] on div "If True If True If True If False If False If False If True If False Merge Merge…" at bounding box center [685, 343] width 1004 height 595
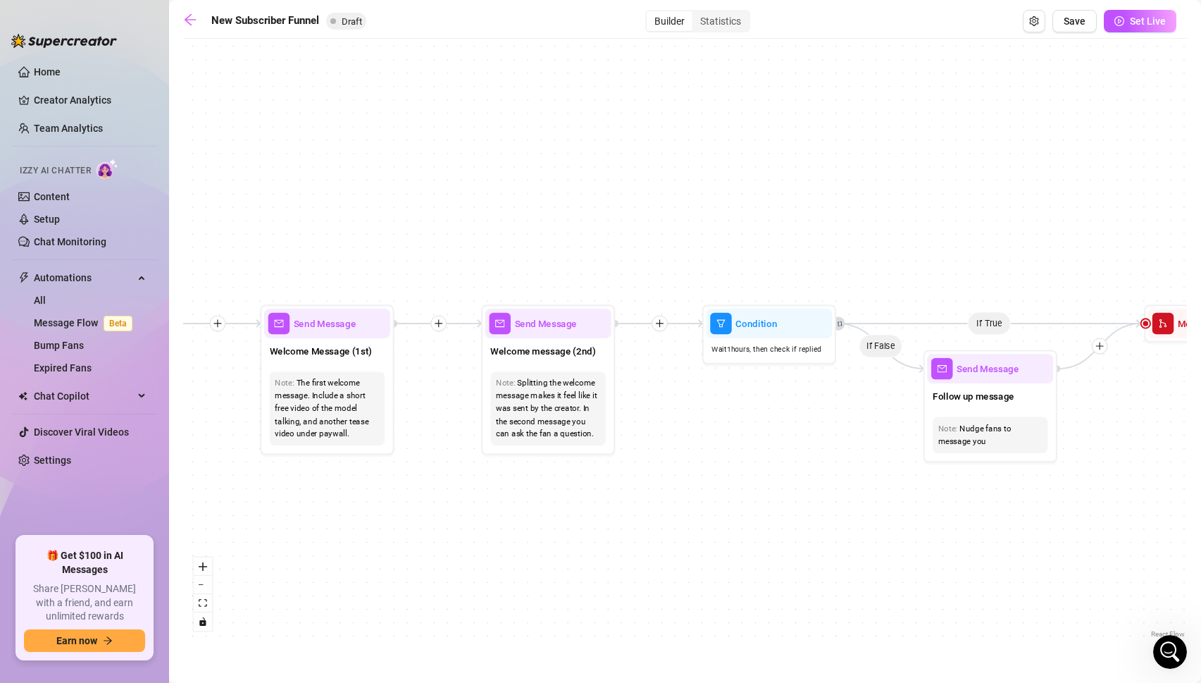
drag, startPoint x: 774, startPoint y: 550, endPoint x: 564, endPoint y: 540, distance: 209.5
click at [564, 540] on div "If True If True If True If False If False If False If True If False Merge Merge…" at bounding box center [685, 343] width 1004 height 595
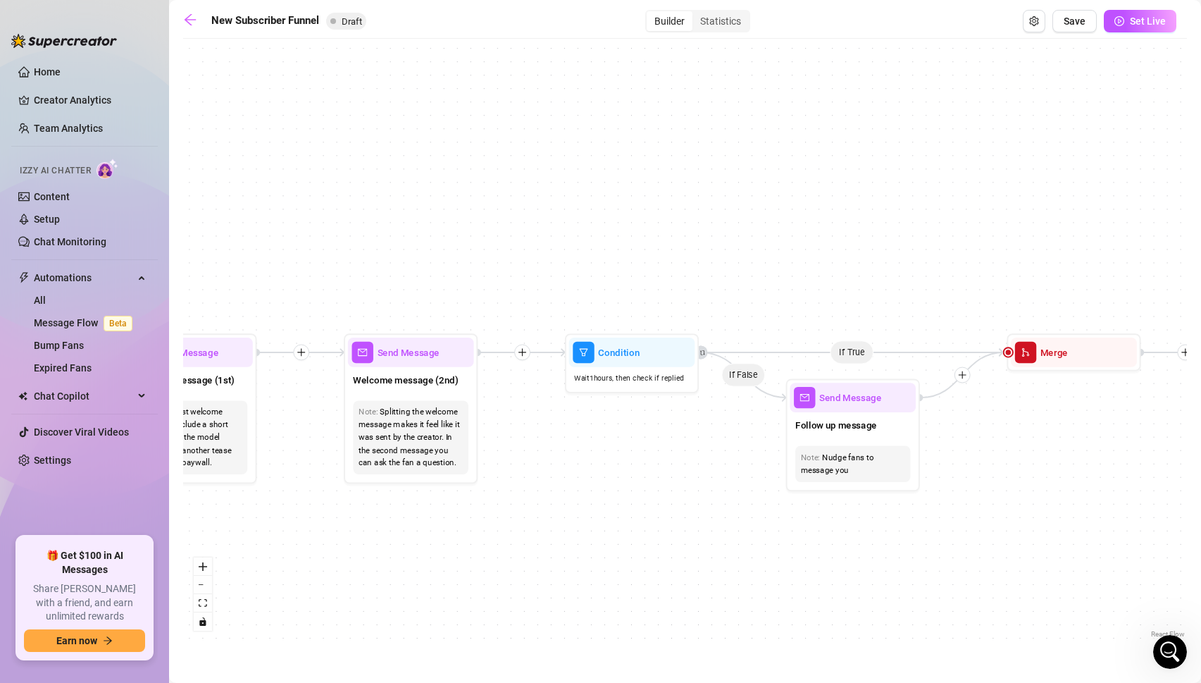
drag, startPoint x: 860, startPoint y: 483, endPoint x: 722, endPoint y: 513, distance: 141.2
click at [722, 513] on div "If True If True If True If False If False If False If True If False Merge Merge…" at bounding box center [685, 343] width 1004 height 595
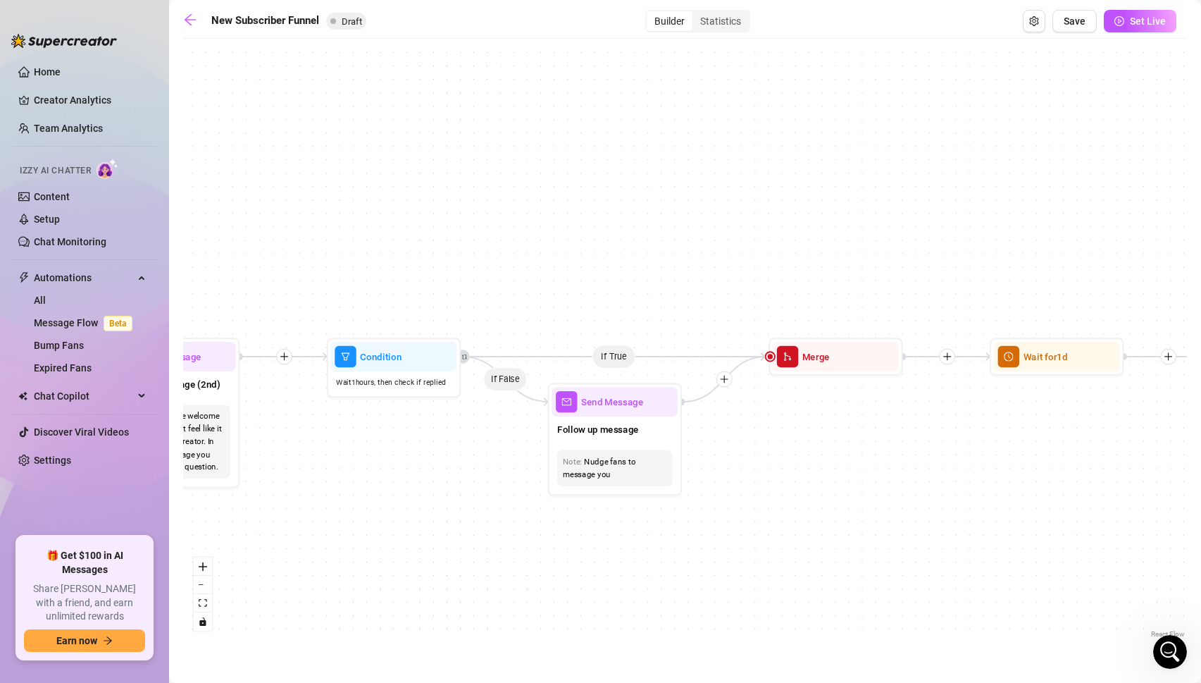
drag, startPoint x: 722, startPoint y: 513, endPoint x: 484, endPoint y: 516, distance: 237.5
click at [484, 516] on div "If True If True If True If False If False If False If True If False Merge Merge…" at bounding box center [685, 343] width 1004 height 595
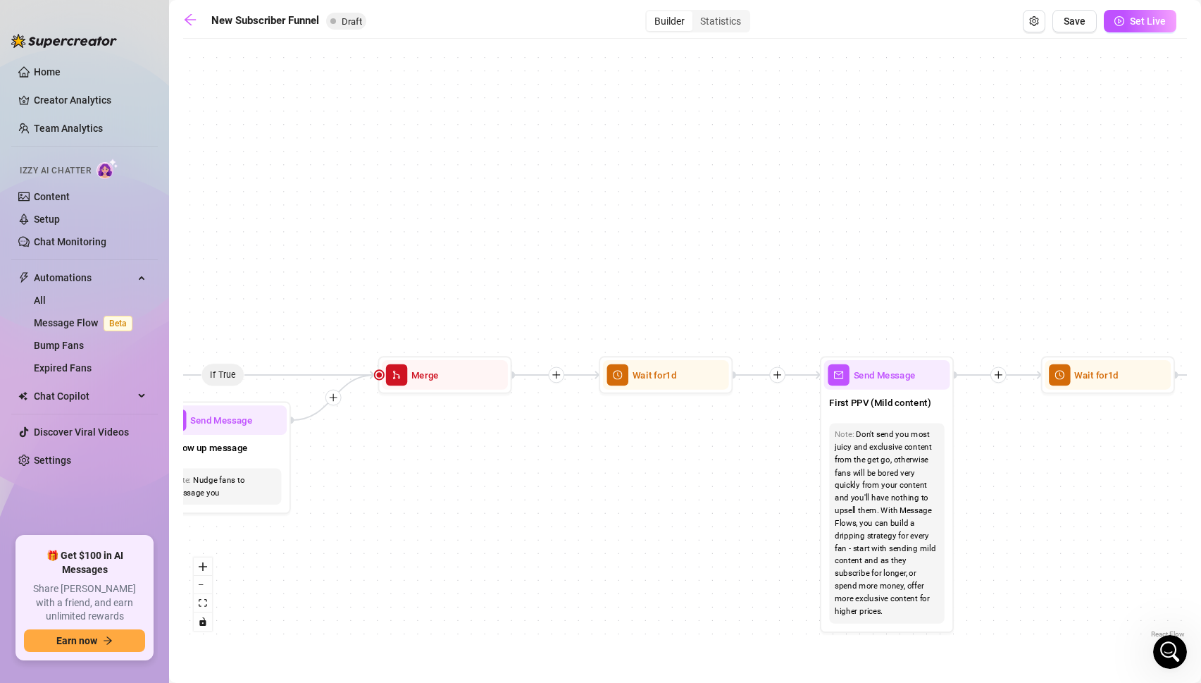
drag, startPoint x: 951, startPoint y: 474, endPoint x: 559, endPoint y: 492, distance: 391.5
click at [559, 492] on div "If True If True If True If False If False If False If True If False Merge Merge…" at bounding box center [685, 343] width 1004 height 595
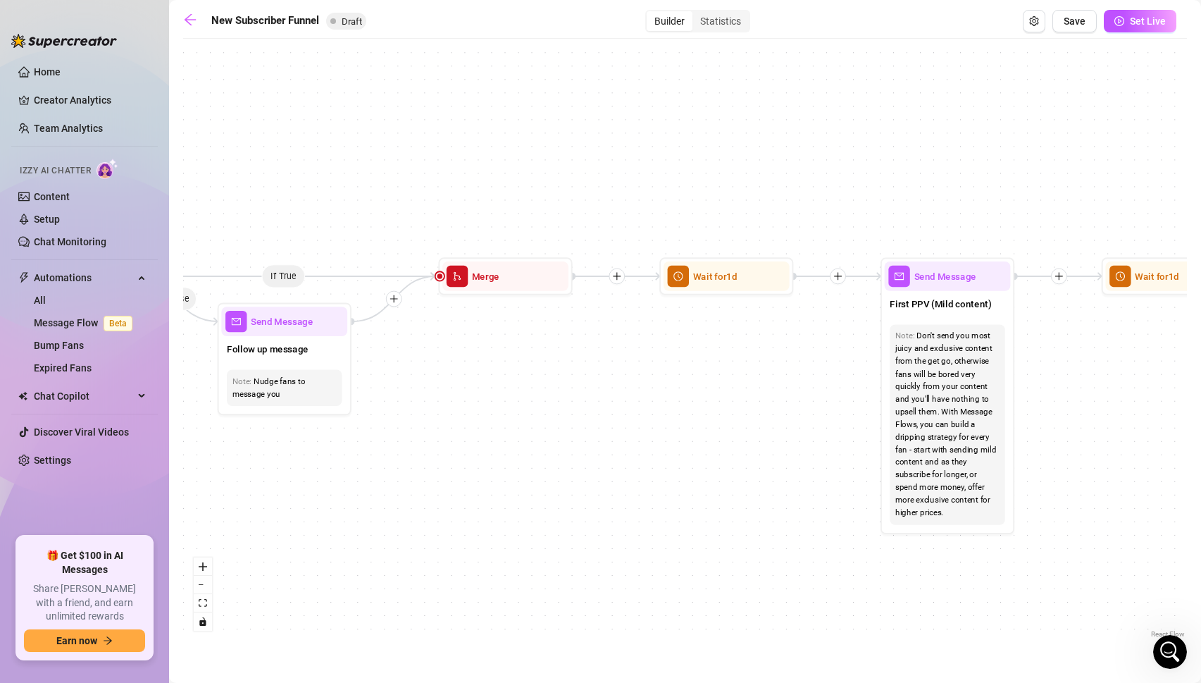
drag, startPoint x: 553, startPoint y: 374, endPoint x: 612, endPoint y: 278, distance: 112.6
click at [612, 278] on icon "plus" at bounding box center [616, 275] width 9 height 9
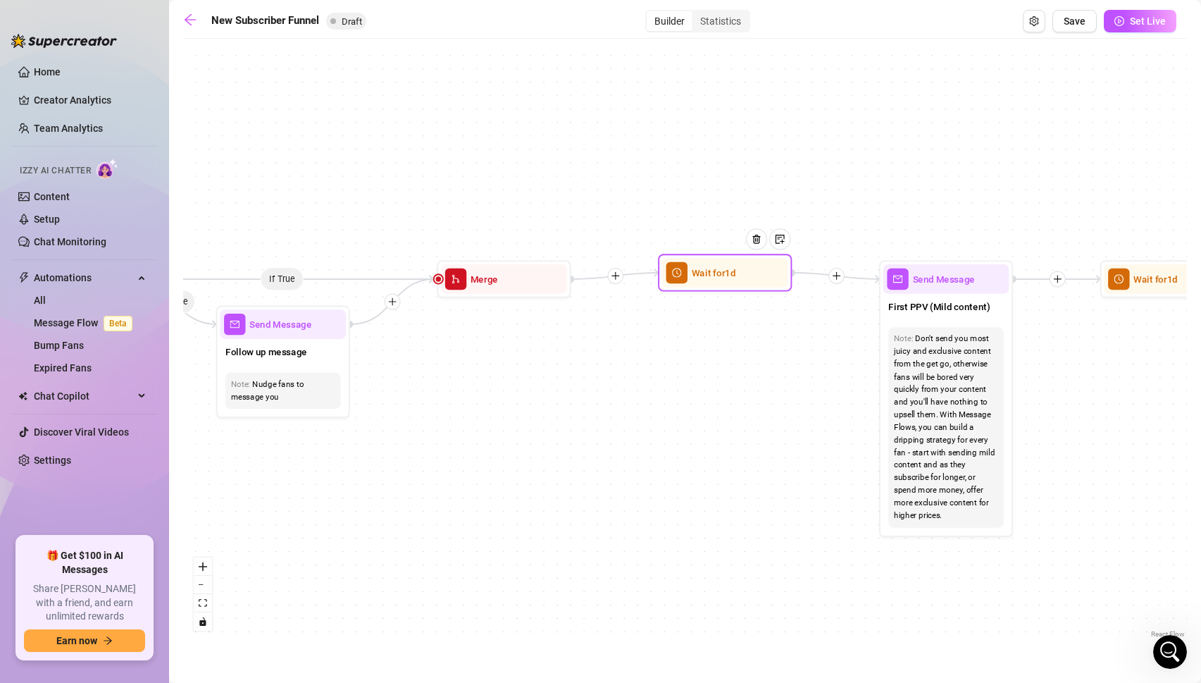
drag, startPoint x: 661, startPoint y: 278, endPoint x: 661, endPoint y: 270, distance: 7.8
click at [661, 270] on div "Wait for 1d" at bounding box center [725, 272] width 134 height 37
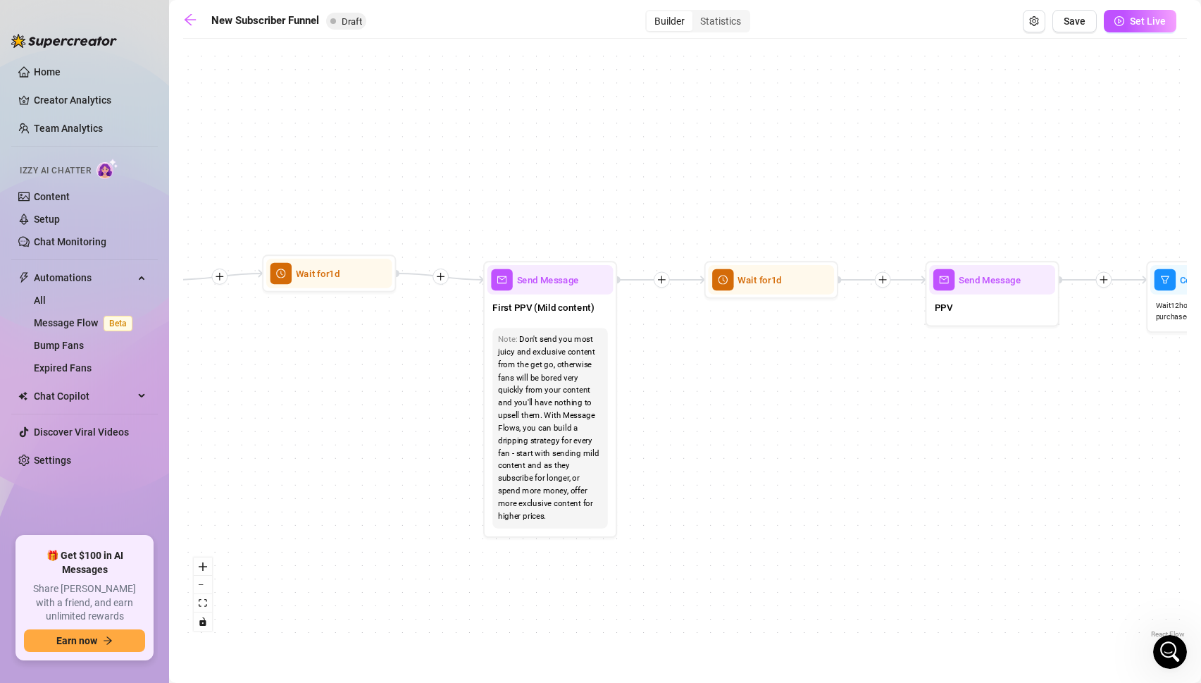
drag, startPoint x: 828, startPoint y: 545, endPoint x: 432, endPoint y: 545, distance: 396.0
click at [432, 545] on div "If True If True If True If False If False If False If True If False Merge Merge…" at bounding box center [685, 343] width 1004 height 595
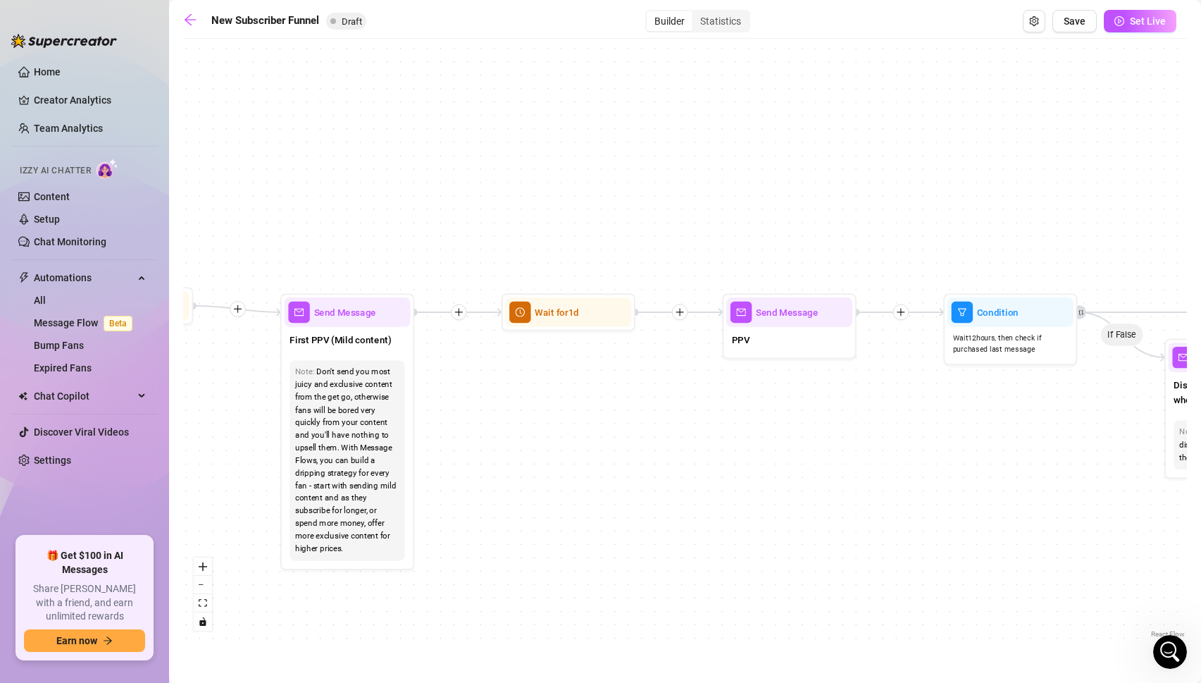
drag, startPoint x: 670, startPoint y: 493, endPoint x: 467, endPoint y: 525, distance: 205.5
click at [467, 525] on div "If True If True If True If False If False If False If True If False Merge Merge…" at bounding box center [685, 343] width 1004 height 595
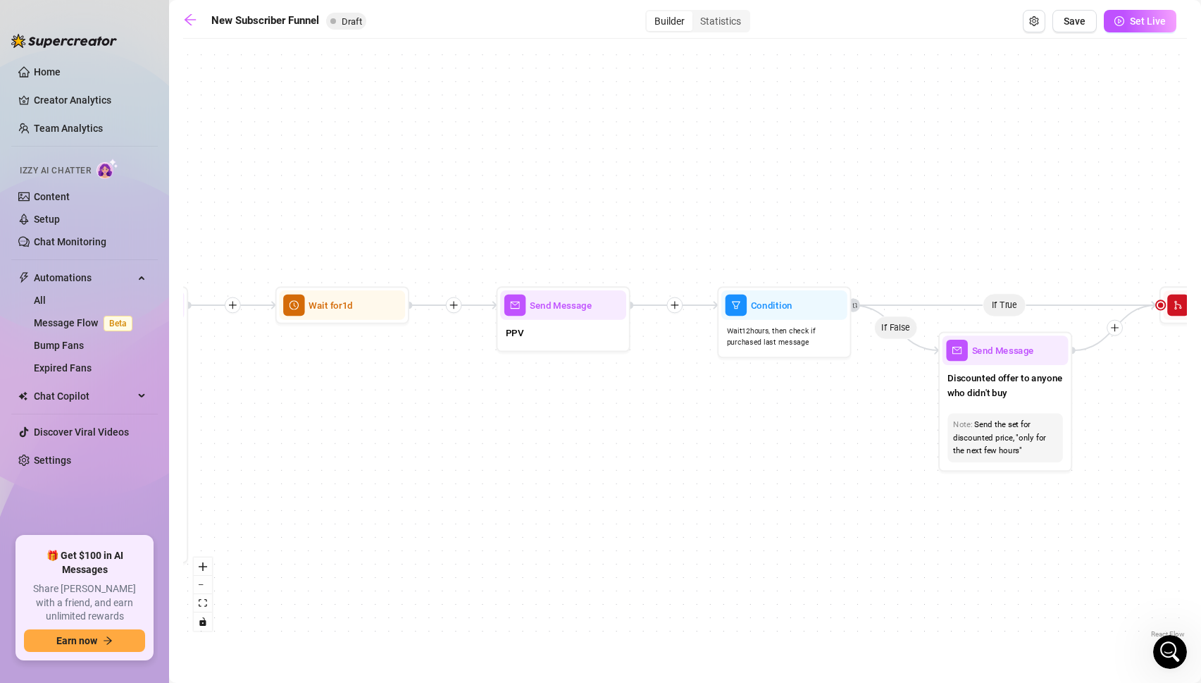
drag, startPoint x: 965, startPoint y: 497, endPoint x: 679, endPoint y: 493, distance: 286.1
click at [679, 493] on div "If True If True If True If False If False If False If True If False Merge Merge…" at bounding box center [685, 343] width 1004 height 595
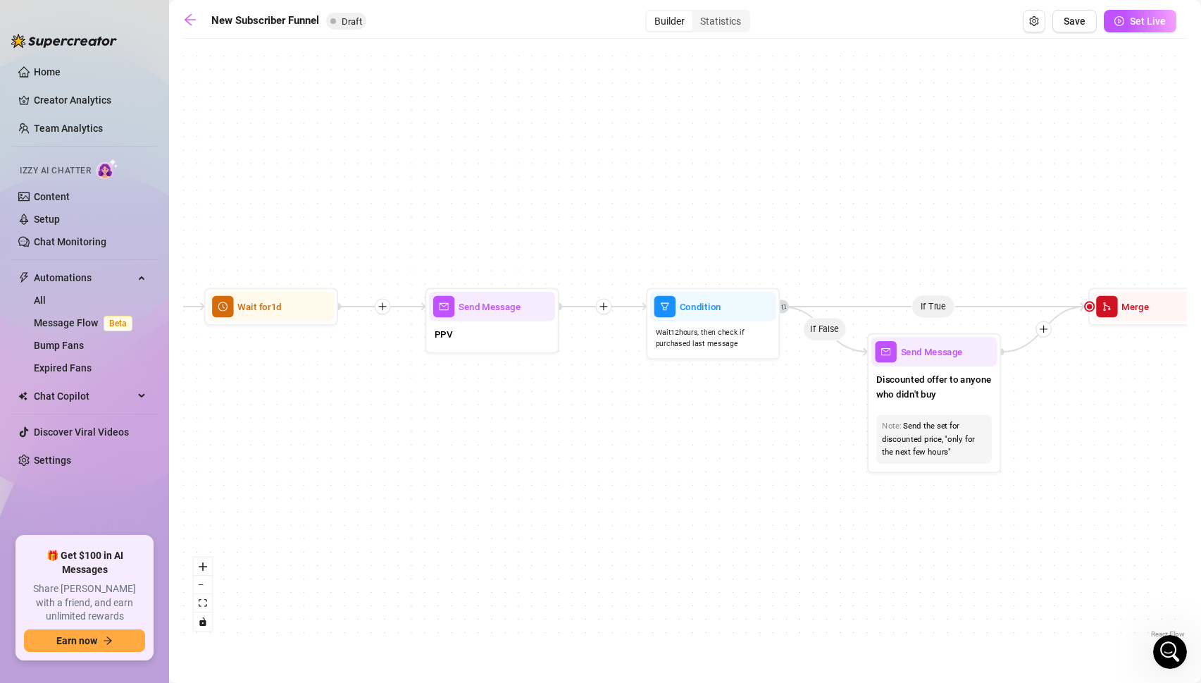
drag, startPoint x: 722, startPoint y: 500, endPoint x: 710, endPoint y: 498, distance: 11.4
click at [710, 498] on div "If True If True If True If False If False If False If True If False Merge Merge…" at bounding box center [685, 343] width 1004 height 595
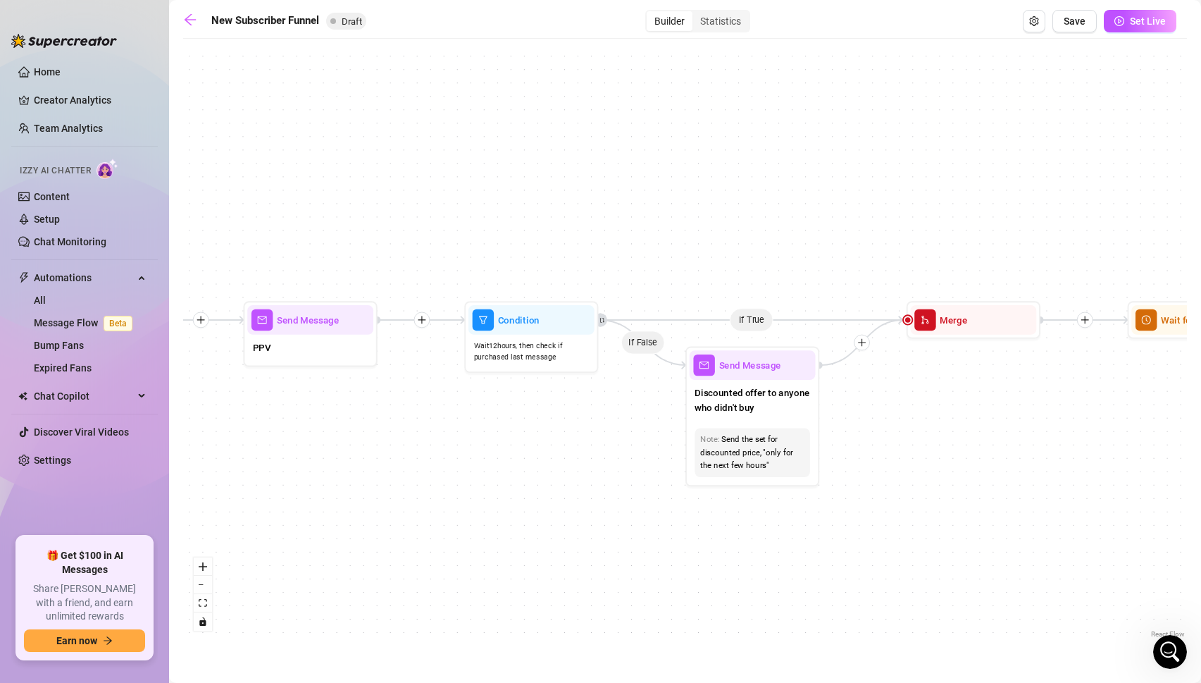
drag, startPoint x: 710, startPoint y: 498, endPoint x: 528, endPoint y: 512, distance: 182.3
click at [528, 512] on div "If True If True If True If False If False If False If True If False Merge Merge…" at bounding box center [685, 343] width 1004 height 595
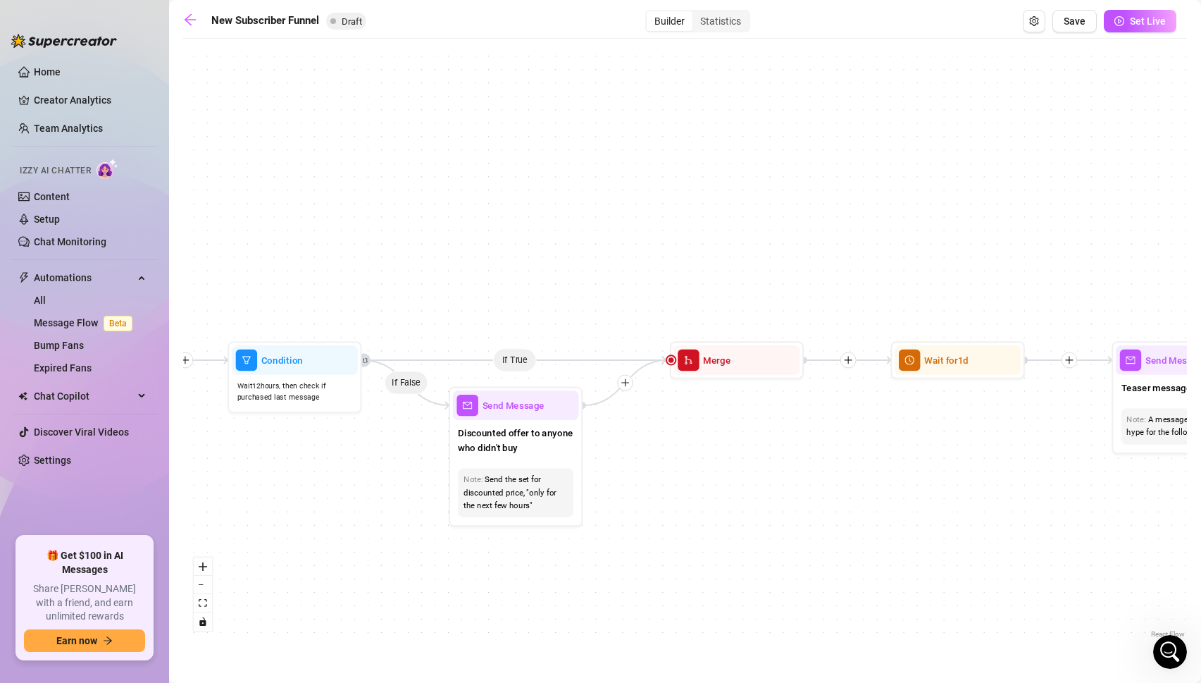
drag, startPoint x: 886, startPoint y: 535, endPoint x: 648, endPoint y: 574, distance: 240.7
click at [648, 574] on div "If True If True If True If False If False If False If True If False Merge Merge…" at bounding box center [685, 343] width 1004 height 595
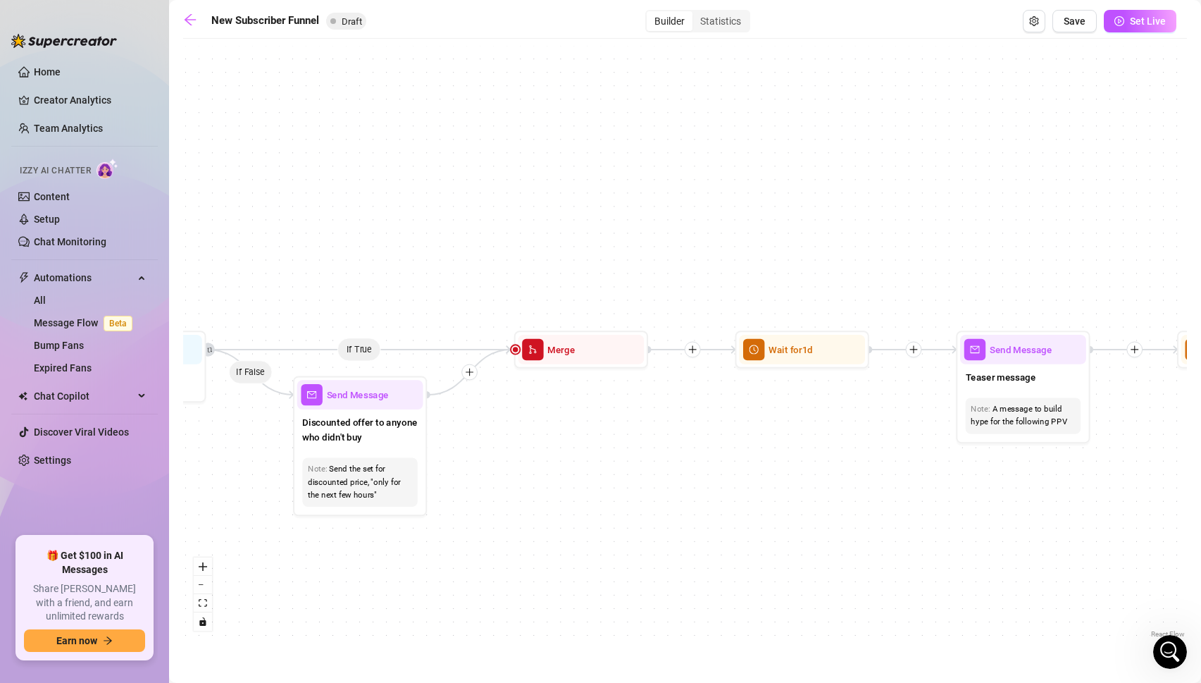
drag, startPoint x: 679, startPoint y: 571, endPoint x: 292, endPoint y: 499, distance: 394.3
click at [292, 499] on div "If True If True If True If False If False If False If True If False Merge Merge…" at bounding box center [685, 343] width 1004 height 595
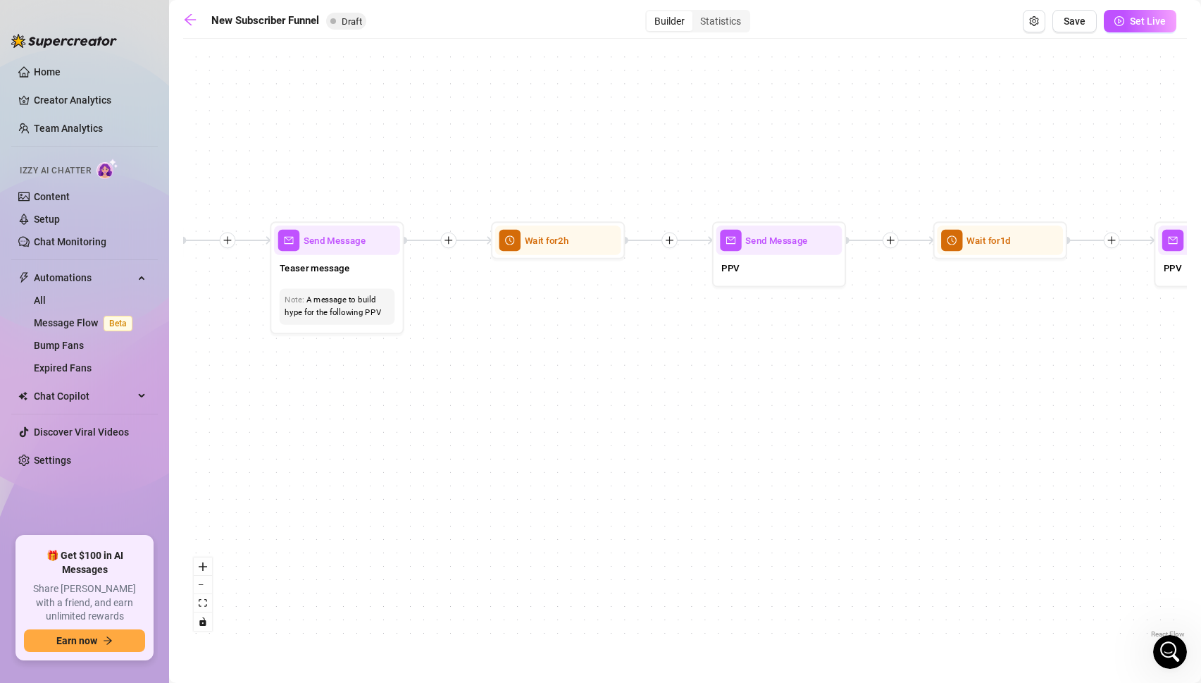
drag, startPoint x: 664, startPoint y: 514, endPoint x: 211, endPoint y: 467, distance: 456.2
click at [211, 467] on div "If True If True If True If False If False If False If True If False Merge Merge…" at bounding box center [685, 343] width 1004 height 595
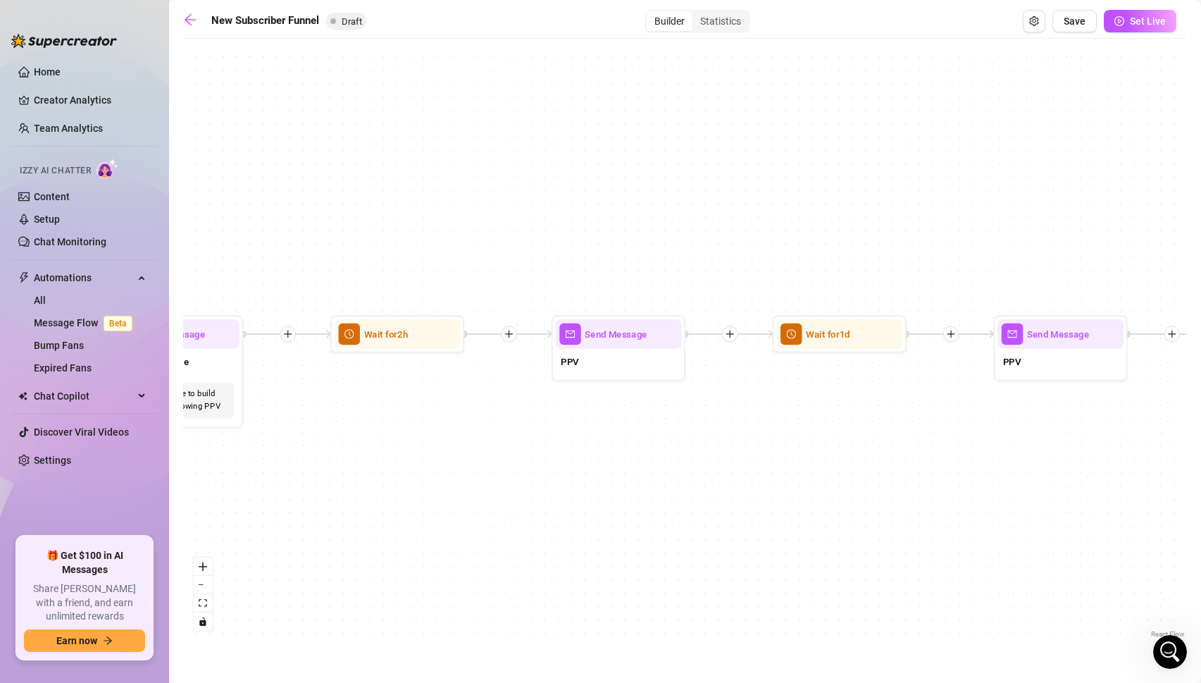
scroll to position [850, 0]
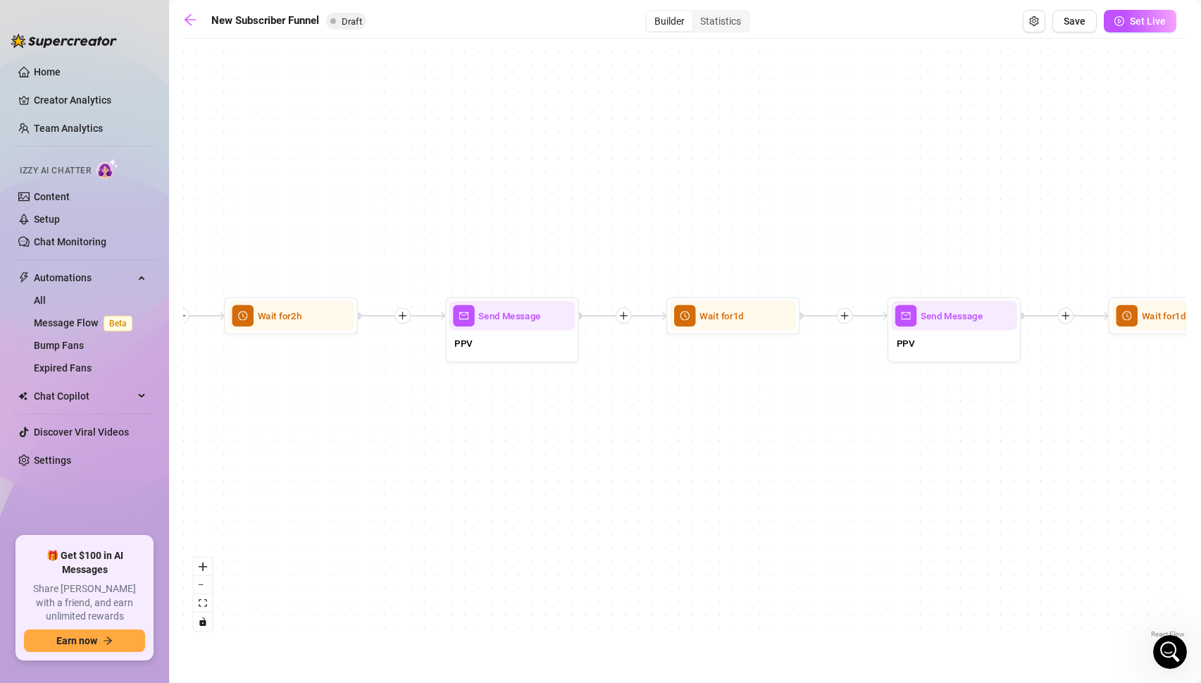
drag, startPoint x: 631, startPoint y: 416, endPoint x: 364, endPoint y: 493, distance: 277.7
click at [364, 493] on div "If True If True If True If False If False If False If True If False Merge Merge…" at bounding box center [685, 343] width 1004 height 595
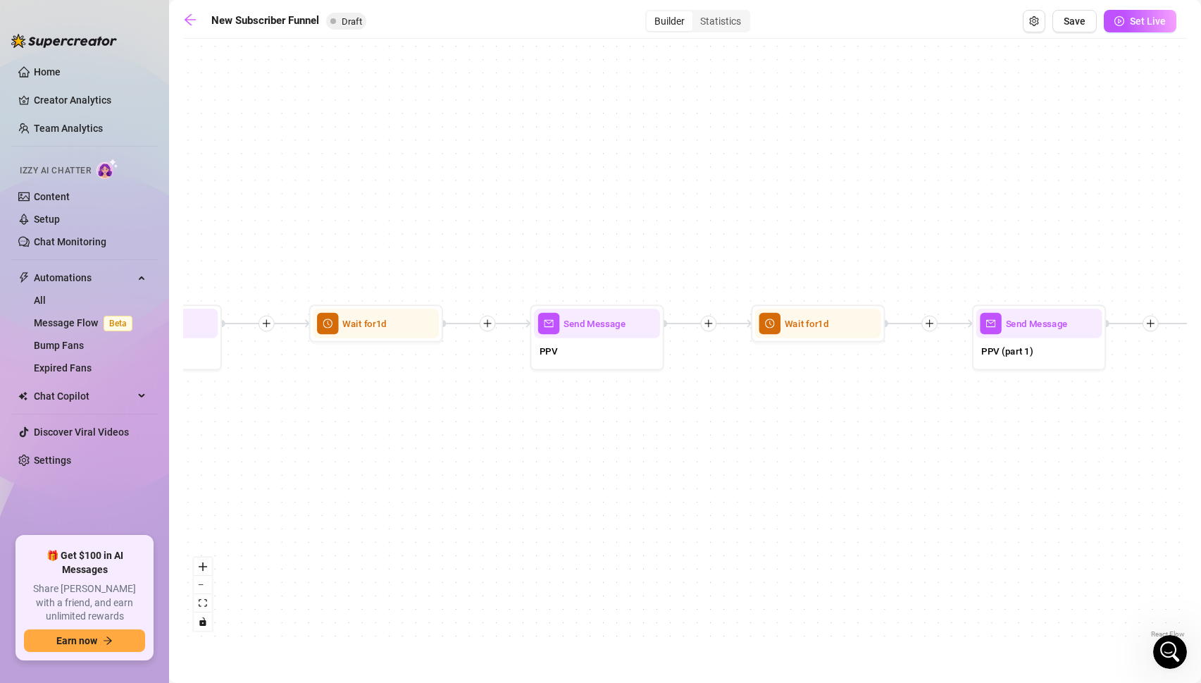
drag, startPoint x: 736, startPoint y: 473, endPoint x: 379, endPoint y: 481, distance: 357.3
click at [379, 481] on div "If True If True If True If False If False If False If True If False Merge Merge…" at bounding box center [685, 343] width 1004 height 595
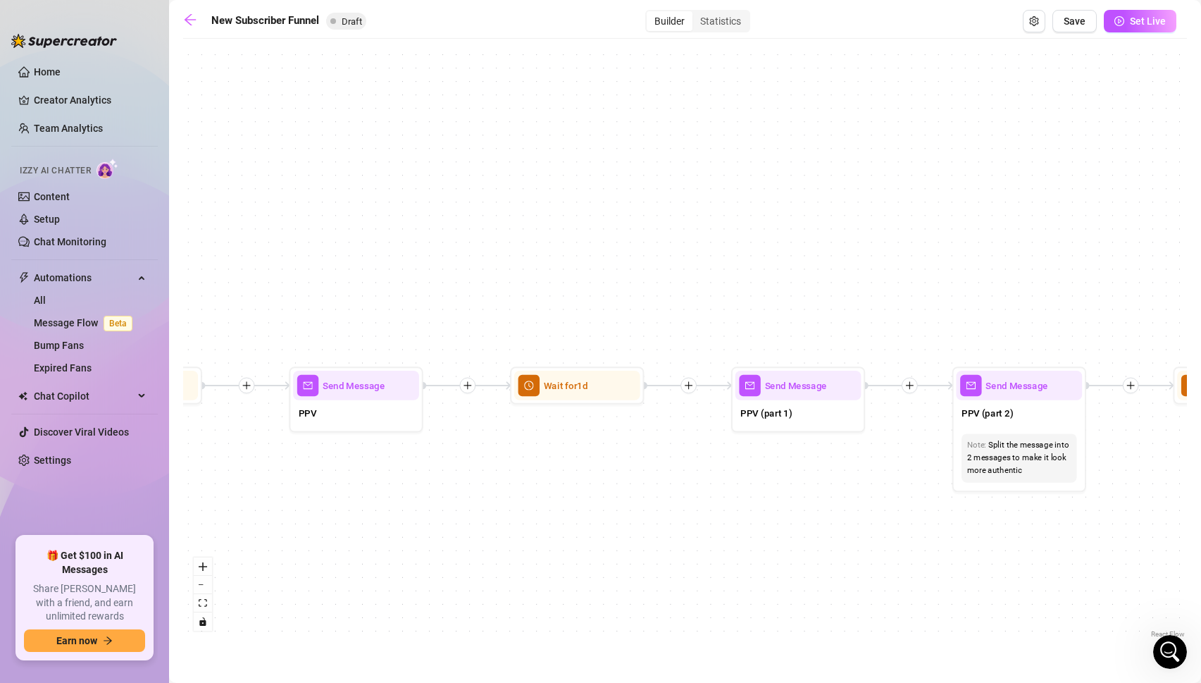
drag, startPoint x: 732, startPoint y: 457, endPoint x: 491, endPoint y: 519, distance: 248.8
click at [491, 519] on div "If True If True If True If False If False If False If True If False Merge Merge…" at bounding box center [685, 343] width 1004 height 595
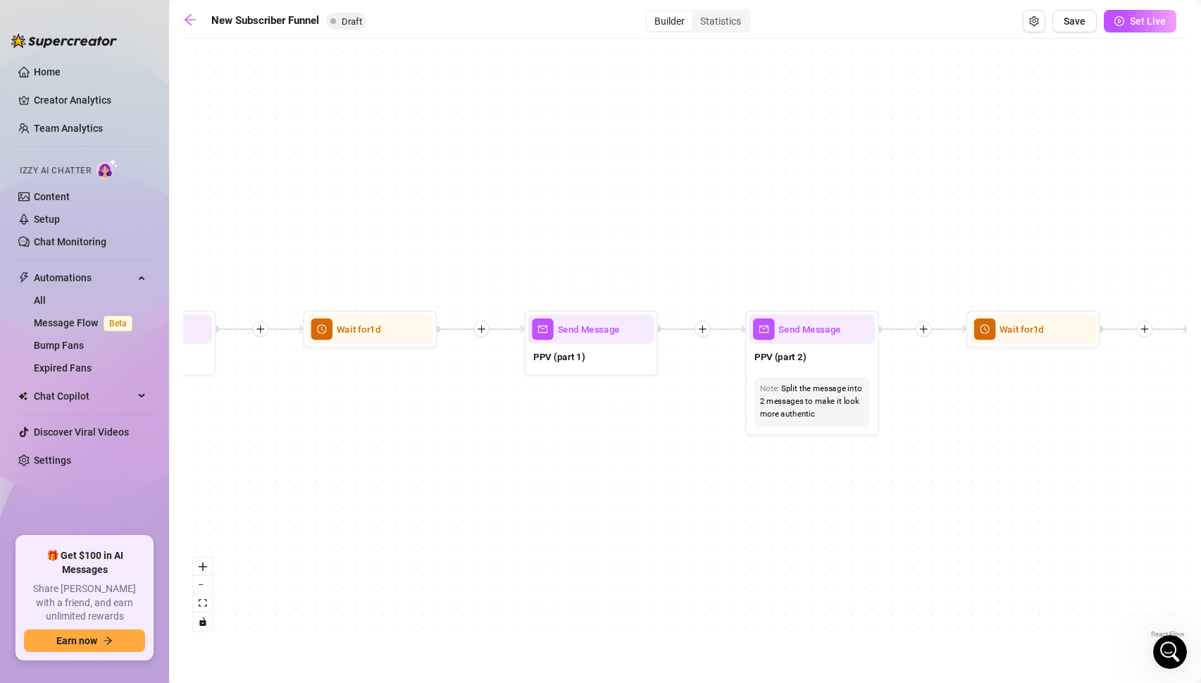
drag, startPoint x: 762, startPoint y: 525, endPoint x: 555, endPoint y: 469, distance: 214.7
click at [555, 469] on div "If True If True If True If False If False If False If True If False Merge Merge…" at bounding box center [685, 343] width 1004 height 595
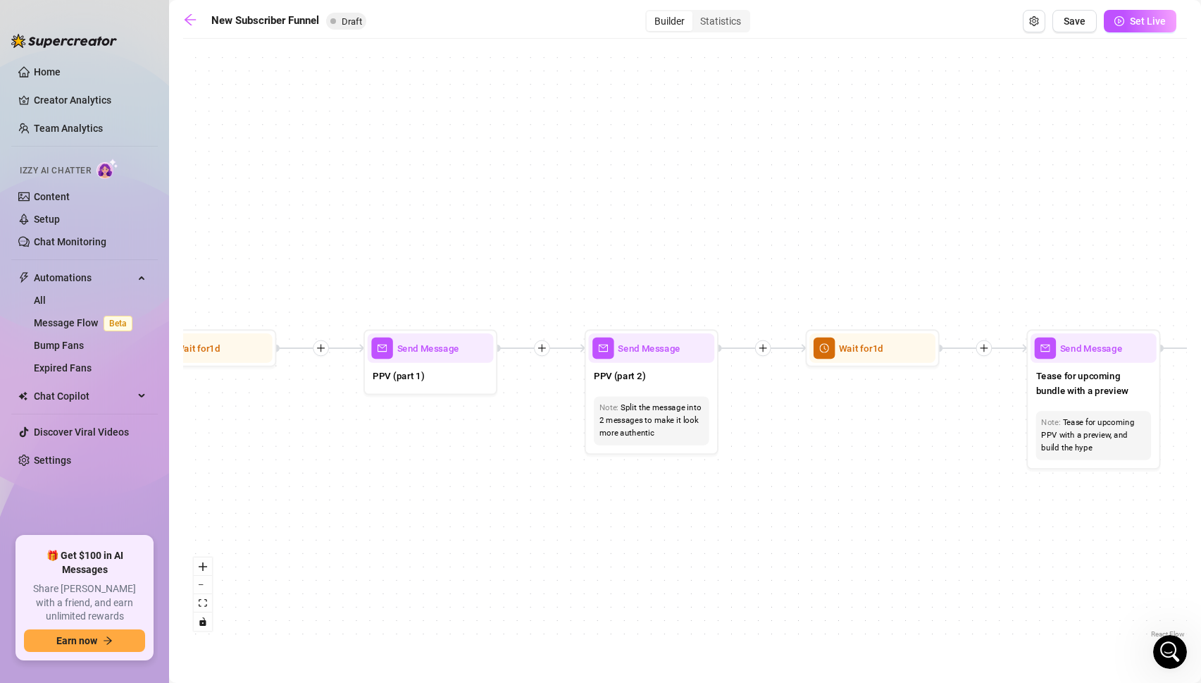
drag, startPoint x: 838, startPoint y: 576, endPoint x: 667, endPoint y: 602, distance: 173.2
click at [667, 602] on div "If True If True If True If False If False If False If True If False Merge Merge…" at bounding box center [685, 343] width 1004 height 595
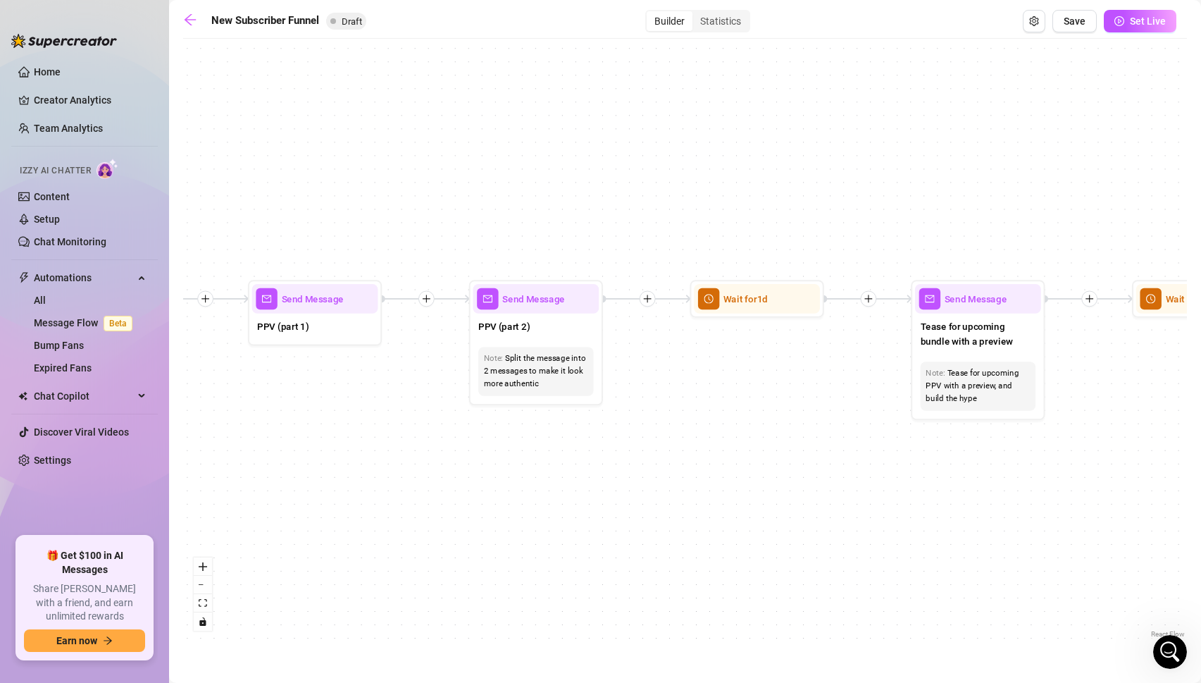
drag, startPoint x: 711, startPoint y: 590, endPoint x: 606, endPoint y: 533, distance: 119.2
click at [606, 533] on div "If True If True If True If False If False If False If True If False Merge Merge…" at bounding box center [685, 343] width 1004 height 595
click at [424, 299] on icon "plus" at bounding box center [427, 298] width 8 height 1
click at [478, 325] on div "Condition" at bounding box center [491, 322] width 98 height 23
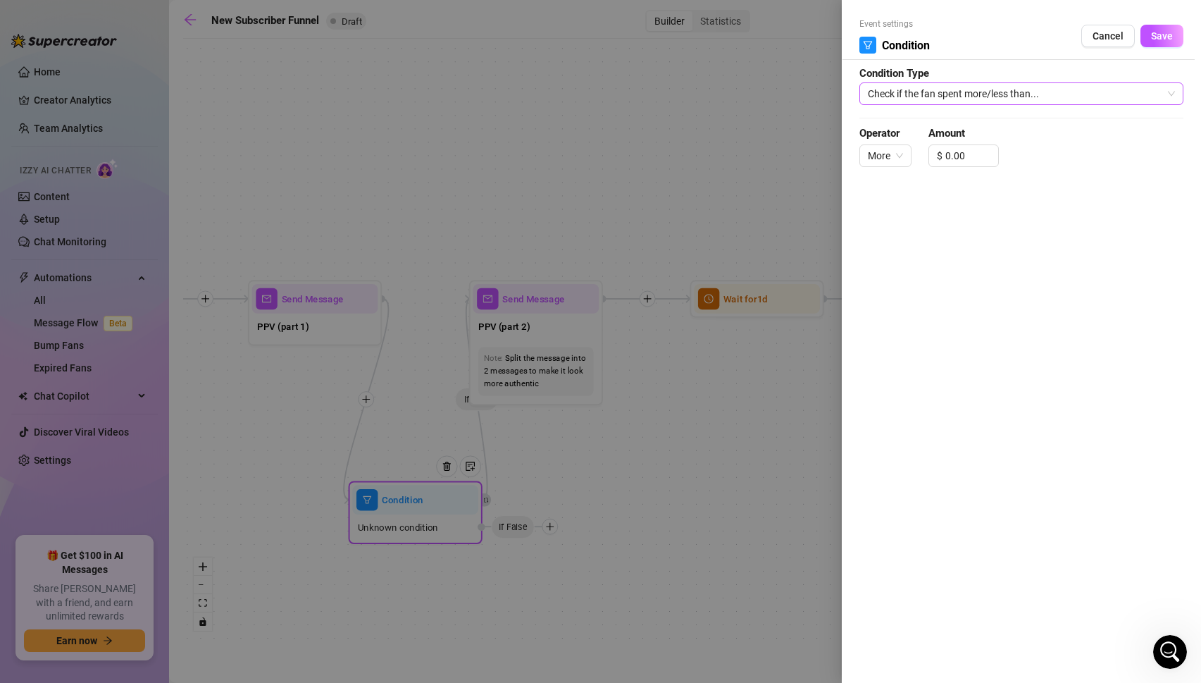
click at [961, 93] on span "Check if the fan spent more/less than..." at bounding box center [1021, 93] width 307 height 21
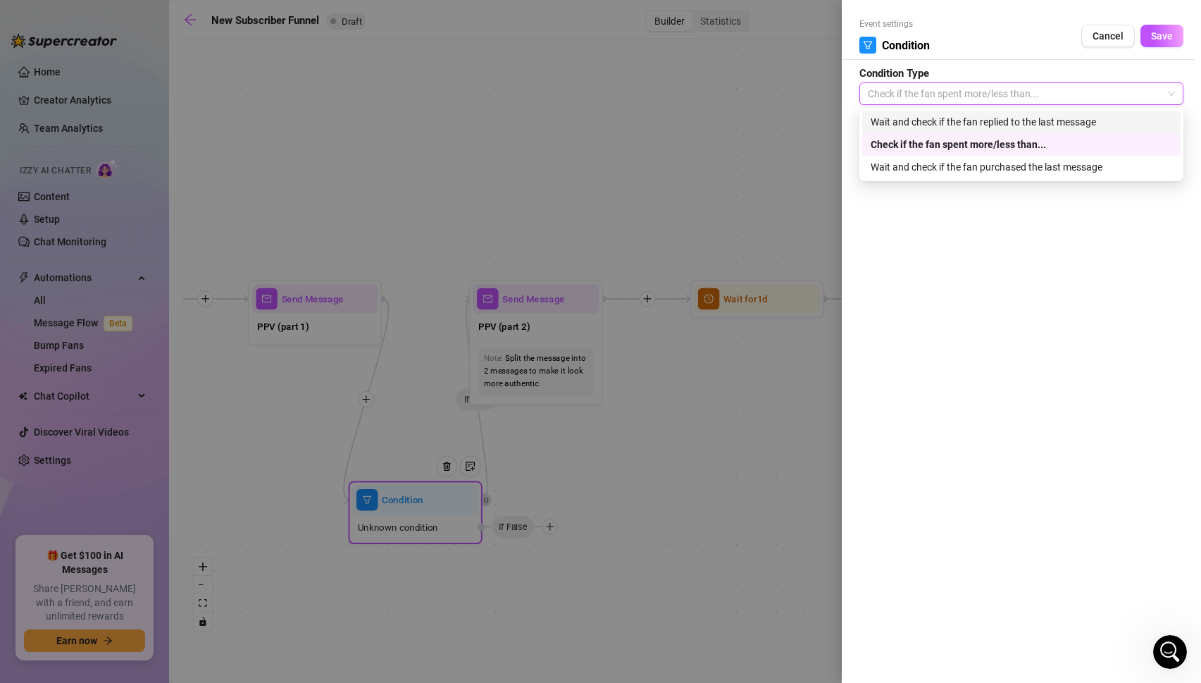
click at [961, 128] on div "Wait and check if the fan replied to the last message" at bounding box center [1022, 122] width 302 height 16
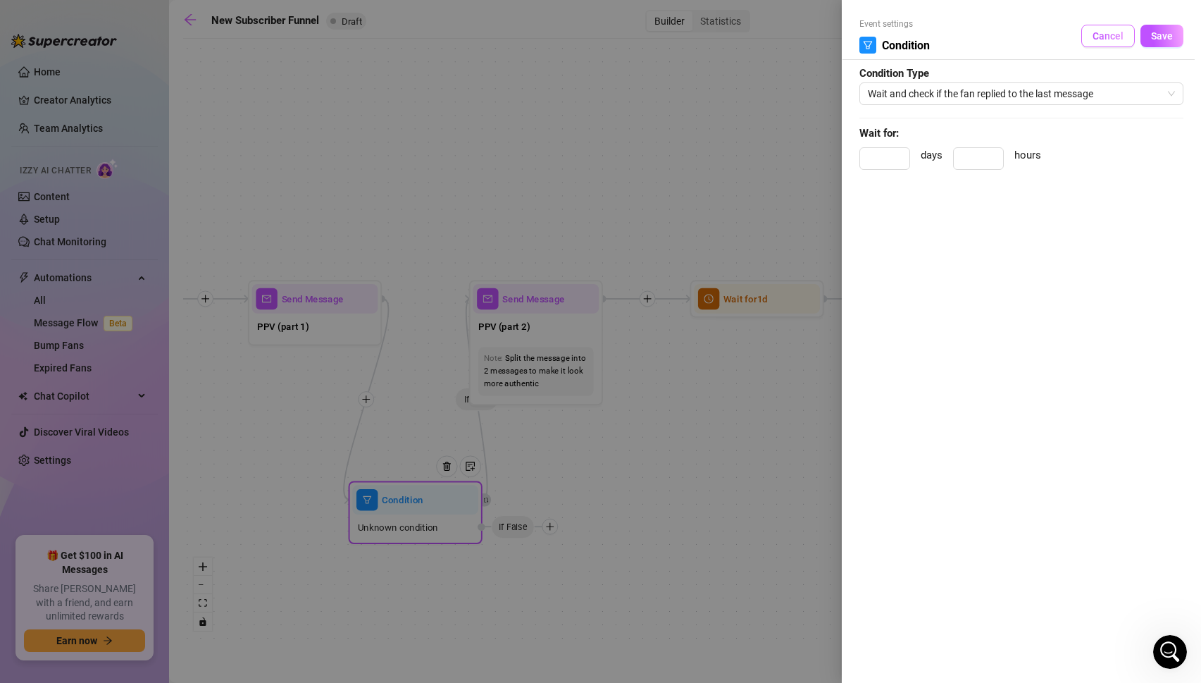
click at [1109, 32] on span "Cancel" at bounding box center [1108, 35] width 31 height 11
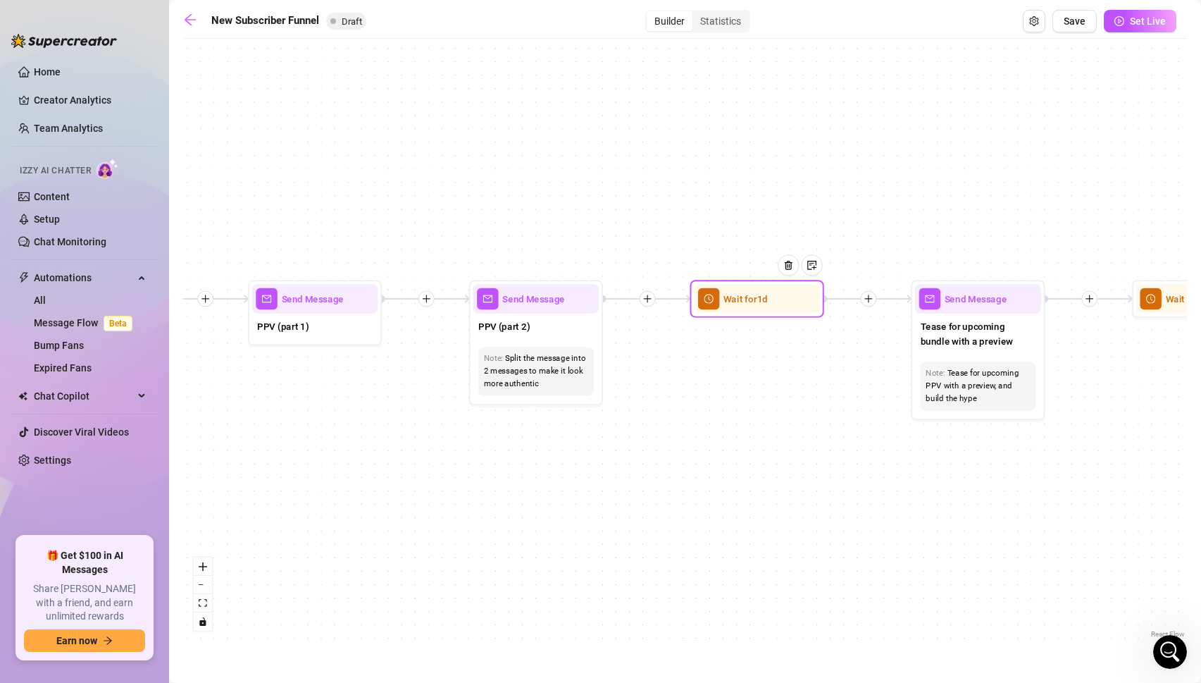
click at [741, 308] on div "Wait for 1d" at bounding box center [757, 299] width 126 height 30
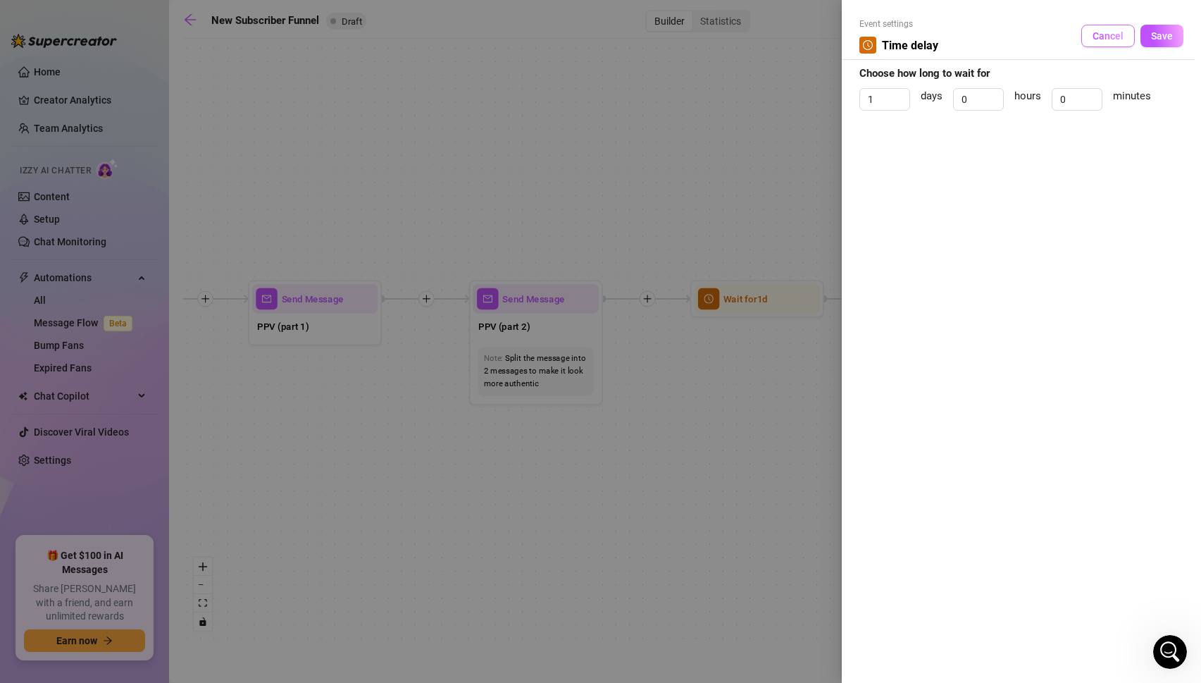
click at [1113, 37] on span "Cancel" at bounding box center [1108, 35] width 31 height 11
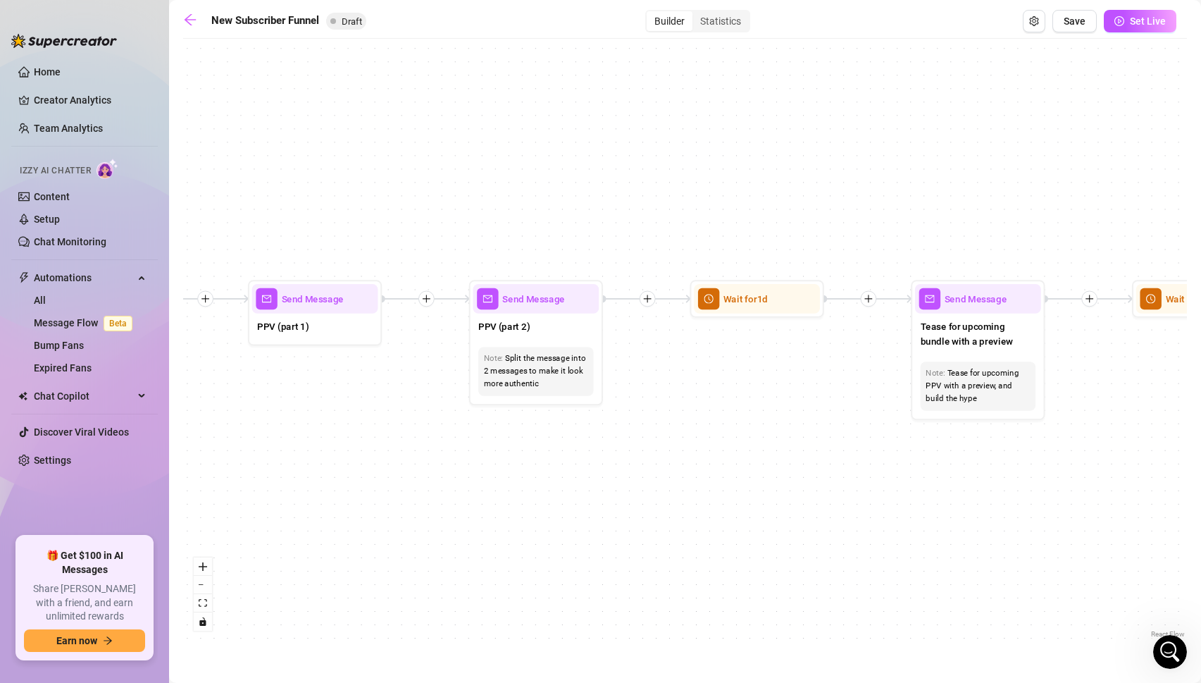
click at [869, 306] on div at bounding box center [868, 299] width 16 height 16
click at [905, 321] on div "Condition" at bounding box center [934, 322] width 98 height 23
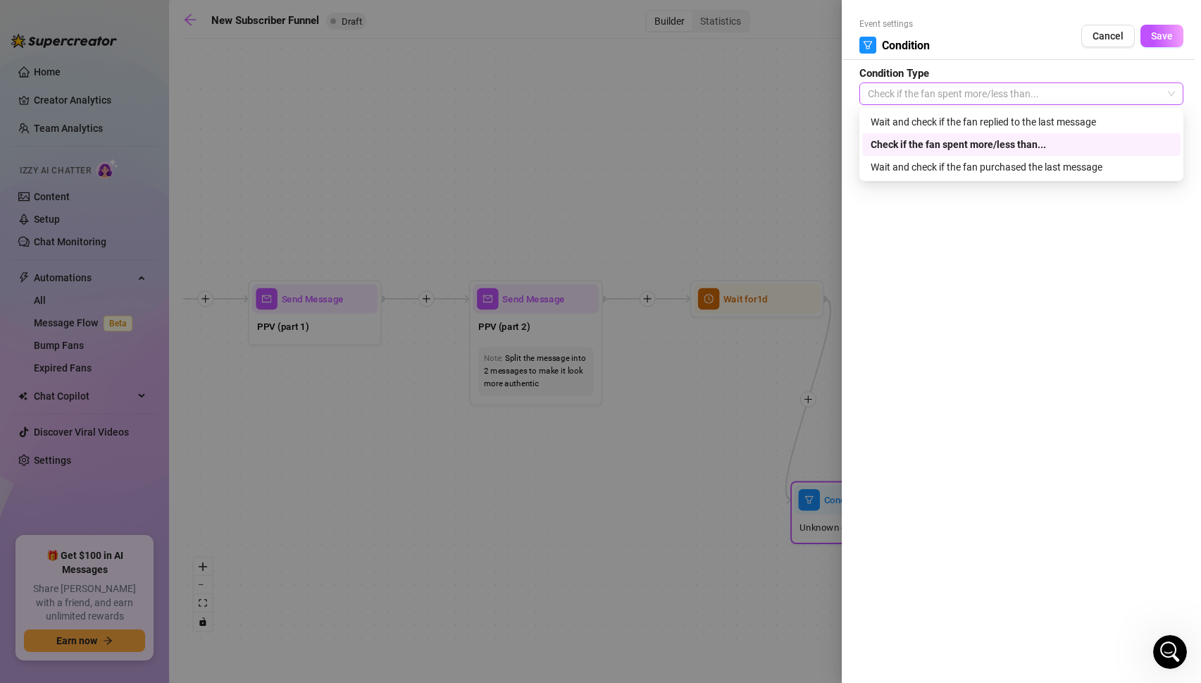
click at [926, 96] on span "Check if the fan spent more/less than..." at bounding box center [1021, 93] width 307 height 21
click at [917, 122] on div "Wait and check if the fan replied to the last message" at bounding box center [1022, 122] width 302 height 16
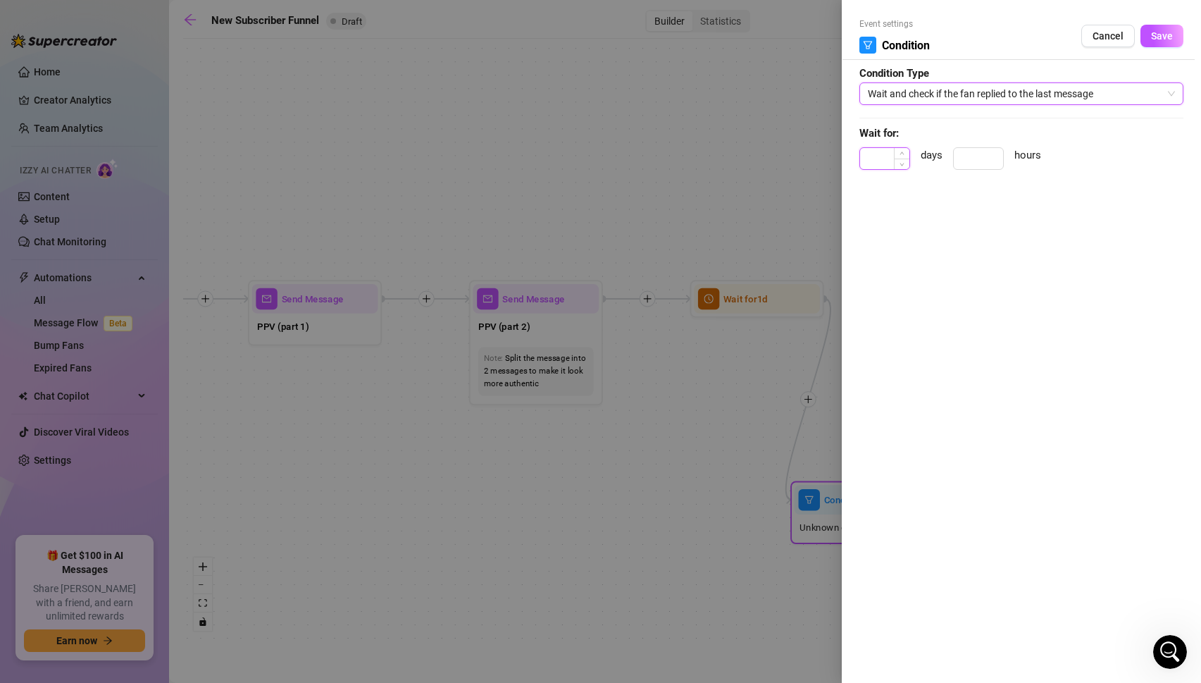
click at [888, 159] on input at bounding box center [884, 158] width 49 height 21
click at [1120, 142] on form "Event settings Condition Cancel Save Condition Type Wait and check if the fan r…" at bounding box center [1022, 100] width 324 height 165
click at [1160, 38] on span "Save" at bounding box center [1162, 35] width 22 height 11
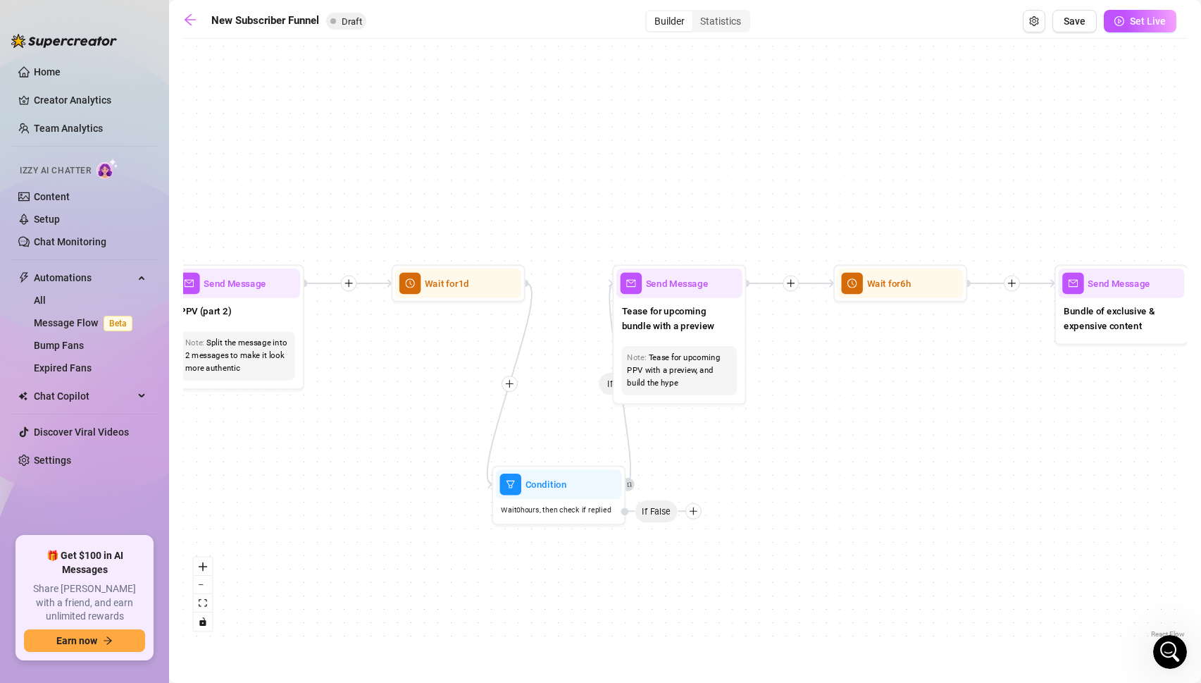
drag, startPoint x: 1010, startPoint y: 566, endPoint x: 712, endPoint y: 550, distance: 299.2
click at [712, 550] on div "If True If True If True If False If False If False If True If False If True Con…" at bounding box center [685, 343] width 1004 height 595
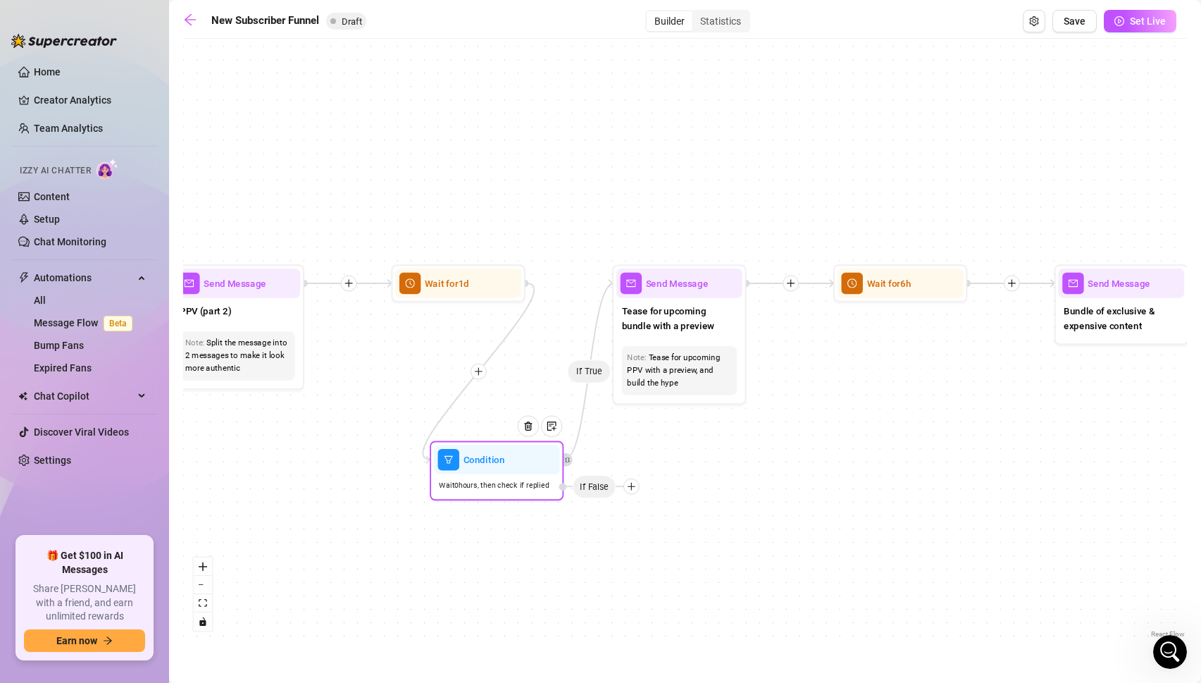
drag, startPoint x: 569, startPoint y: 482, endPoint x: 507, endPoint y: 457, distance: 67.4
click at [507, 457] on div at bounding box center [534, 436] width 58 height 68
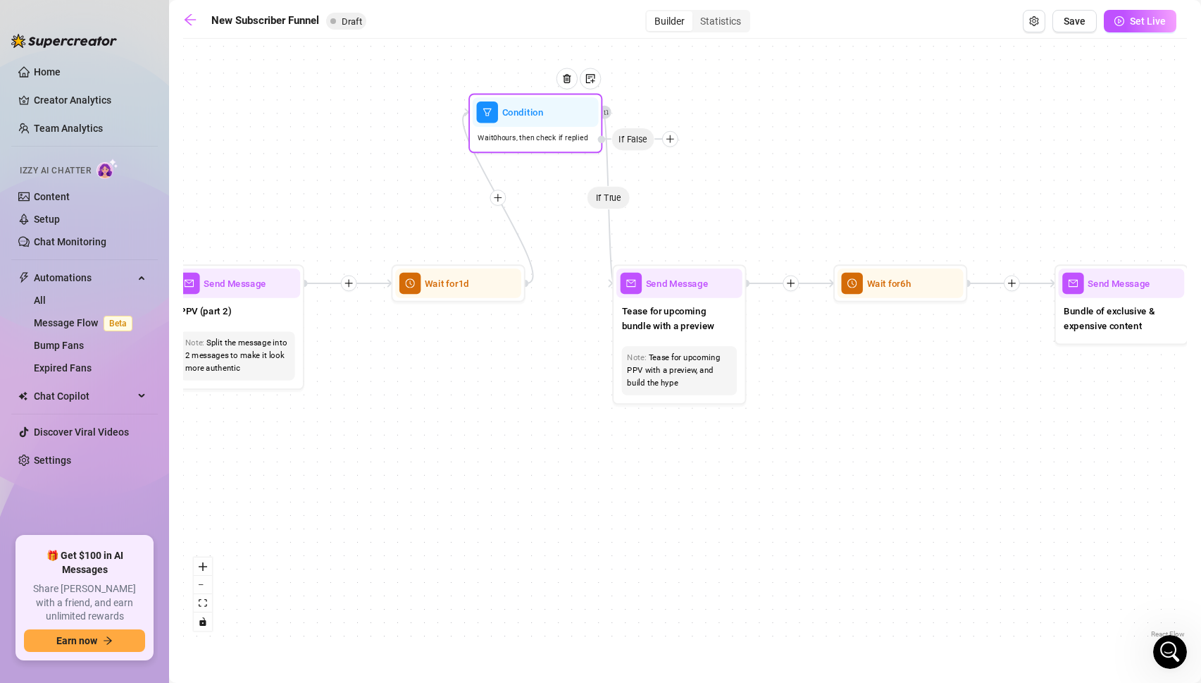
drag, startPoint x: 536, startPoint y: 473, endPoint x: 575, endPoint y: 123, distance: 352.3
click at [575, 123] on div "Condition" at bounding box center [536, 112] width 126 height 30
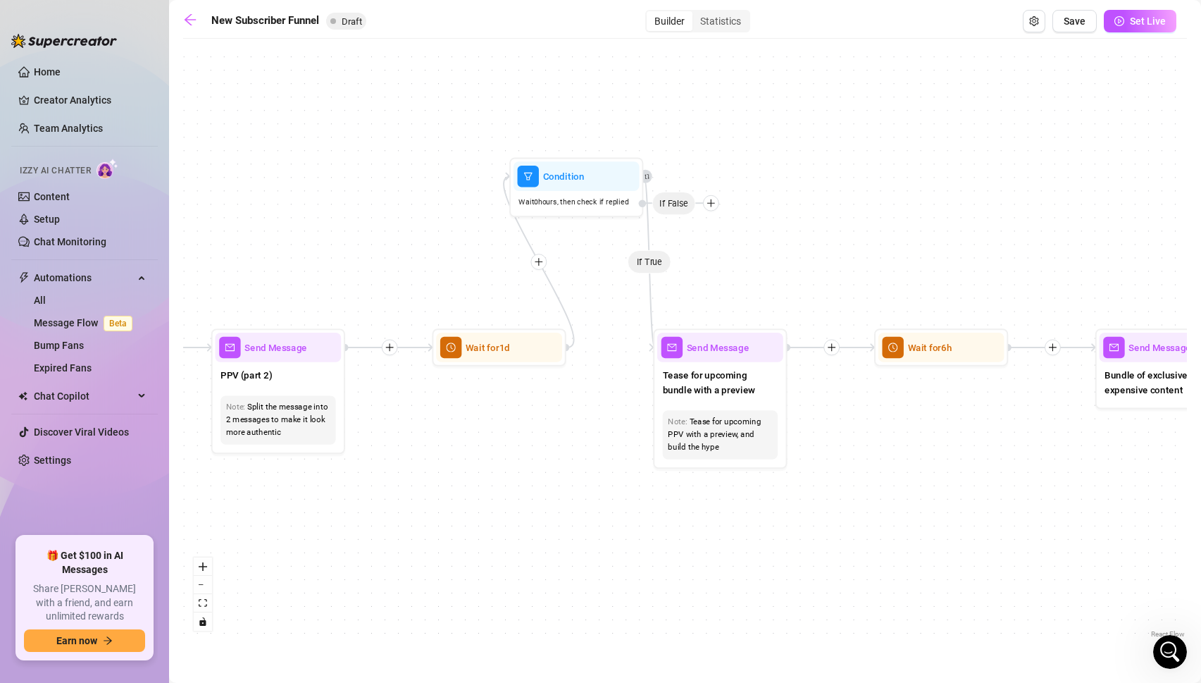
drag, startPoint x: 600, startPoint y: 201, endPoint x: 641, endPoint y: 264, distance: 75.4
click at [641, 264] on div "If True If True If True If False If False If False If True If False If True Con…" at bounding box center [685, 343] width 1004 height 595
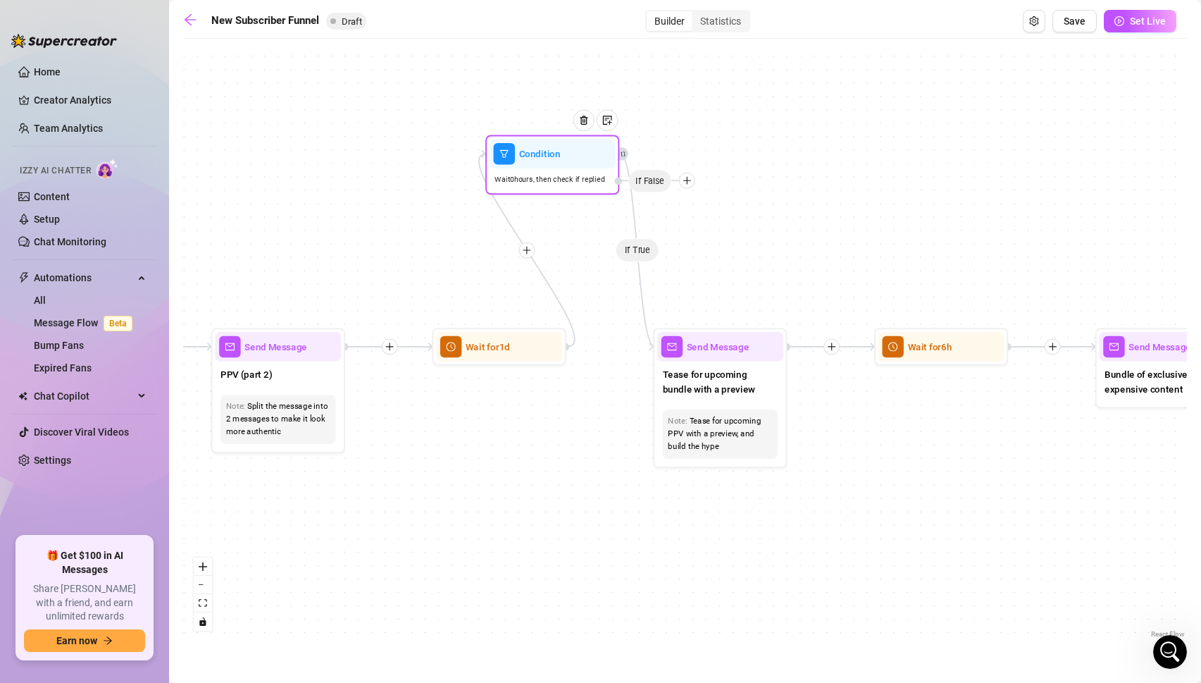
drag, startPoint x: 711, startPoint y: 204, endPoint x: 686, endPoint y: 182, distance: 32.5
click at [687, 182] on icon "plus" at bounding box center [687, 181] width 1 height 8
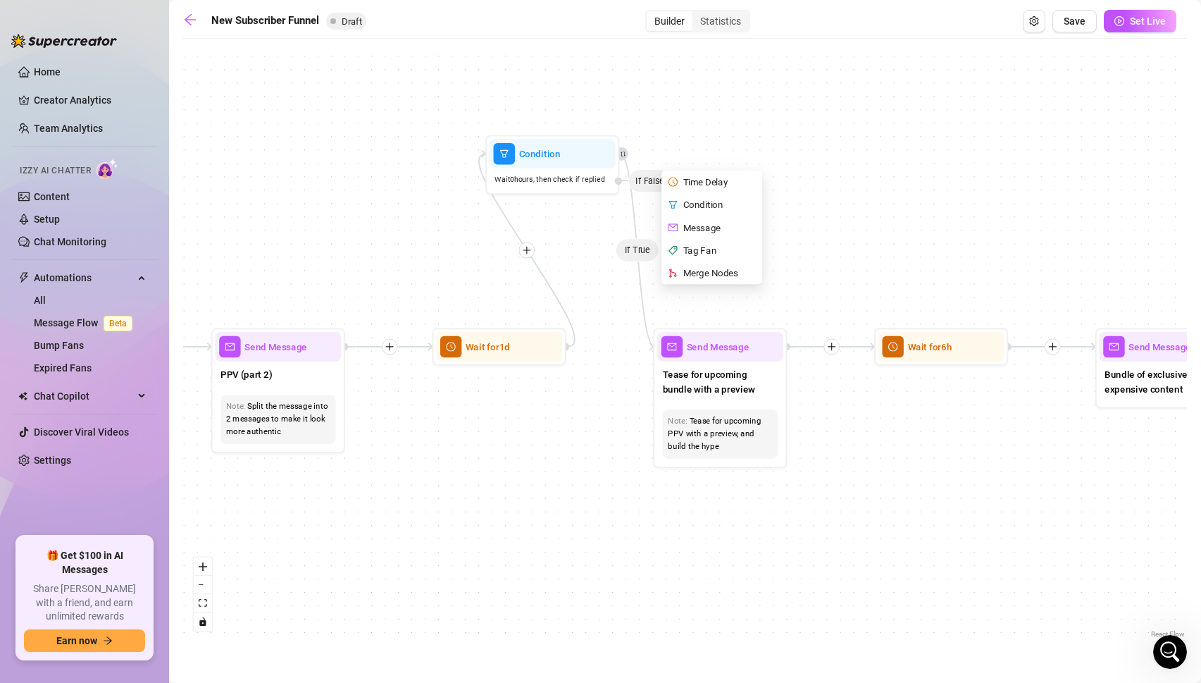
click at [712, 141] on div "If True If True If True If False If False If False If True If False If True Con…" at bounding box center [685, 343] width 1004 height 595
click at [631, 252] on icon "Edge from 5380c2ca-76e2-42cf-88aa-16d2fff7517f to 34a0c0df-1096-448c-aac3-53b58…" at bounding box center [637, 250] width 35 height 193
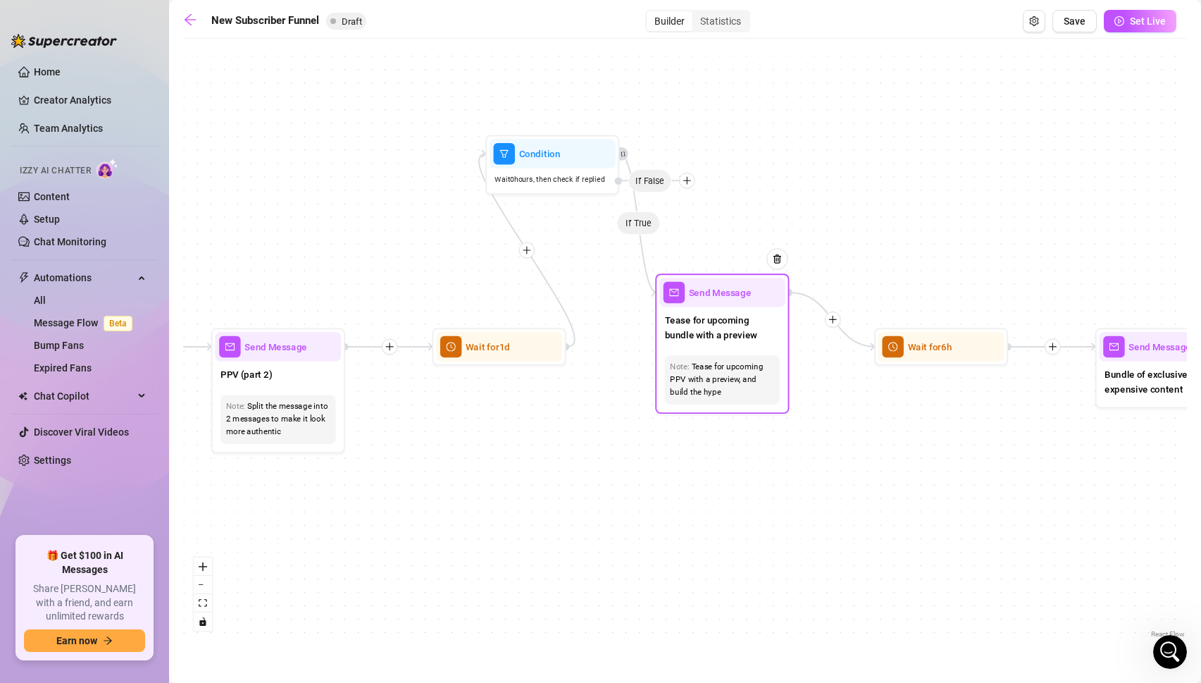
drag, startPoint x: 738, startPoint y: 374, endPoint x: 740, endPoint y: 319, distance: 55.0
click at [740, 319] on span "Tease for upcoming bundle with a preview" at bounding box center [723, 327] width 116 height 30
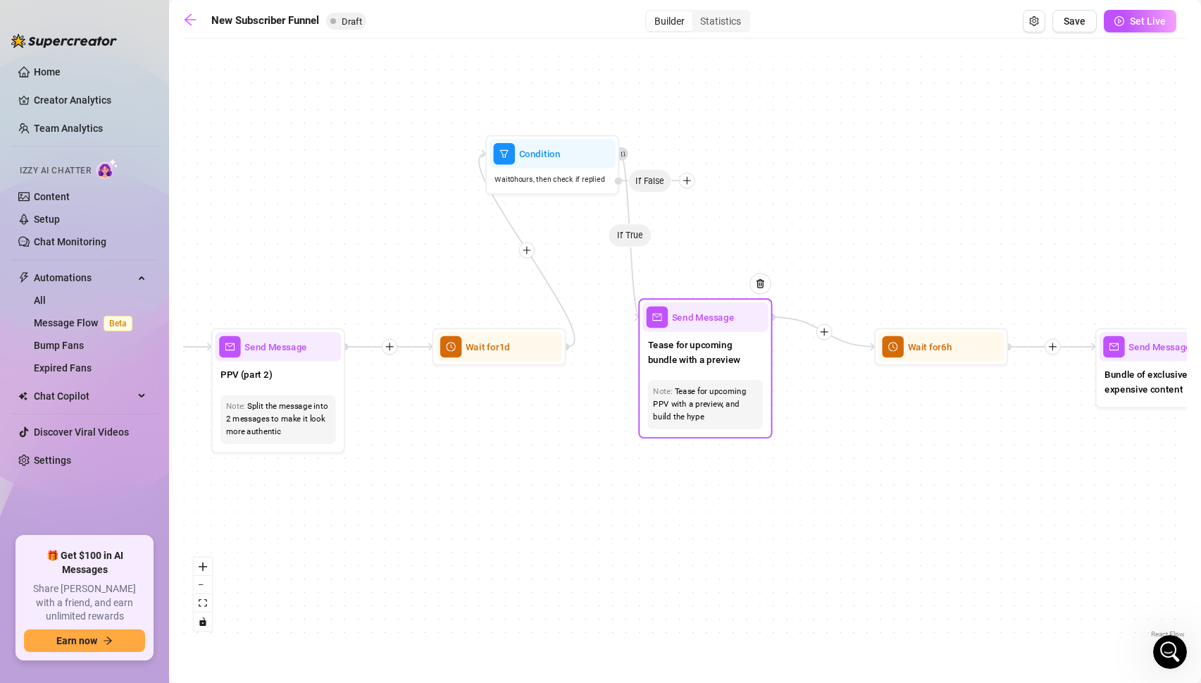
drag, startPoint x: 740, startPoint y: 309, endPoint x: 723, endPoint y: 333, distance: 29.3
click at [723, 333] on div "Tease for upcoming bundle with a preview" at bounding box center [706, 353] width 126 height 43
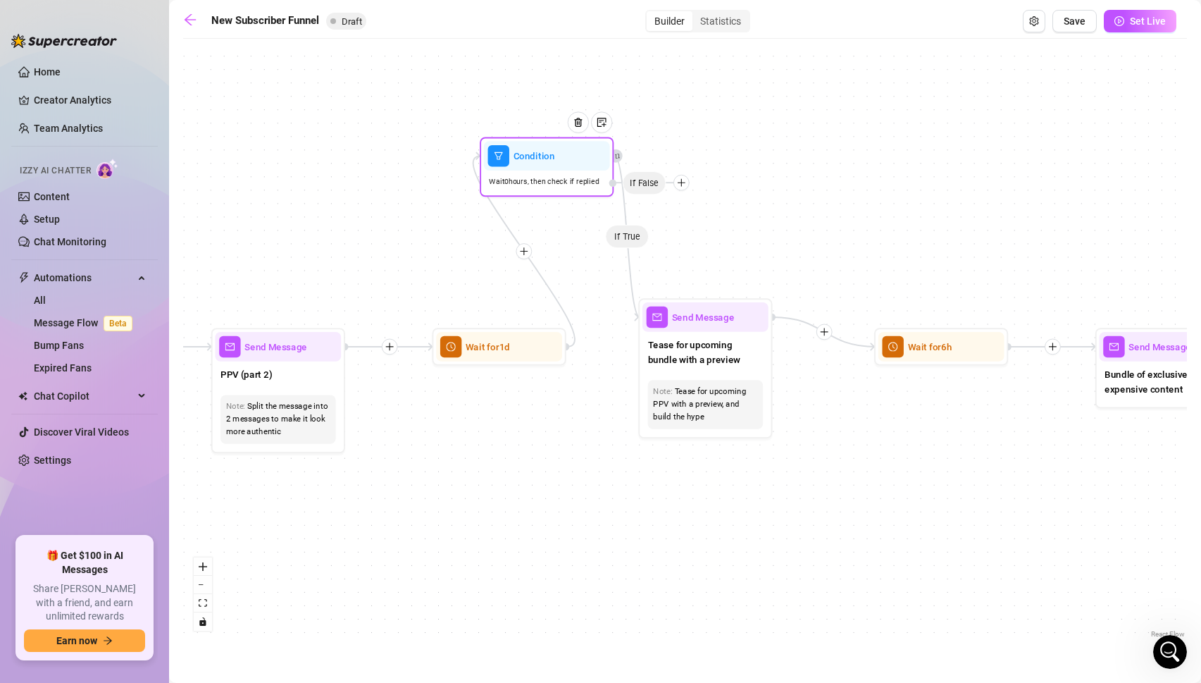
click at [683, 183] on icon "plus" at bounding box center [681, 182] width 9 height 9
click at [640, 185] on span "If False" at bounding box center [645, 182] width 44 height 23
click at [620, 245] on div "If True If True If True If False If False If False If True If False If True Con…" at bounding box center [685, 343] width 1004 height 595
click at [578, 123] on img at bounding box center [578, 122] width 11 height 11
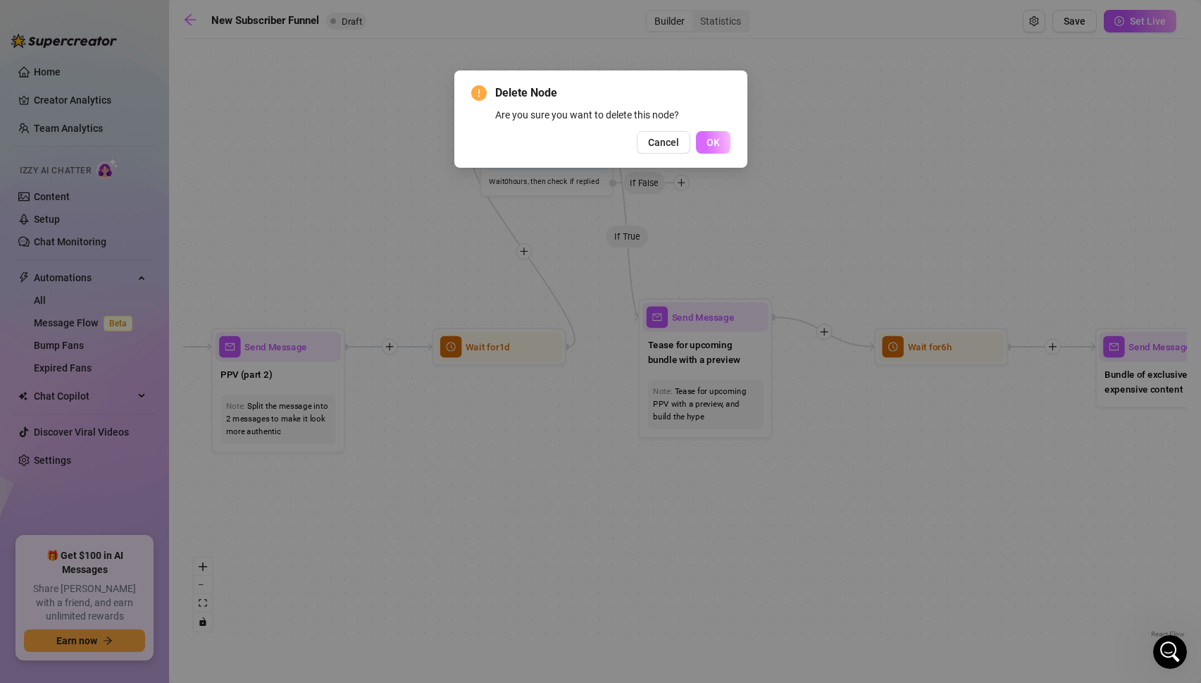
click at [710, 147] on span "OK" at bounding box center [713, 142] width 13 height 11
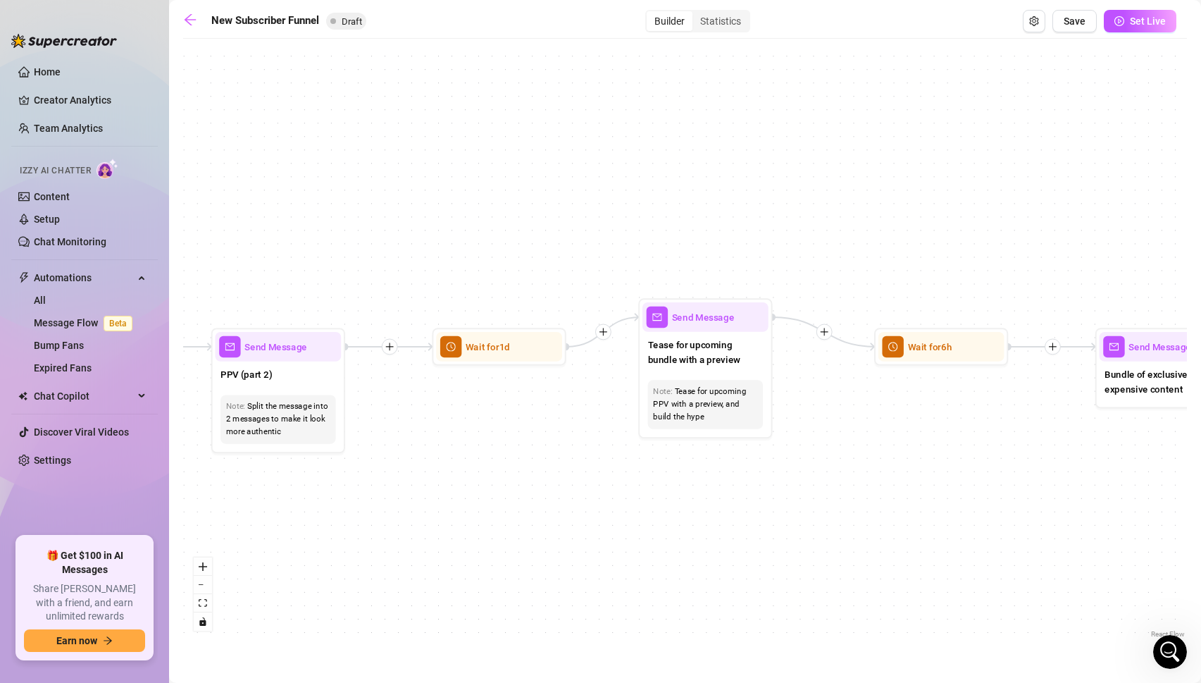
click at [600, 333] on icon "plus" at bounding box center [603, 331] width 9 height 9
click at [653, 354] on div "Condition" at bounding box center [668, 356] width 98 height 23
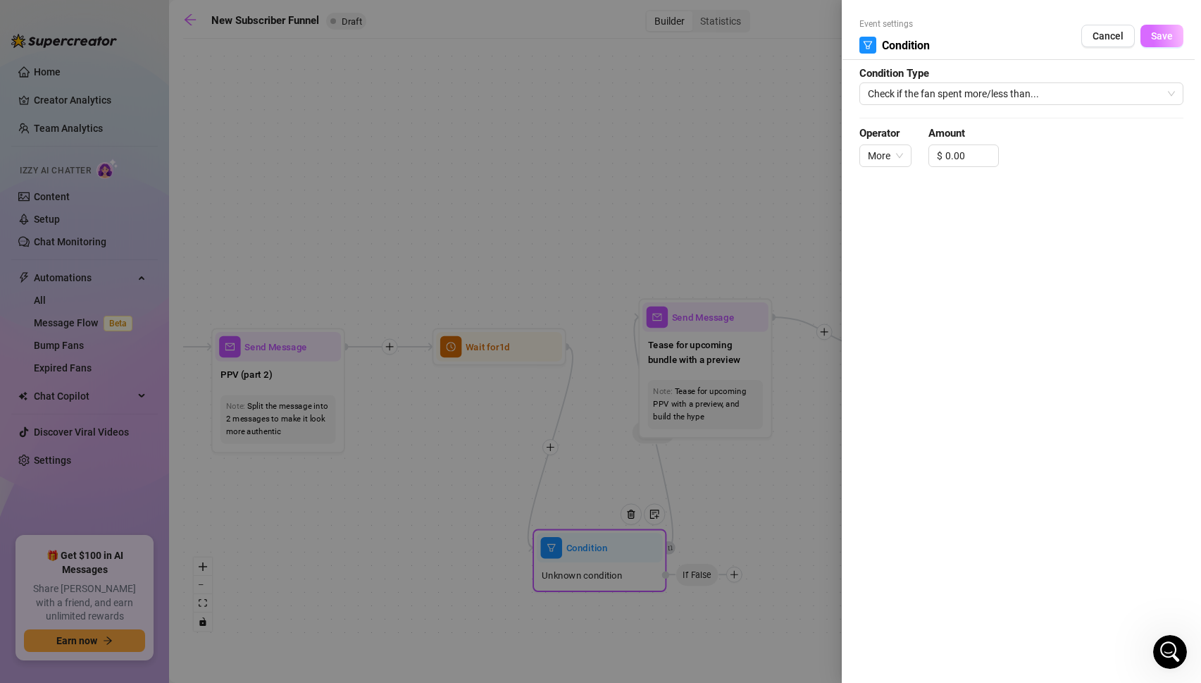
click at [1163, 40] on span "Save" at bounding box center [1162, 35] width 22 height 11
click at [965, 154] on input "0.00" at bounding box center [972, 155] width 53 height 21
click at [989, 94] on span "Check if the fan spent more/less than..." at bounding box center [1021, 93] width 307 height 21
type input "0.00"
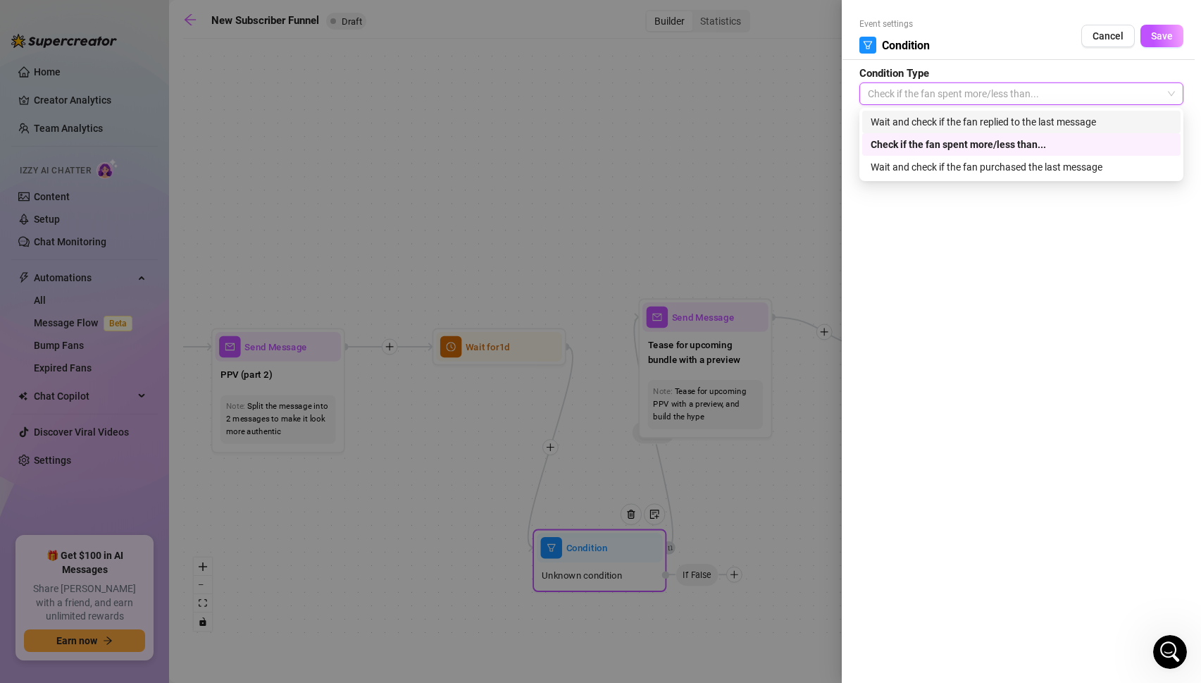
click at [975, 126] on div "Wait and check if the fan replied to the last message" at bounding box center [1022, 122] width 302 height 16
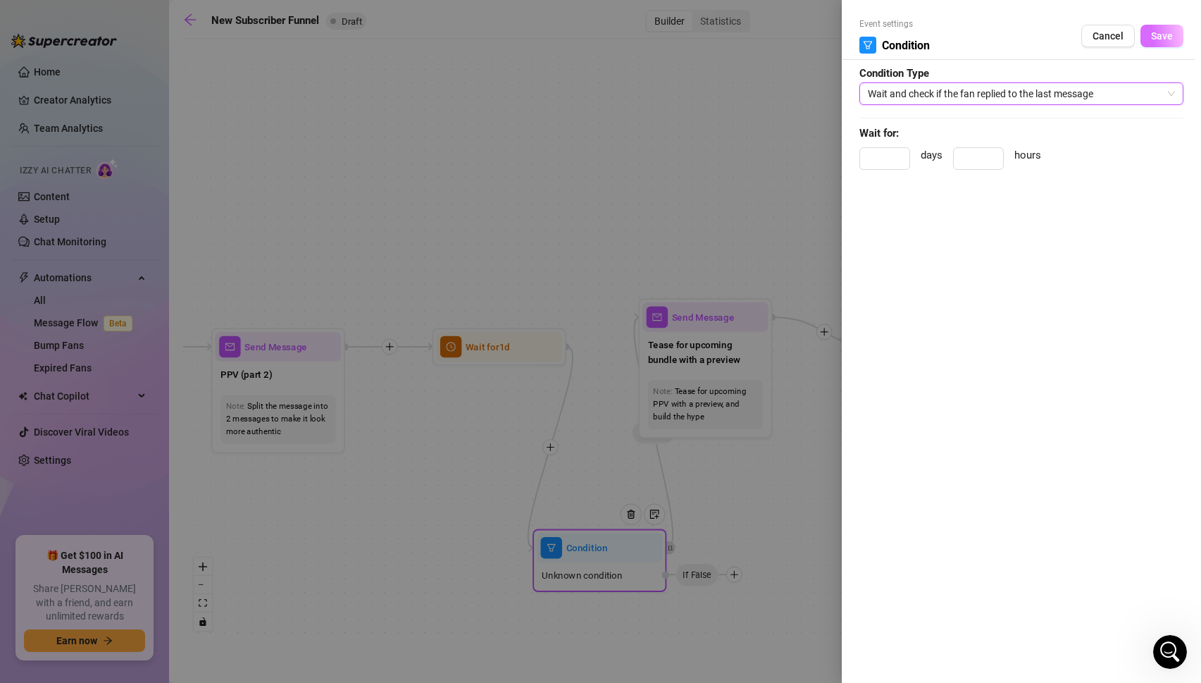
click at [1177, 35] on button "Save" at bounding box center [1162, 36] width 43 height 23
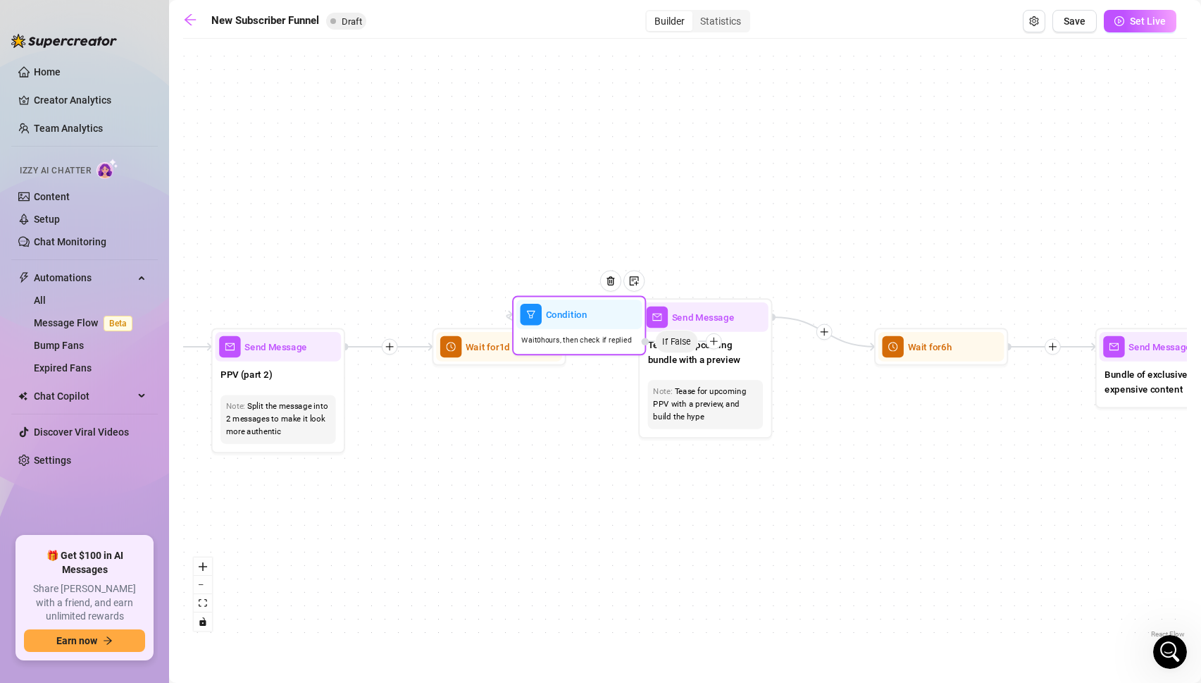
drag, startPoint x: 735, startPoint y: 574, endPoint x: 714, endPoint y: 341, distance: 234.1
click at [714, 341] on icon "plus" at bounding box center [714, 341] width 8 height 1
drag, startPoint x: 714, startPoint y: 341, endPoint x: 729, endPoint y: 347, distance: 15.2
click at [729, 347] on icon "plus" at bounding box center [728, 348] width 9 height 9
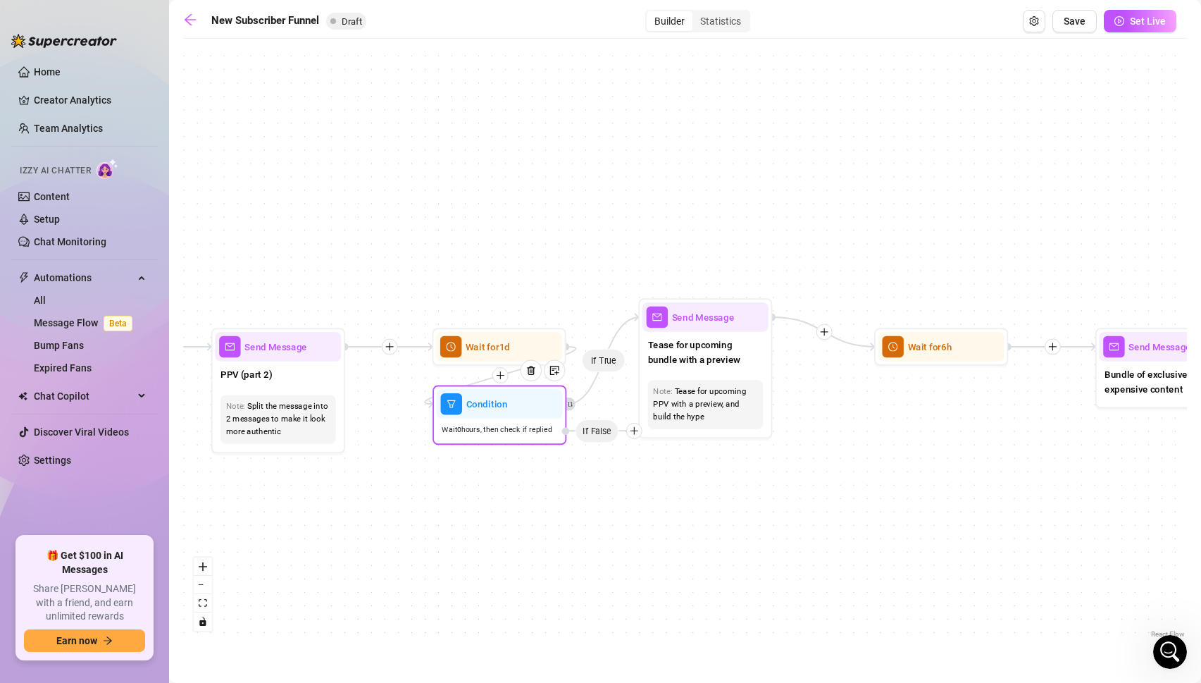
drag, startPoint x: 729, startPoint y: 347, endPoint x: 633, endPoint y: 430, distance: 126.9
click at [633, 430] on icon "plus" at bounding box center [634, 430] width 9 height 9
click at [569, 404] on icon "retweet" at bounding box center [570, 404] width 4 height 4
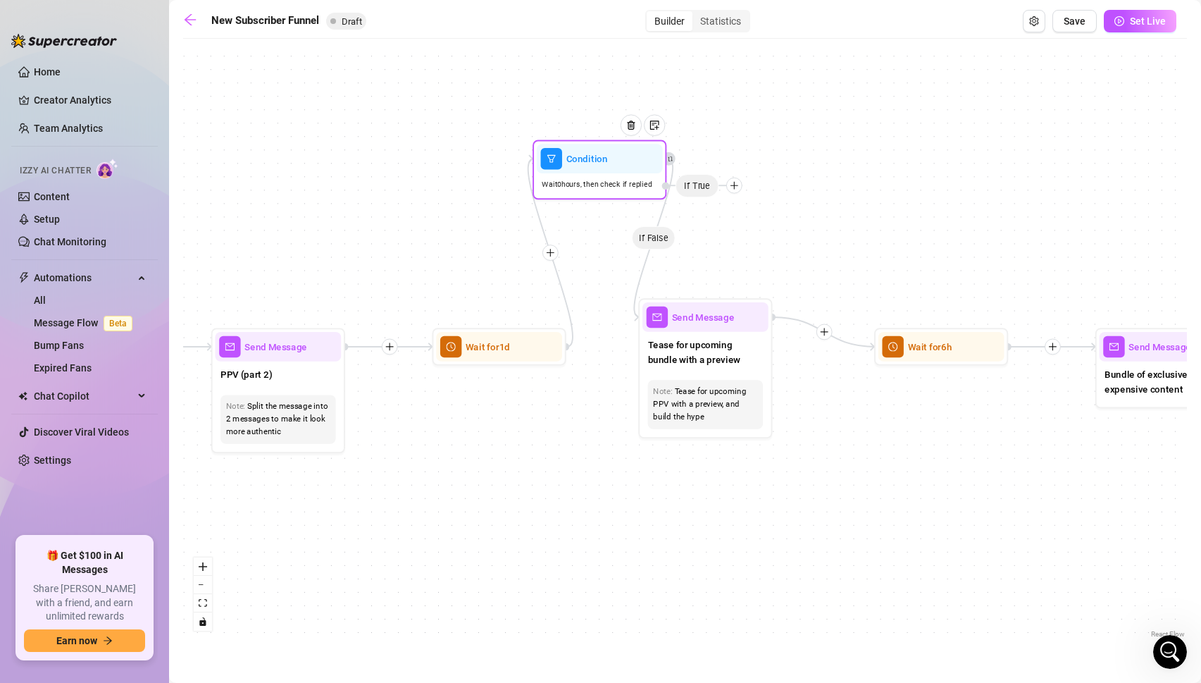
drag, startPoint x: 513, startPoint y: 409, endPoint x: 613, endPoint y: 161, distance: 268.1
click at [613, 161] on div at bounding box center [636, 135] width 58 height 68
click at [743, 190] on div "If True If True If True If False If False If False If True If False If False Co…" at bounding box center [685, 343] width 1004 height 595
click at [733, 181] on icon "plus" at bounding box center [734, 185] width 9 height 9
click at [747, 261] on div "Tag Fan" at bounding box center [761, 255] width 98 height 23
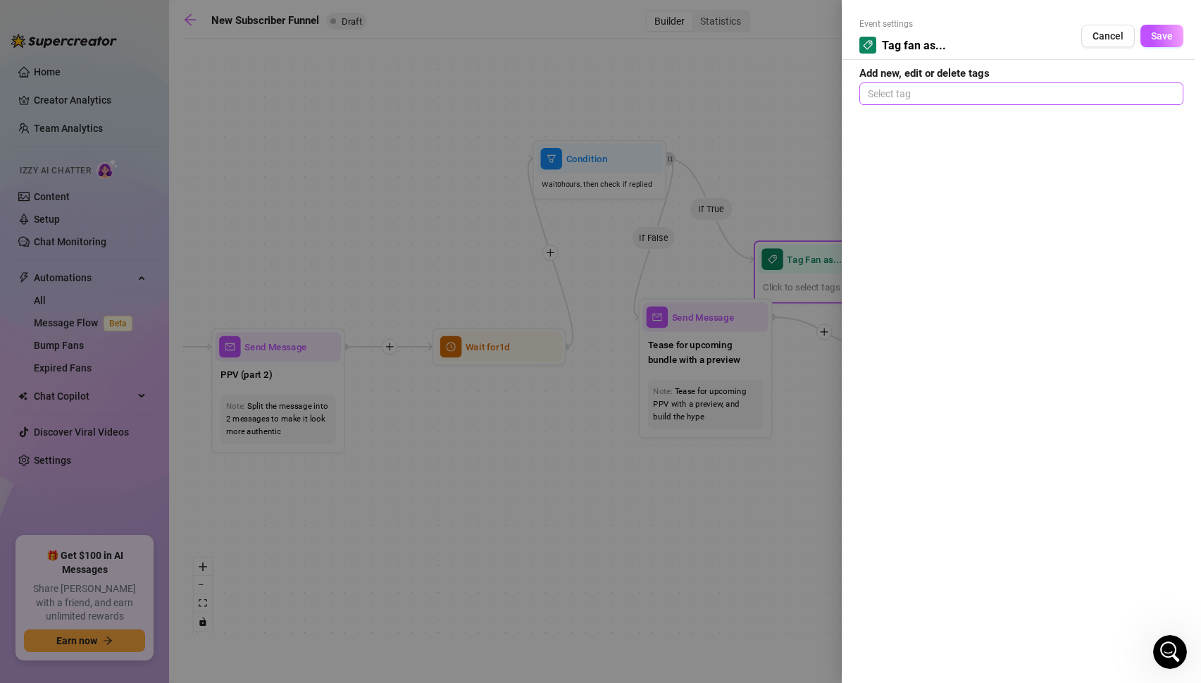
click at [908, 99] on div at bounding box center [1021, 94] width 318 height 20
click at [913, 125] on div "Responder" at bounding box center [1022, 122] width 302 height 16
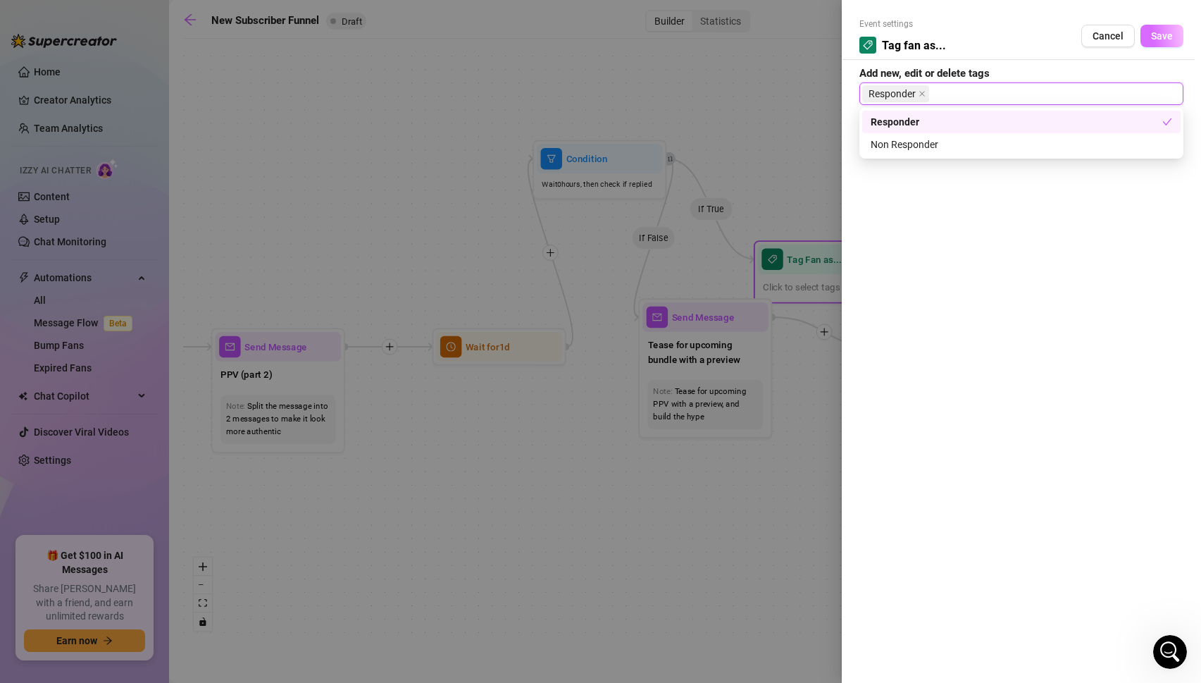
click at [1172, 27] on button "Save" at bounding box center [1162, 36] width 43 height 23
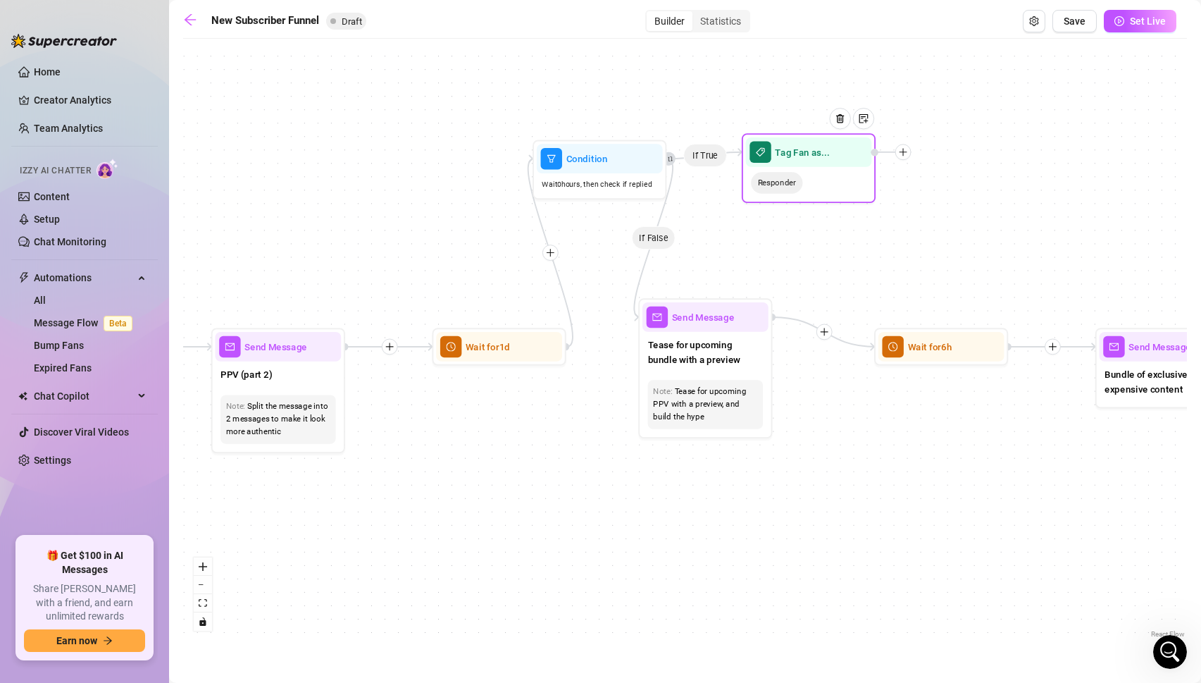
drag, startPoint x: 832, startPoint y: 280, endPoint x: 820, endPoint y: 172, distance: 109.2
click at [820, 172] on div "Responder" at bounding box center [809, 183] width 126 height 32
click at [903, 156] on icon "plus" at bounding box center [902, 151] width 9 height 9
